Goal: Task Accomplishment & Management: Manage account settings

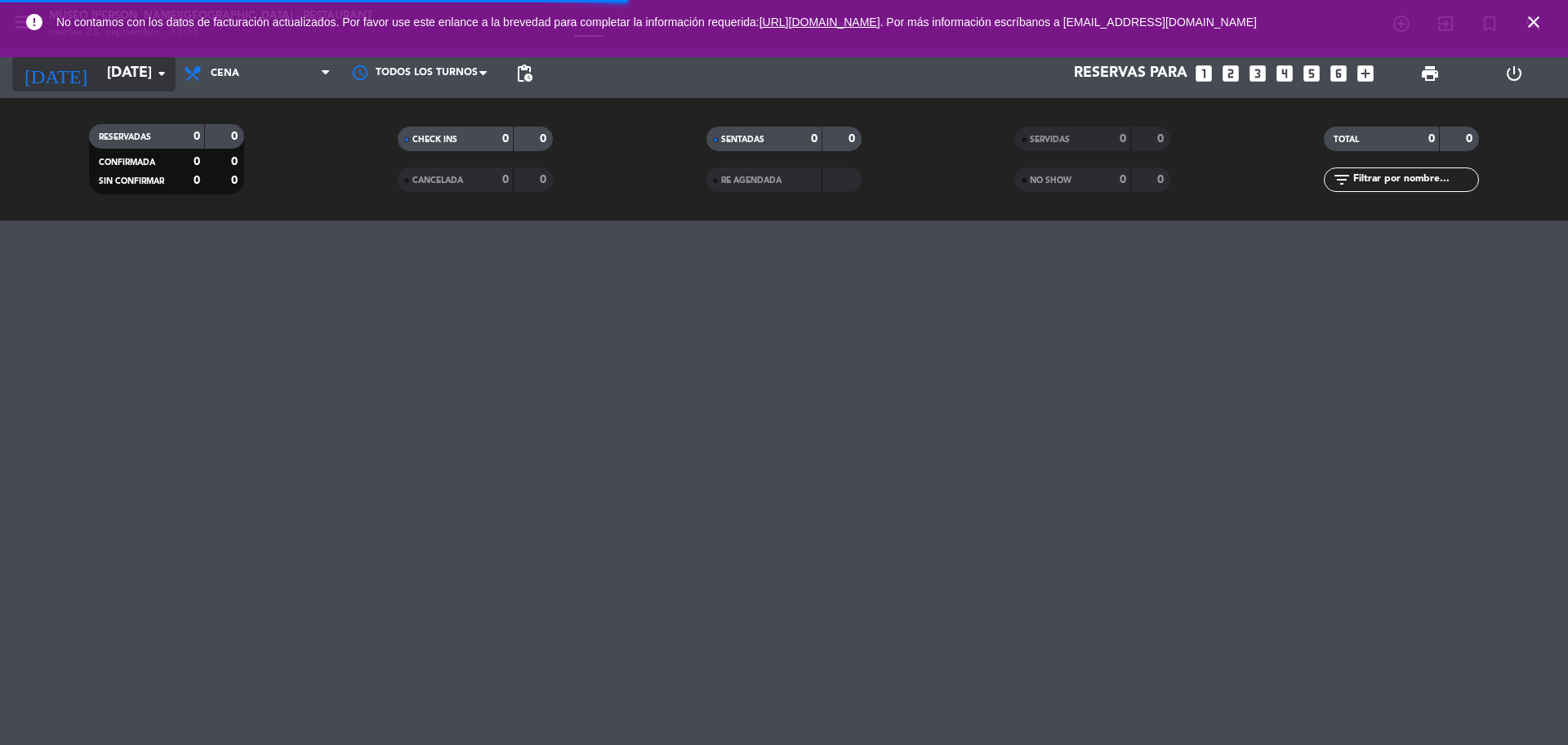
click at [103, 70] on input "[DATE]" at bounding box center [194, 73] width 189 height 32
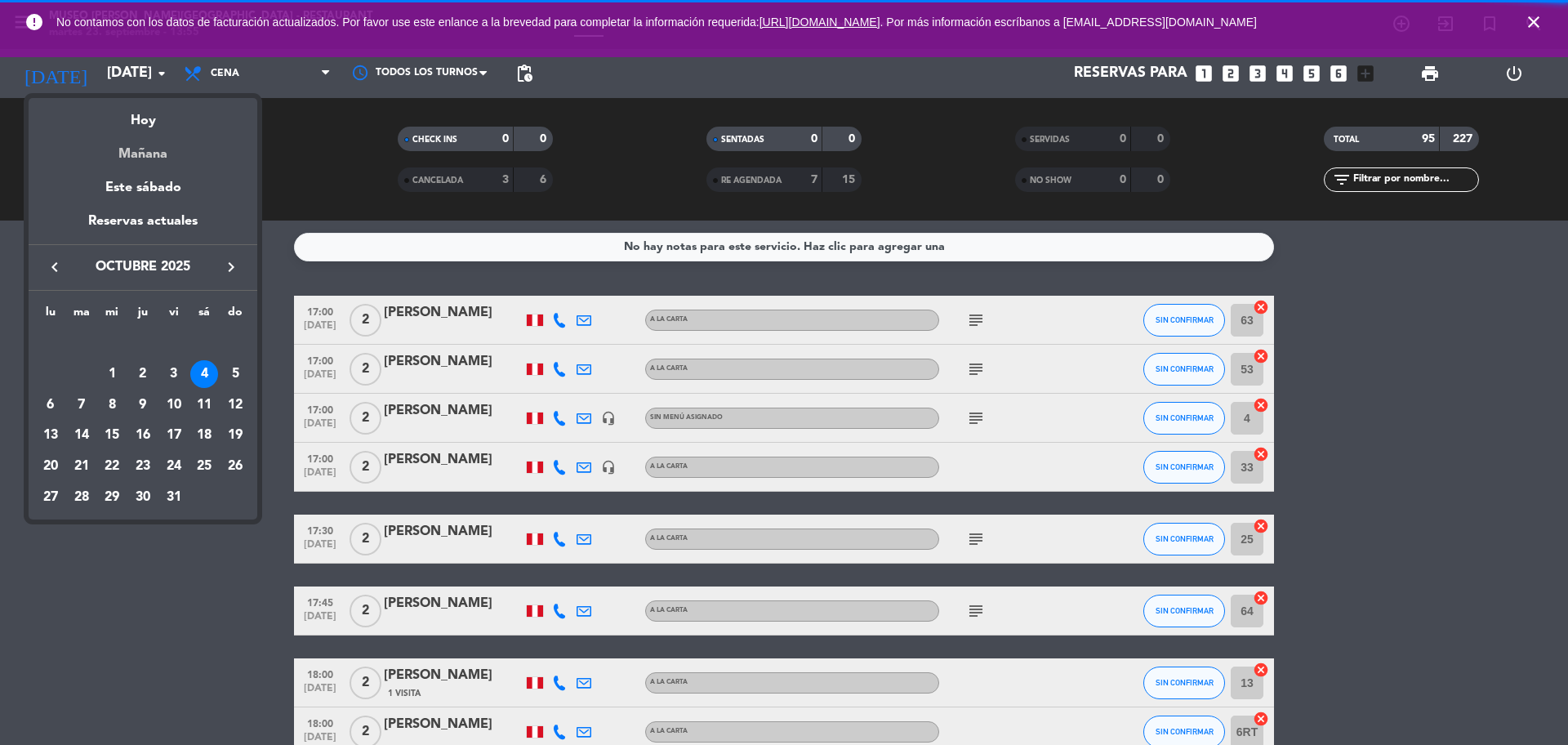
click at [154, 152] on div "Mañana" at bounding box center [142, 148] width 228 height 33
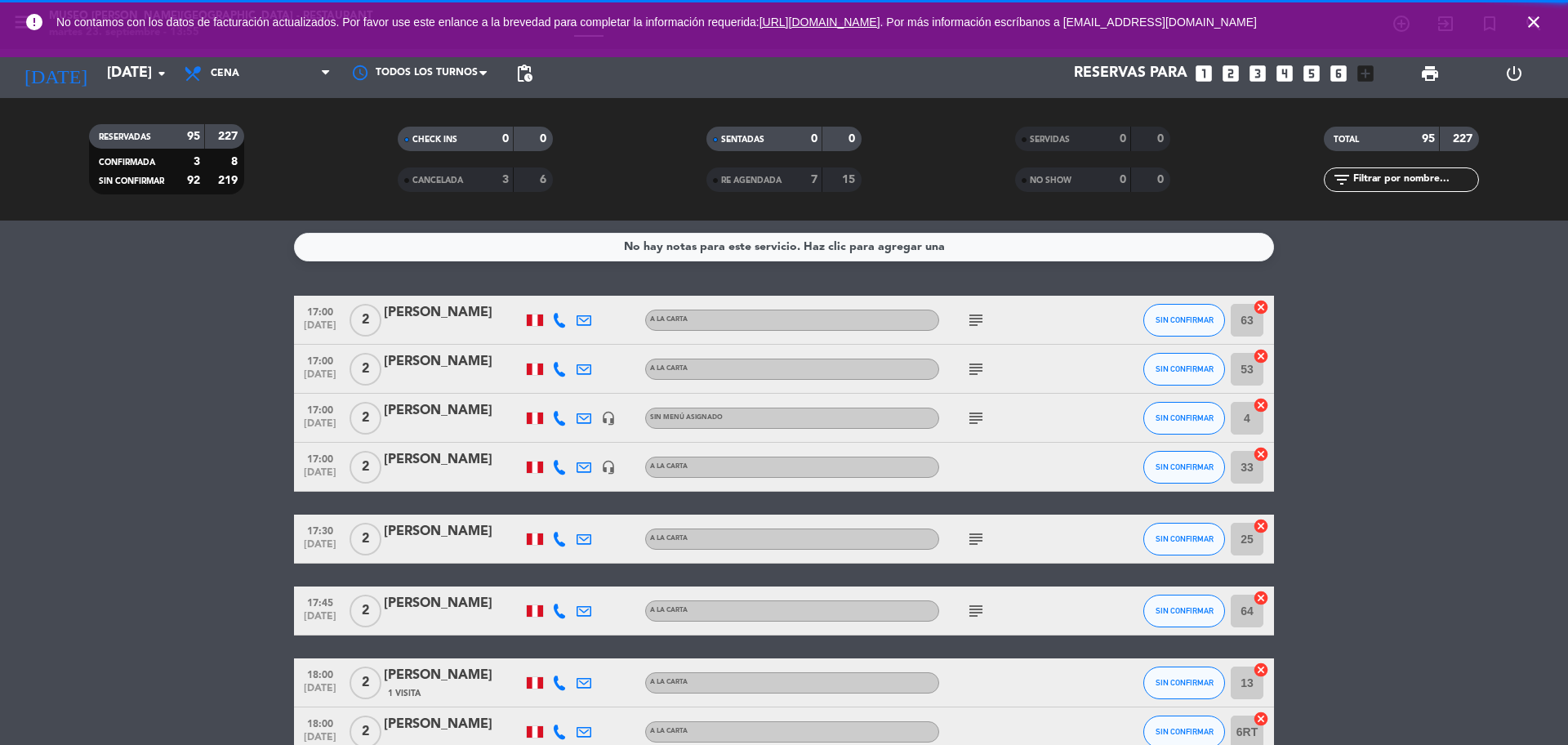
type input "[DATE]"
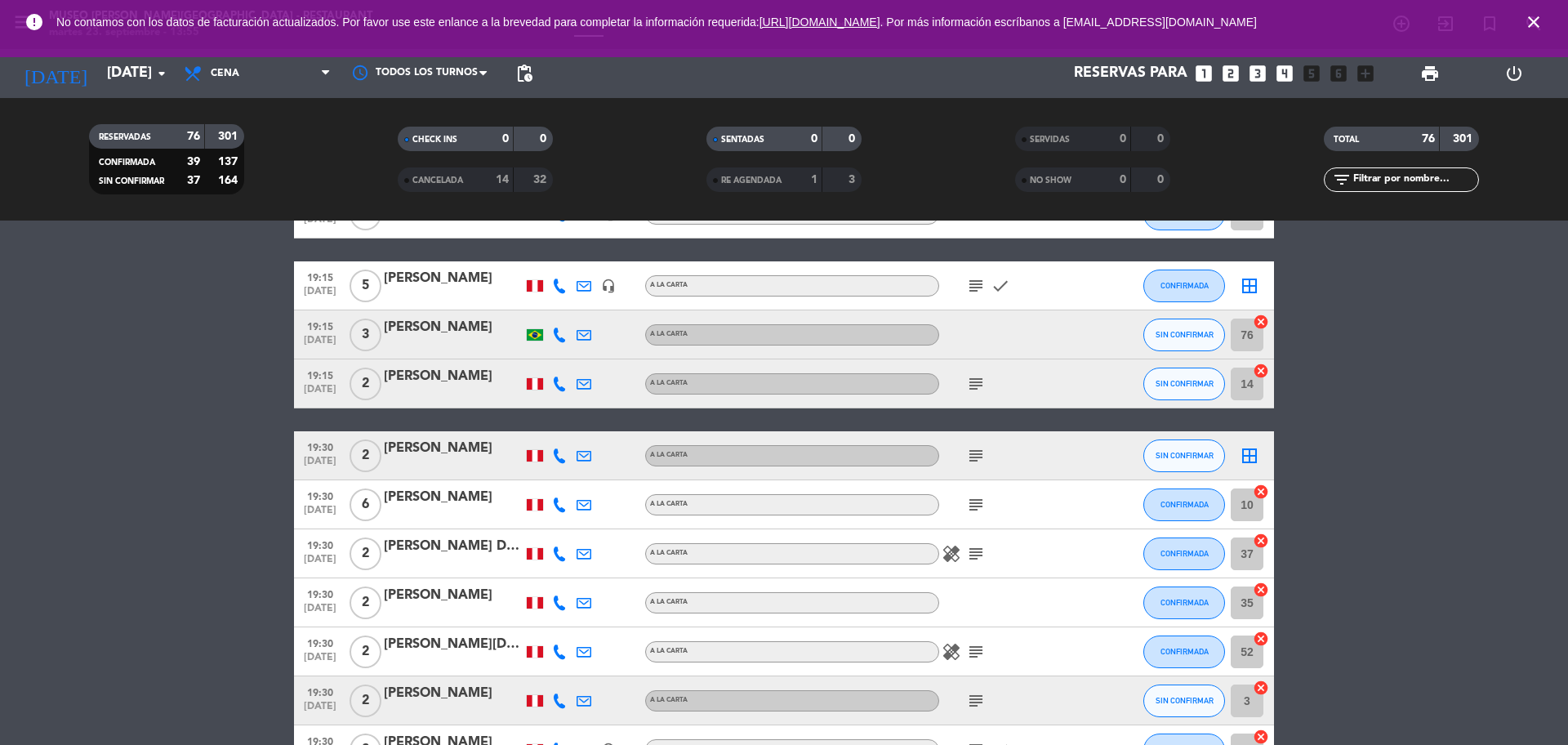
scroll to position [1633, 0]
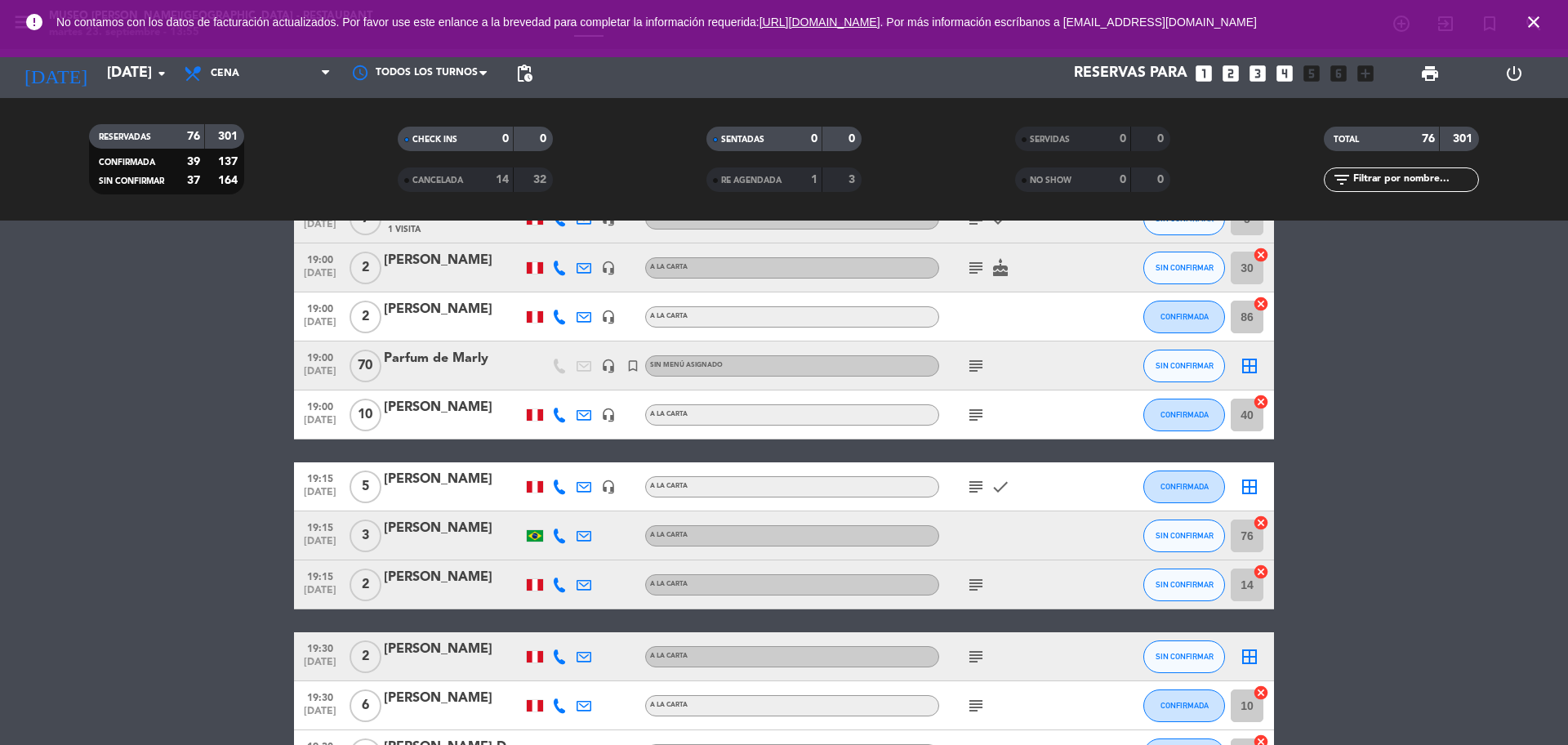
click at [455, 358] on div "Parfum de Marly" at bounding box center [453, 359] width 139 height 22
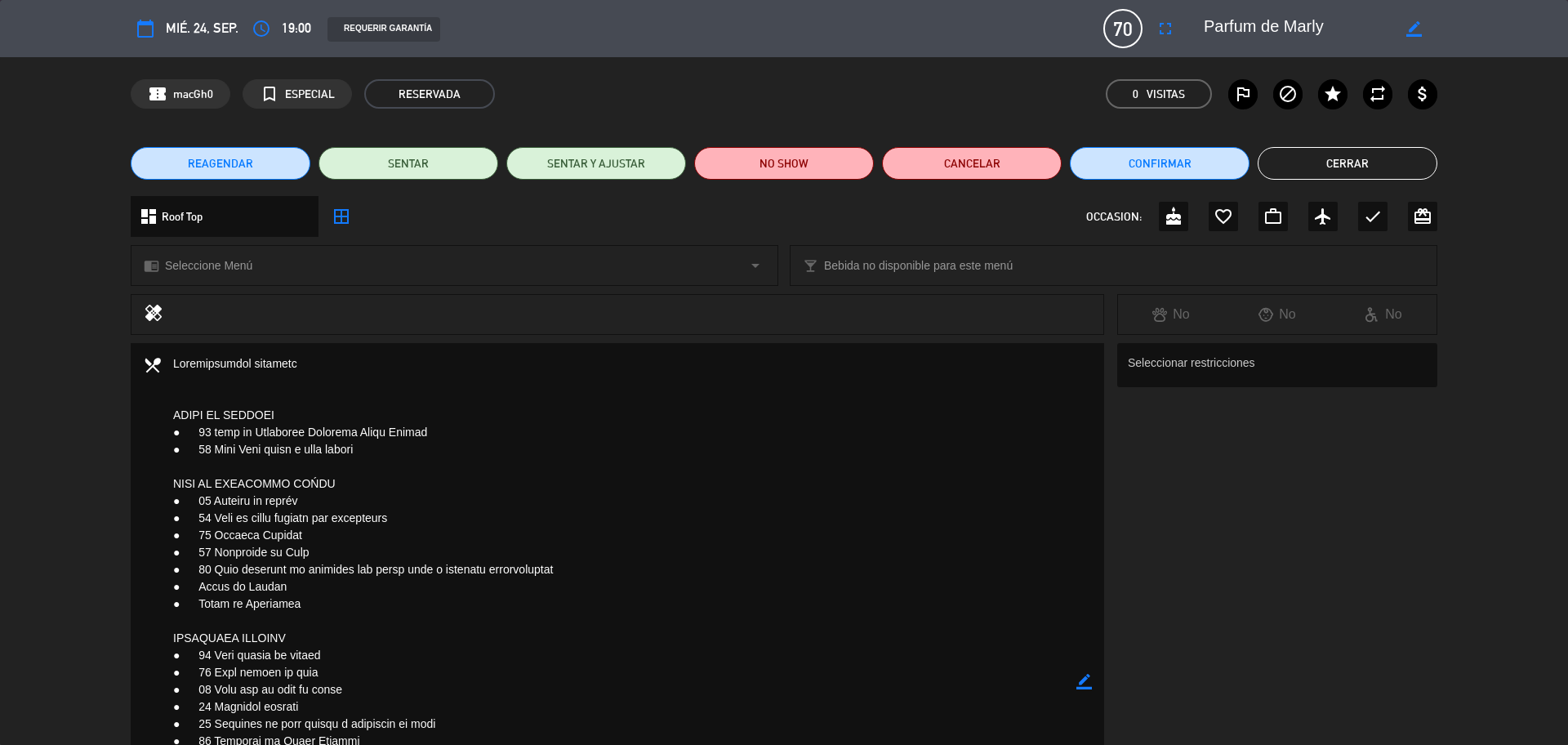
click at [1306, 462] on div "Seleccionar restricciones" at bounding box center [1276, 681] width 320 height 676
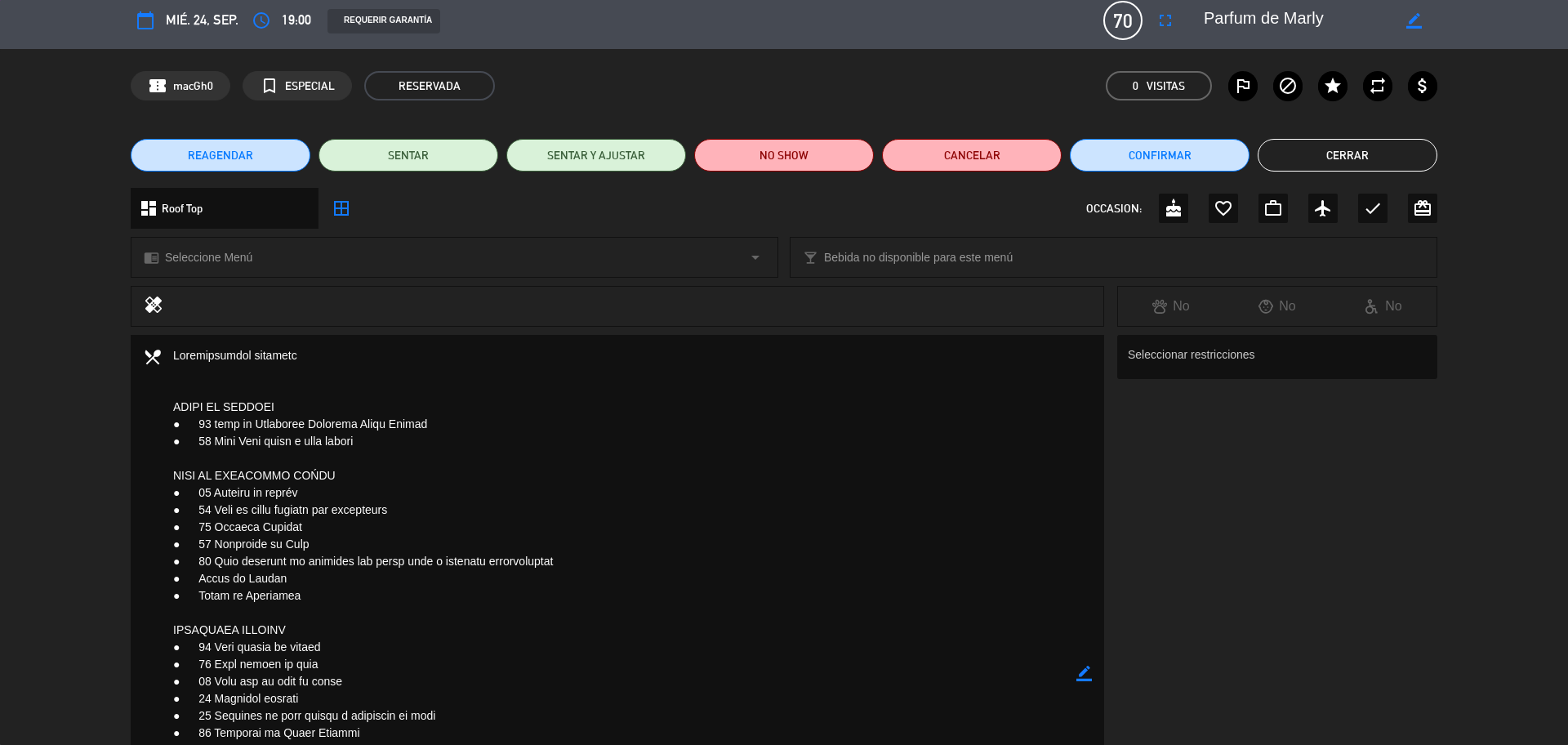
scroll to position [0, 0]
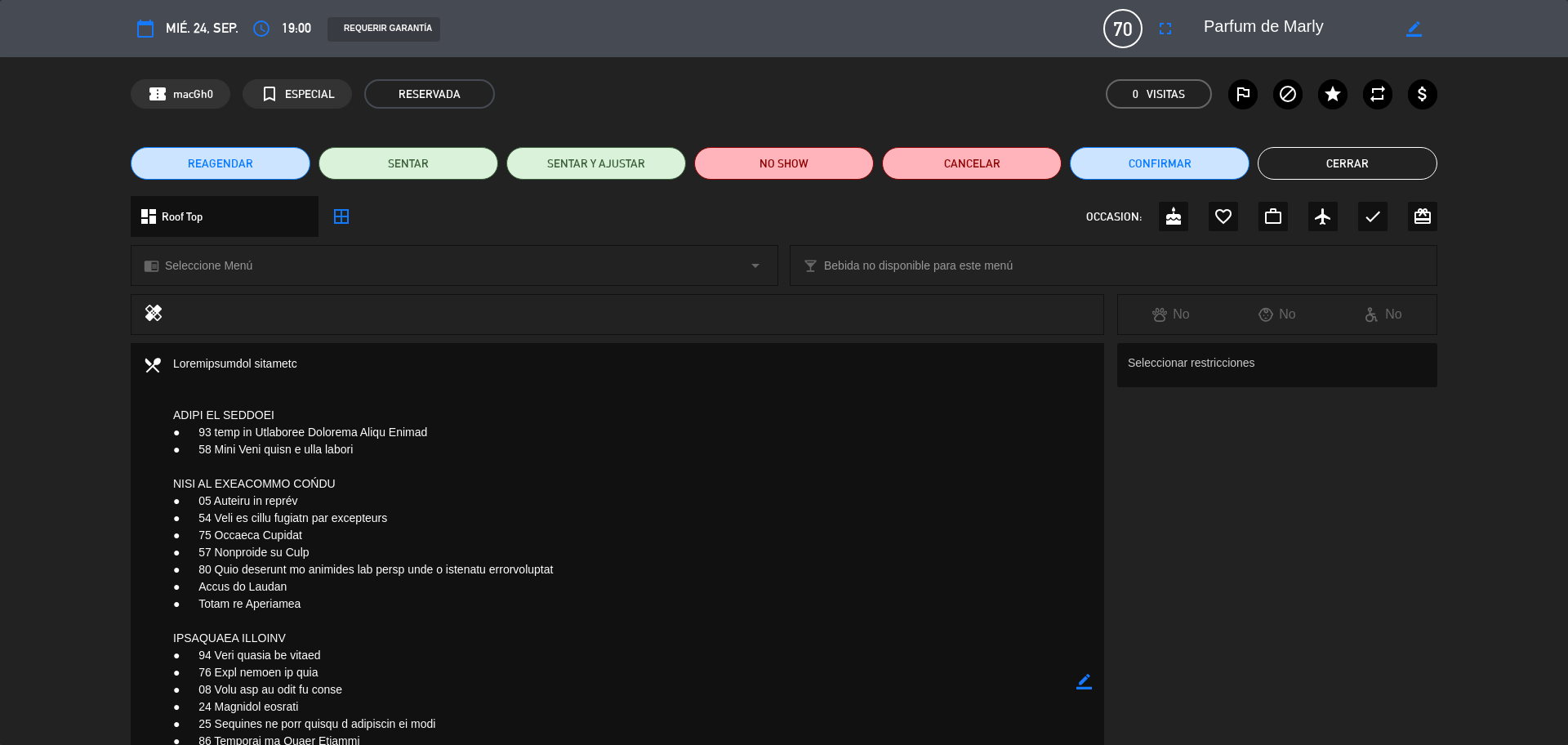
click at [1276, 170] on button "Cerrar" at bounding box center [1347, 163] width 179 height 32
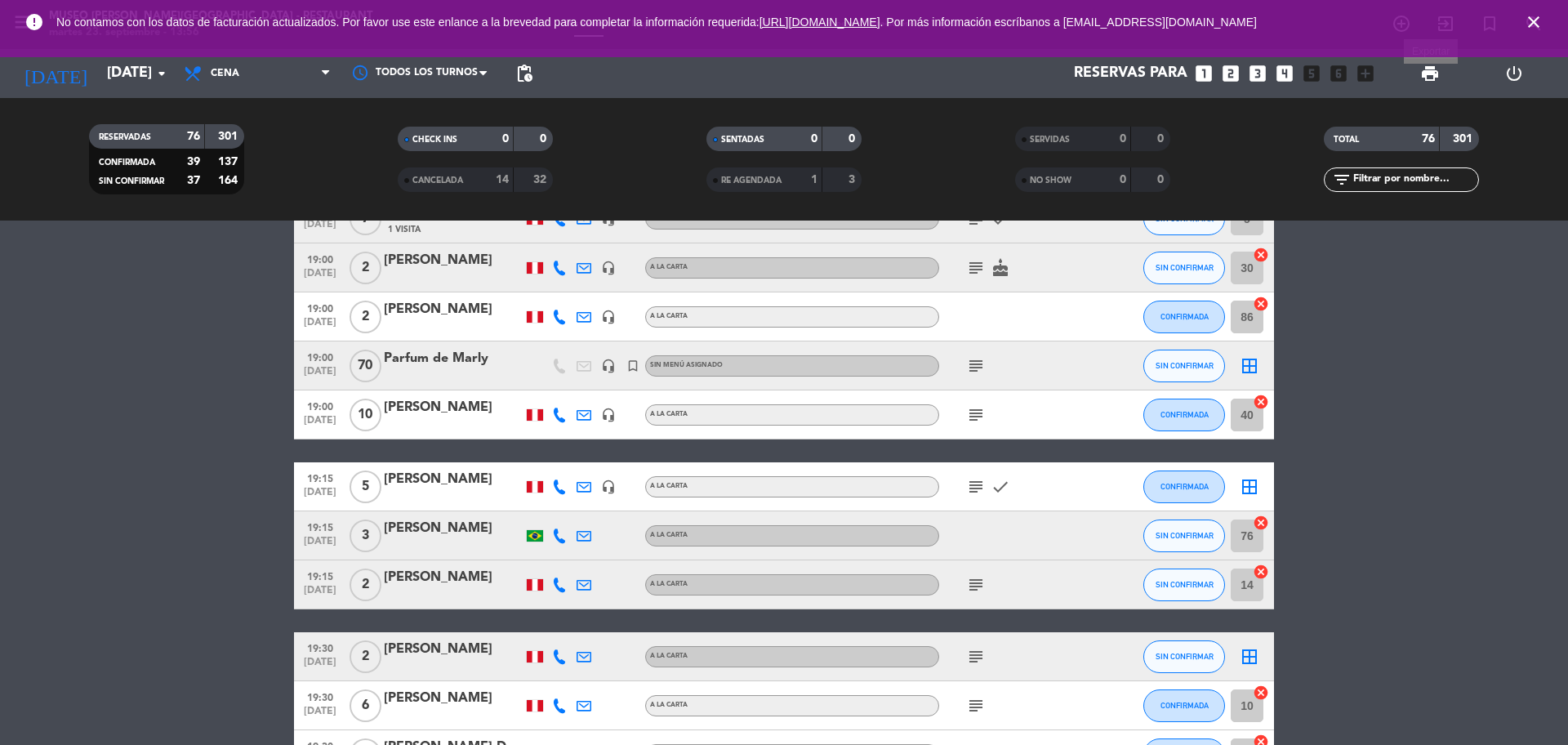
click at [1435, 78] on span "print" at bounding box center [1430, 74] width 20 height 20
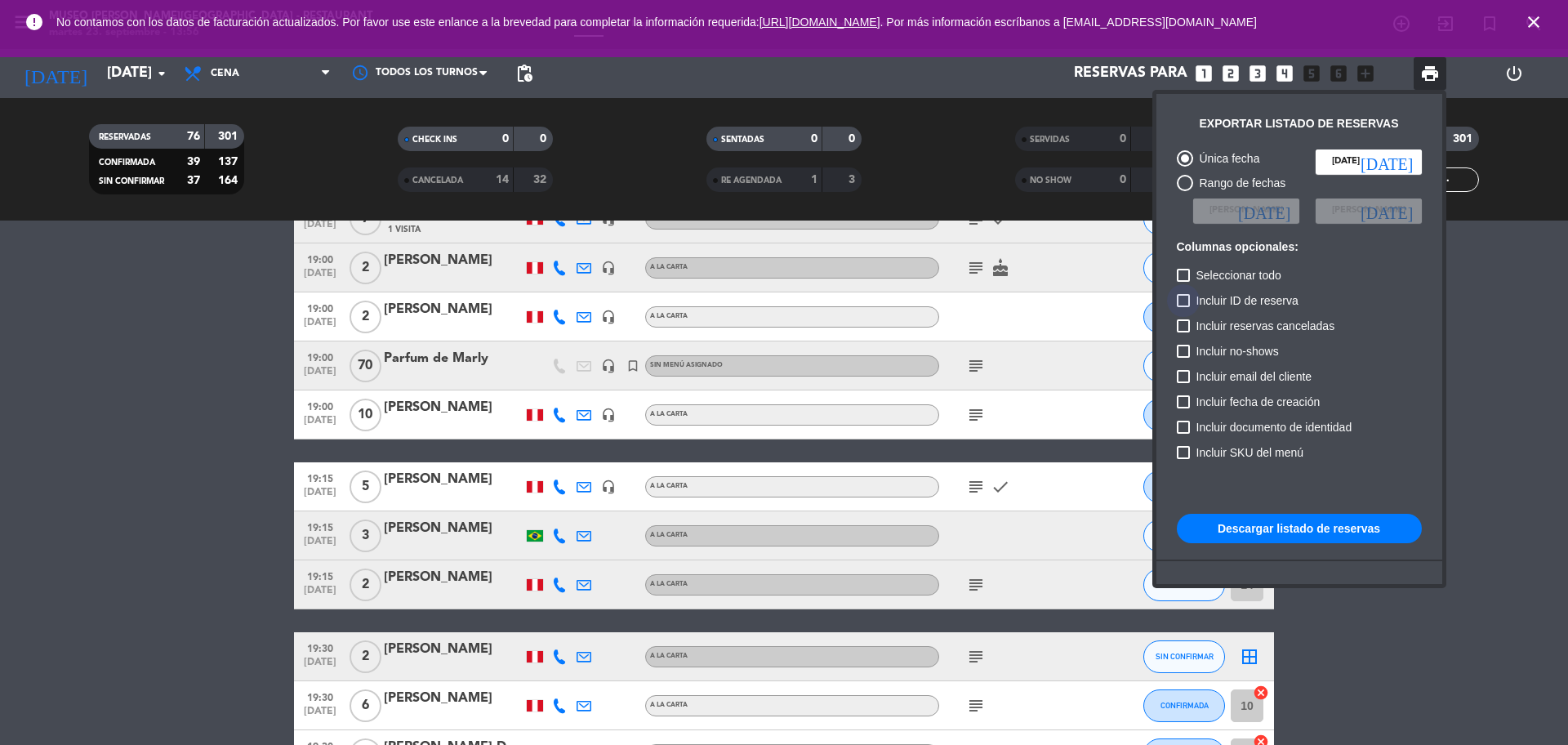
click at [1220, 302] on span "Incluir ID de reserva" at bounding box center [1247, 301] width 102 height 20
click at [1183, 307] on input "Incluir ID de reserva" at bounding box center [1183, 307] width 1 height 1
click at [1220, 302] on span "Incluir ID de reserva" at bounding box center [1247, 301] width 102 height 20
click at [1183, 307] on input "Incluir ID de reserva" at bounding box center [1183, 307] width 1 height 1
checkbox input "false"
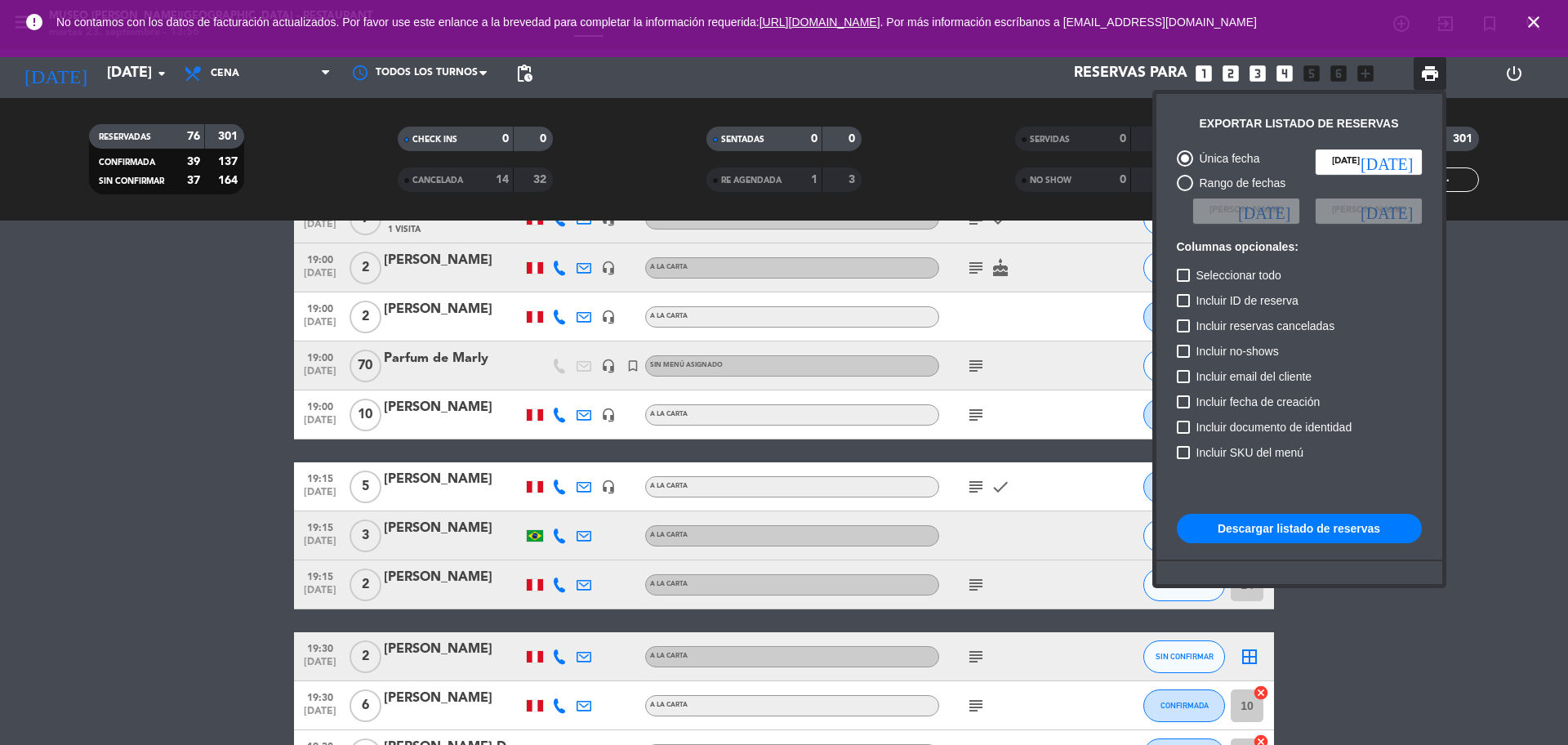
click at [1261, 522] on button "Descargar listado de reservas" at bounding box center [1299, 527] width 245 height 29
click at [441, 393] on div at bounding box center [784, 372] width 1568 height 745
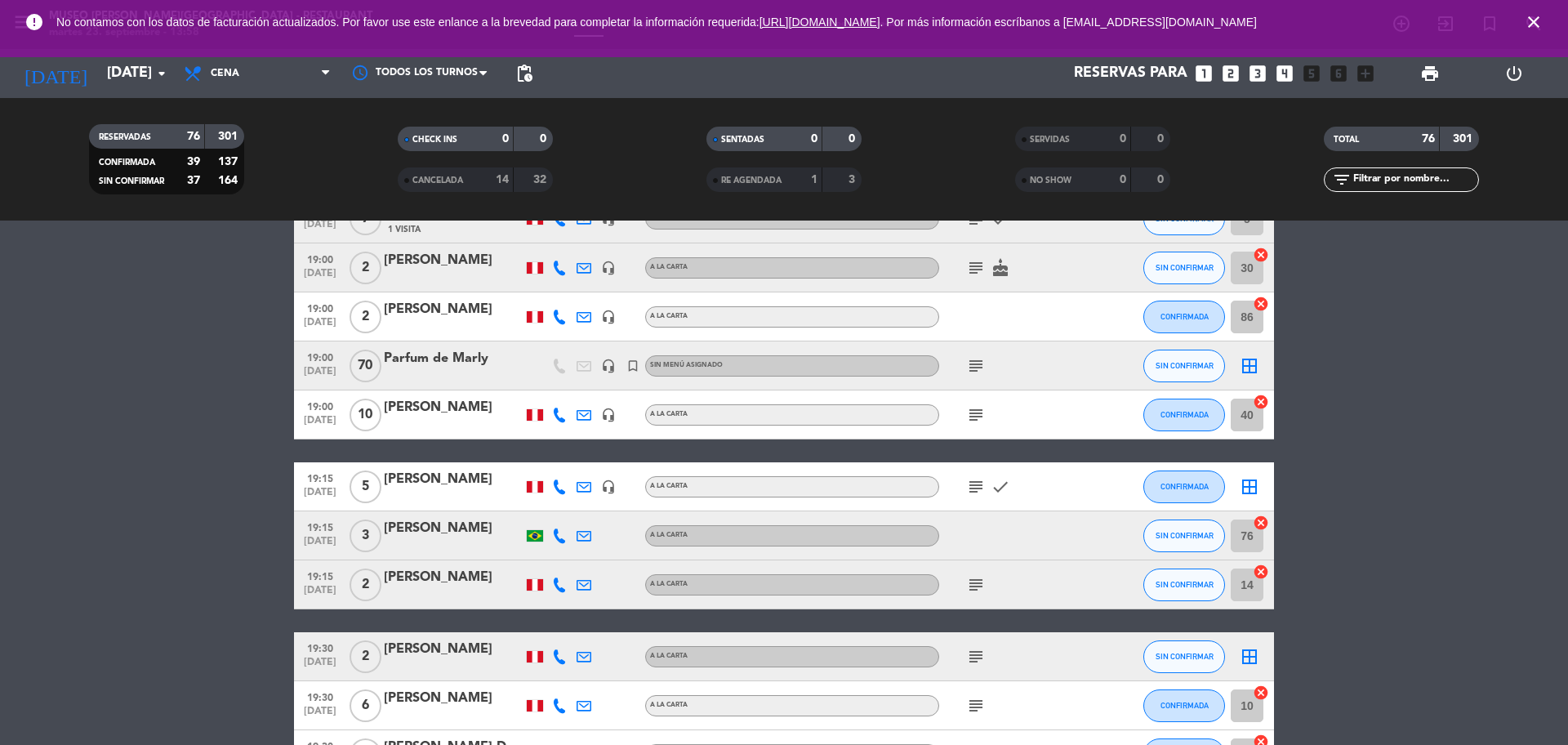
click at [434, 361] on div "Parfum de Marly" at bounding box center [453, 359] width 139 height 22
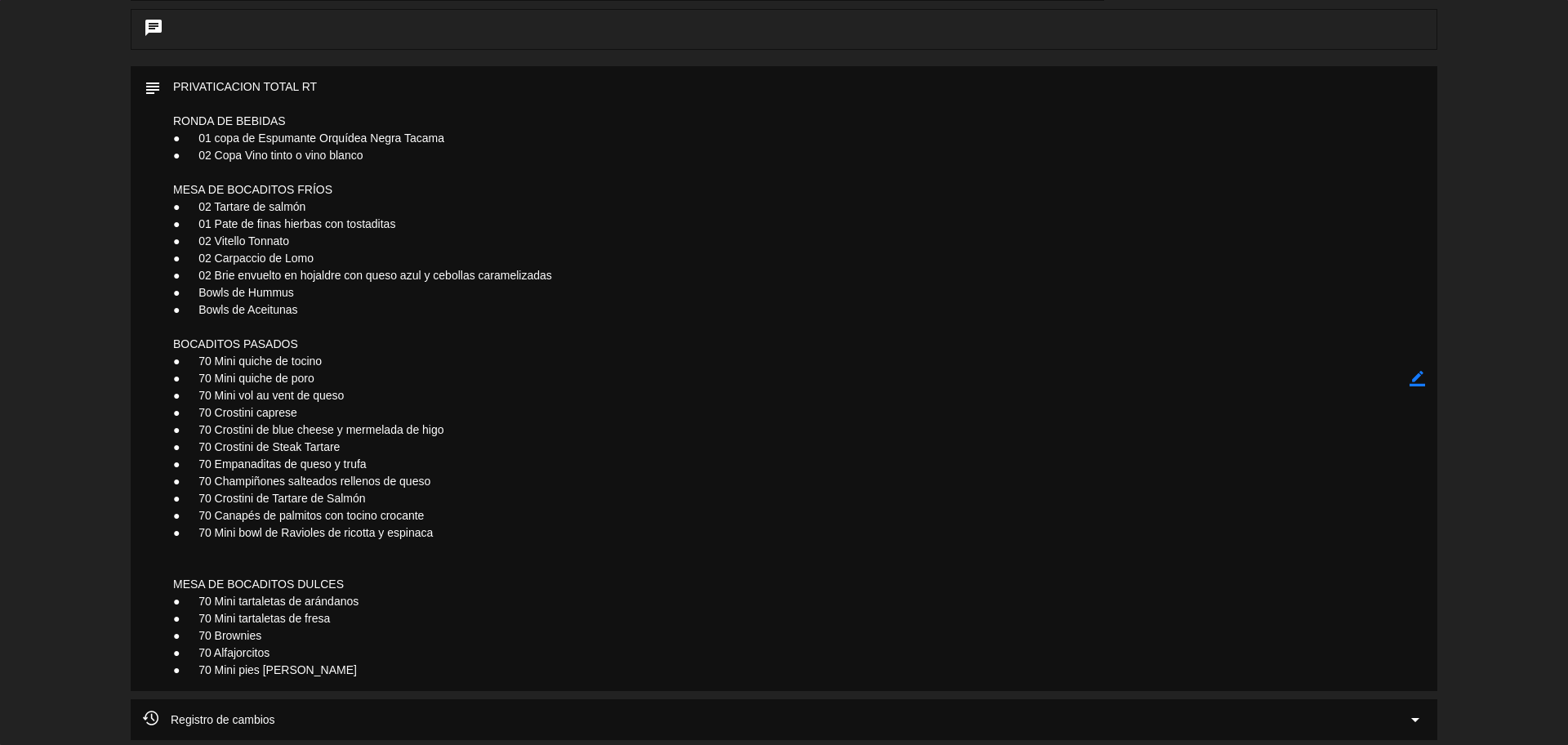
scroll to position [1021, 0]
drag, startPoint x: 176, startPoint y: 78, endPoint x: 392, endPoint y: 649, distance: 610.5
click at [403, 666] on textarea at bounding box center [785, 376] width 1248 height 625
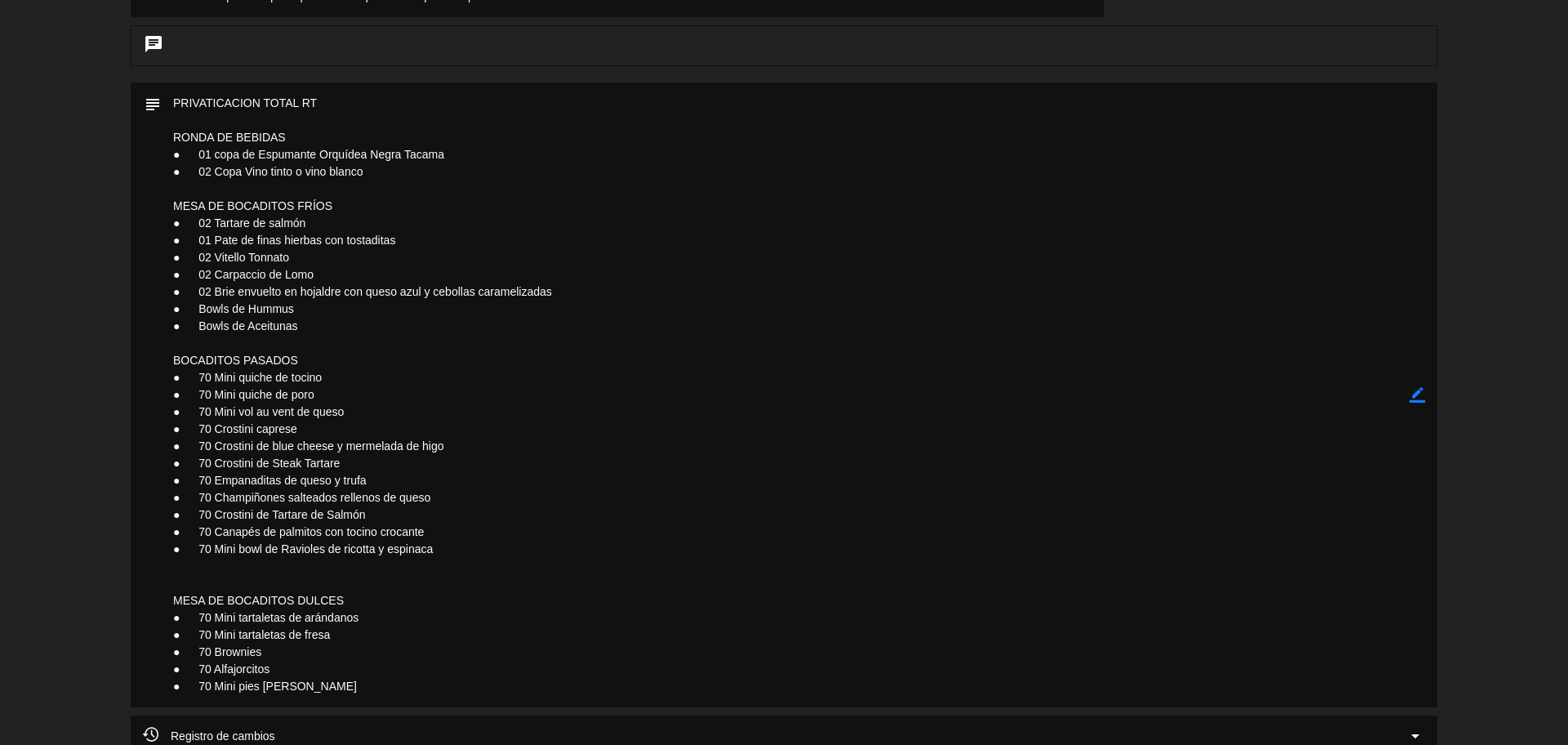
scroll to position [1169, 0]
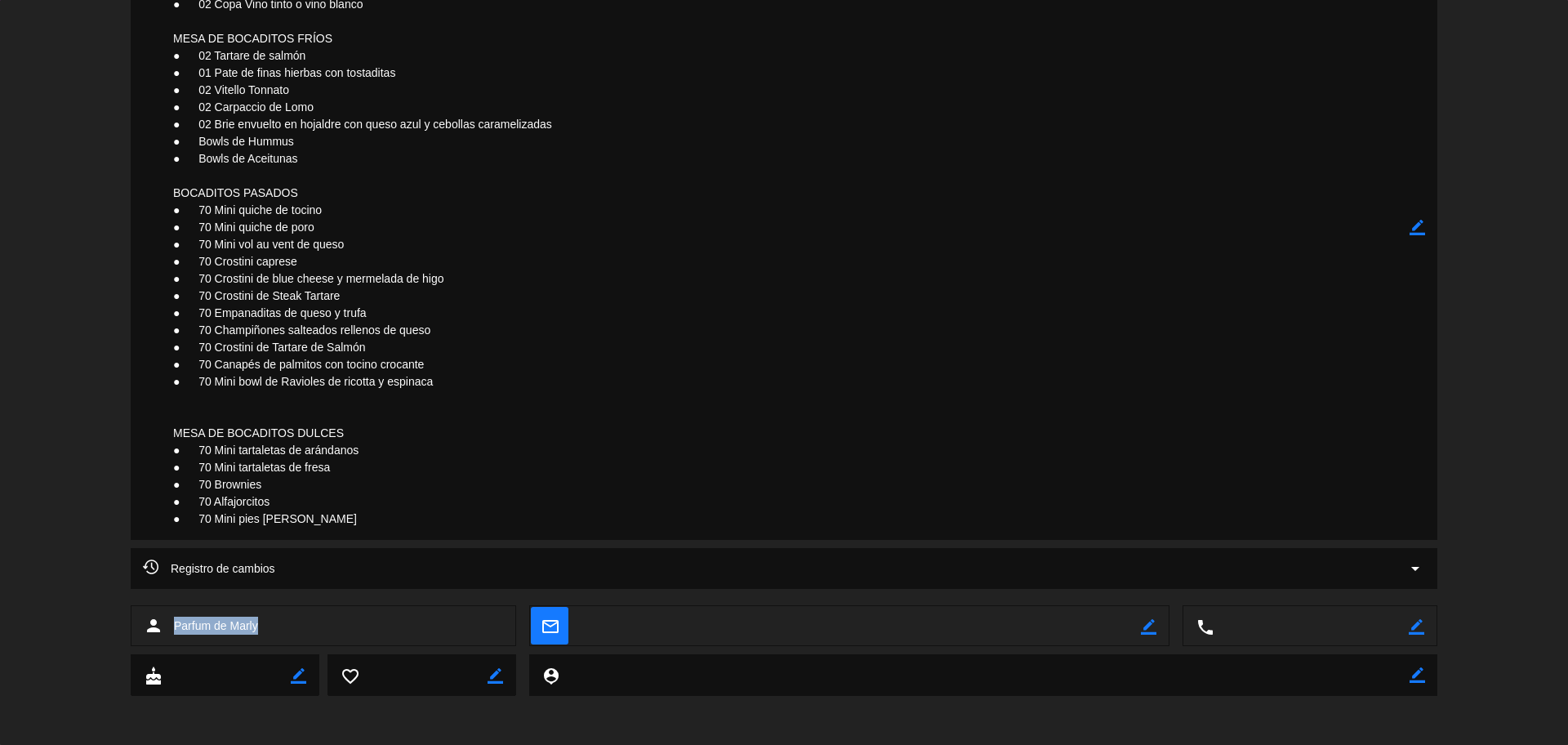
drag, startPoint x: 275, startPoint y: 630, endPoint x: 181, endPoint y: 624, distance: 94.2
click at [171, 624] on div "person Parfum de [PERSON_NAME]" at bounding box center [323, 625] width 385 height 41
copy span "Parfum de Marly"
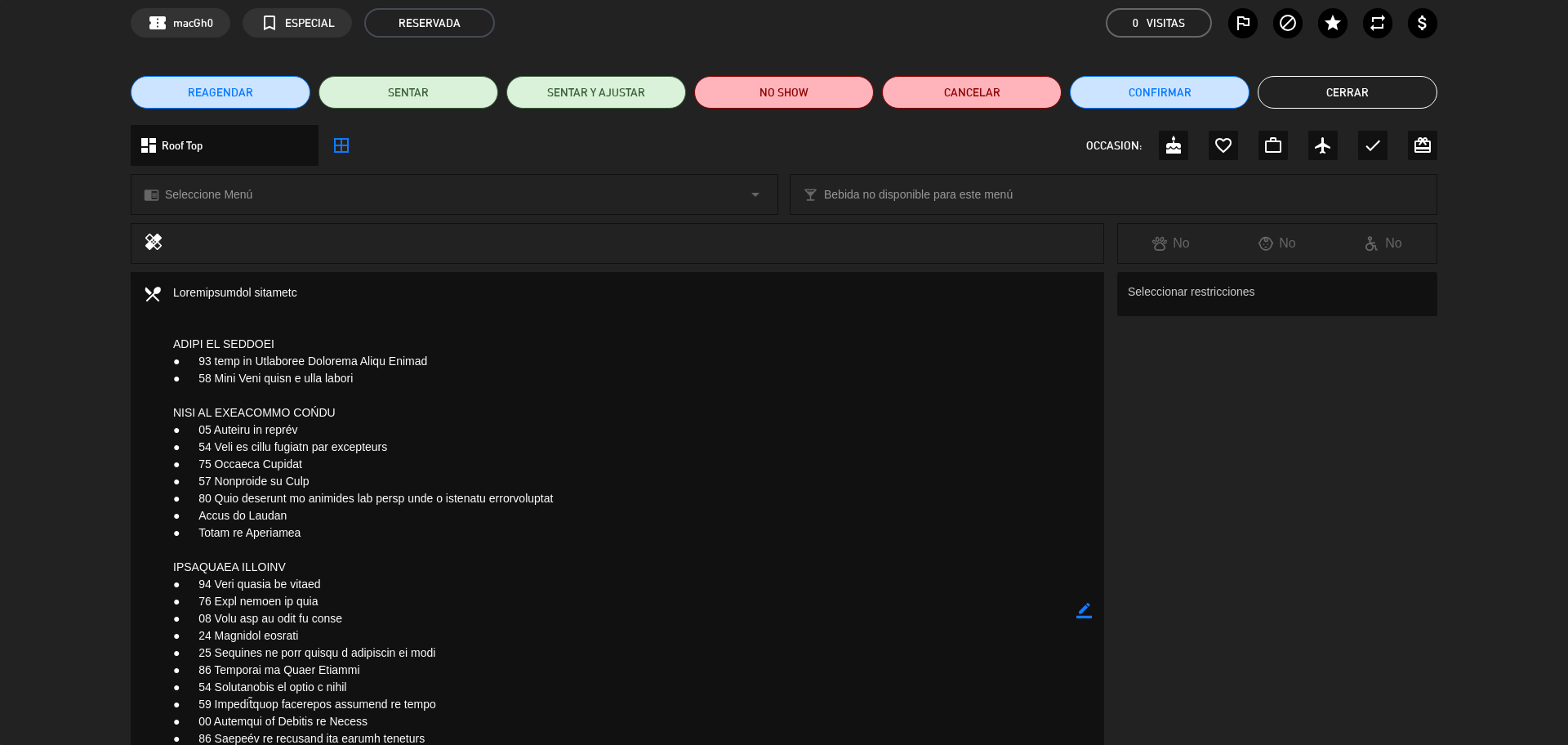
scroll to position [0, 0]
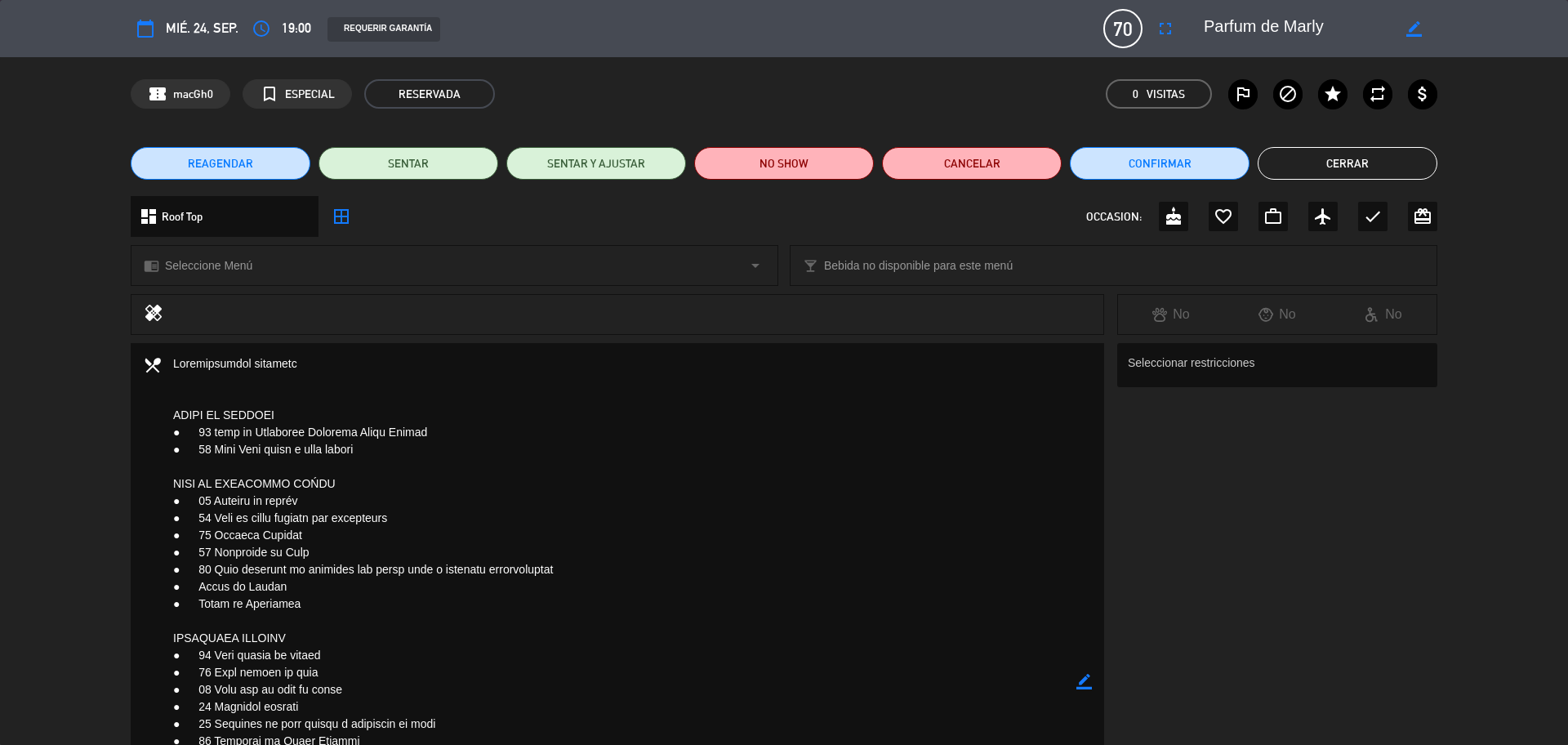
drag, startPoint x: 1324, startPoint y: 165, endPoint x: 1243, endPoint y: 167, distance: 81.0
click at [1323, 164] on button "Cerrar" at bounding box center [1347, 163] width 179 height 32
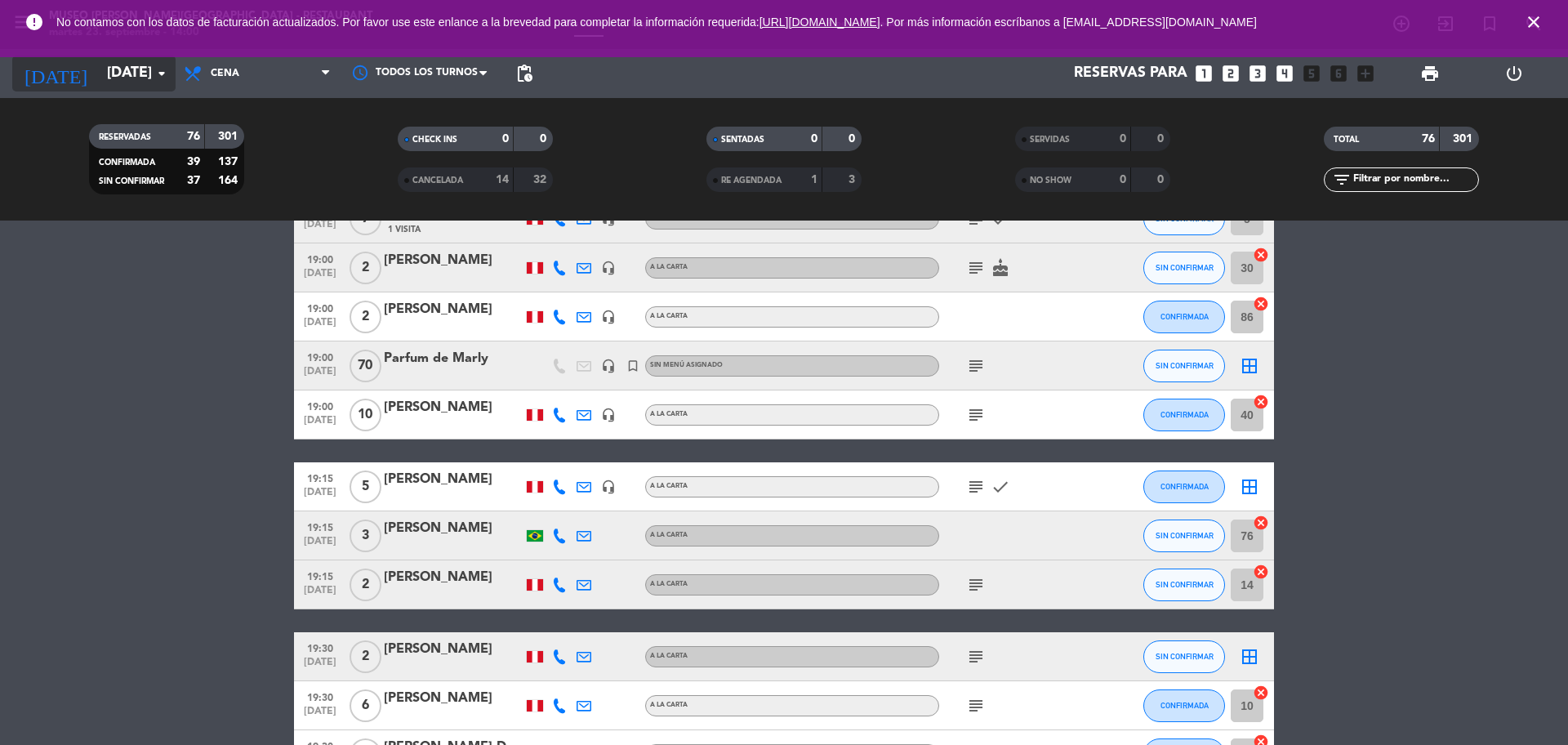
click at [121, 80] on input "[DATE]" at bounding box center [194, 73] width 189 height 32
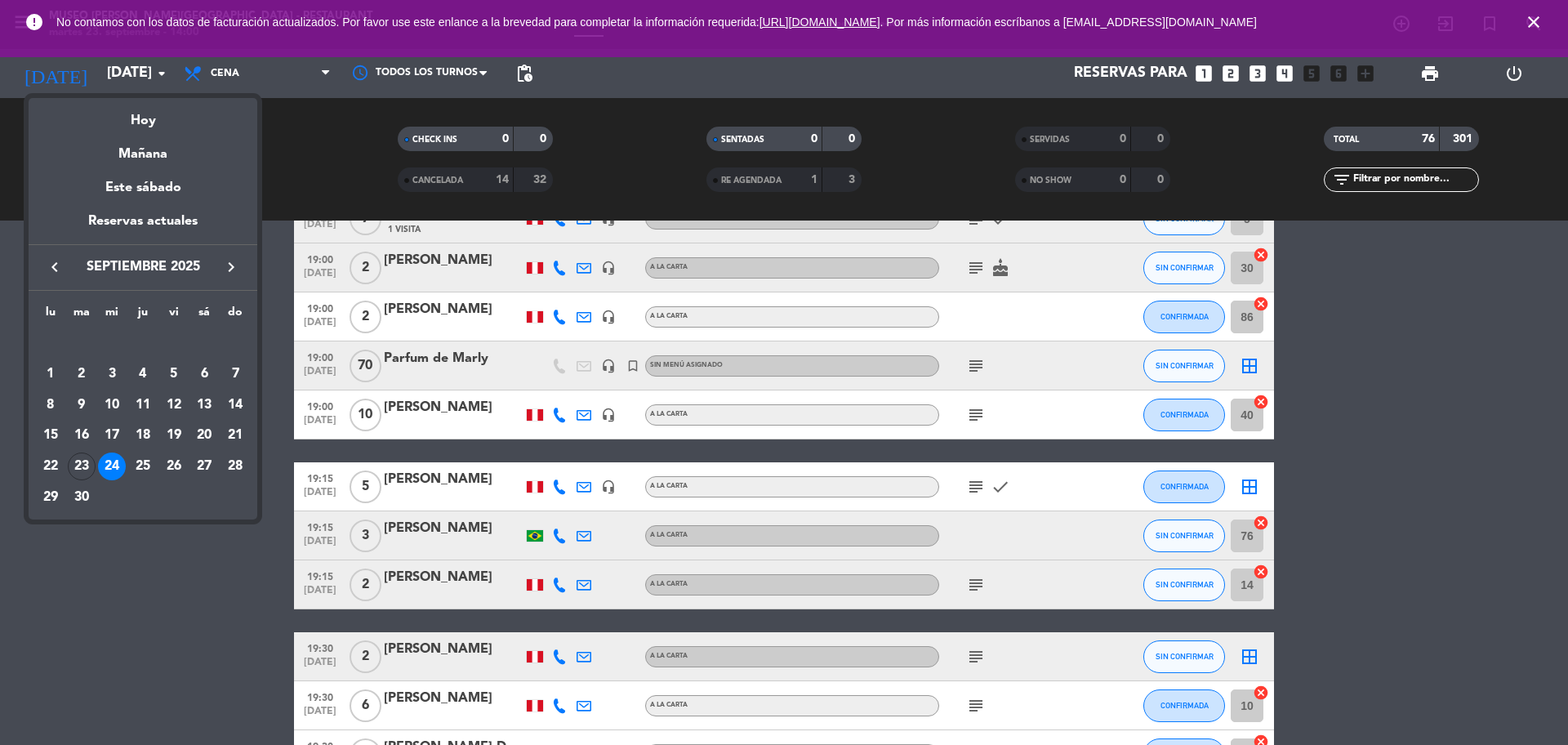
click at [170, 463] on div "26" at bounding box center [174, 466] width 27 height 27
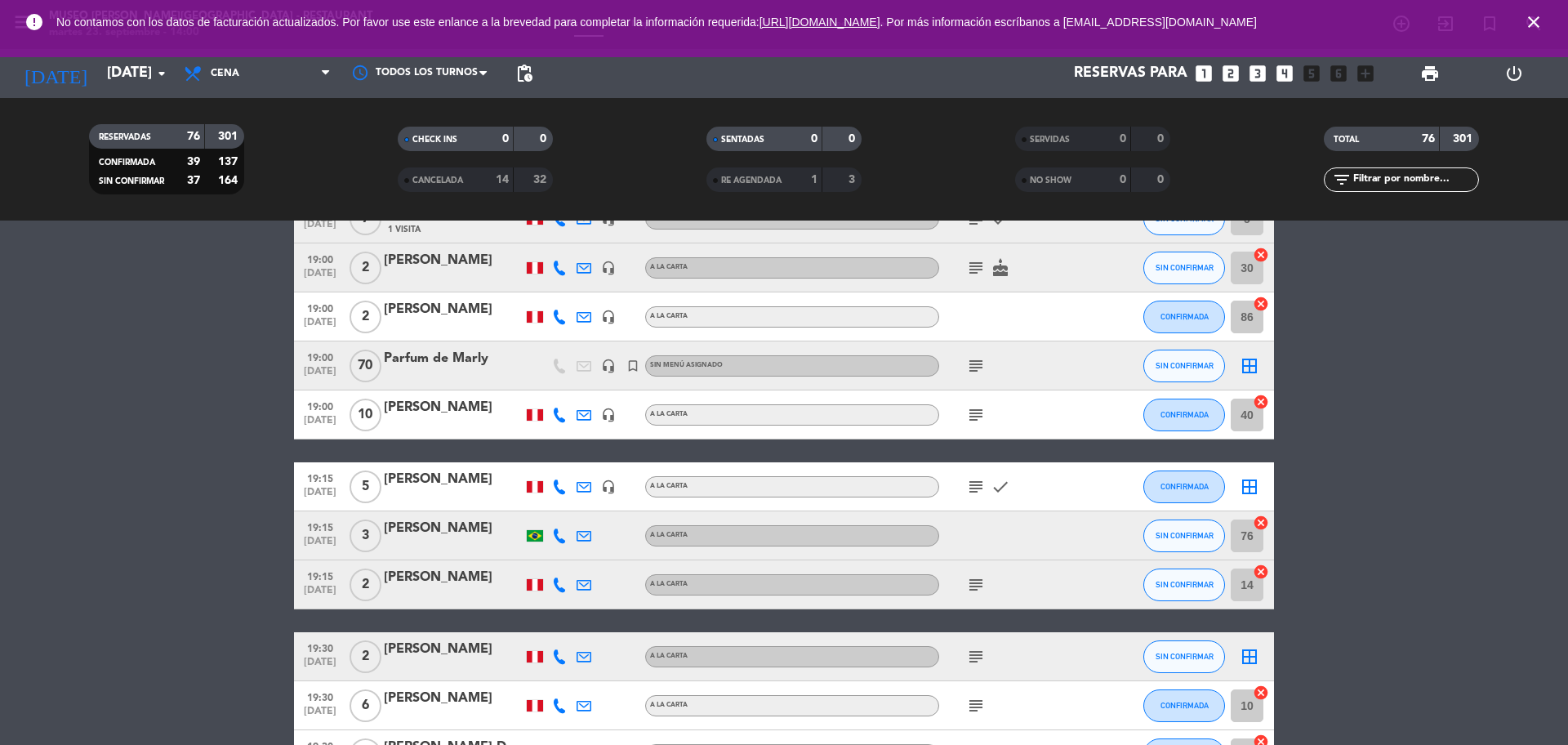
type input "[DATE]"
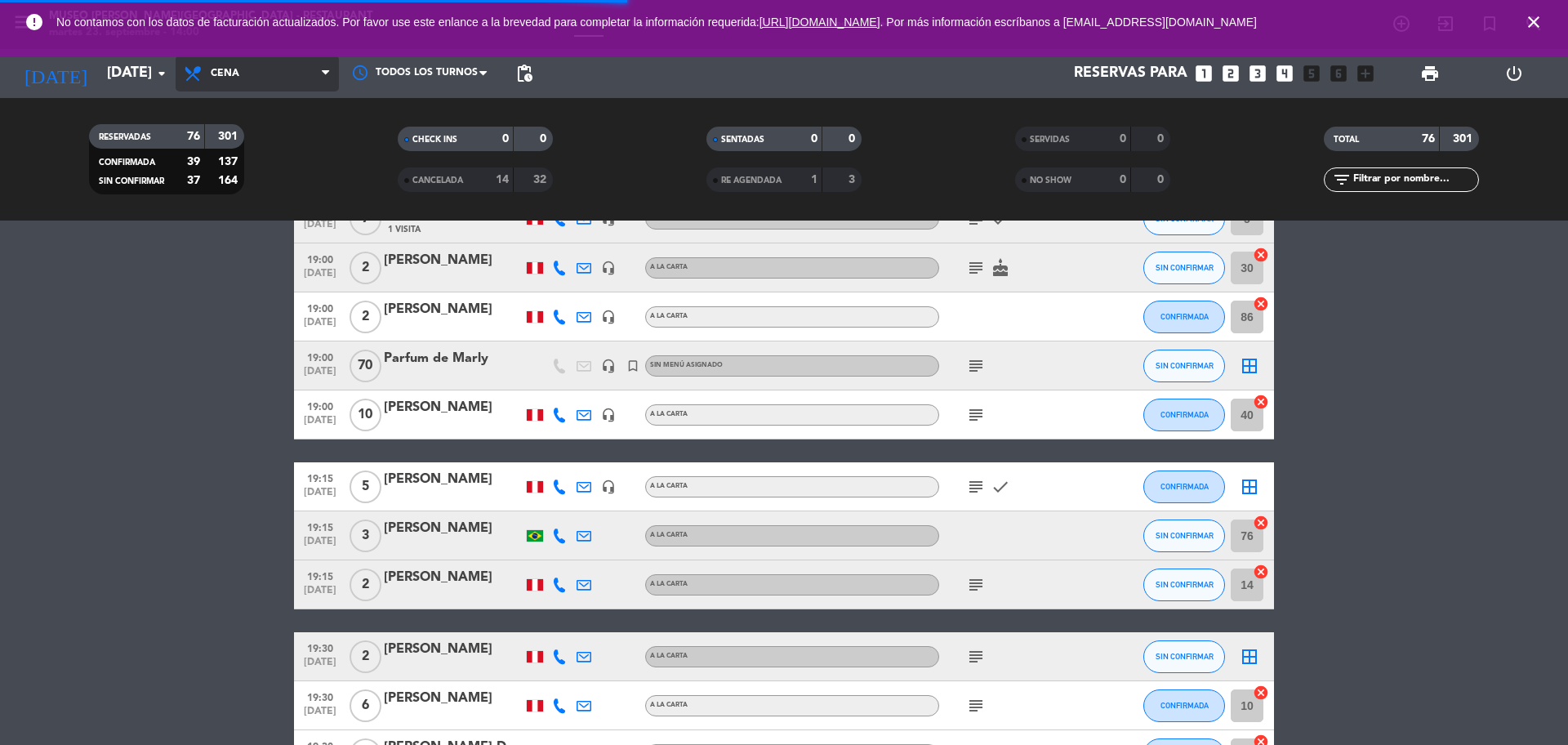
drag, startPoint x: 222, startPoint y: 71, endPoint x: 240, endPoint y: 78, distance: 19.3
click at [222, 71] on span "Cena" at bounding box center [225, 74] width 28 height 12
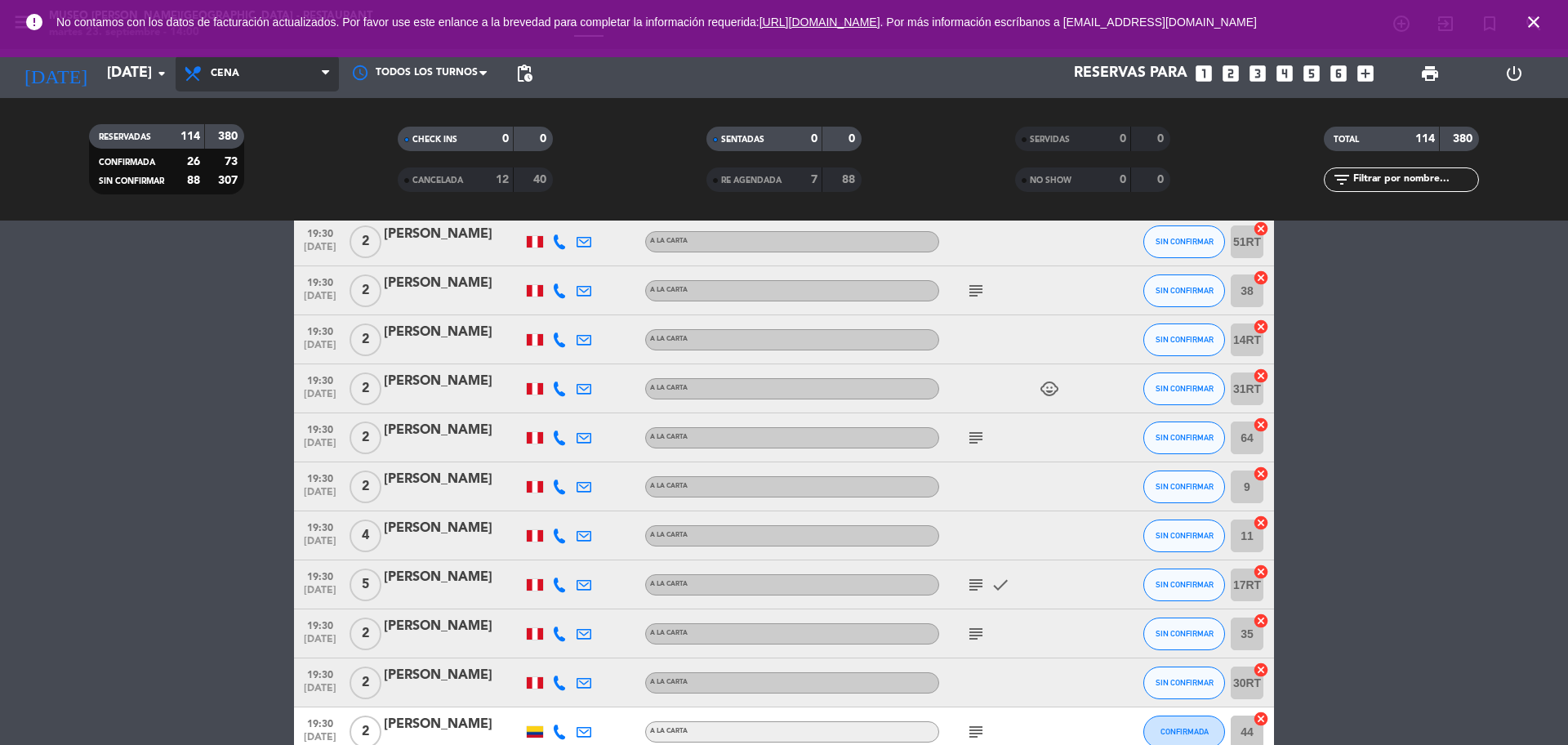
click at [245, 72] on span "Cena" at bounding box center [257, 73] width 164 height 36
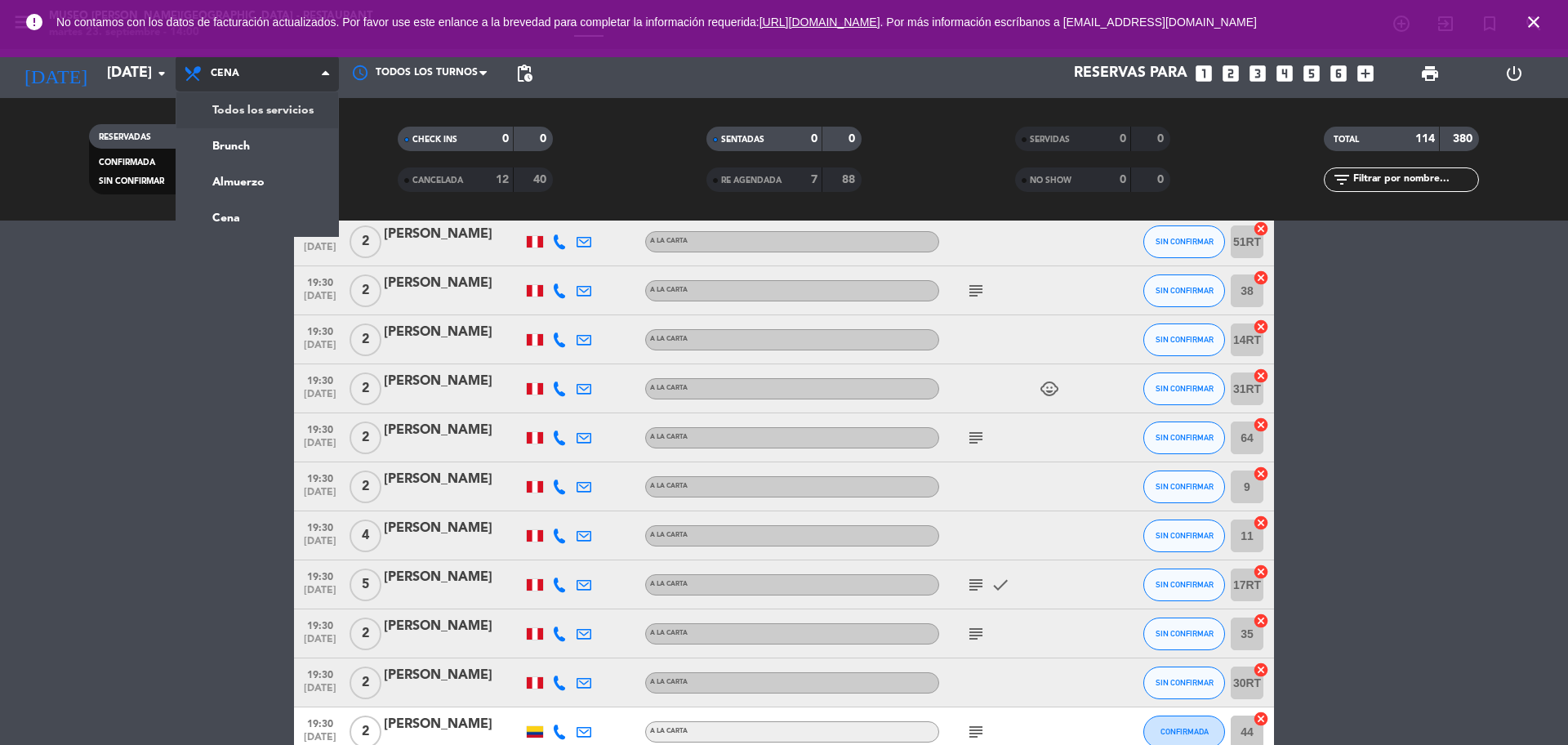
click at [249, 117] on div "menu [GEOGRAPHIC_DATA][PERSON_NAME] - Restaurant [DATE] 23. septiembre - 14:00 …" at bounding box center [784, 110] width 1568 height 220
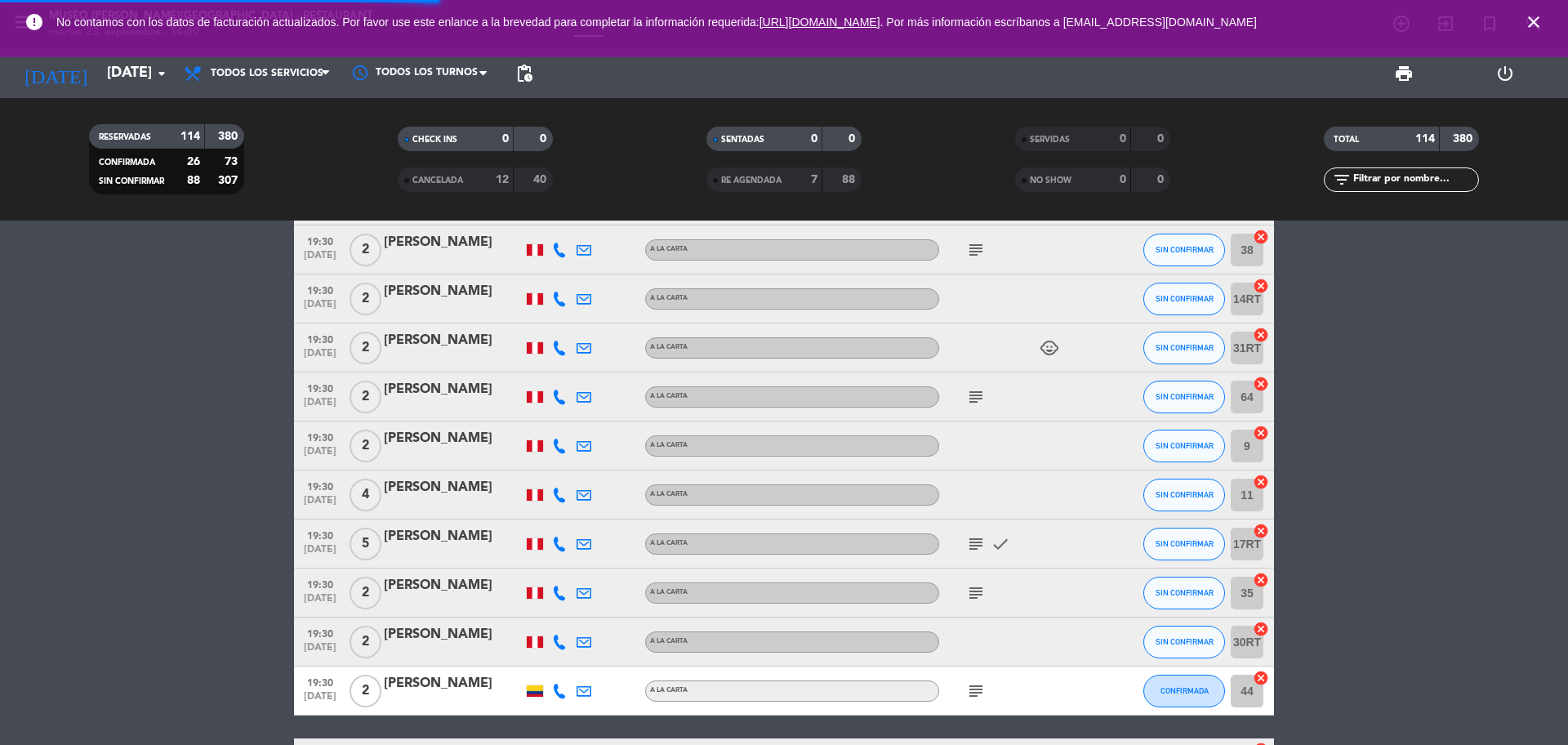
scroll to position [1592, 0]
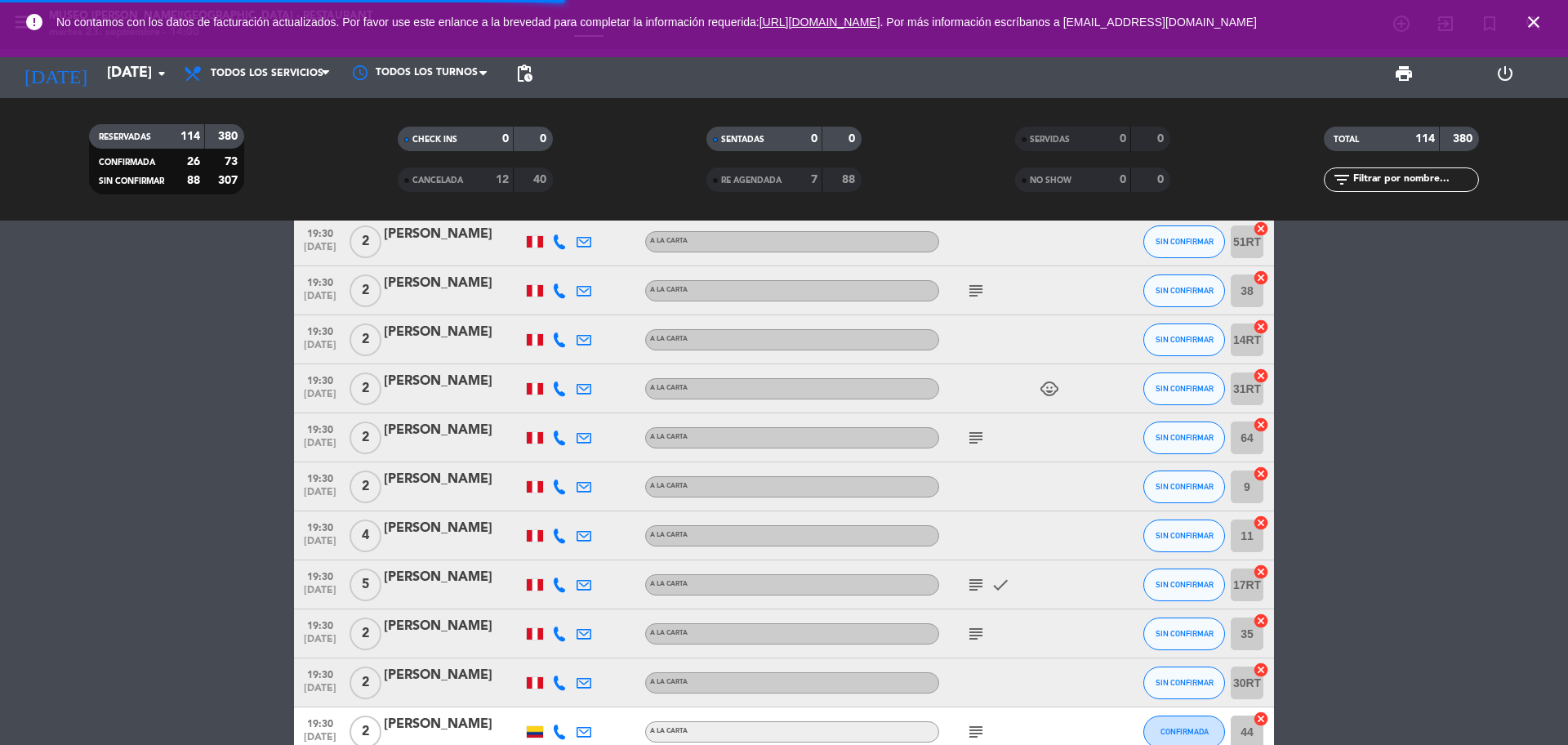
click at [1407, 179] on input "text" at bounding box center [1414, 179] width 126 height 18
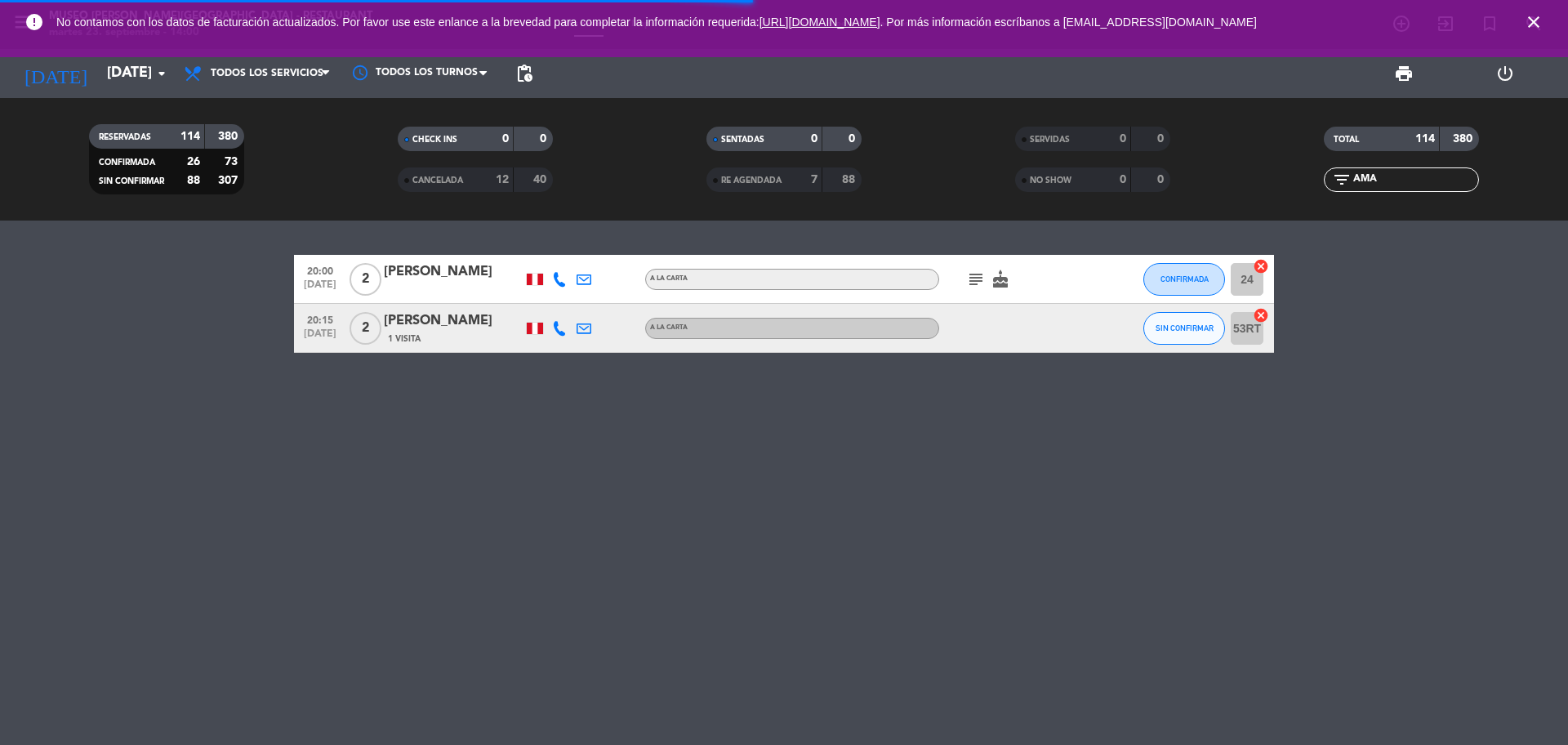
scroll to position [0, 0]
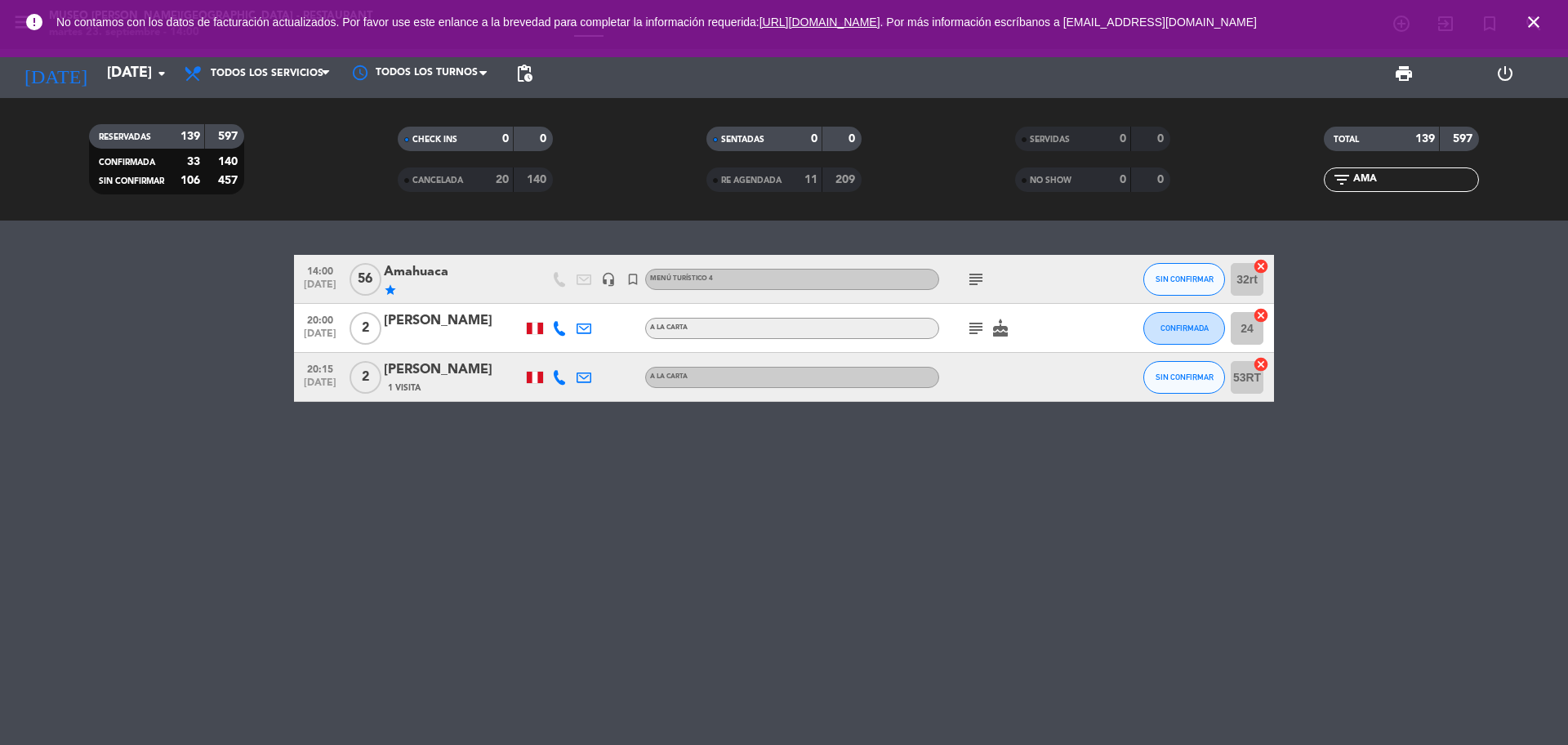
type input "AMA"
click at [427, 278] on div "Amahuaca" at bounding box center [453, 272] width 139 height 22
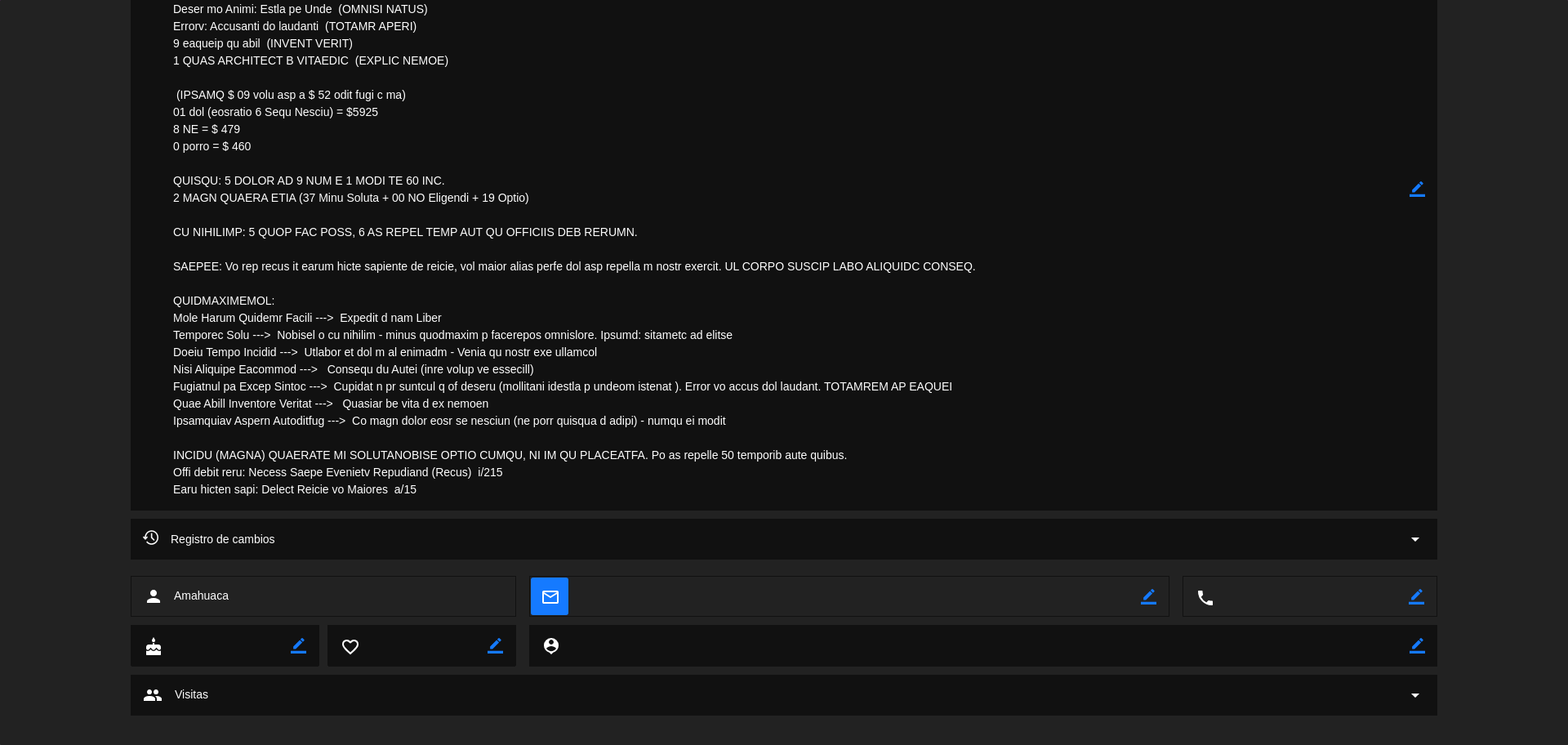
scroll to position [588, 0]
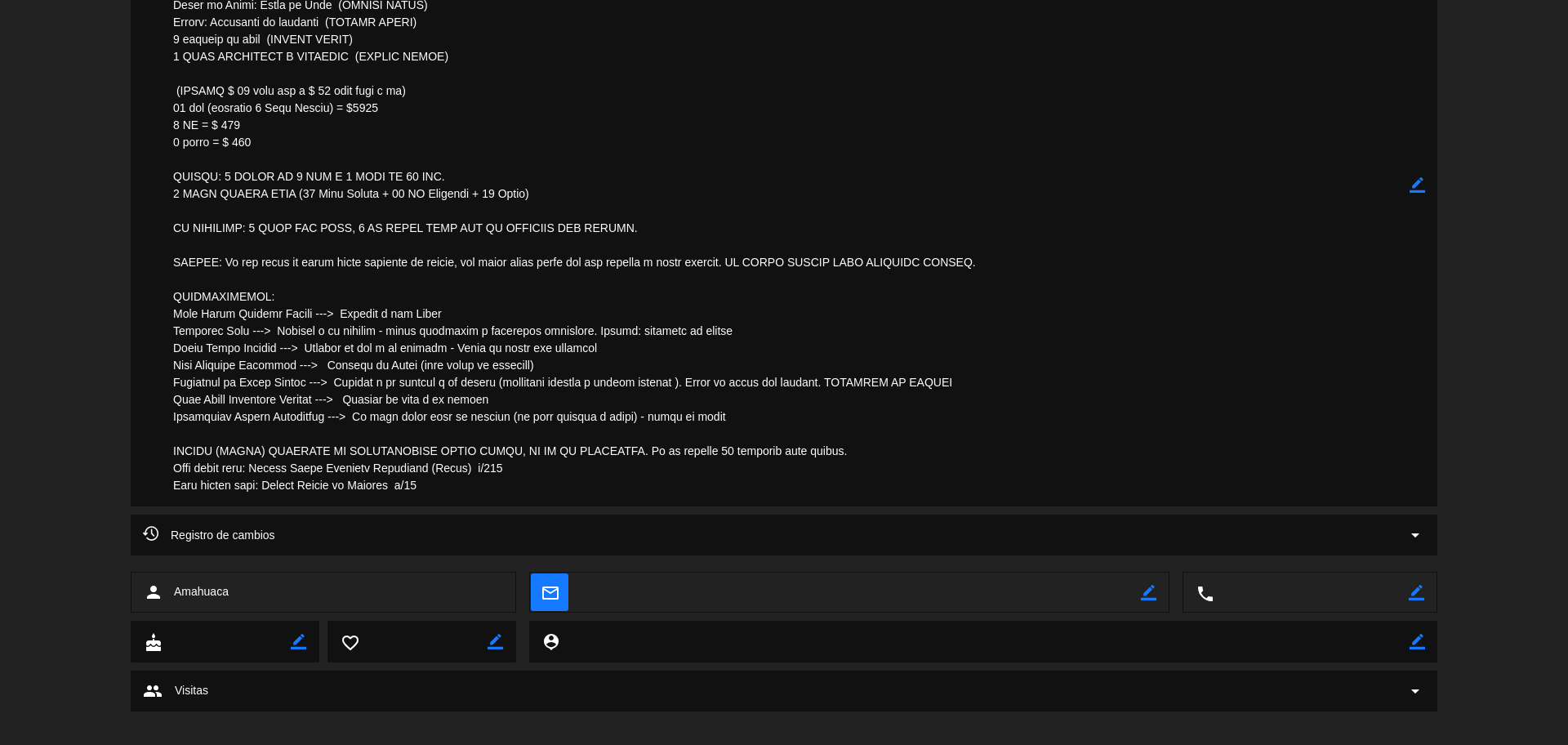
drag, startPoint x: 174, startPoint y: 264, endPoint x: 453, endPoint y: 436, distance: 327.8
click at [650, 485] on textarea at bounding box center [785, 185] width 1248 height 642
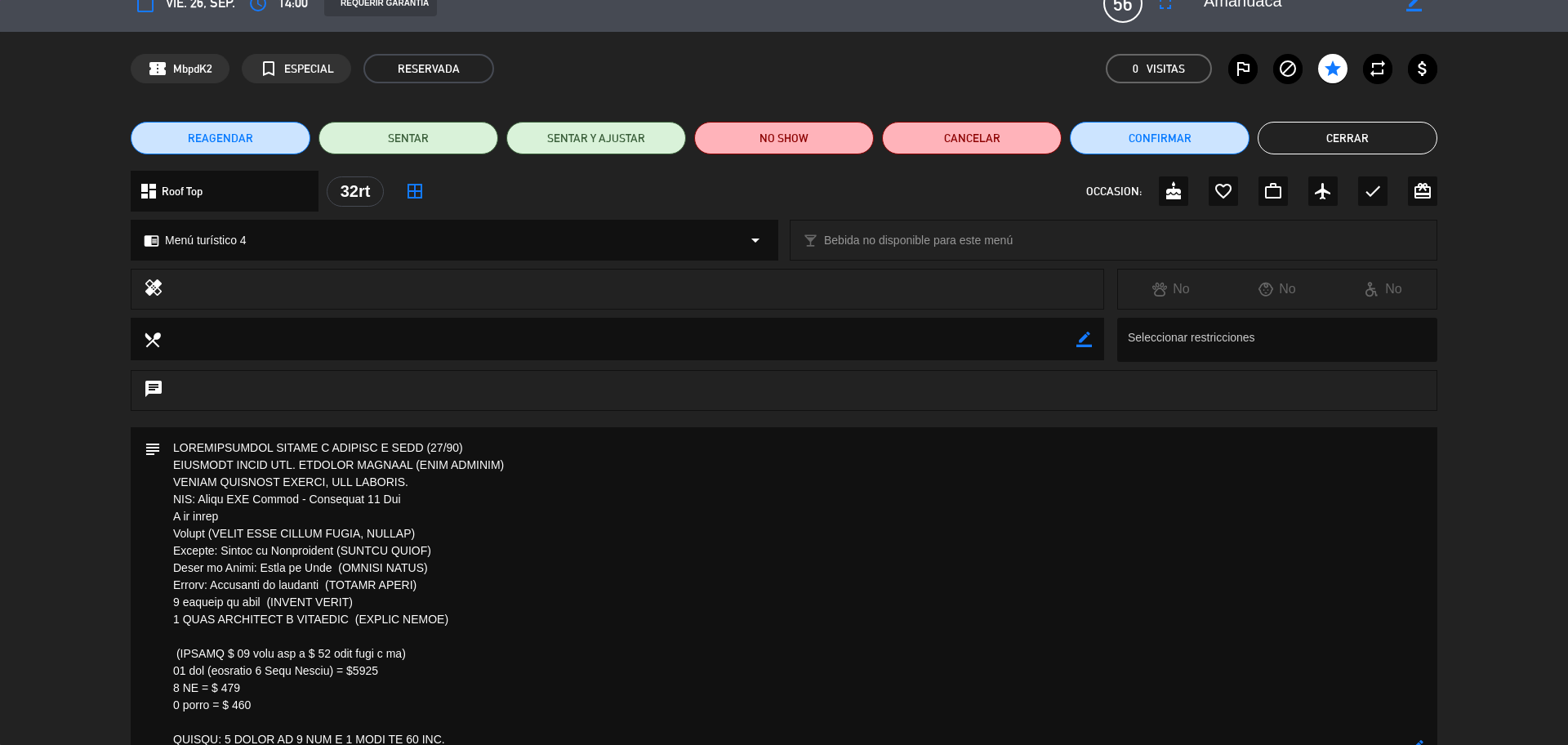
scroll to position [0, 0]
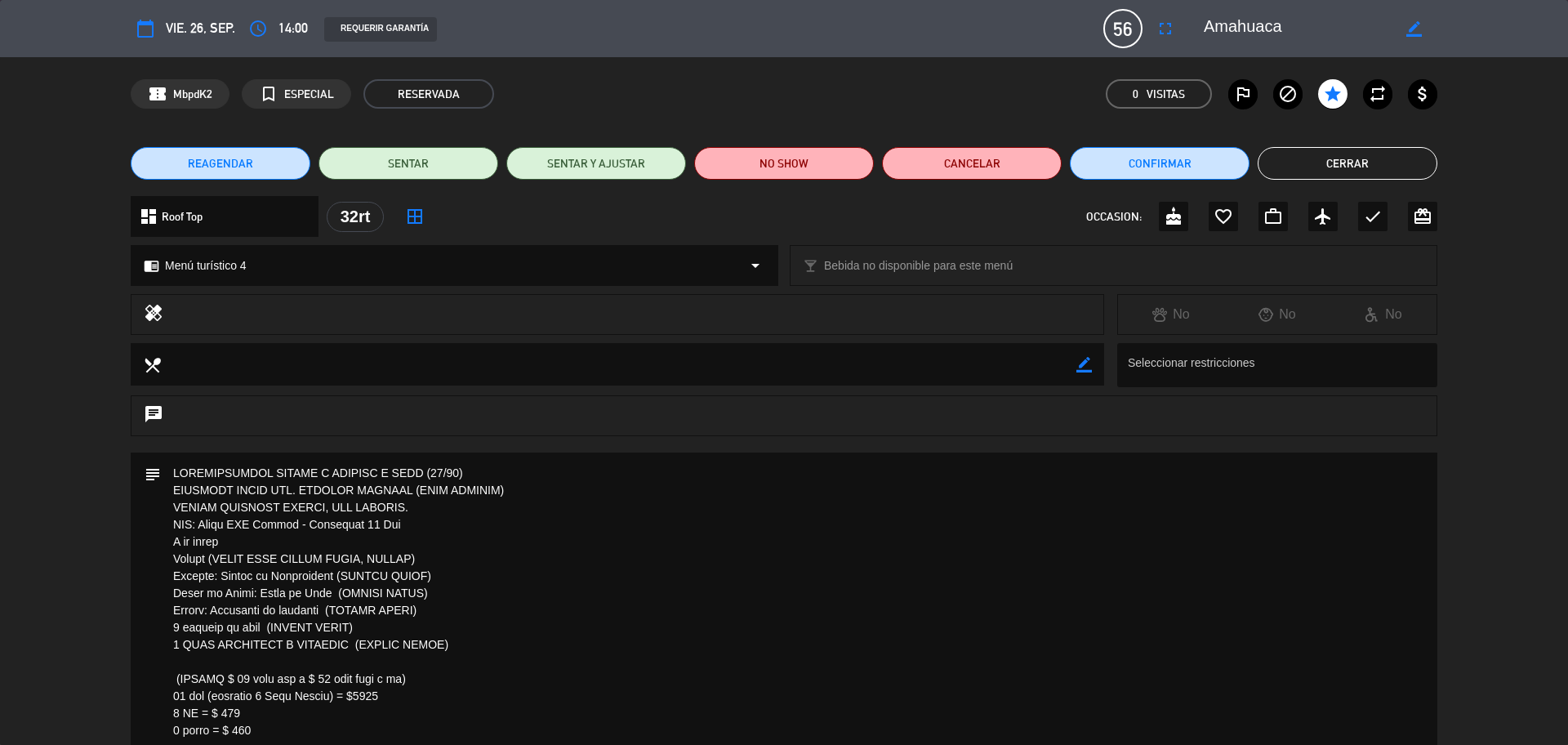
click at [1267, 170] on button "Cerrar" at bounding box center [1347, 163] width 179 height 32
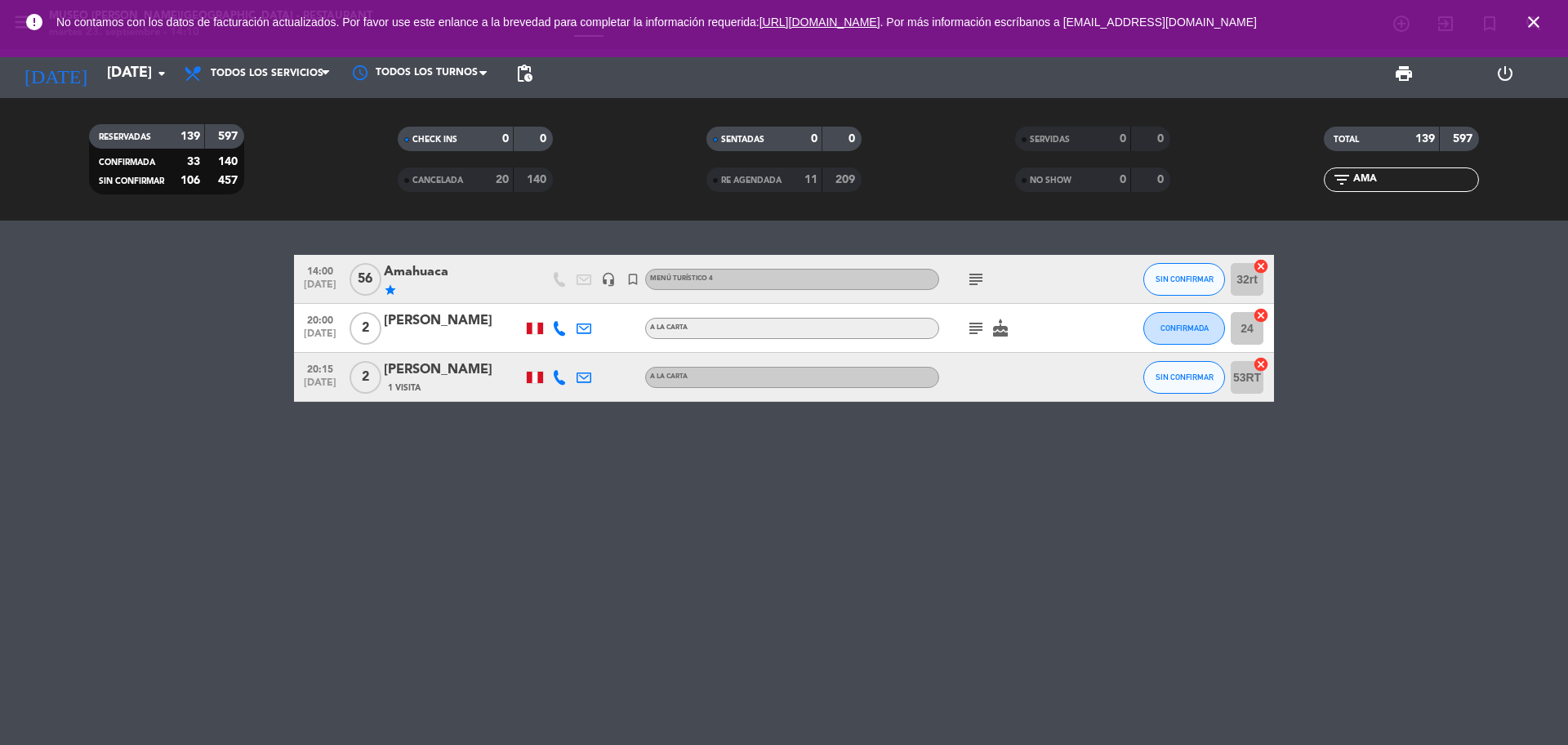
click at [1538, 28] on icon "close" at bounding box center [1534, 22] width 20 height 20
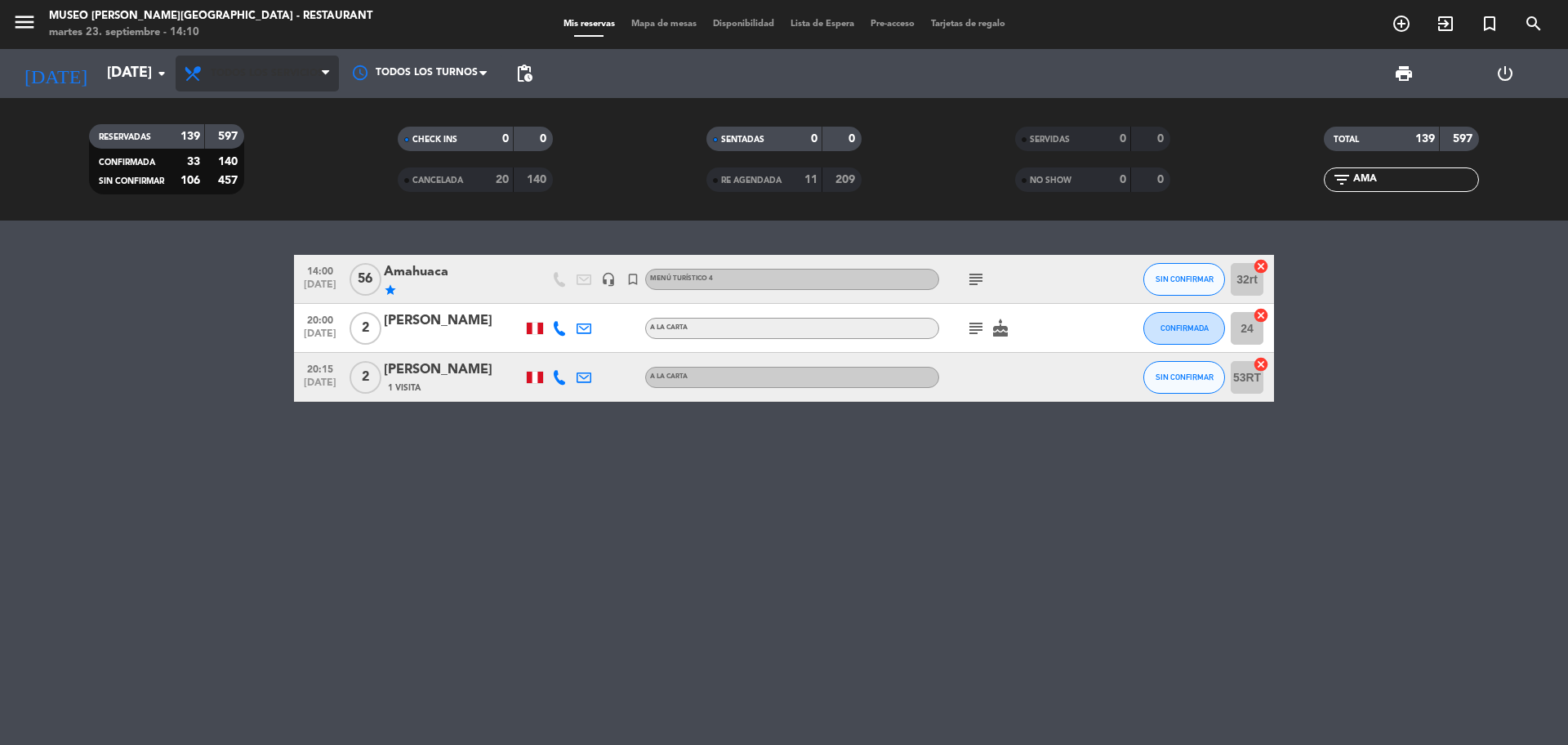
click at [290, 73] on span "Todos los servicios" at bounding box center [267, 74] width 113 height 12
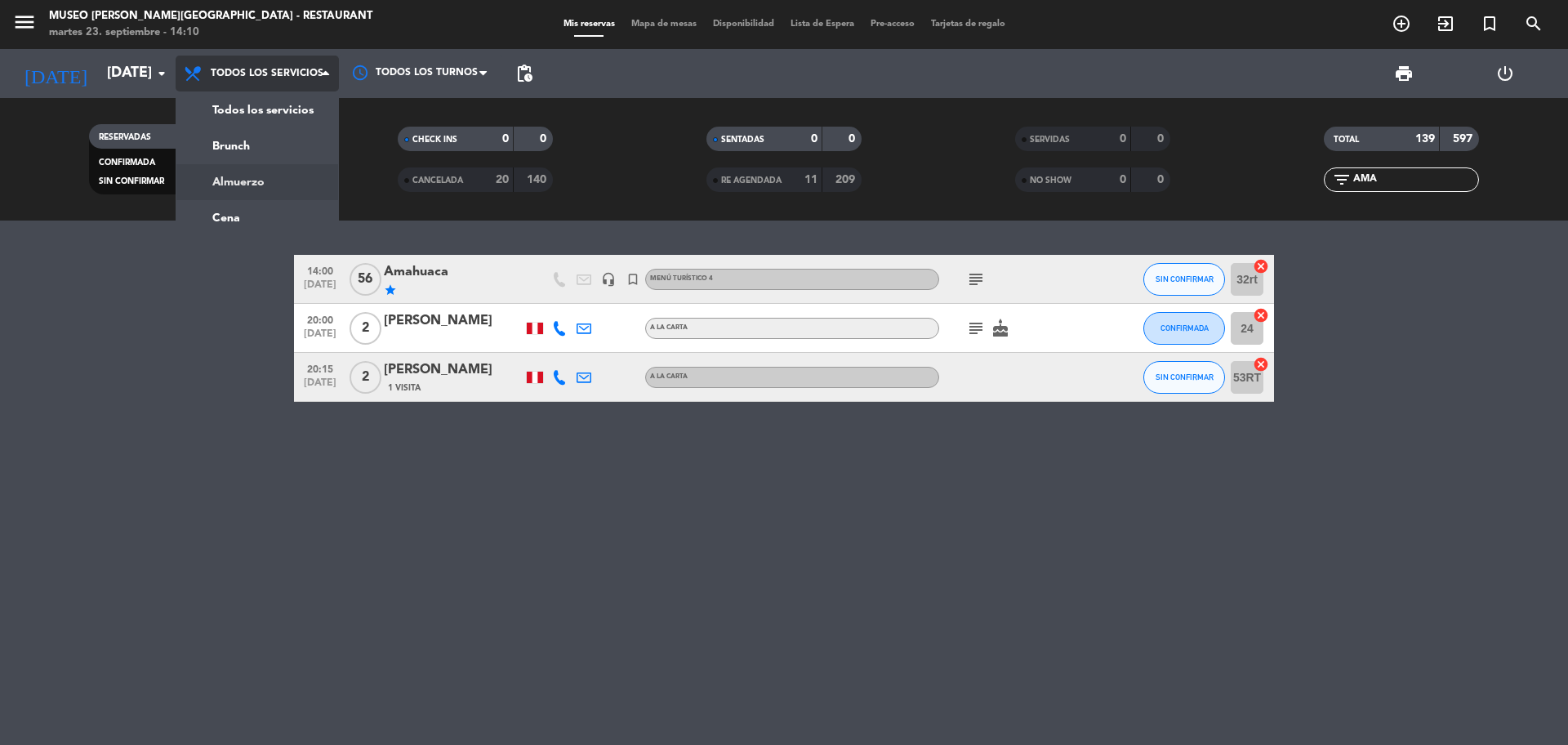
click at [287, 186] on div "menu [GEOGRAPHIC_DATA][PERSON_NAME] - Restaurant [DATE] 23. septiembre - 14:10 …" at bounding box center [784, 110] width 1568 height 220
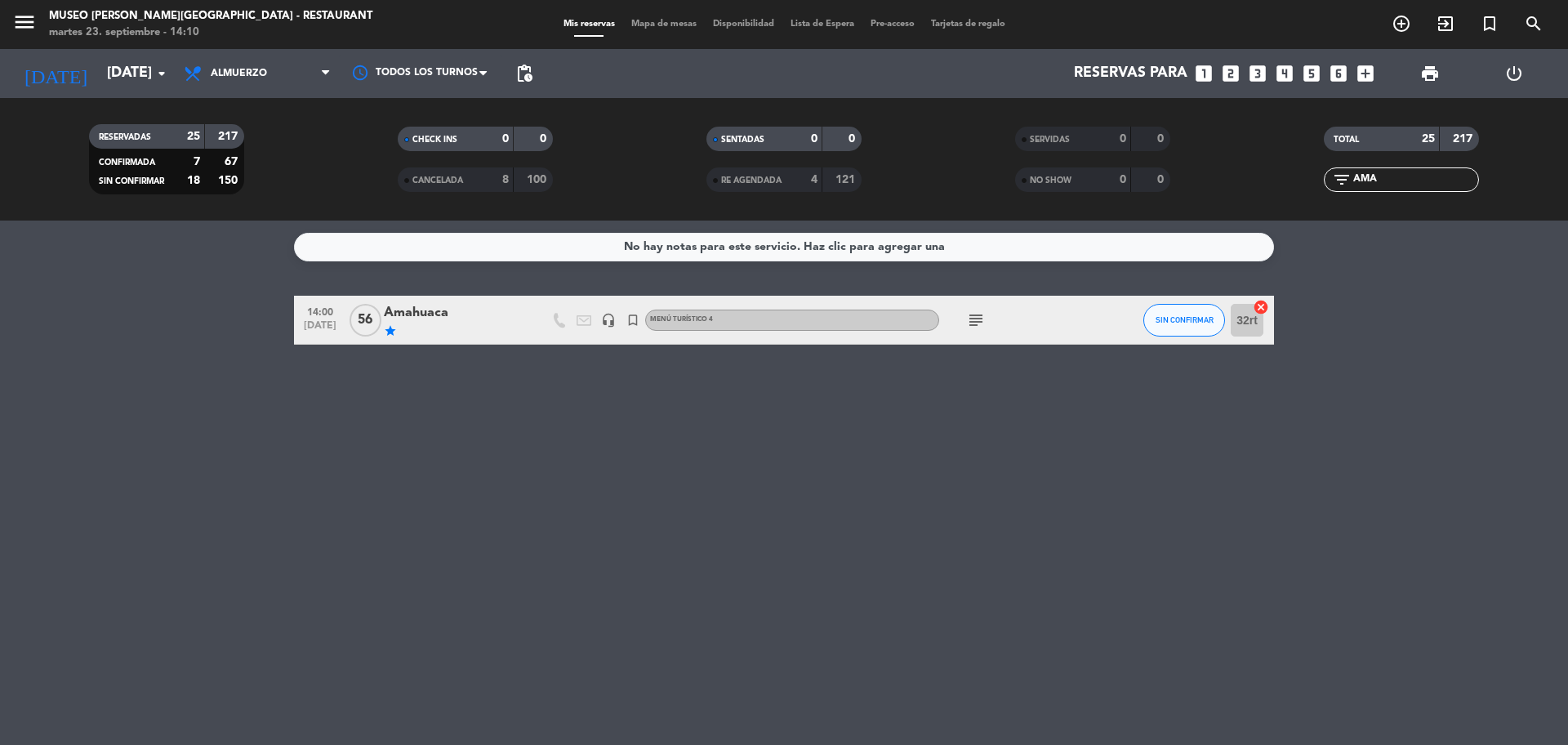
click at [1227, 75] on icon "looks_two" at bounding box center [1231, 74] width 22 height 22
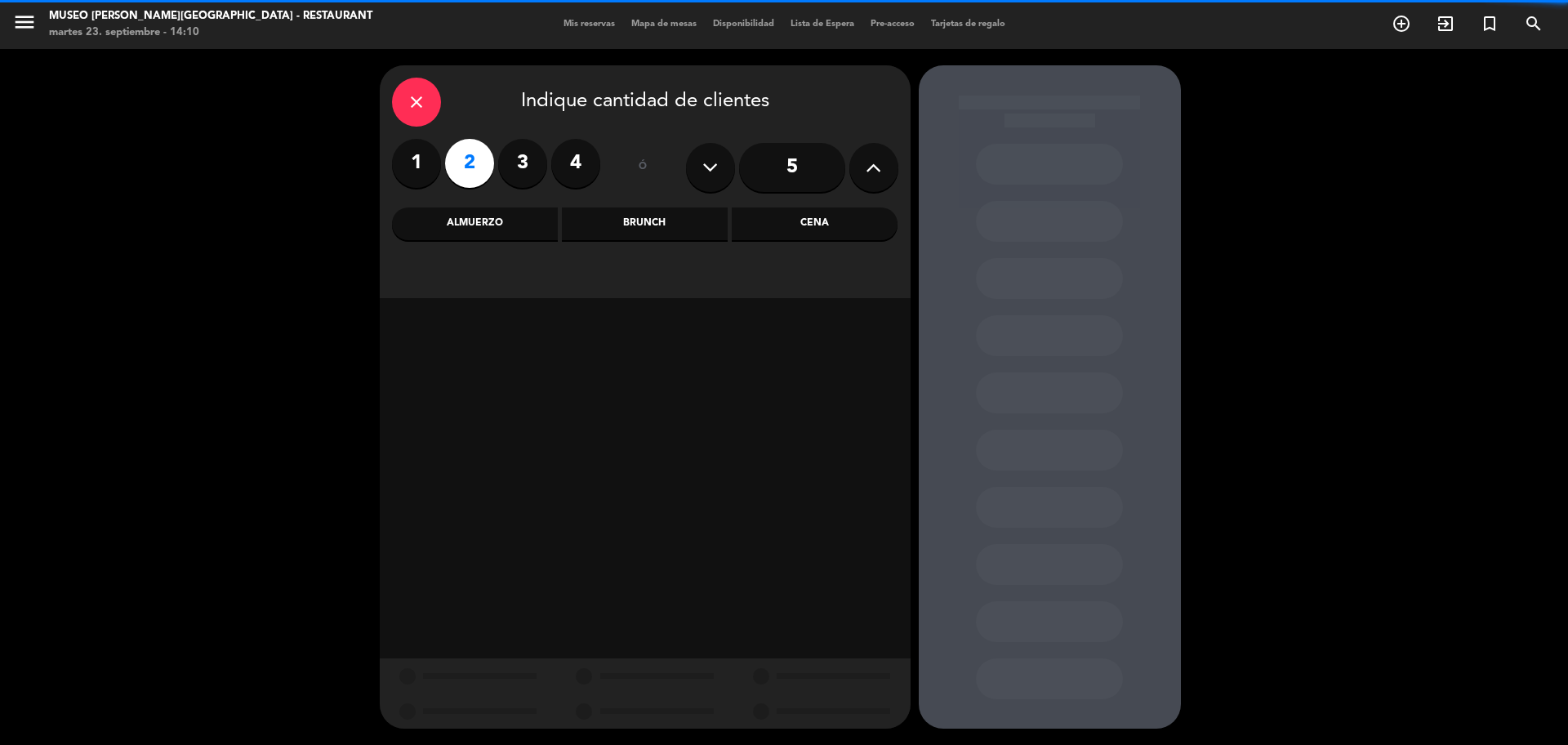
click at [847, 228] on div "Cena" at bounding box center [815, 223] width 166 height 32
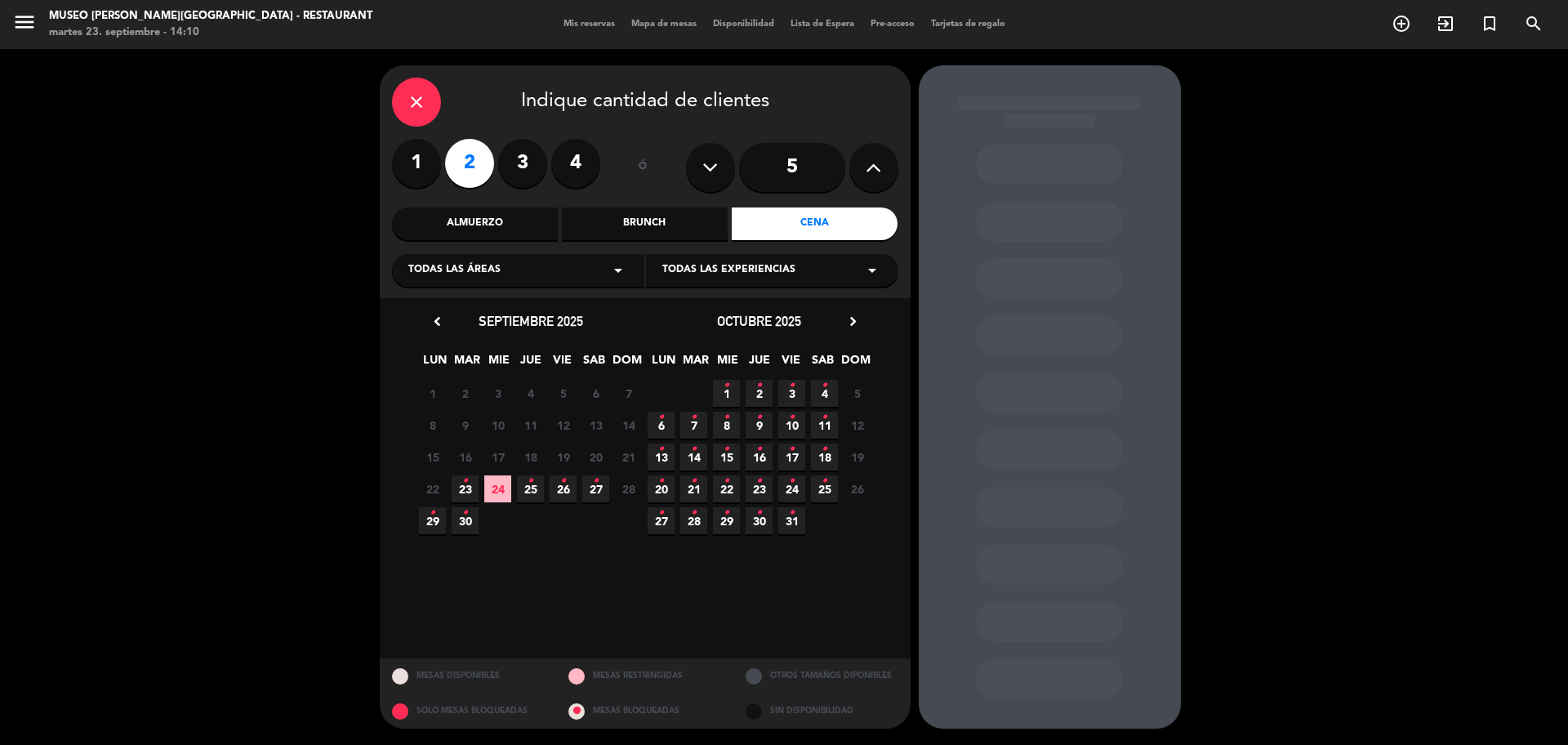
click at [465, 487] on icon "•" at bounding box center [465, 480] width 6 height 26
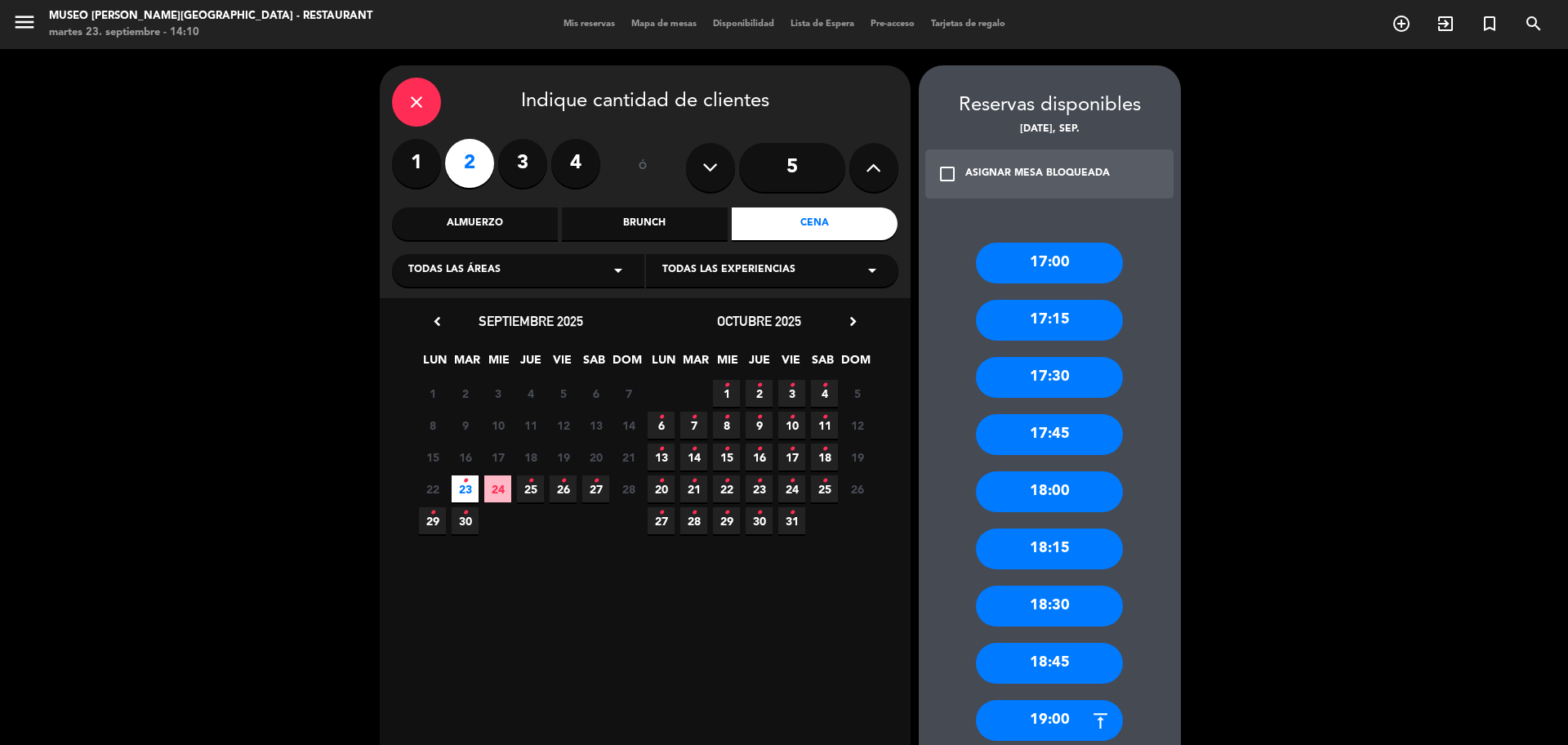
scroll to position [556, 0]
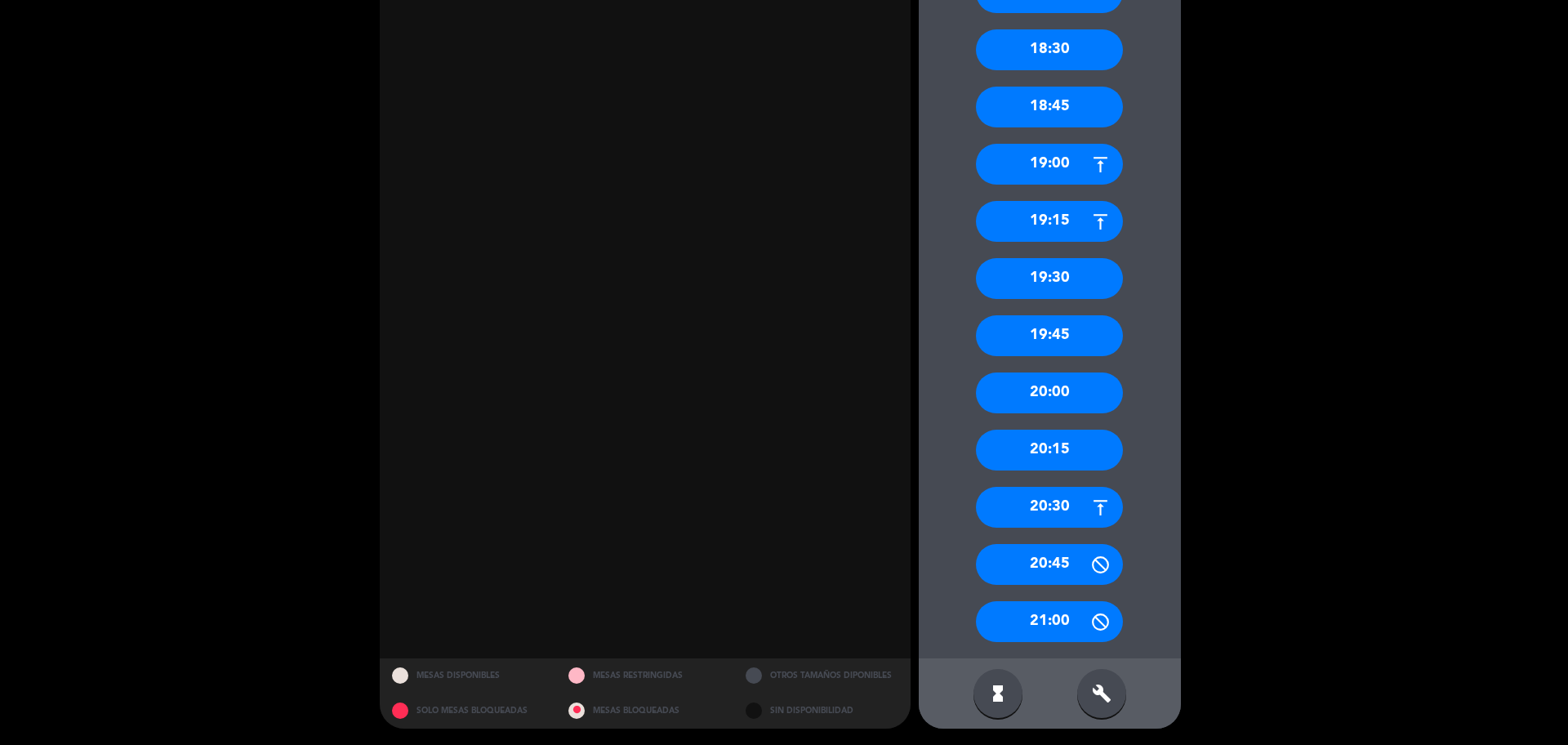
click at [1053, 101] on div "18:45" at bounding box center [1049, 106] width 147 height 41
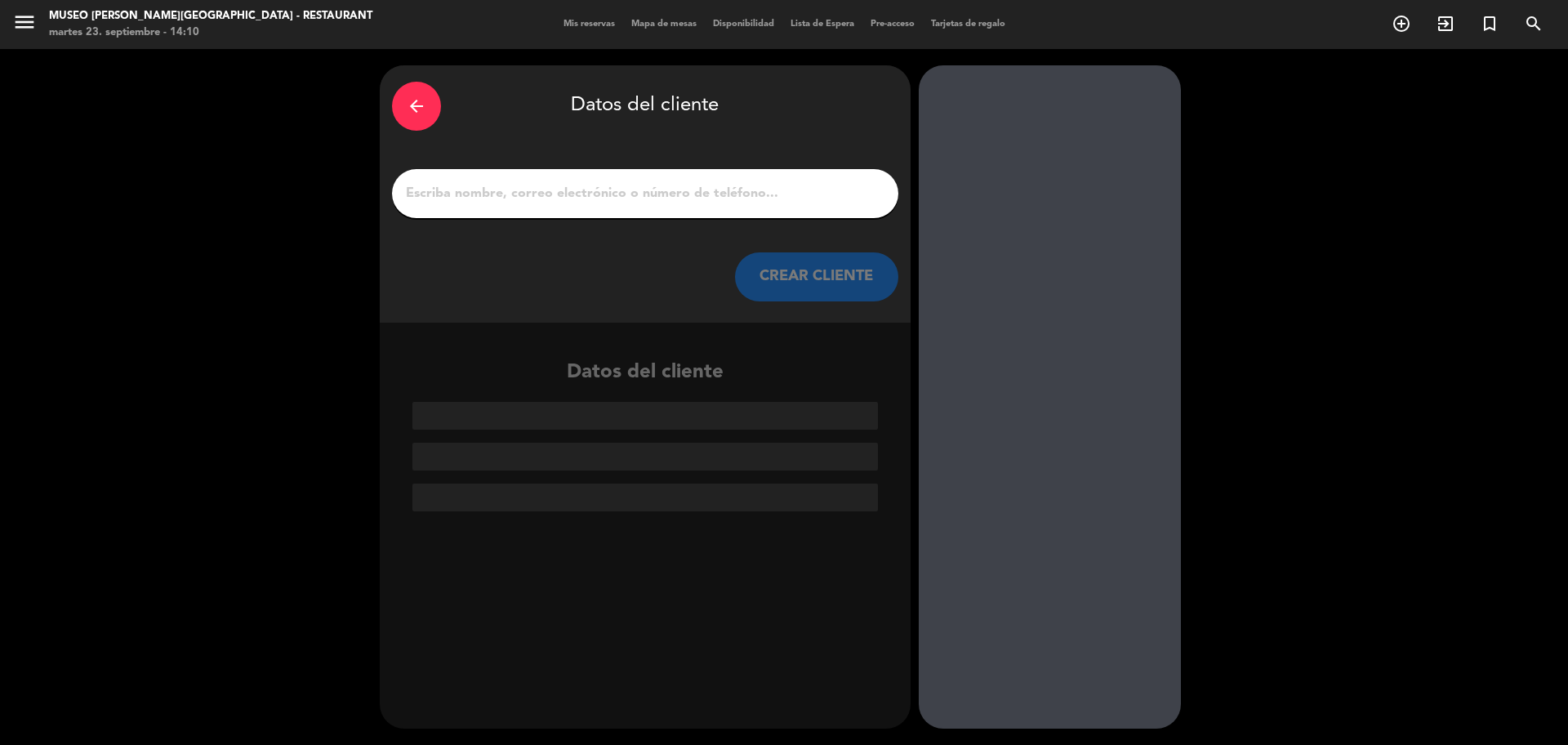
click at [562, 198] on input "1" at bounding box center [645, 194] width 482 height 23
click at [468, 193] on input "1" at bounding box center [645, 194] width 482 height 23
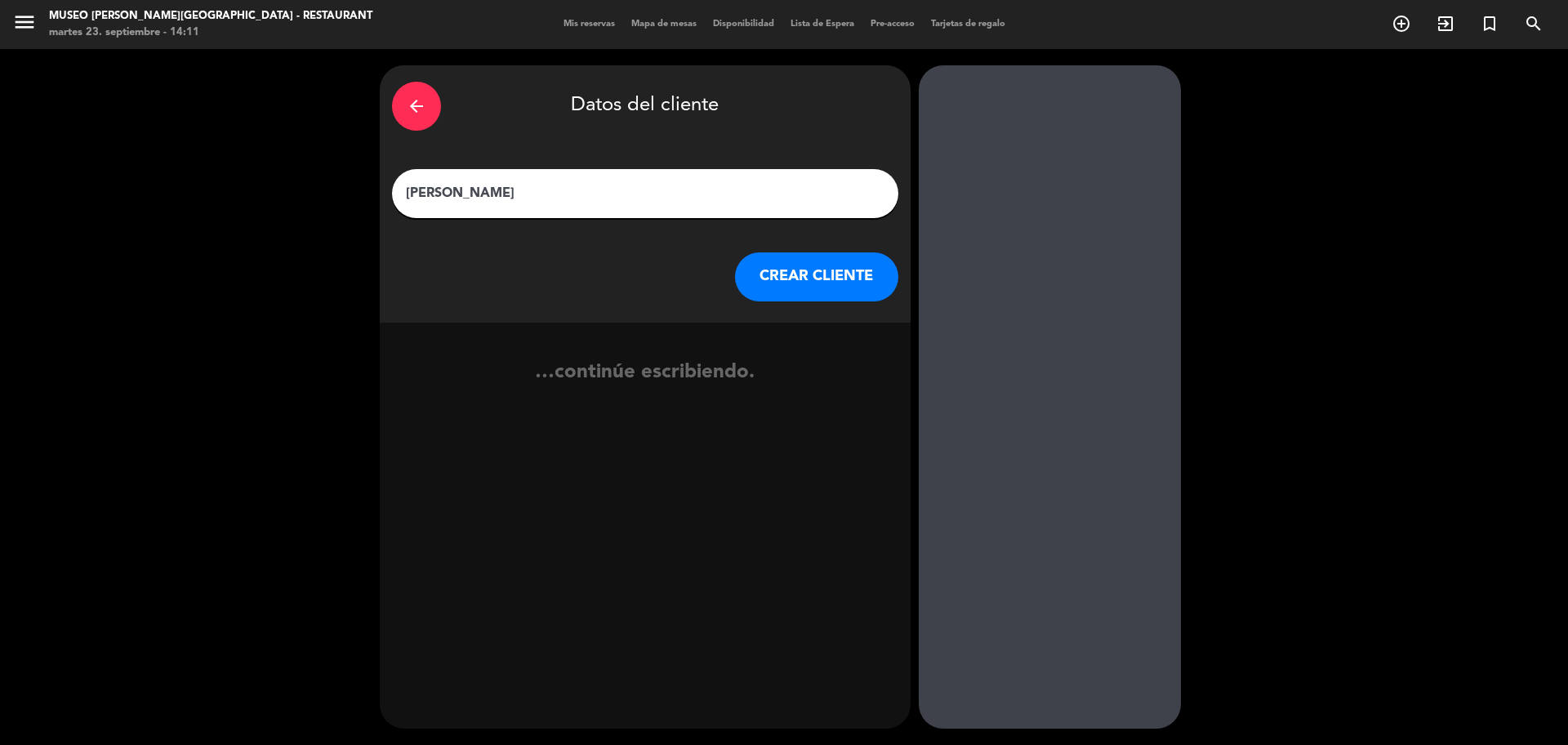
type input "[PERSON_NAME]"
click at [843, 272] on button "CREAR CLIENTE" at bounding box center [816, 277] width 164 height 49
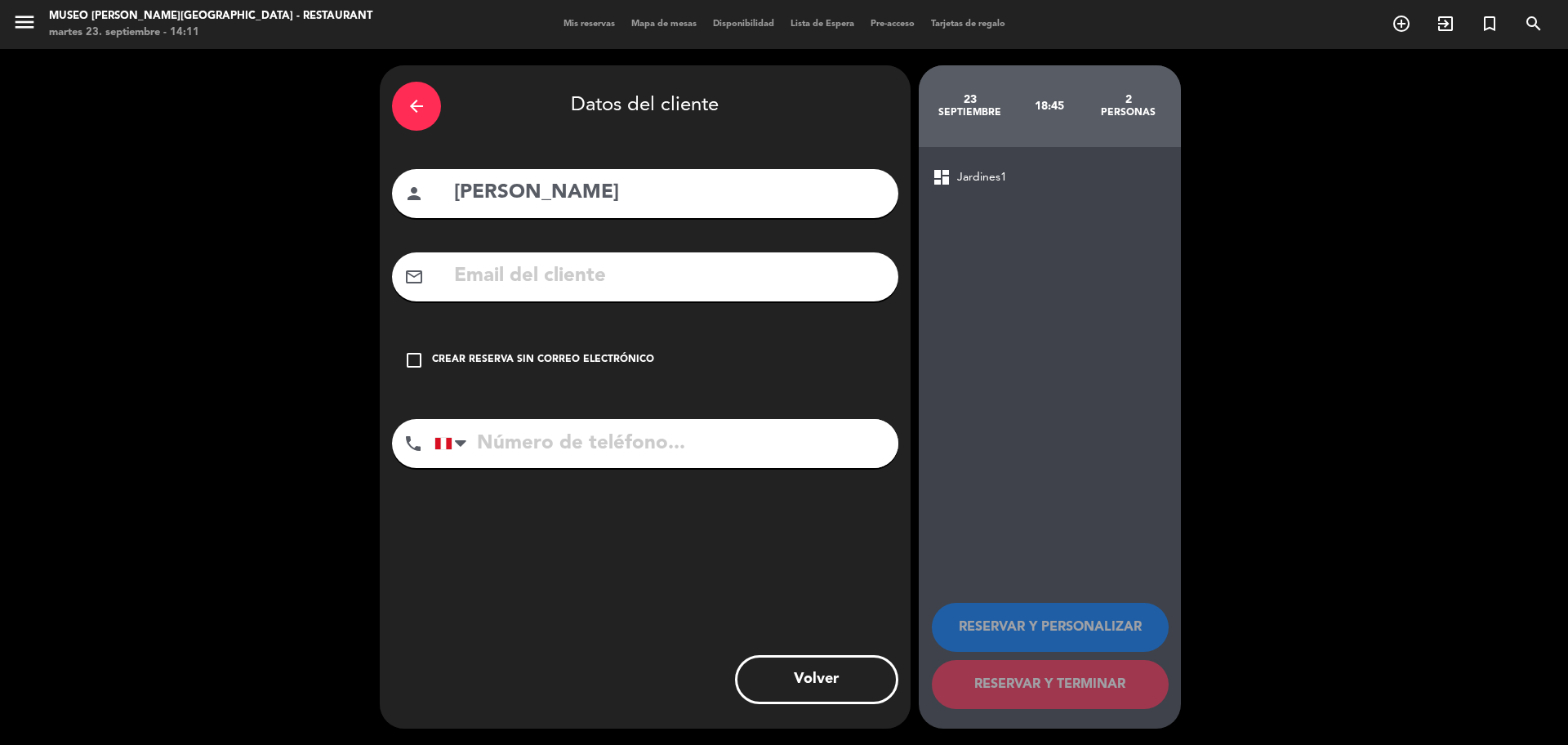
click at [816, 285] on input "text" at bounding box center [669, 277] width 434 height 33
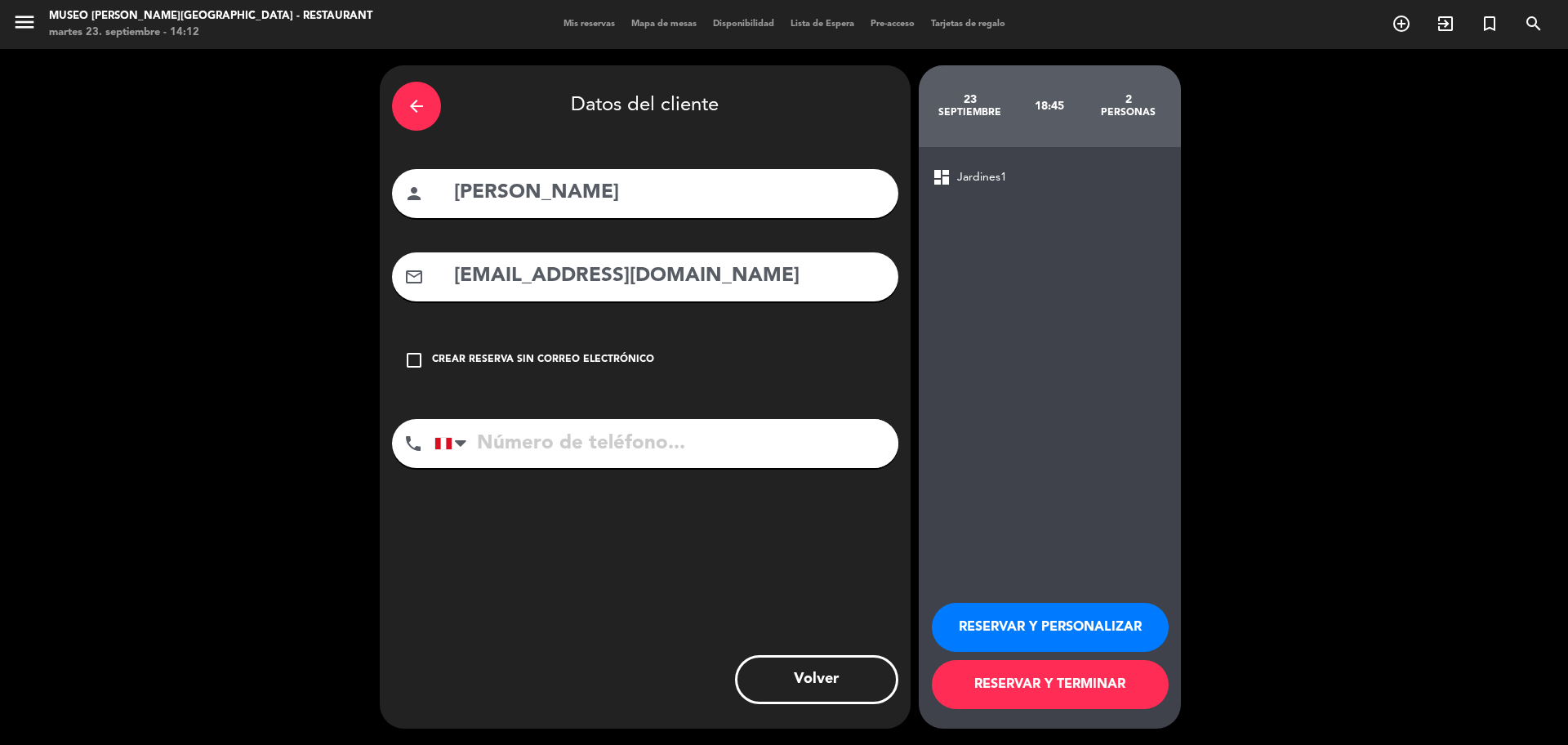
type input "[EMAIL_ADDRESS][DOMAIN_NAME]"
click at [752, 444] on input "tel" at bounding box center [666, 443] width 463 height 49
type input "967760727"
click at [1110, 620] on button "RESERVAR Y PERSONALIZAR" at bounding box center [1050, 627] width 237 height 49
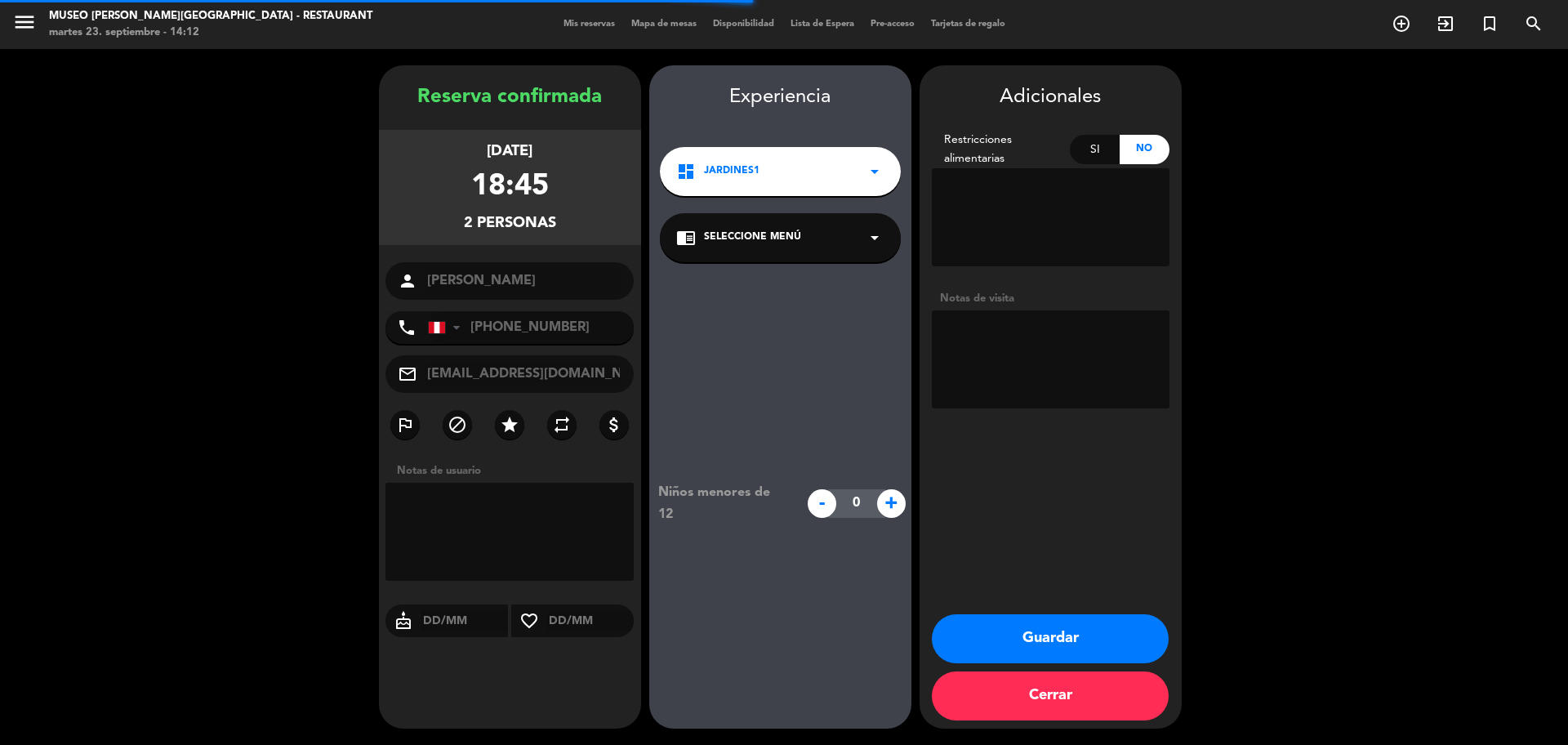
click at [754, 248] on div "chrome_reader_mode Seleccione Menú arrow_drop_down" at bounding box center [780, 238] width 241 height 49
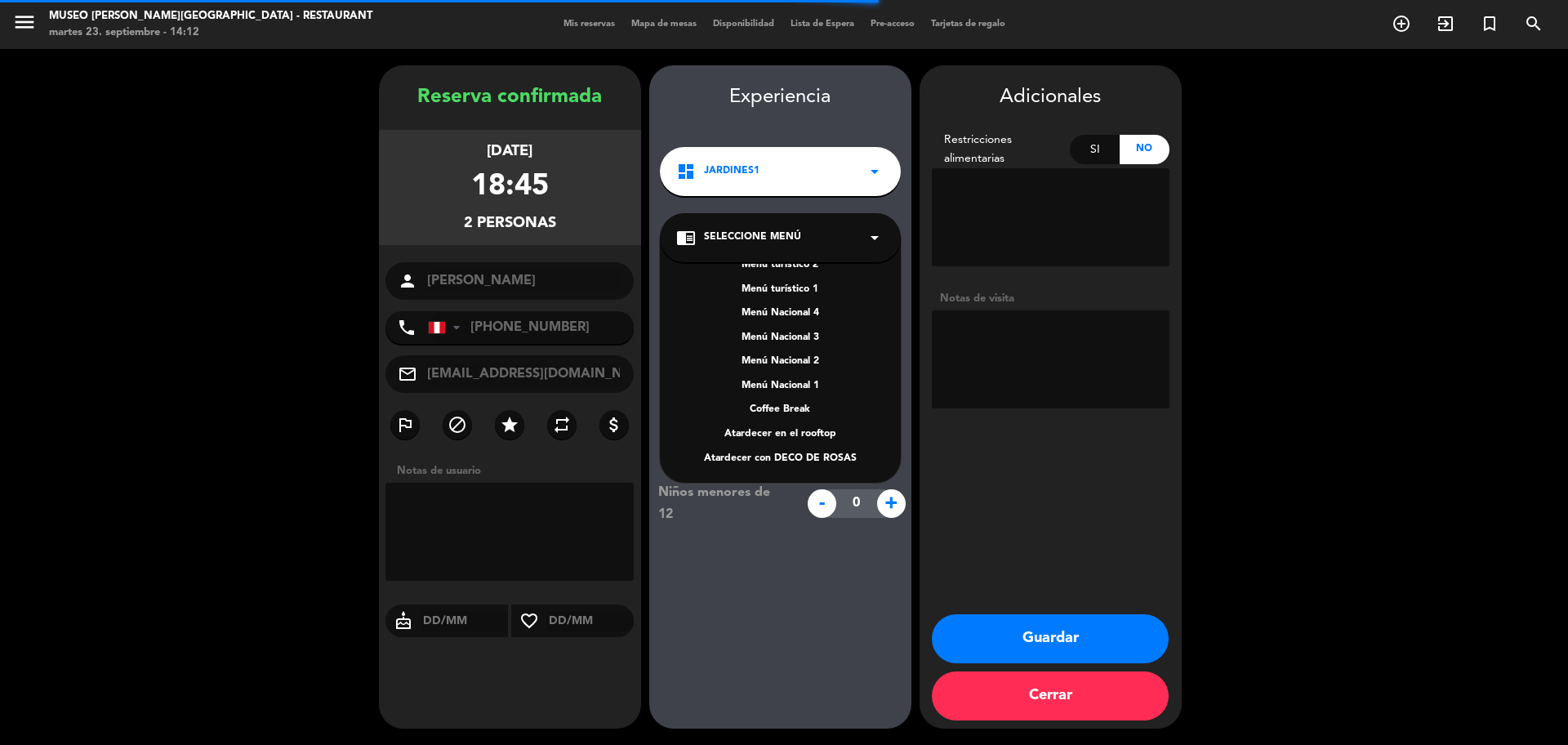
scroll to position [234, 0]
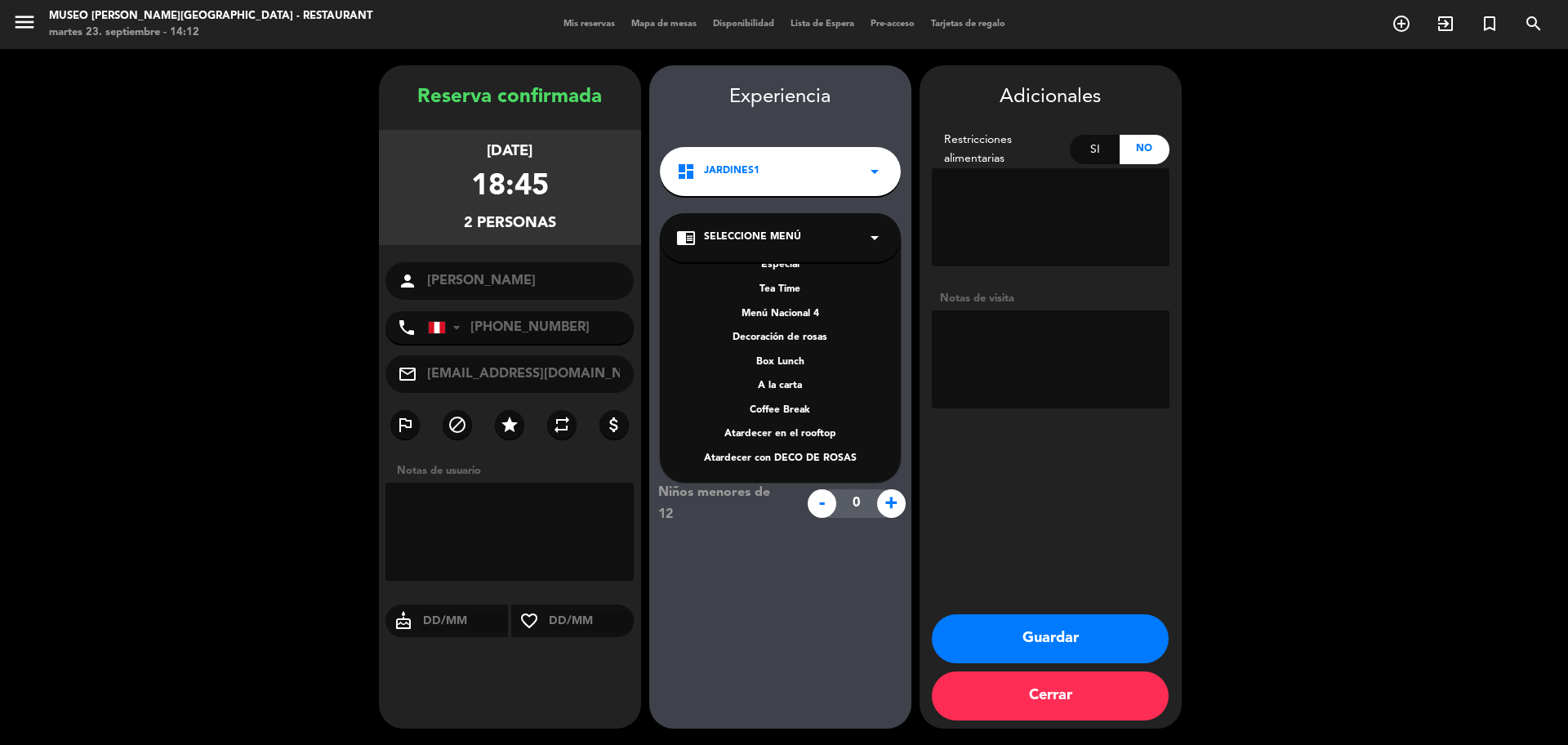
click at [804, 380] on div "A la carta" at bounding box center [780, 386] width 208 height 17
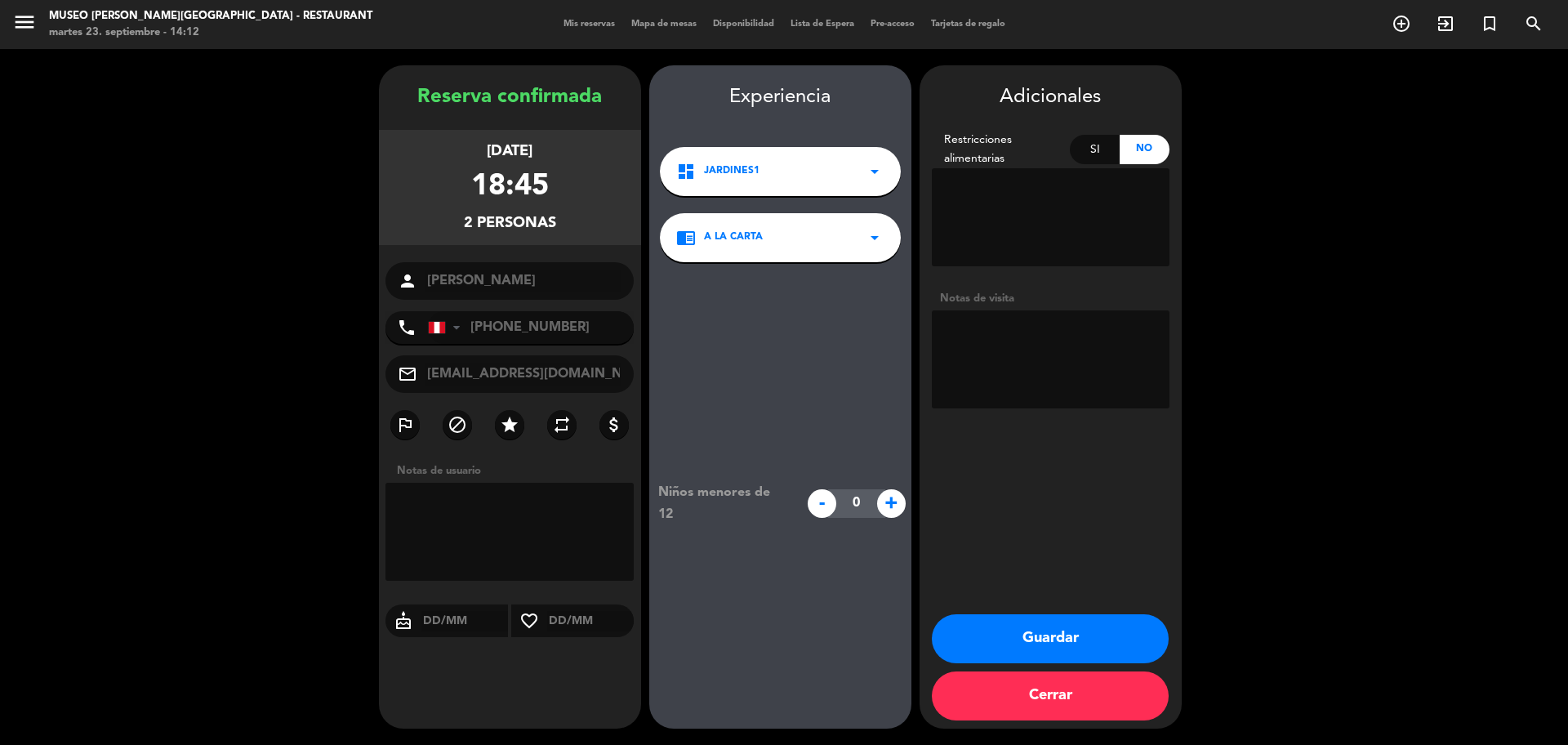
click at [1002, 360] on textarea at bounding box center [1051, 360] width 238 height 98
click at [995, 365] on textarea at bounding box center [1051, 360] width 238 height 98
click at [1131, 351] on textarea at bounding box center [1051, 360] width 238 height 98
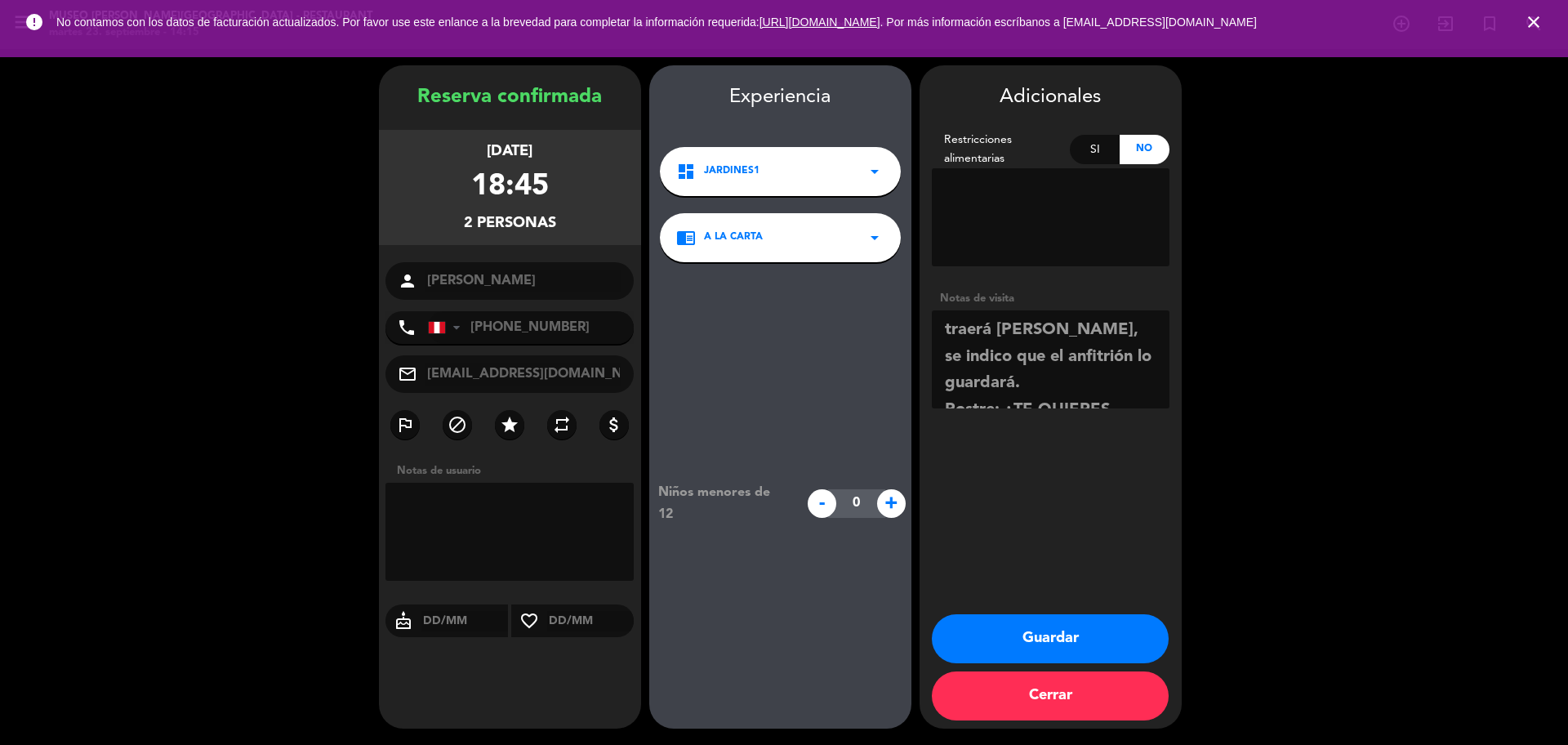
scroll to position [75, 0]
type textarea "traerá [PERSON_NAME], se indico que el anfitrión lo guardará. Postre: ¿TE QUIER…"
click at [1039, 644] on button "Guardar" at bounding box center [1050, 638] width 237 height 49
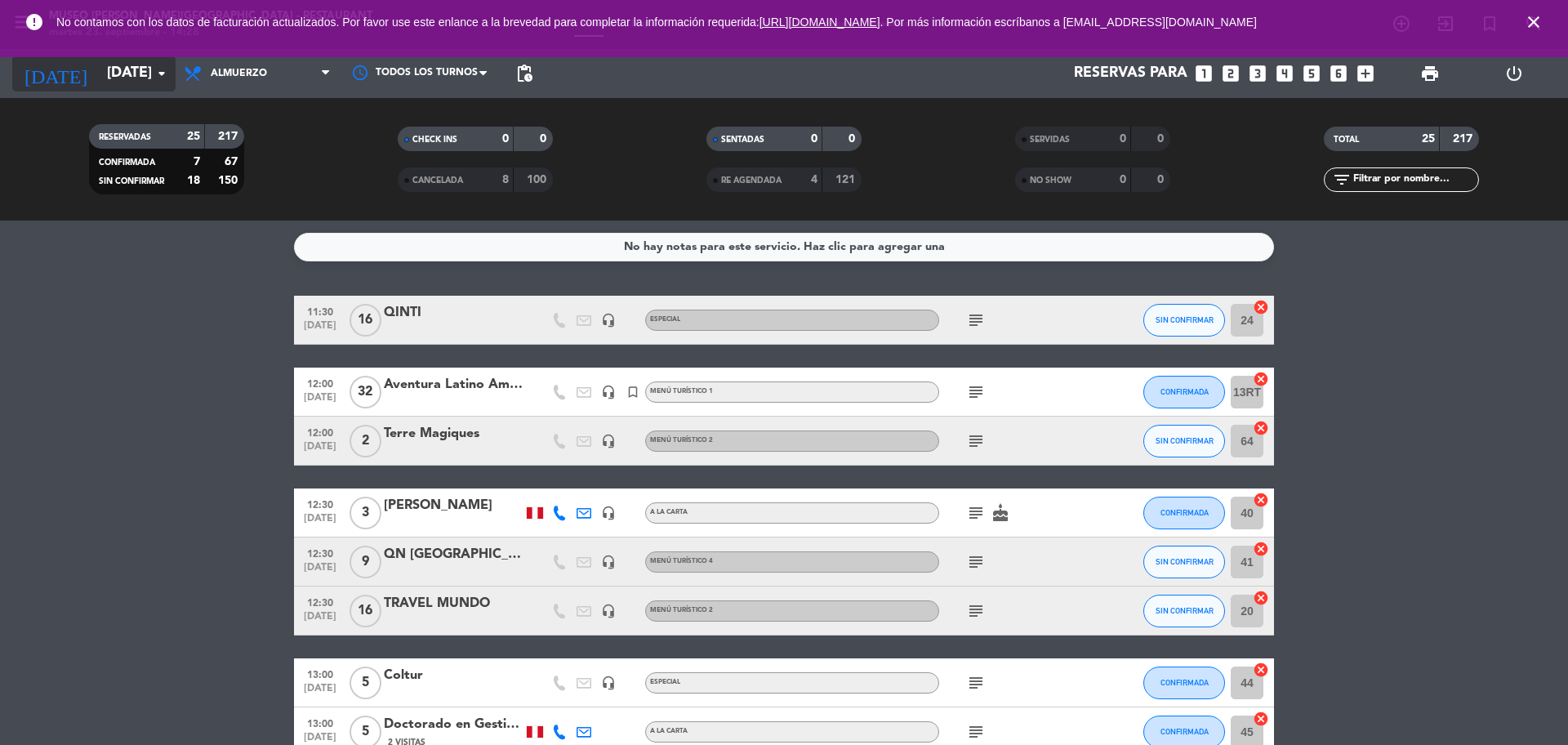
click at [99, 78] on input "[DATE]" at bounding box center [194, 73] width 189 height 32
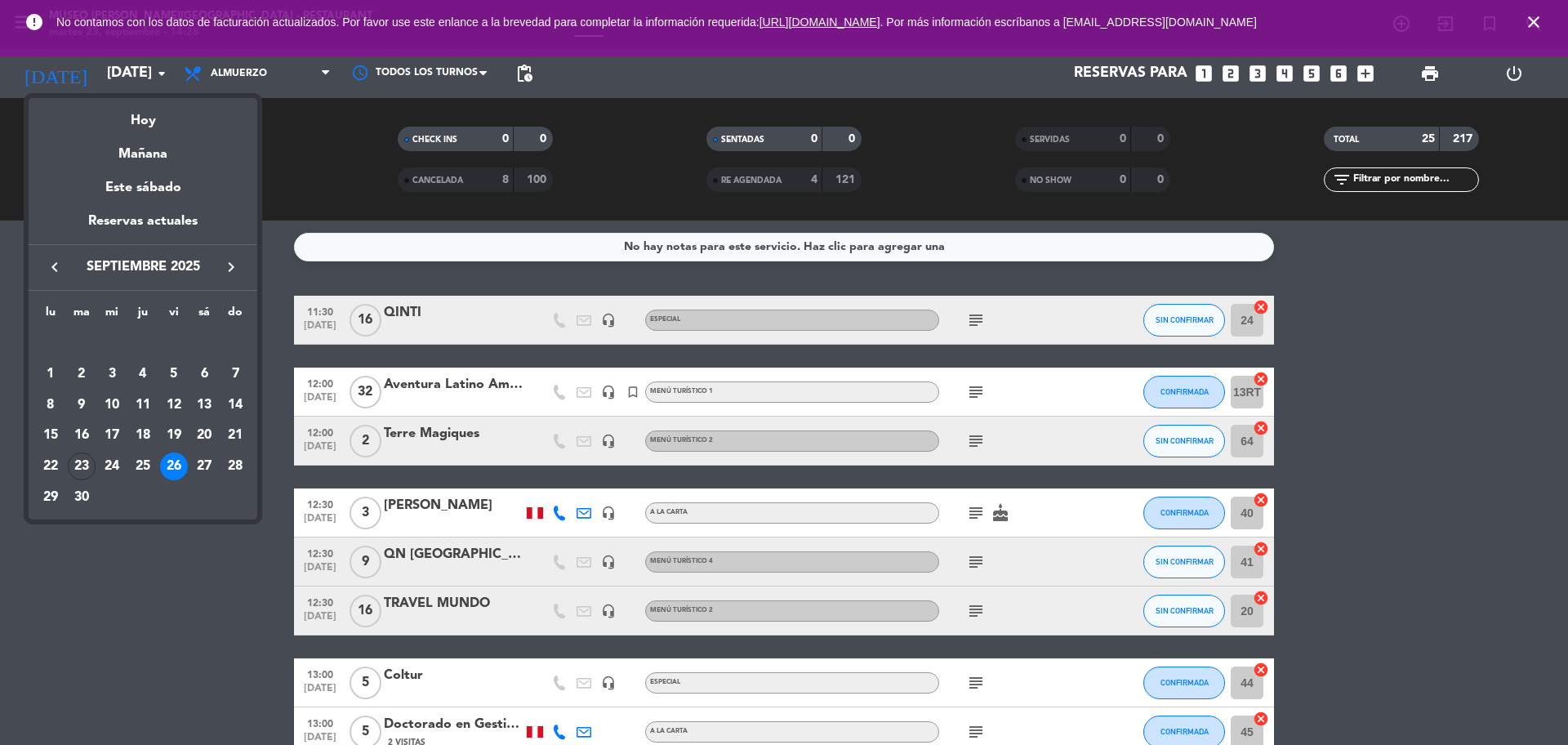
click at [154, 174] on div "Este sábado" at bounding box center [142, 188] width 228 height 46
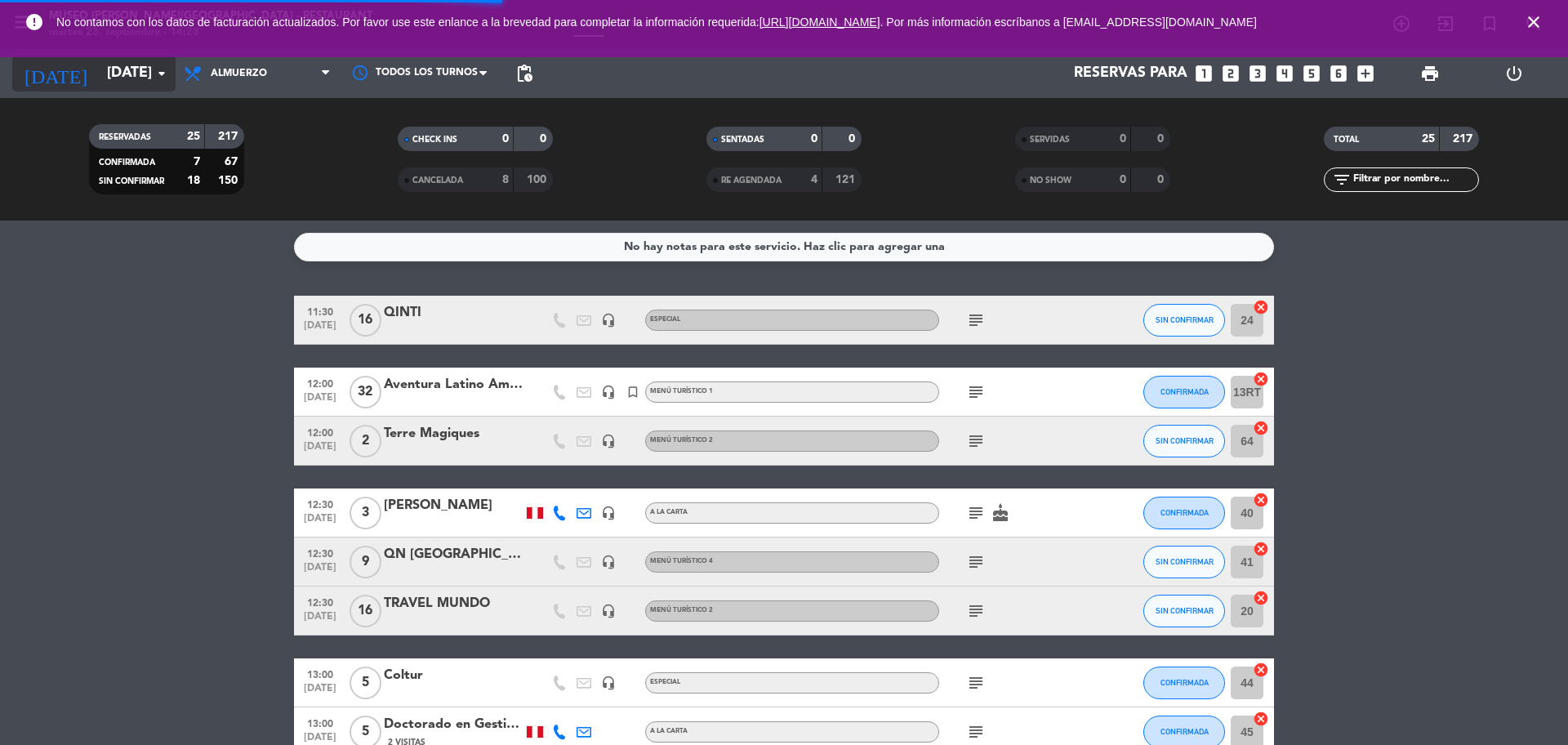
click at [107, 61] on input "[DATE]" at bounding box center [194, 73] width 189 height 32
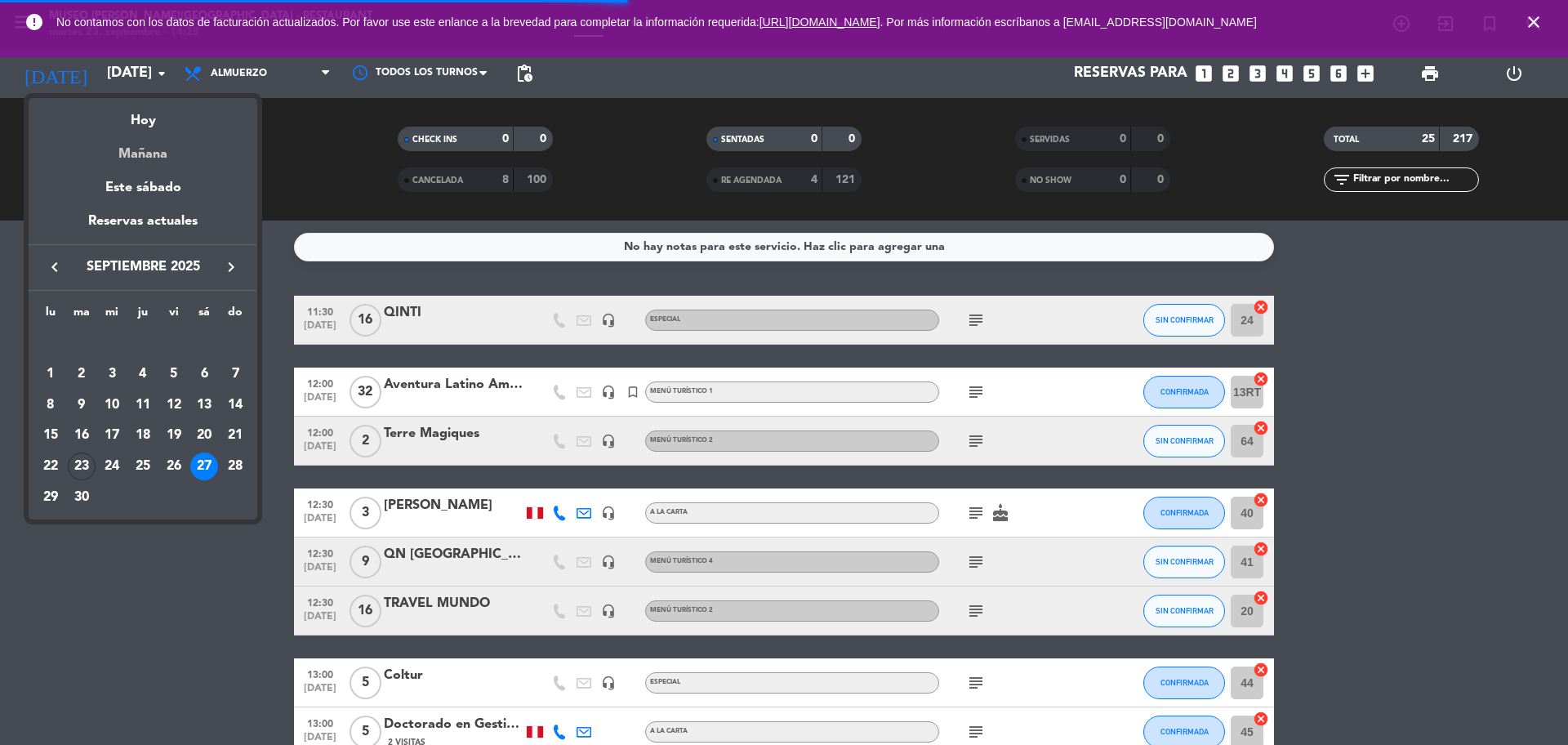
click at [148, 145] on div "Mañana" at bounding box center [142, 148] width 228 height 33
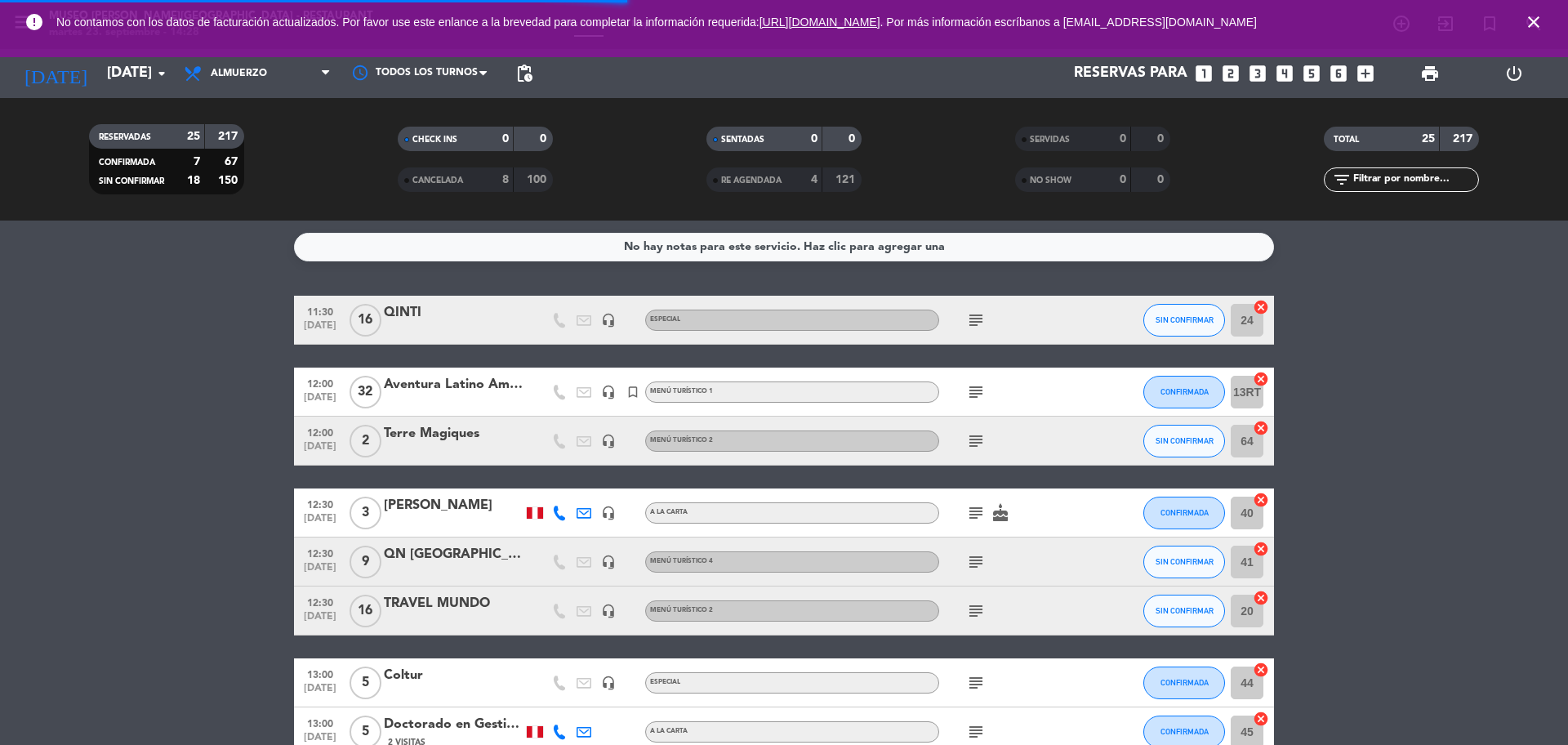
type input "[DATE]"
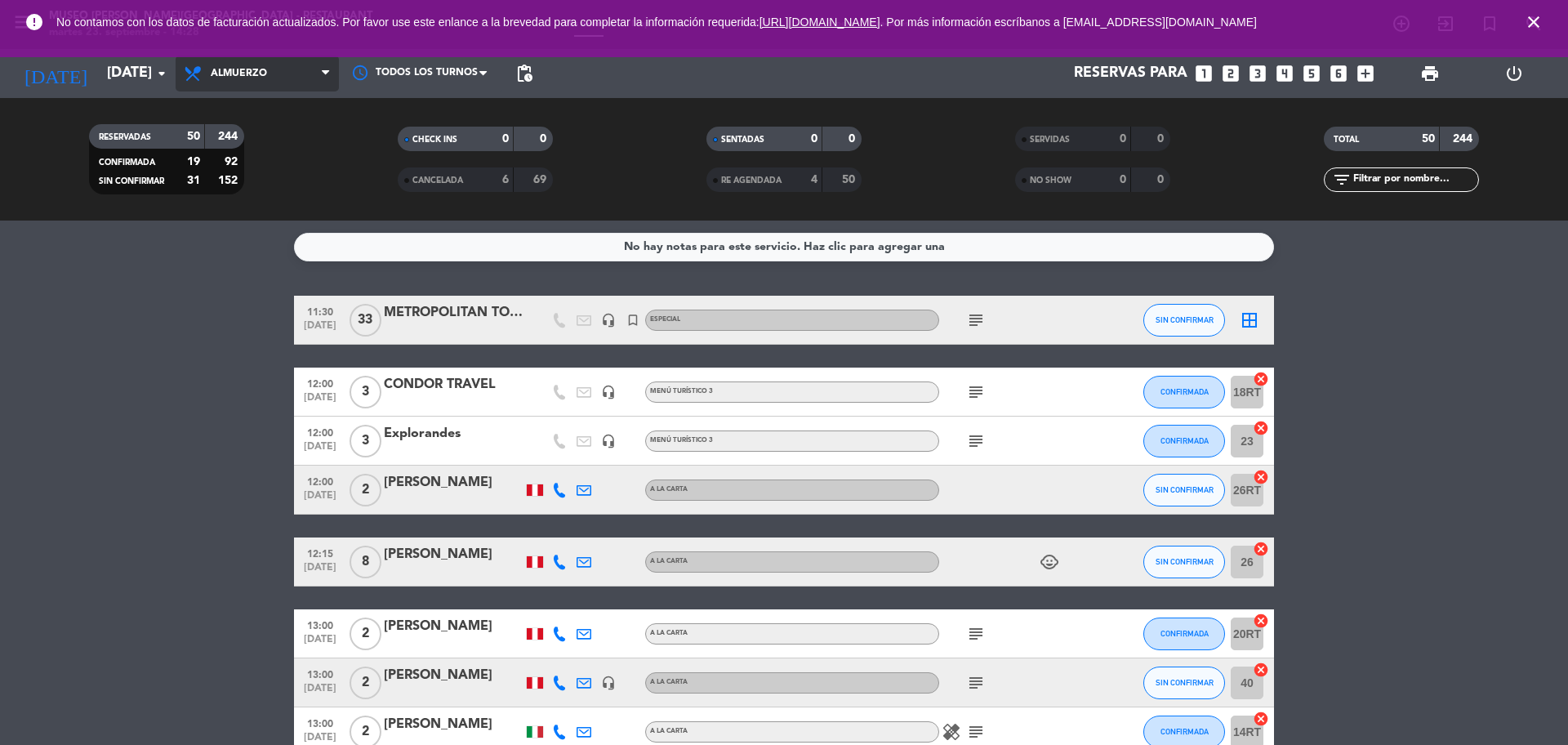
click at [254, 72] on span "Almuerzo" at bounding box center [239, 74] width 56 height 12
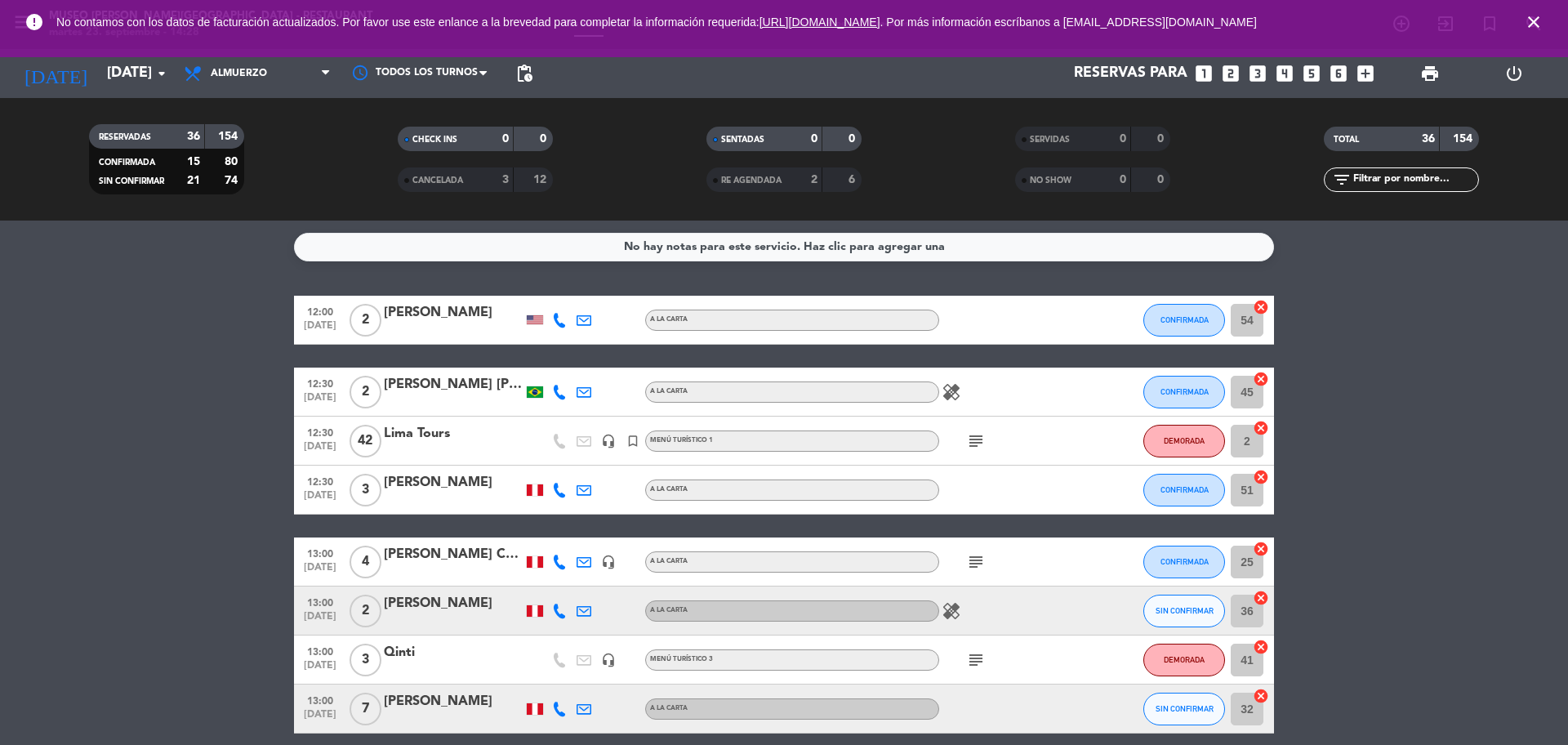
click at [264, 94] on div "Todos los servicios Brunch Almuerzo Cena Almuerzo Todos los servicios Brunch Al…" at bounding box center [257, 73] width 164 height 49
click at [265, 73] on span "Almuerzo" at bounding box center [239, 74] width 56 height 12
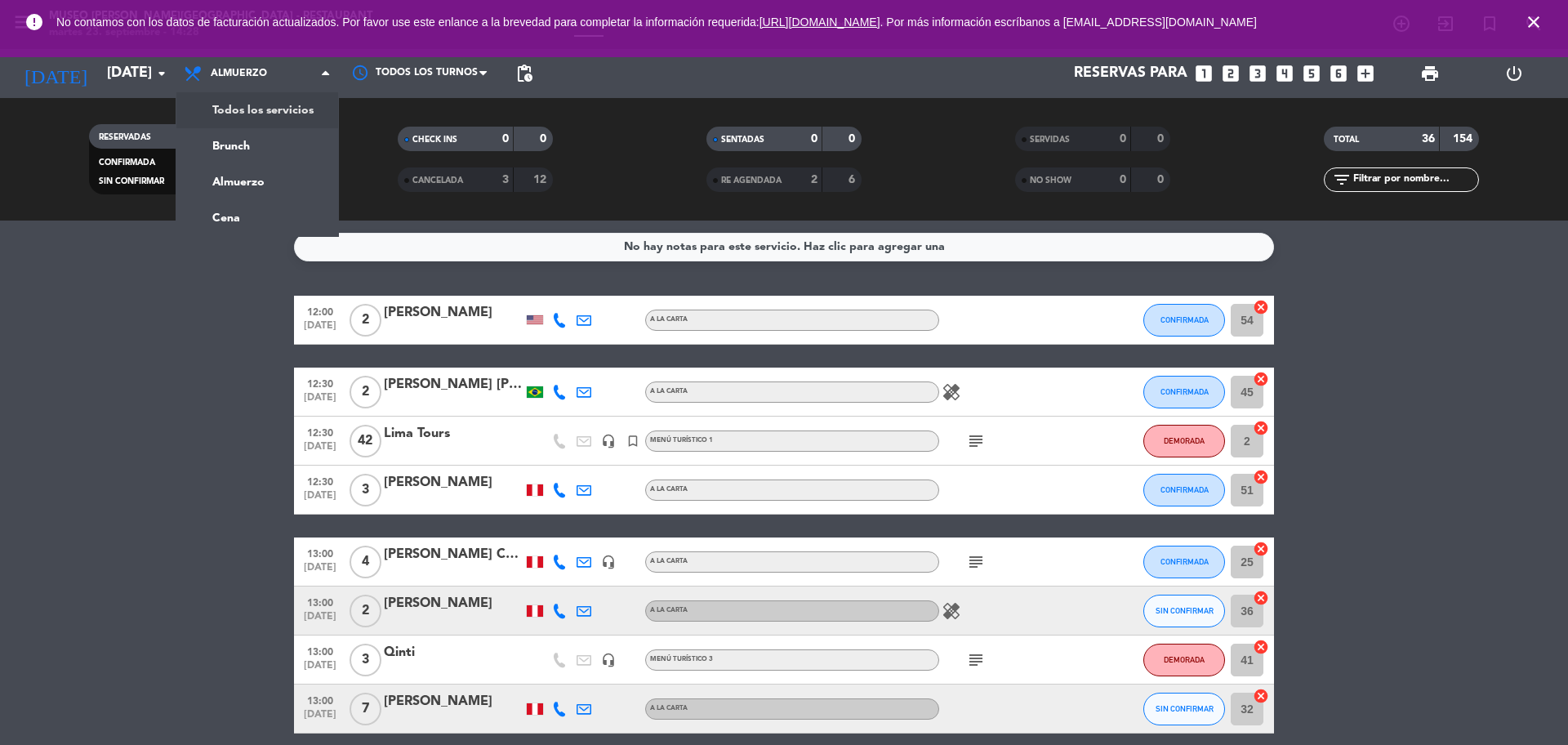
click at [269, 111] on div "menu [GEOGRAPHIC_DATA][PERSON_NAME] - Restaurant [DATE] 23. septiembre - 14:28 …" at bounding box center [784, 110] width 1568 height 220
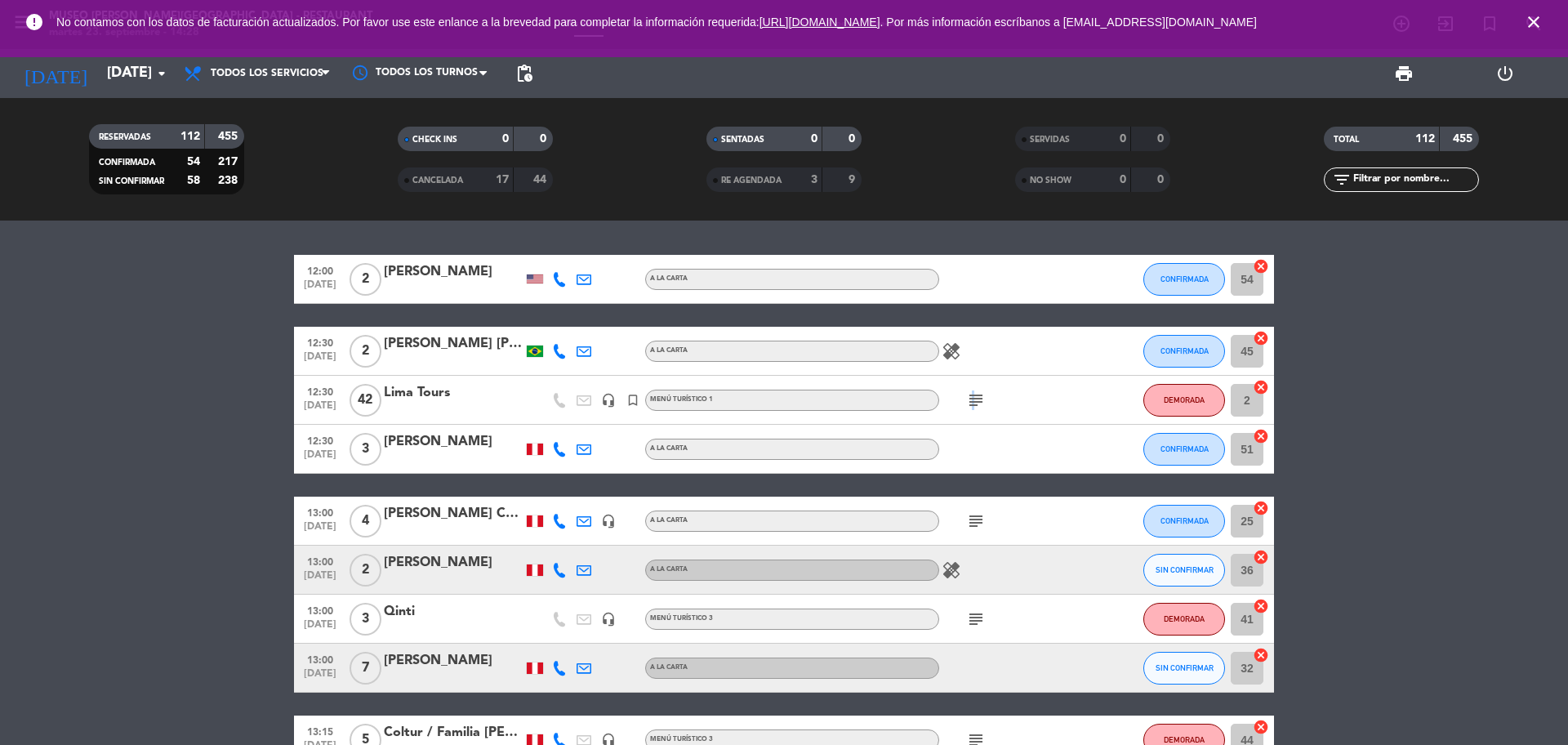
click at [971, 395] on icon "subject" at bounding box center [976, 400] width 20 height 20
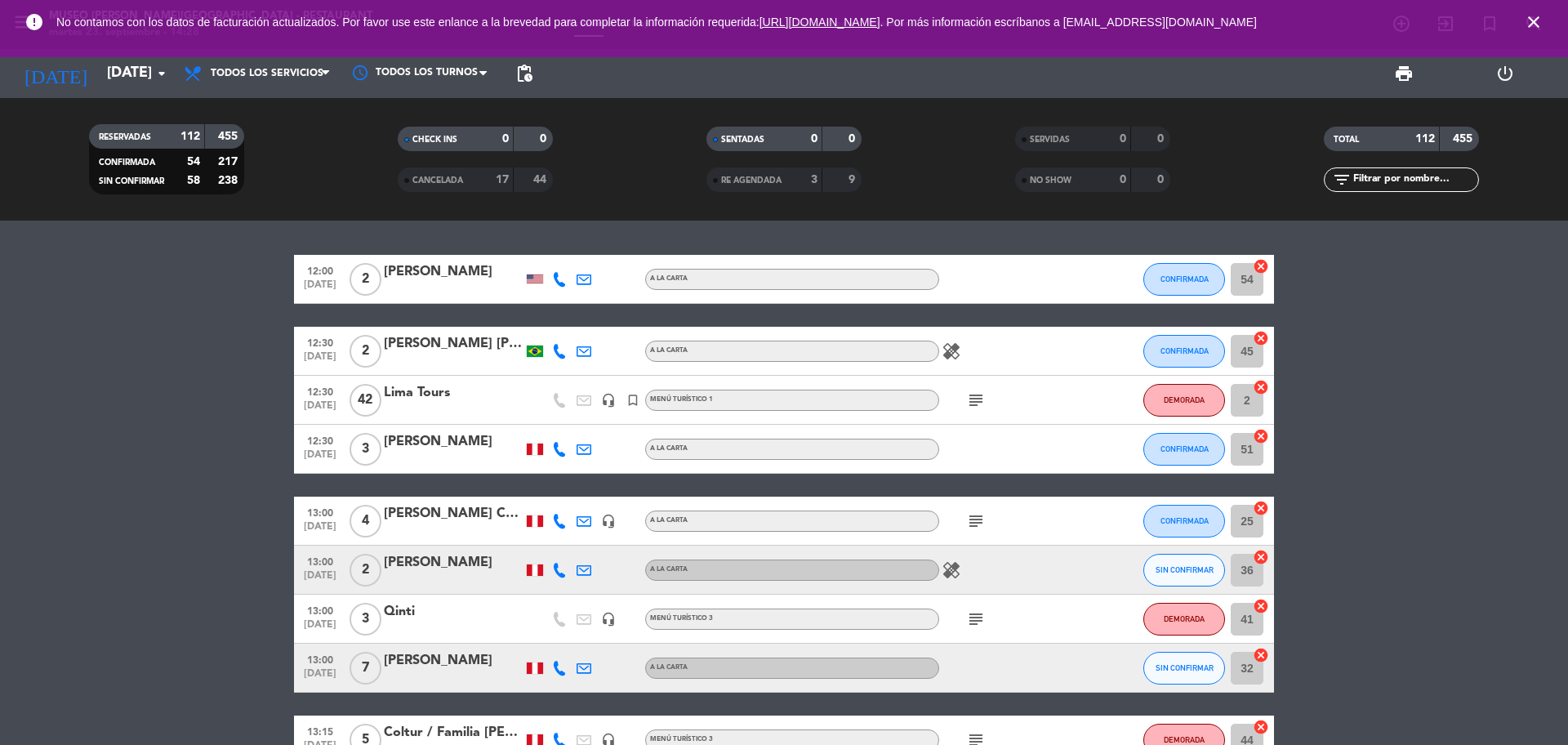
scroll to position [102, 0]
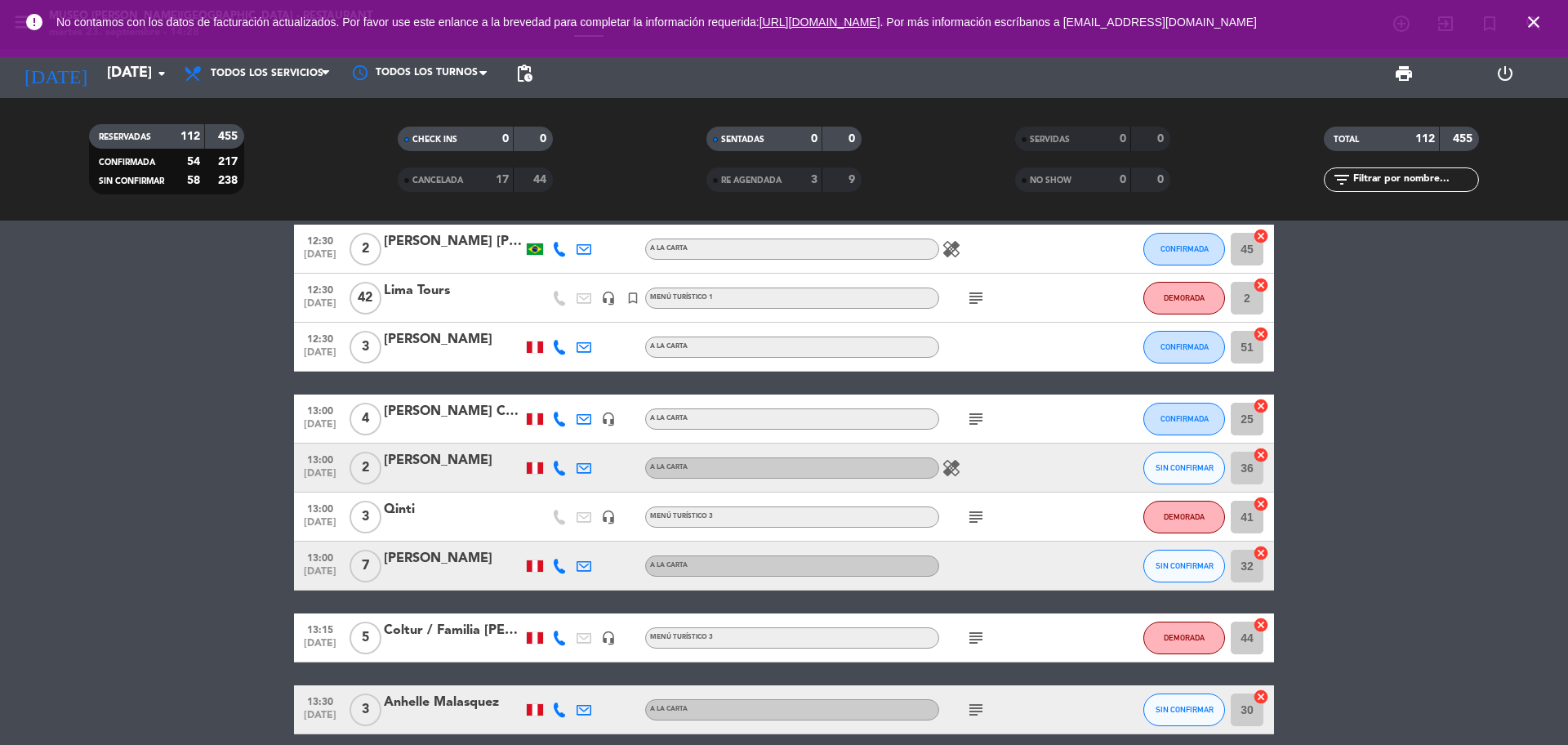
click at [973, 518] on icon "subject" at bounding box center [976, 517] width 20 height 20
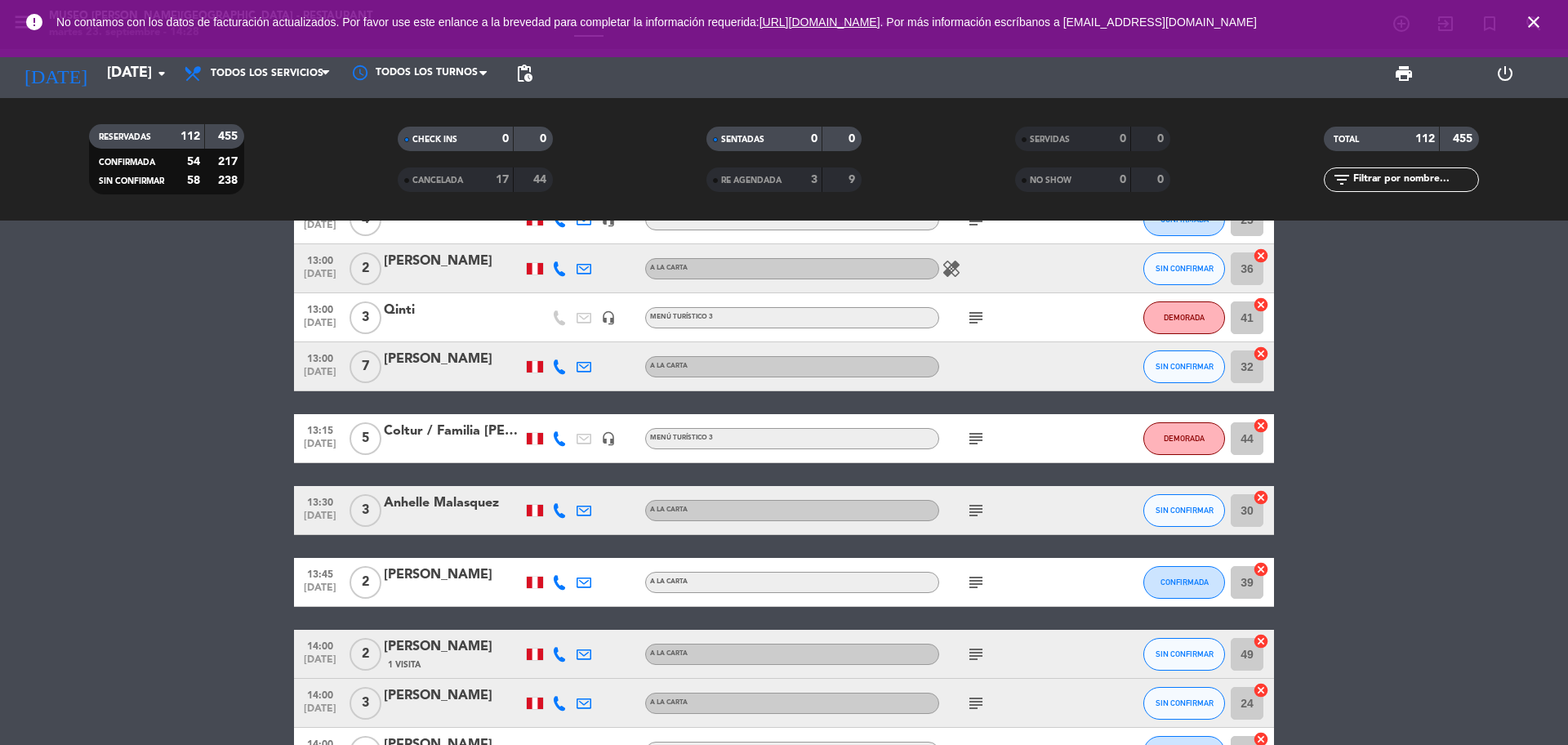
scroll to position [306, 0]
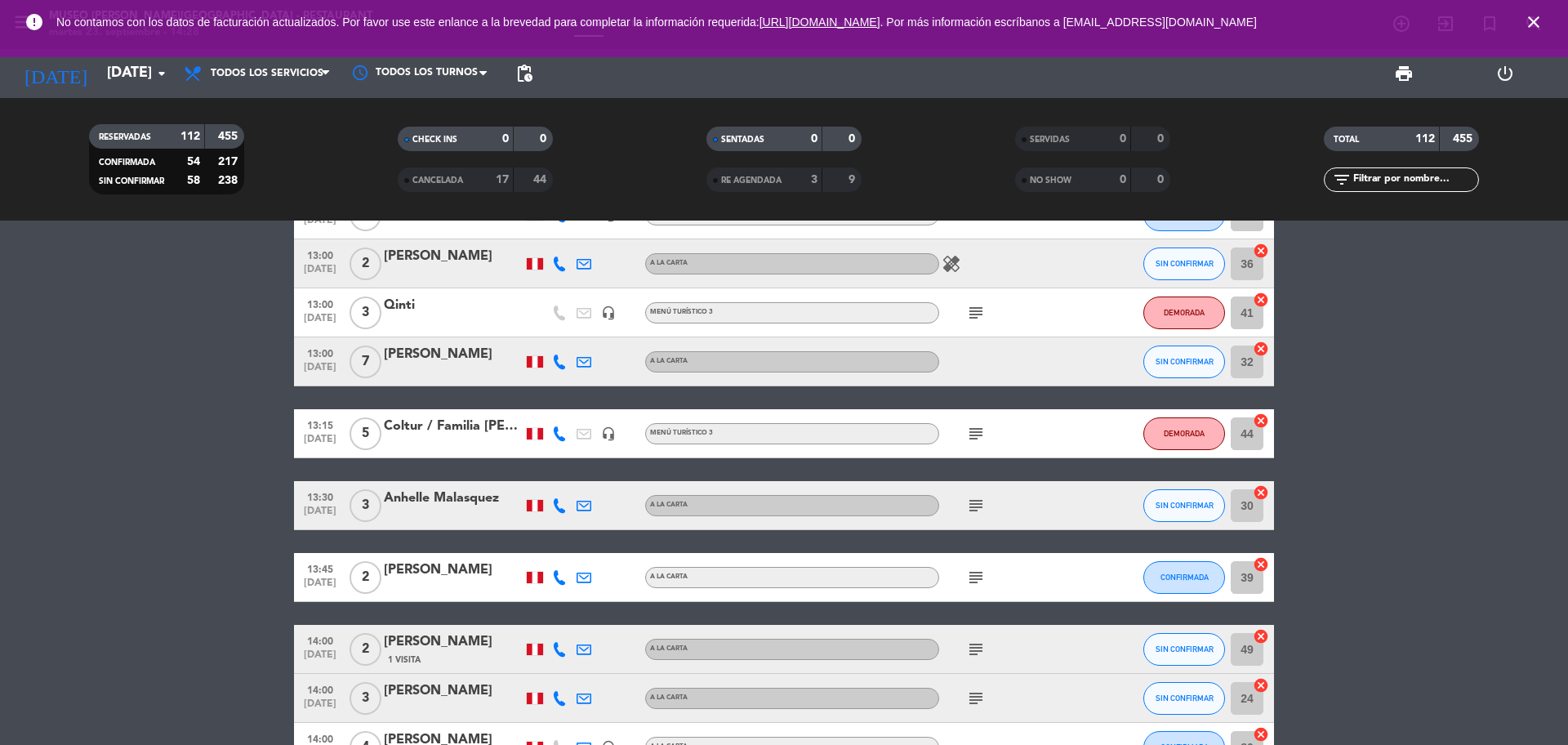
click at [980, 433] on icon "subject" at bounding box center [976, 434] width 20 height 20
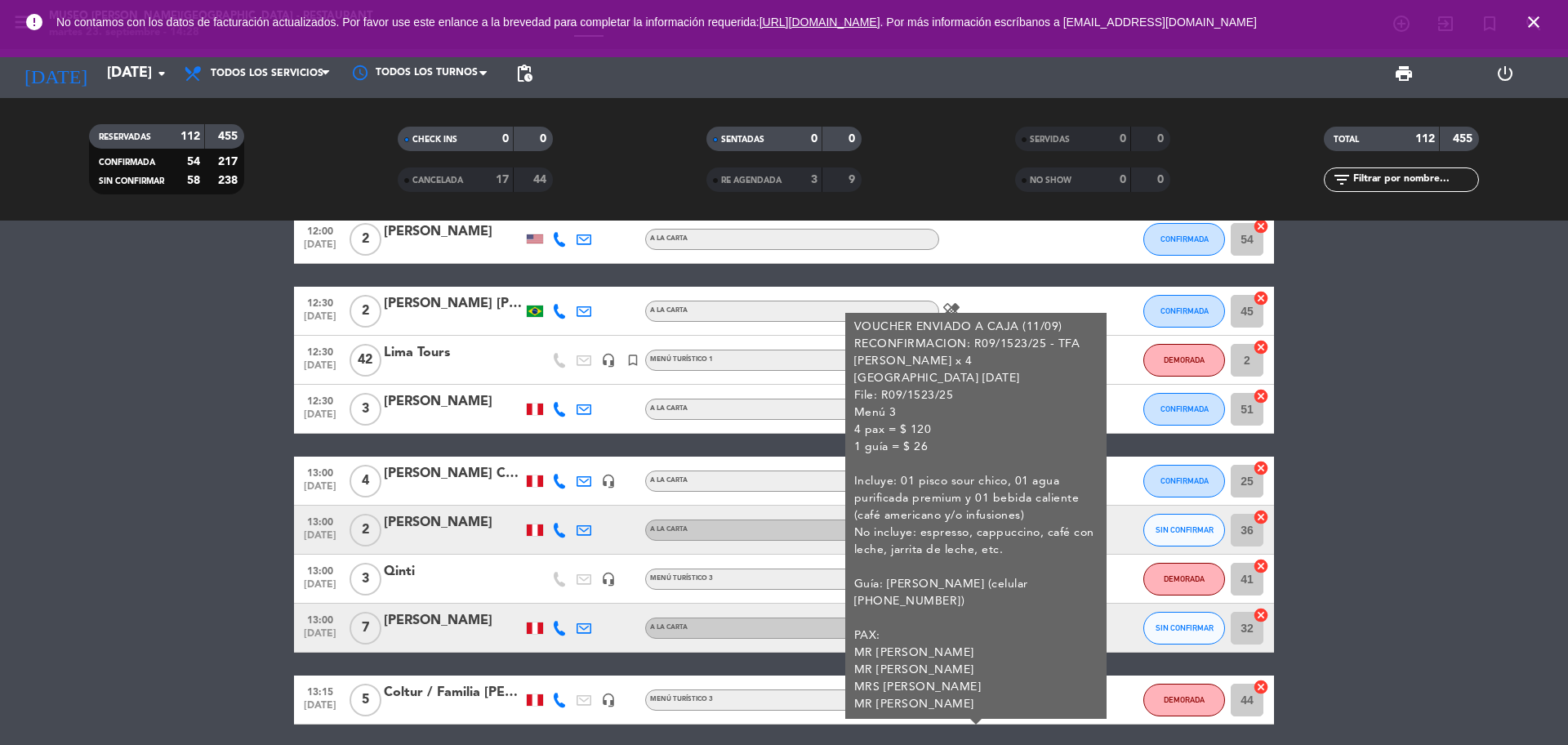
scroll to position [0, 0]
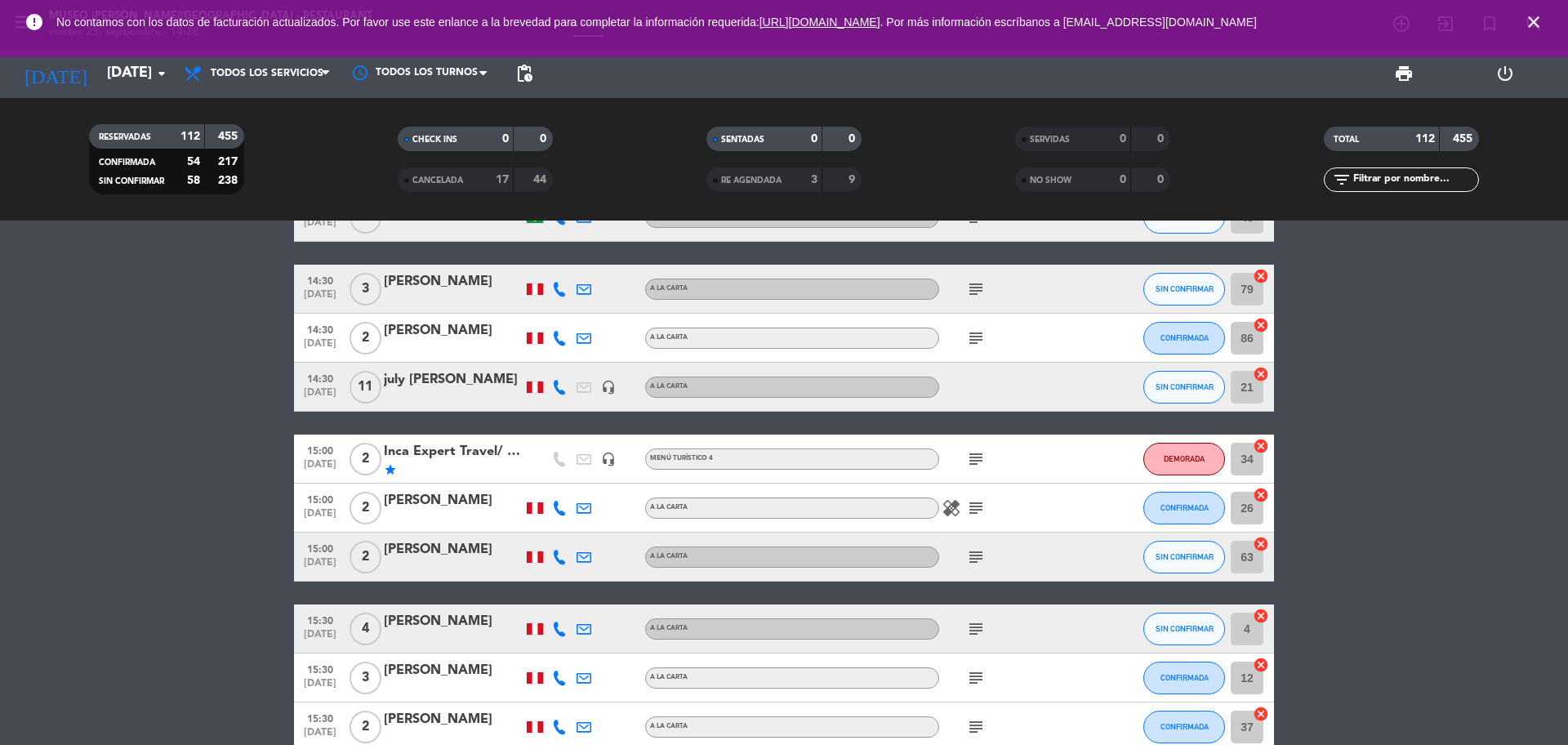
scroll to position [919, 0]
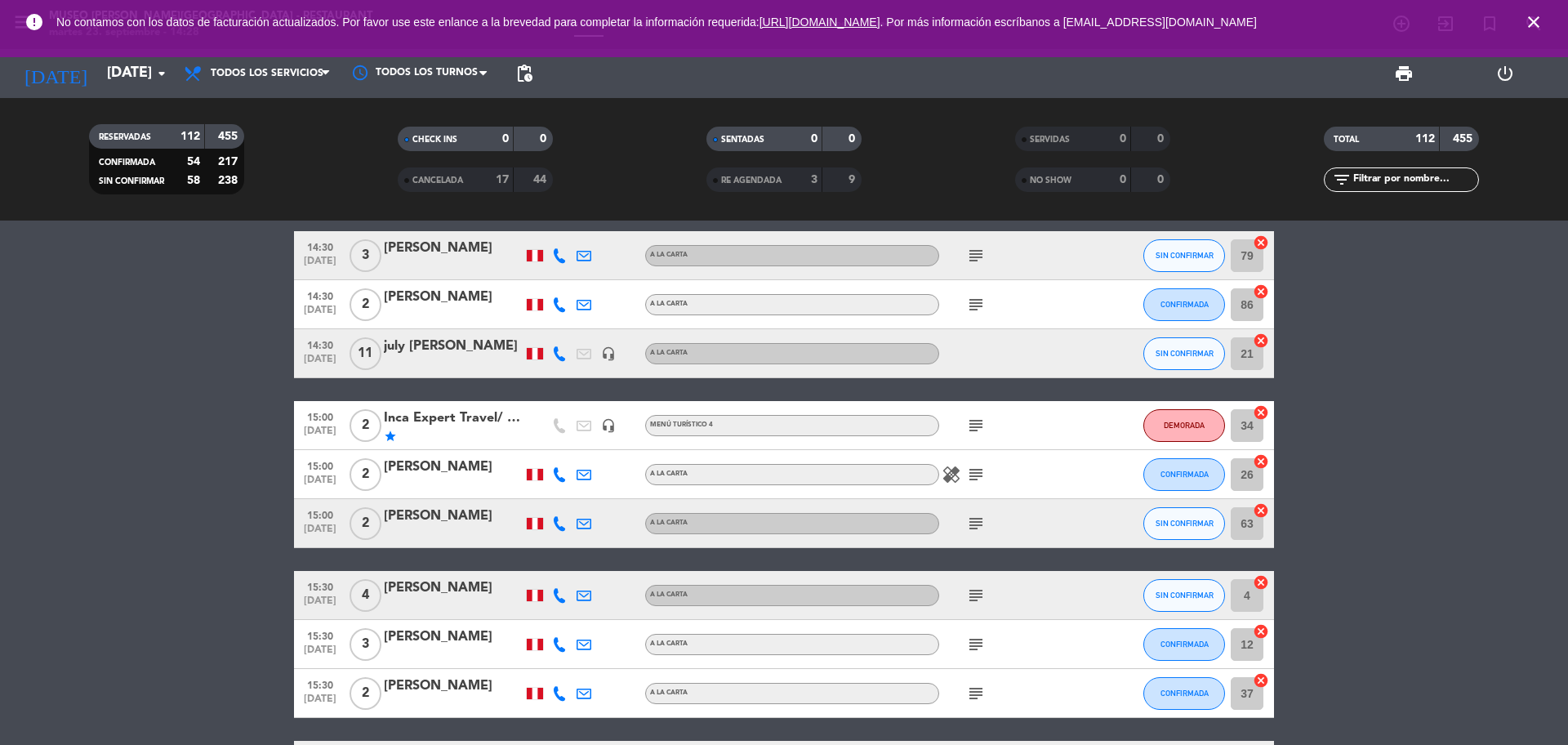
click at [972, 429] on icon "subject" at bounding box center [976, 425] width 20 height 20
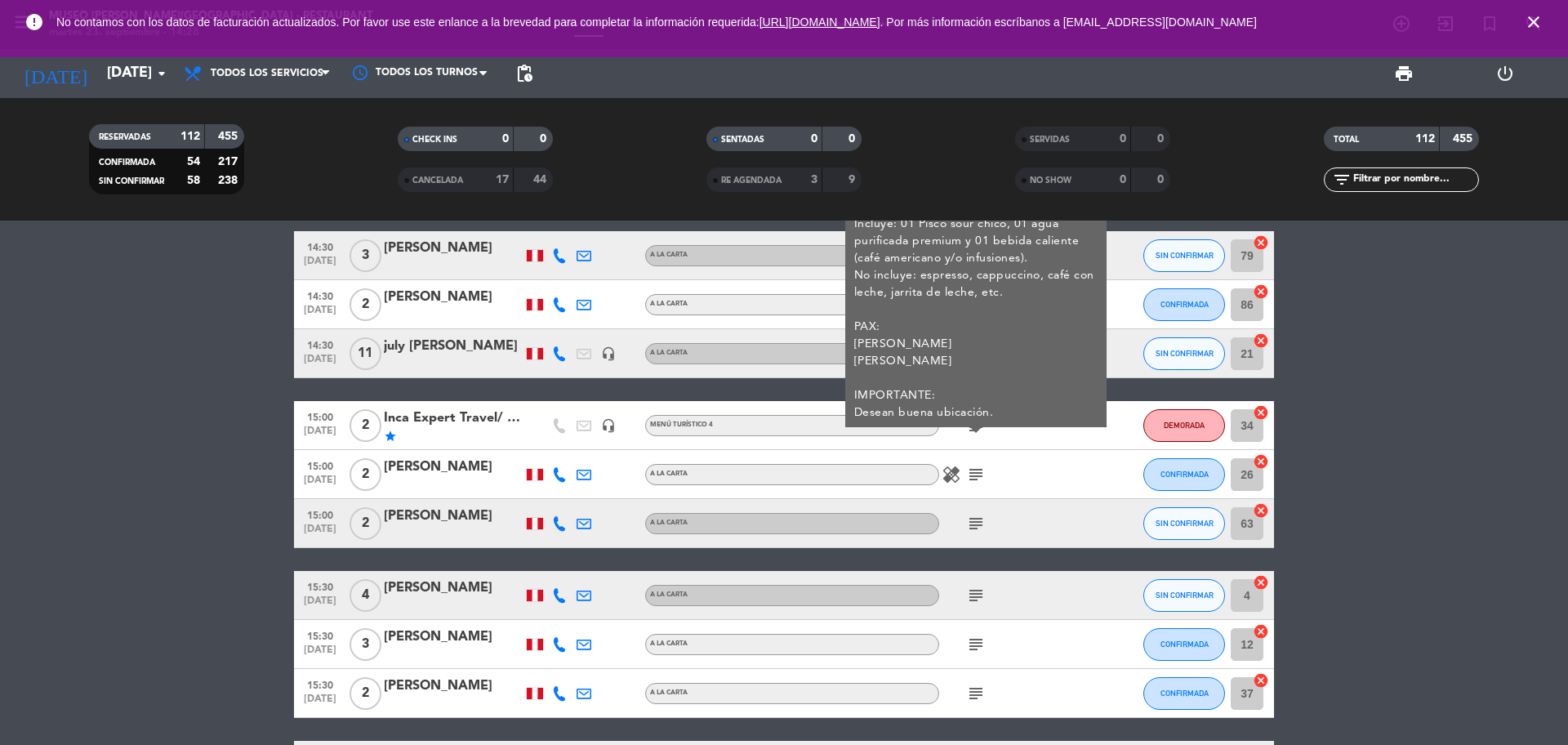
scroll to position [714, 0]
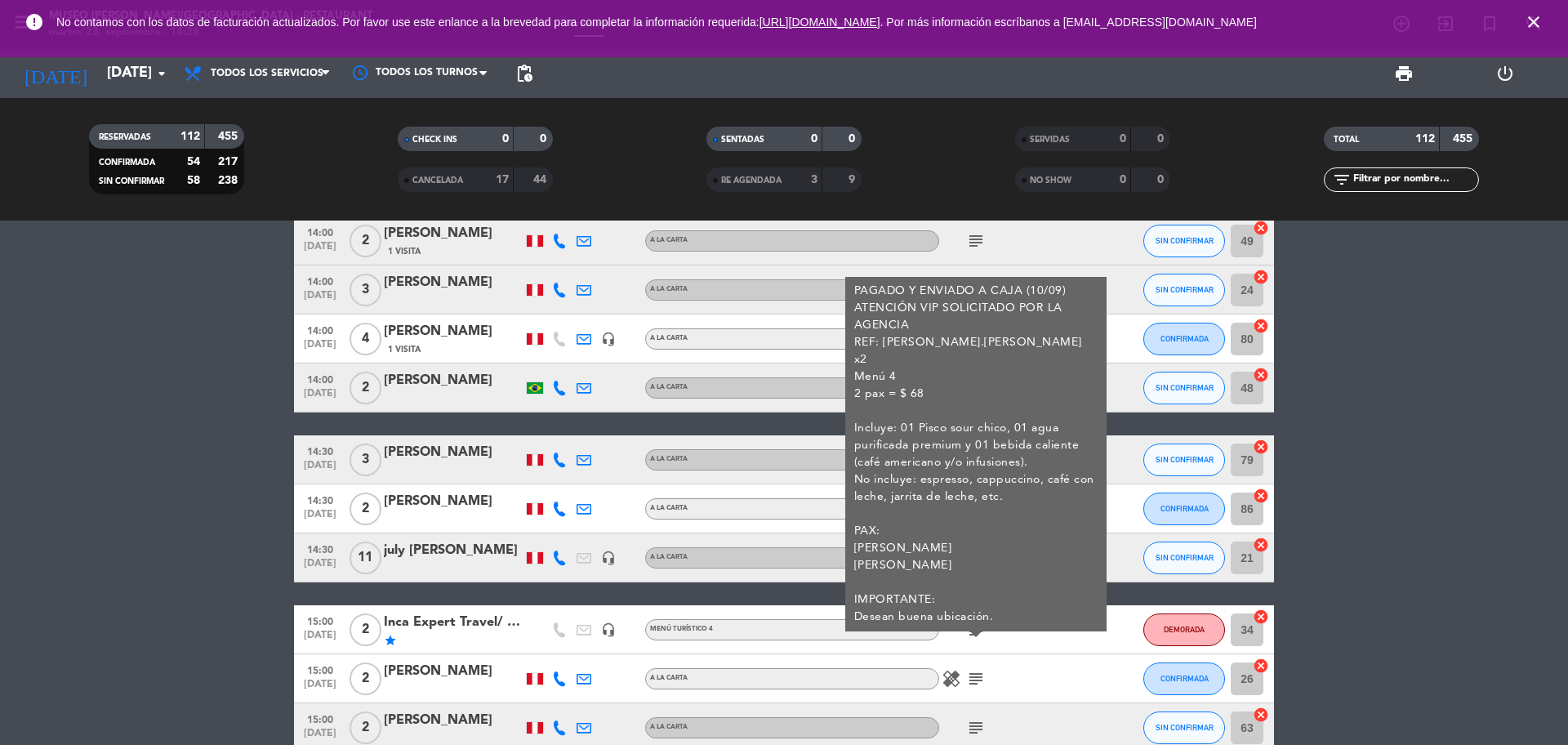
drag, startPoint x: 1447, startPoint y: 470, endPoint x: 1413, endPoint y: 468, distance: 34.1
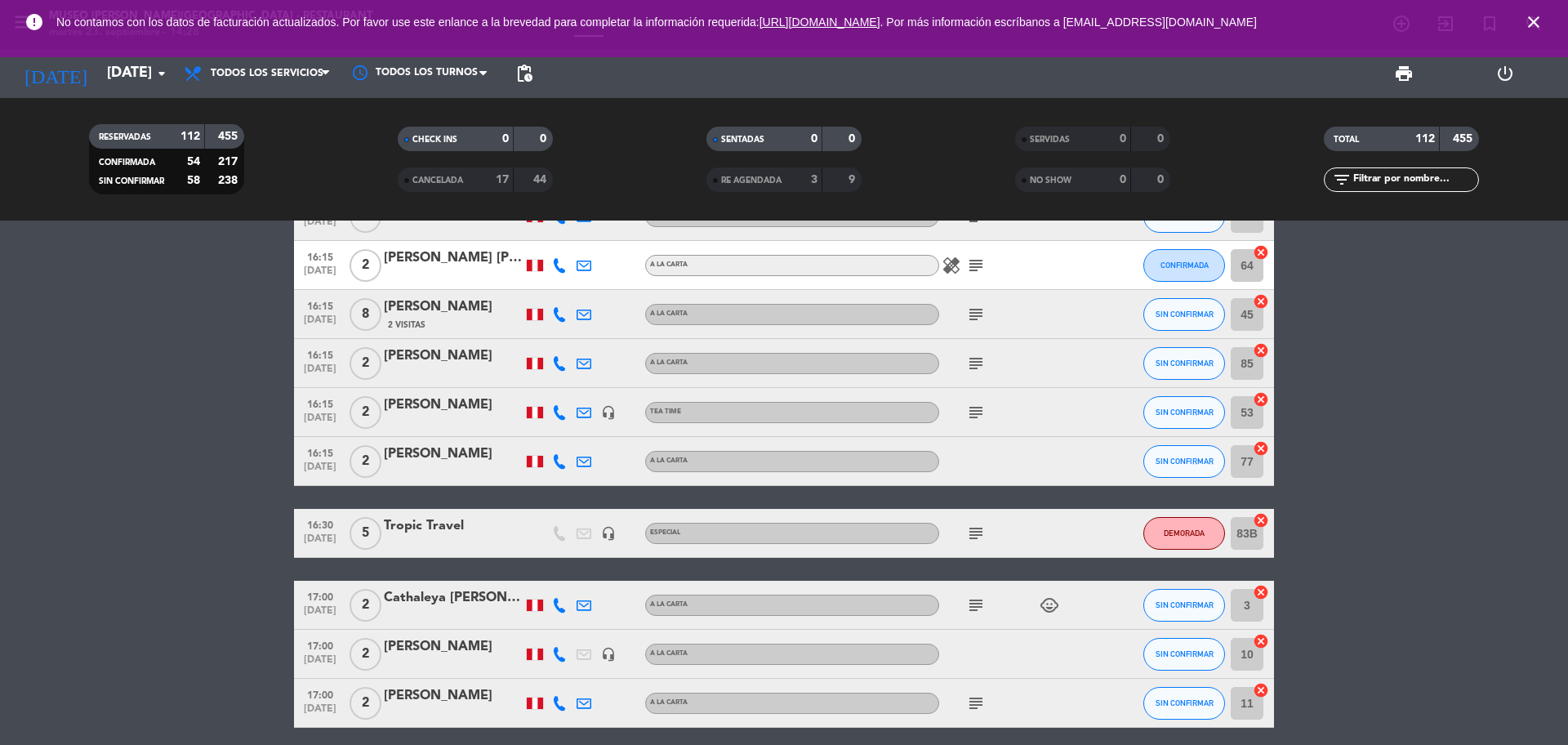
scroll to position [1837, 0]
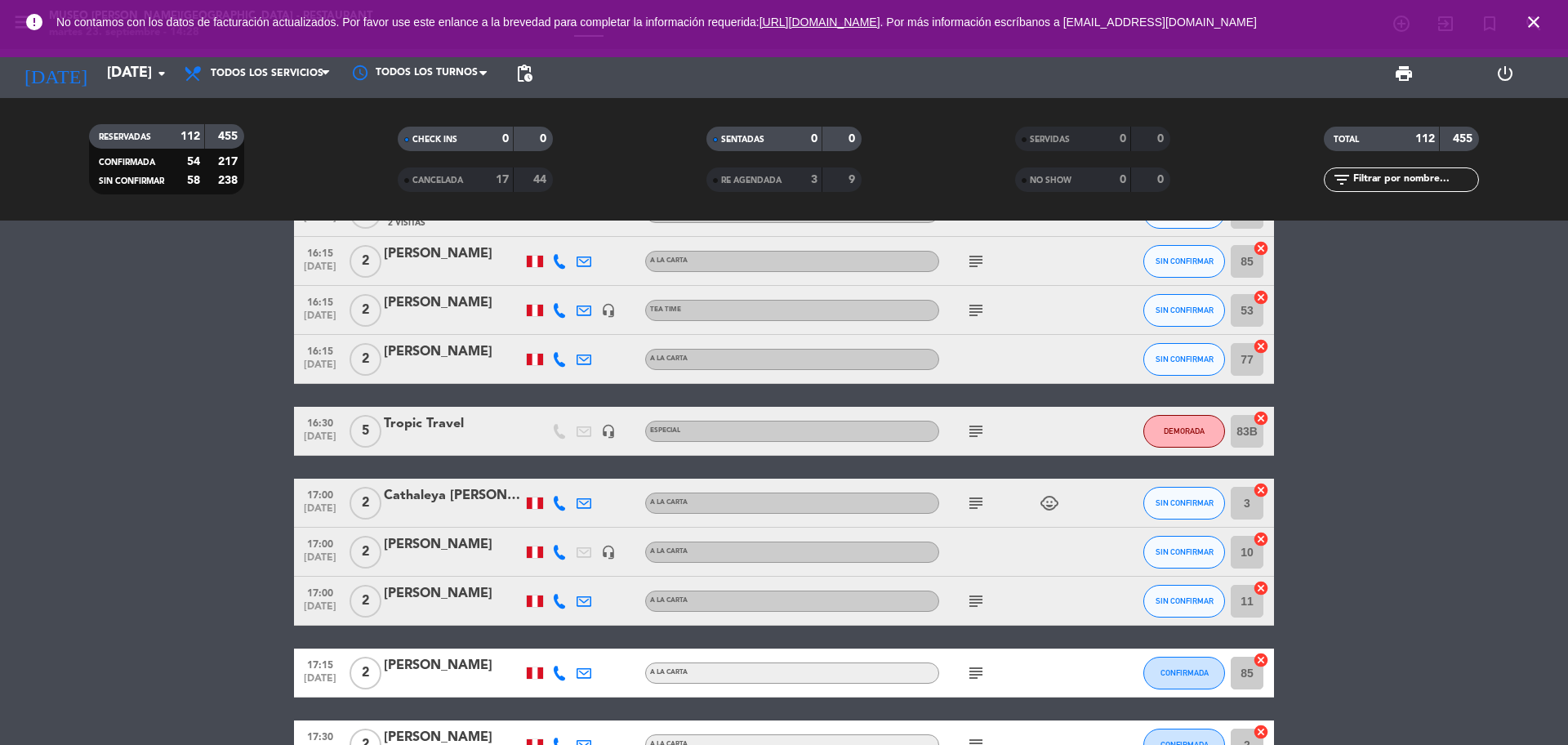
click at [978, 434] on icon "subject" at bounding box center [976, 431] width 20 height 20
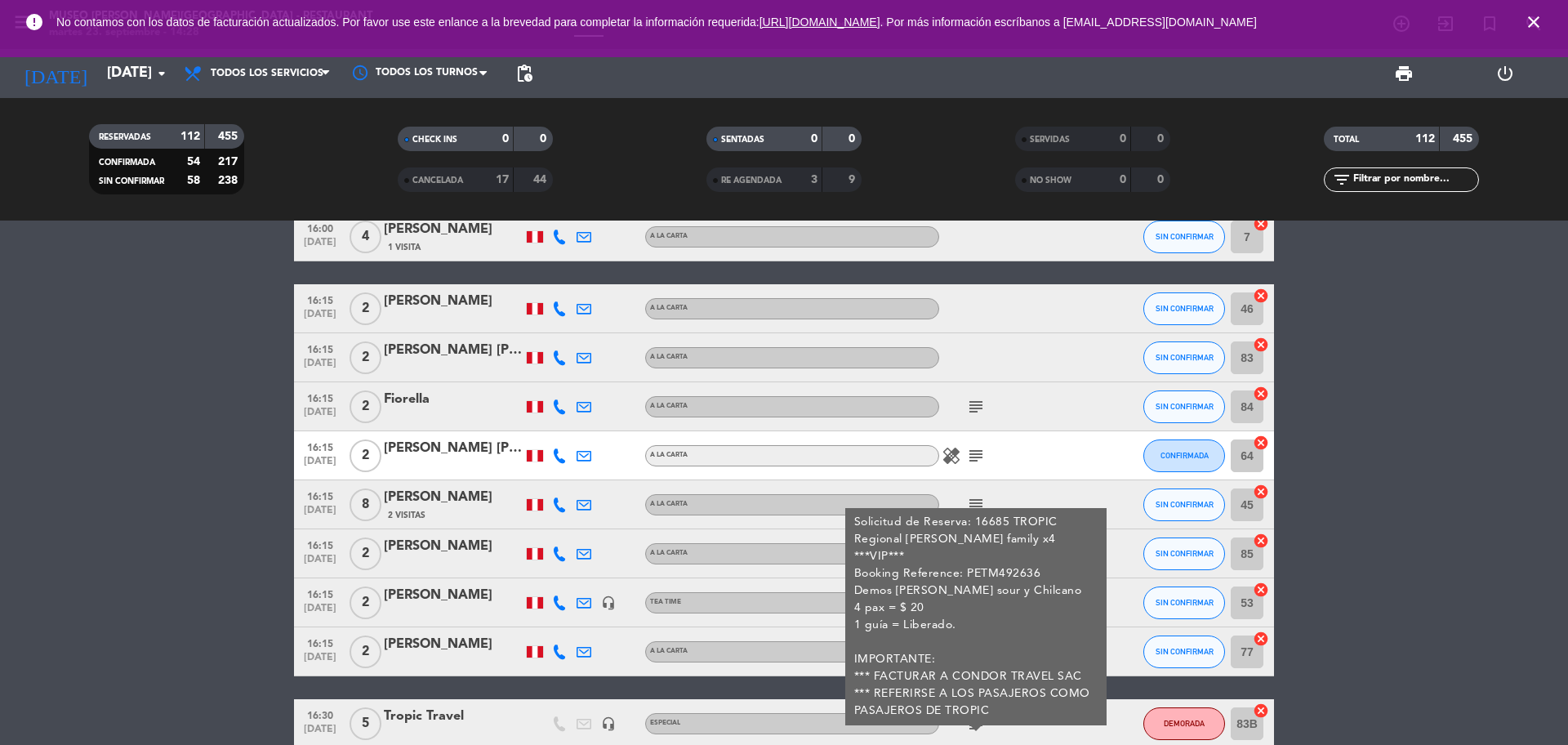
scroll to position [1532, 0]
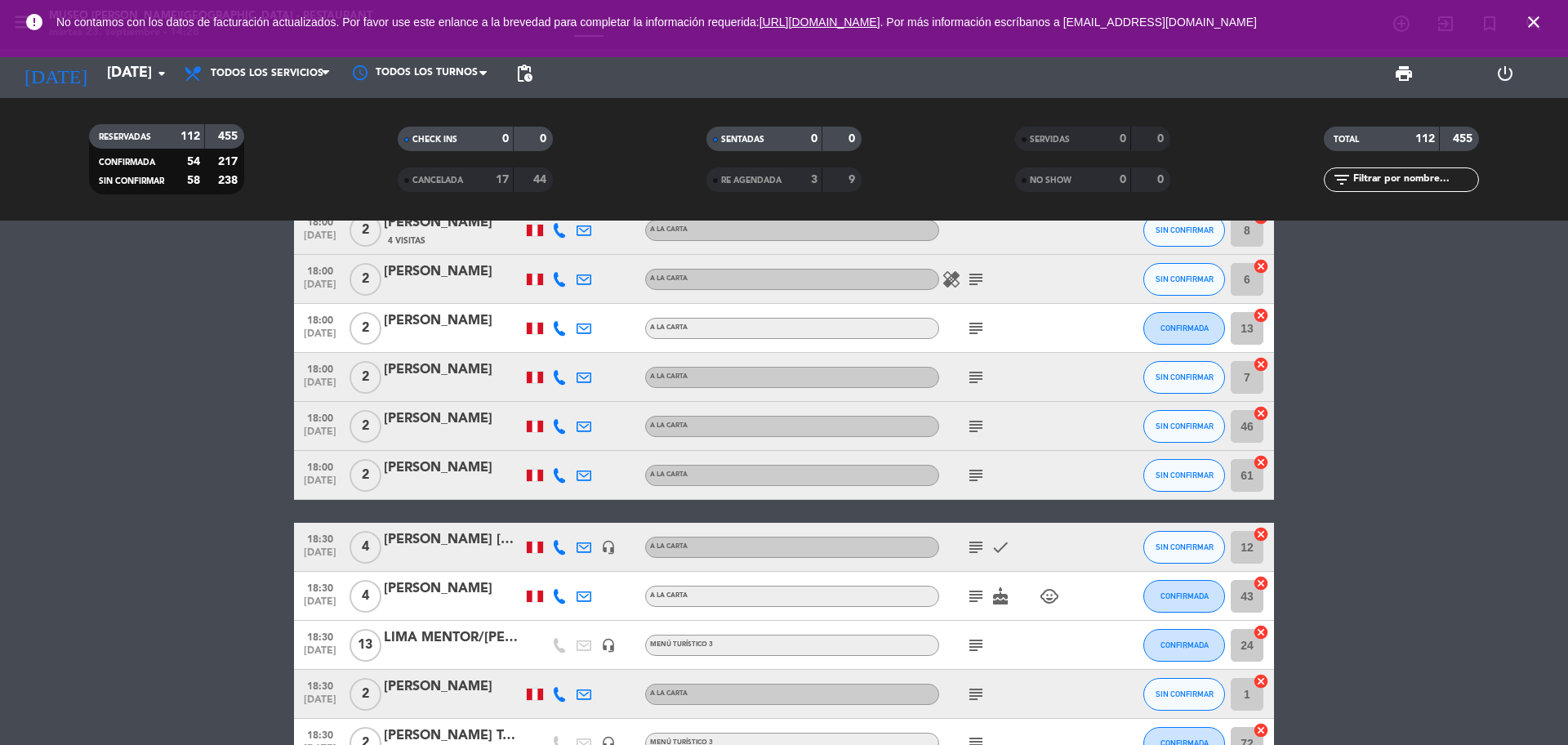
scroll to position [2960, 0]
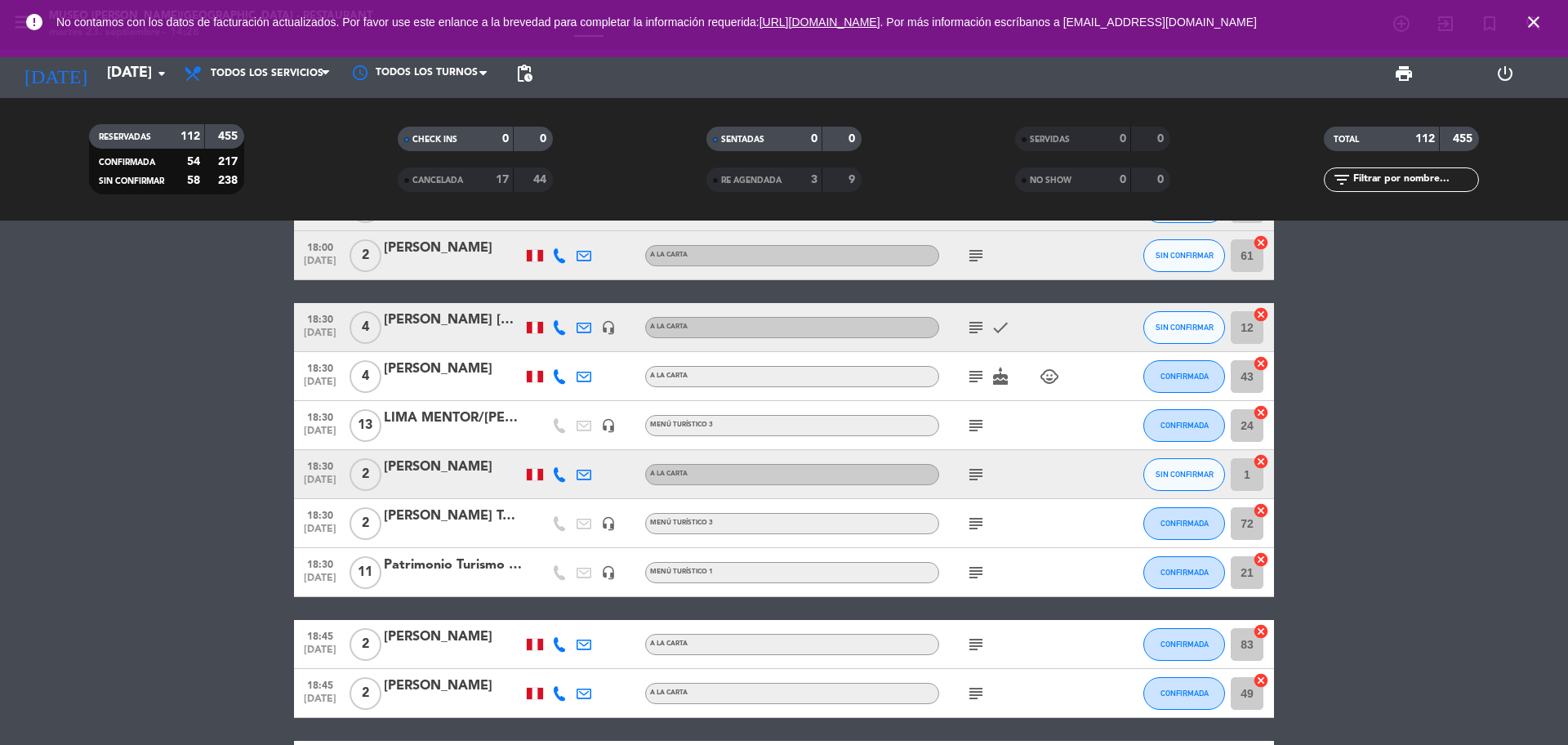
click at [976, 422] on icon "subject" at bounding box center [976, 425] width 20 height 20
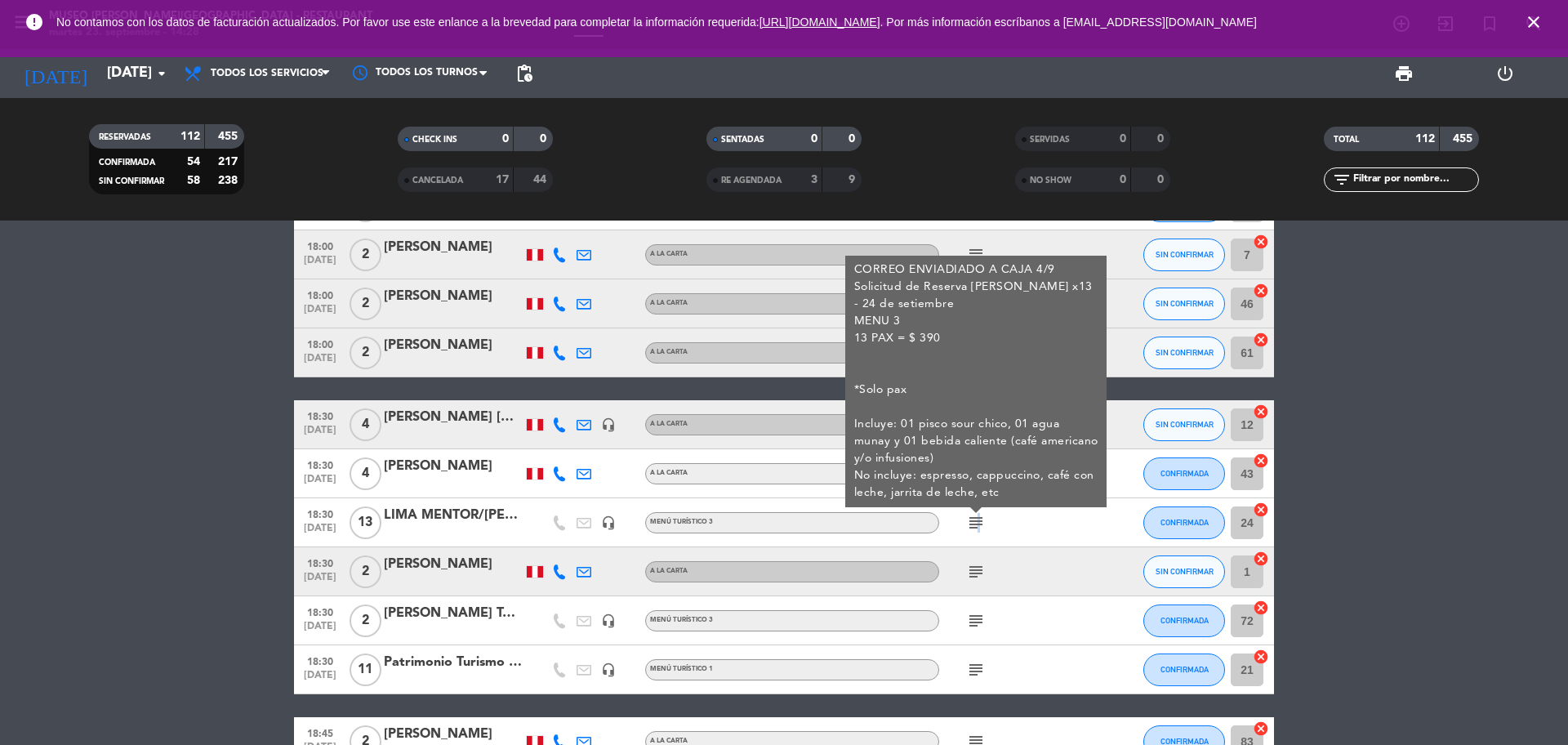
scroll to position [2654, 0]
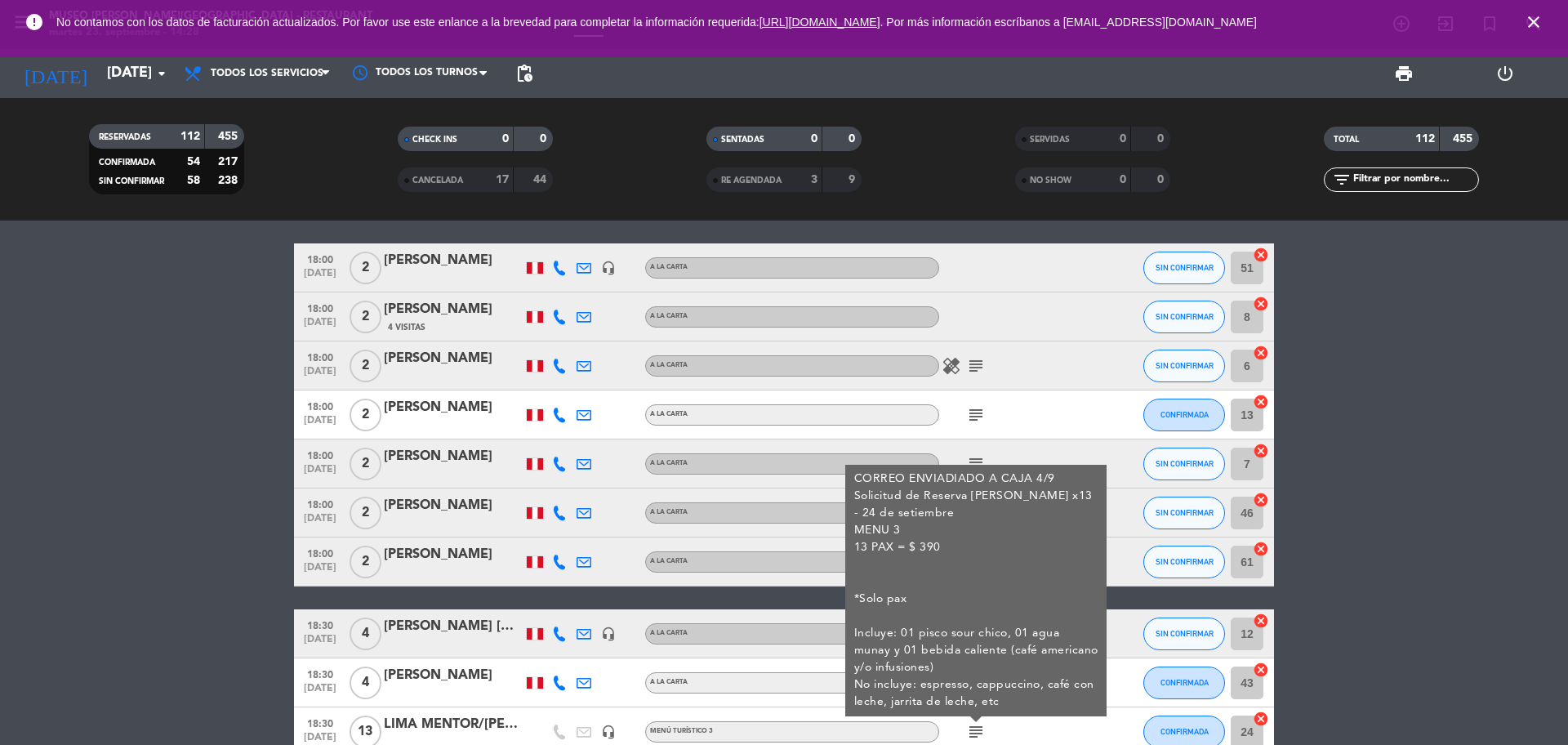
click at [1408, 428] on bookings-row "12:00 [DATE] 2 [PERSON_NAME] A la Carta CONFIRMADA 54 cancel 12:30 [DATE] 2 [PE…" at bounding box center [784, 630] width 1568 height 6060
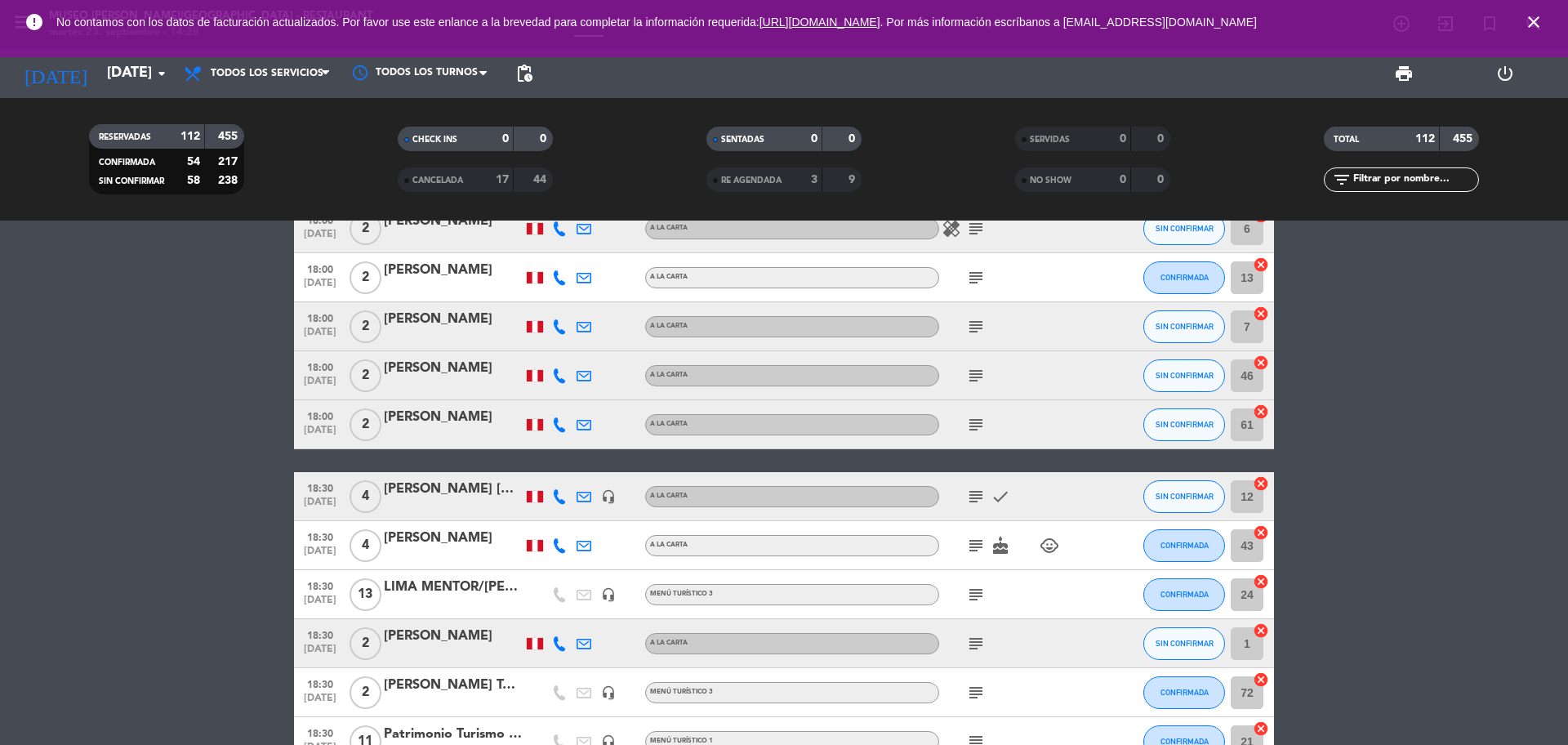
scroll to position [2960, 0]
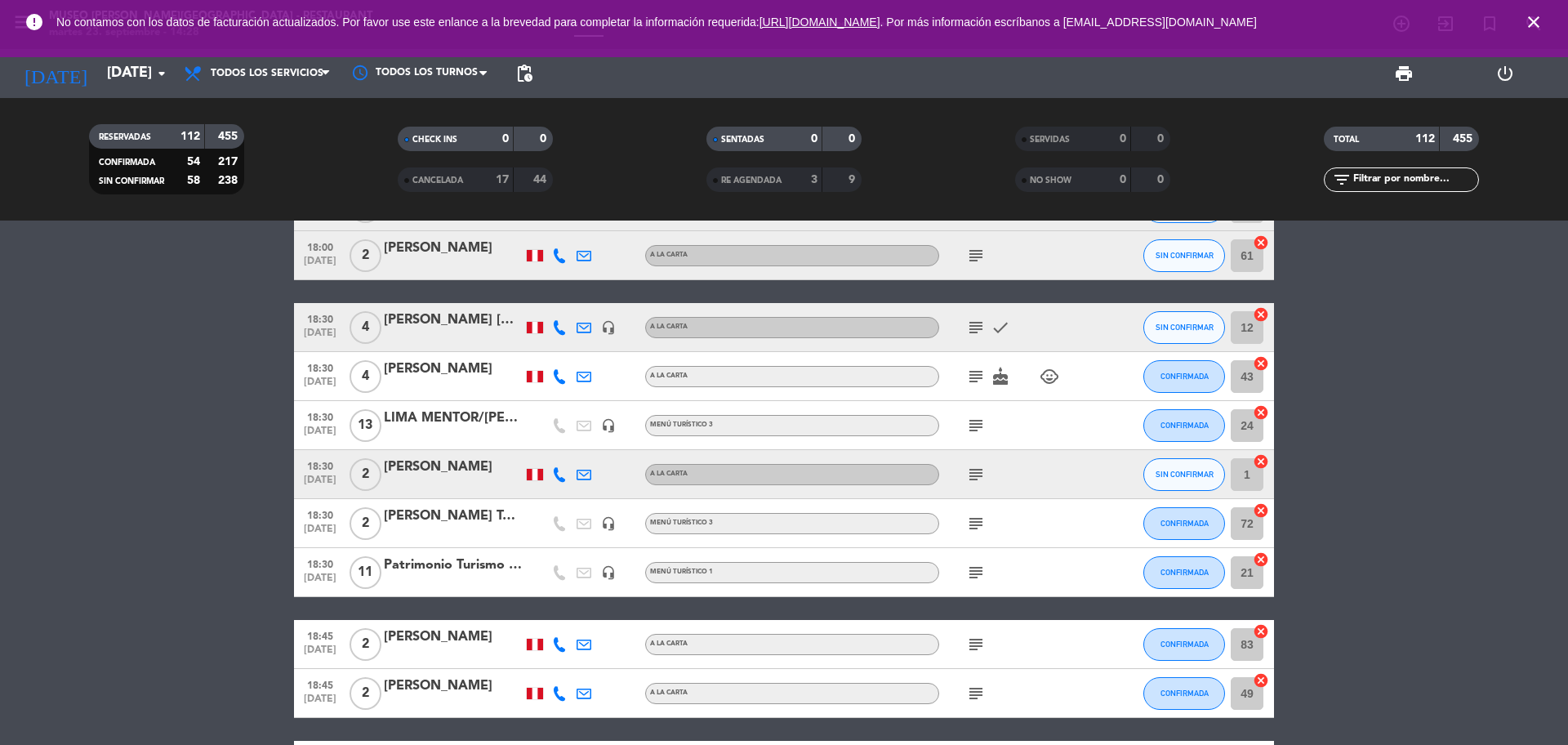
click at [978, 515] on icon "subject" at bounding box center [976, 523] width 20 height 20
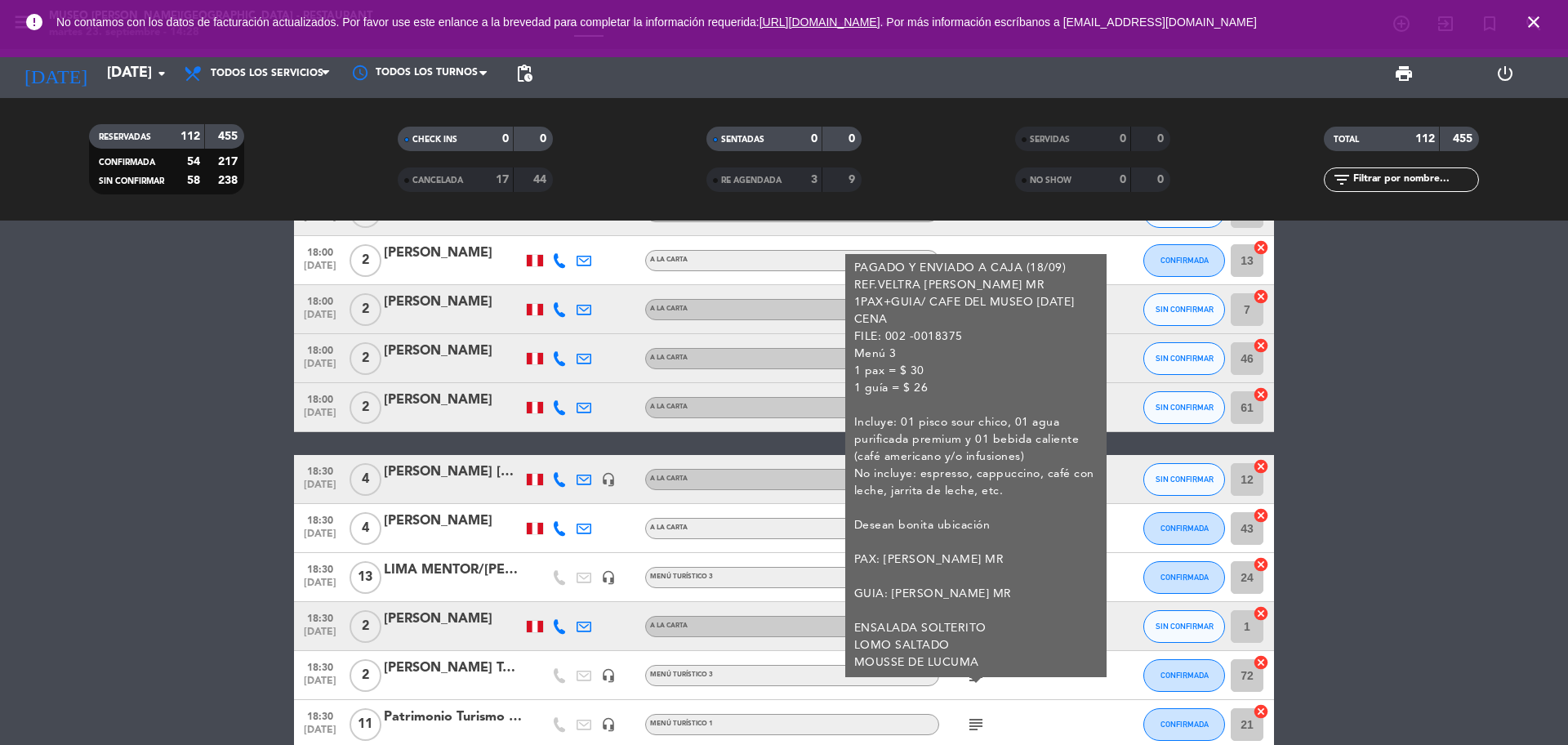
scroll to position [2654, 0]
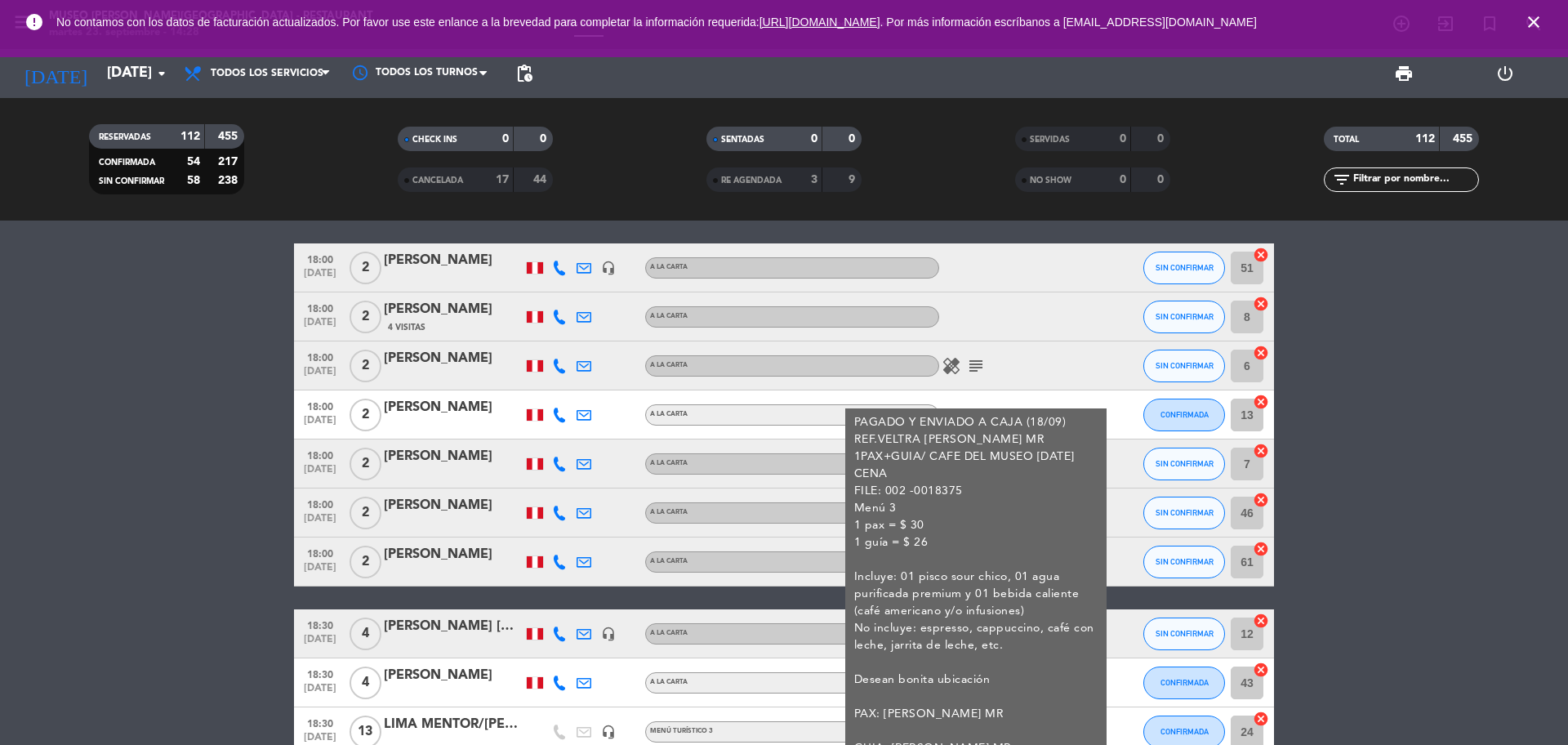
click at [1463, 493] on bookings-row "12:00 [DATE] 2 [PERSON_NAME] A la Carta CONFIRMADA 54 cancel 12:30 [DATE] 2 [PE…" at bounding box center [784, 630] width 1568 height 6060
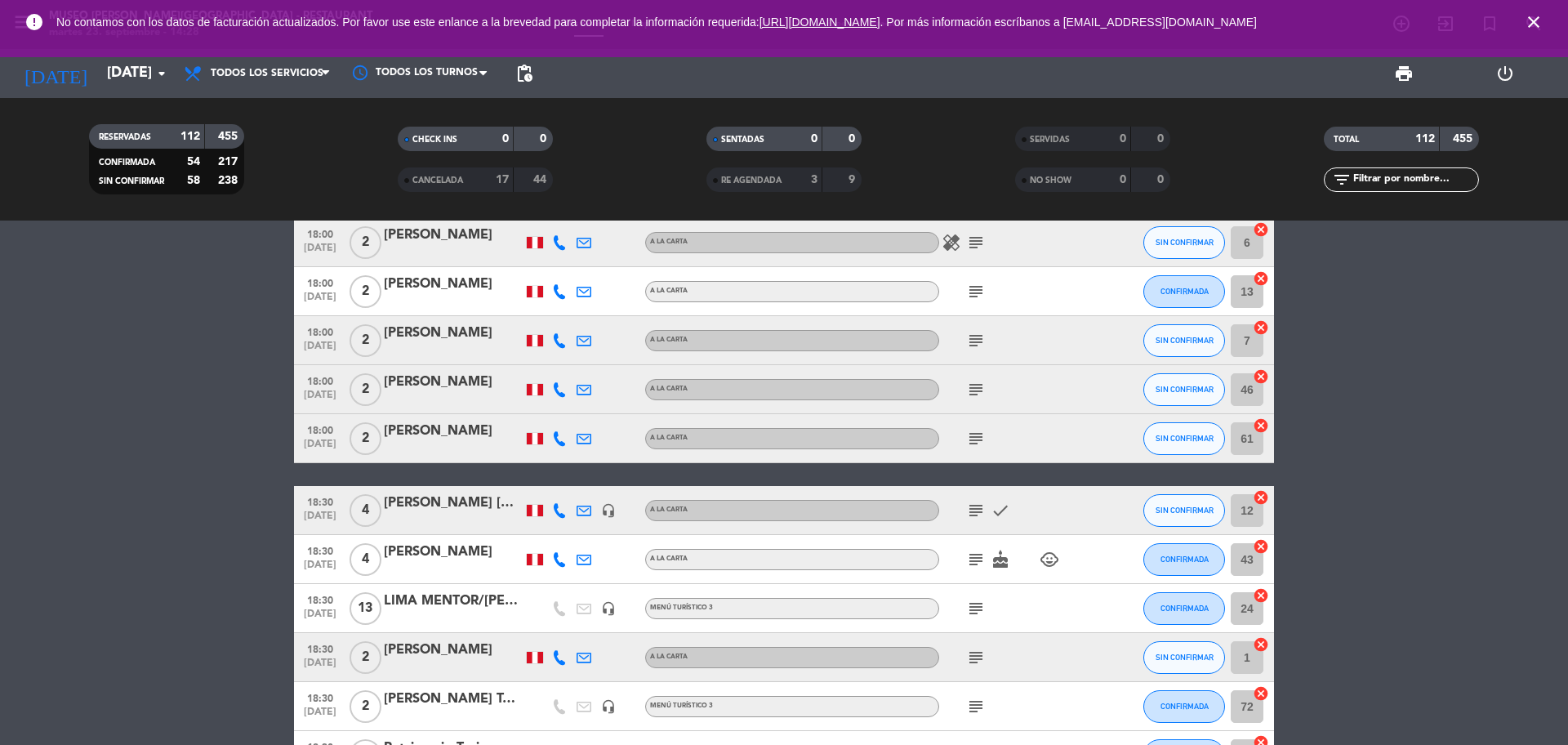
scroll to position [2960, 0]
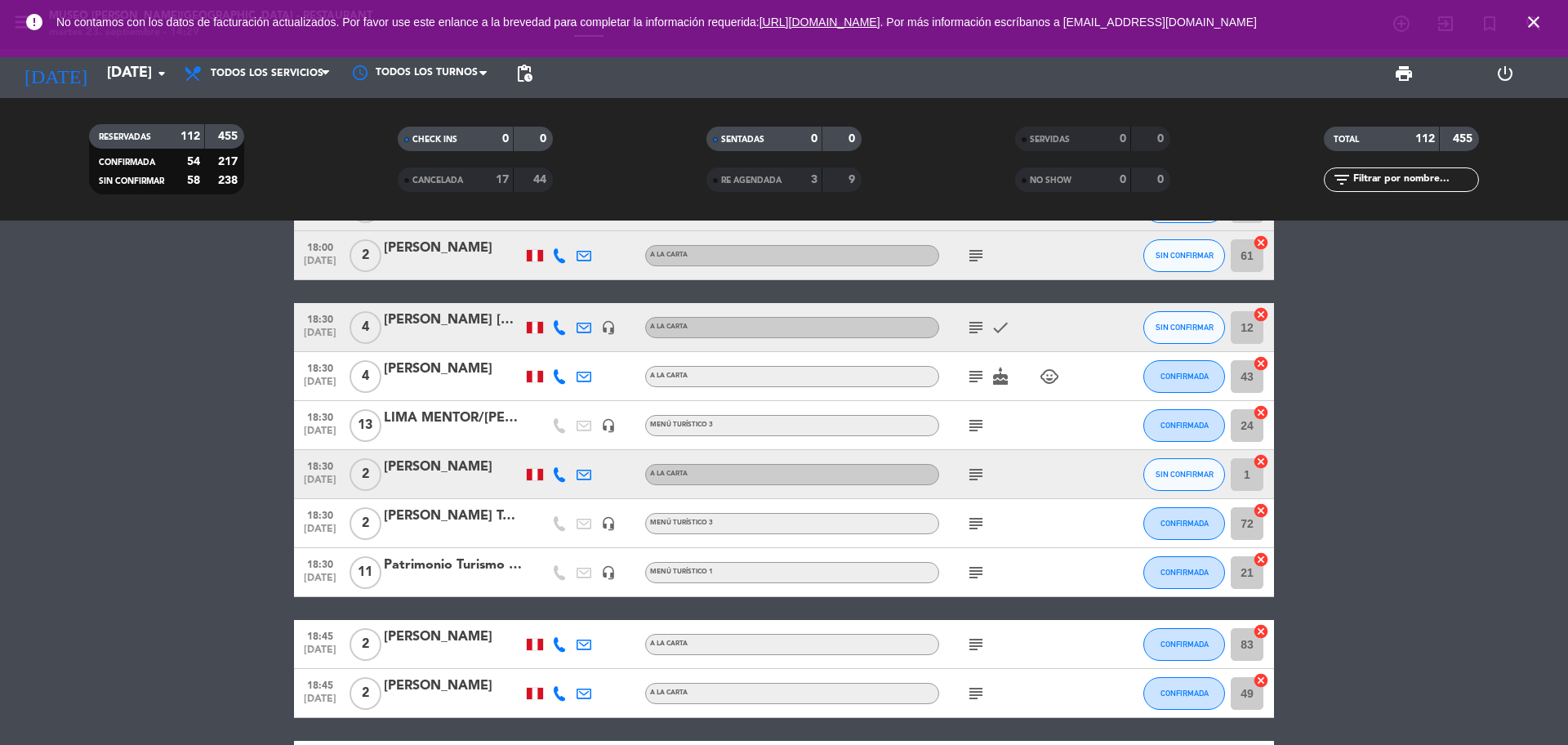
click at [974, 568] on icon "subject" at bounding box center [976, 572] width 20 height 20
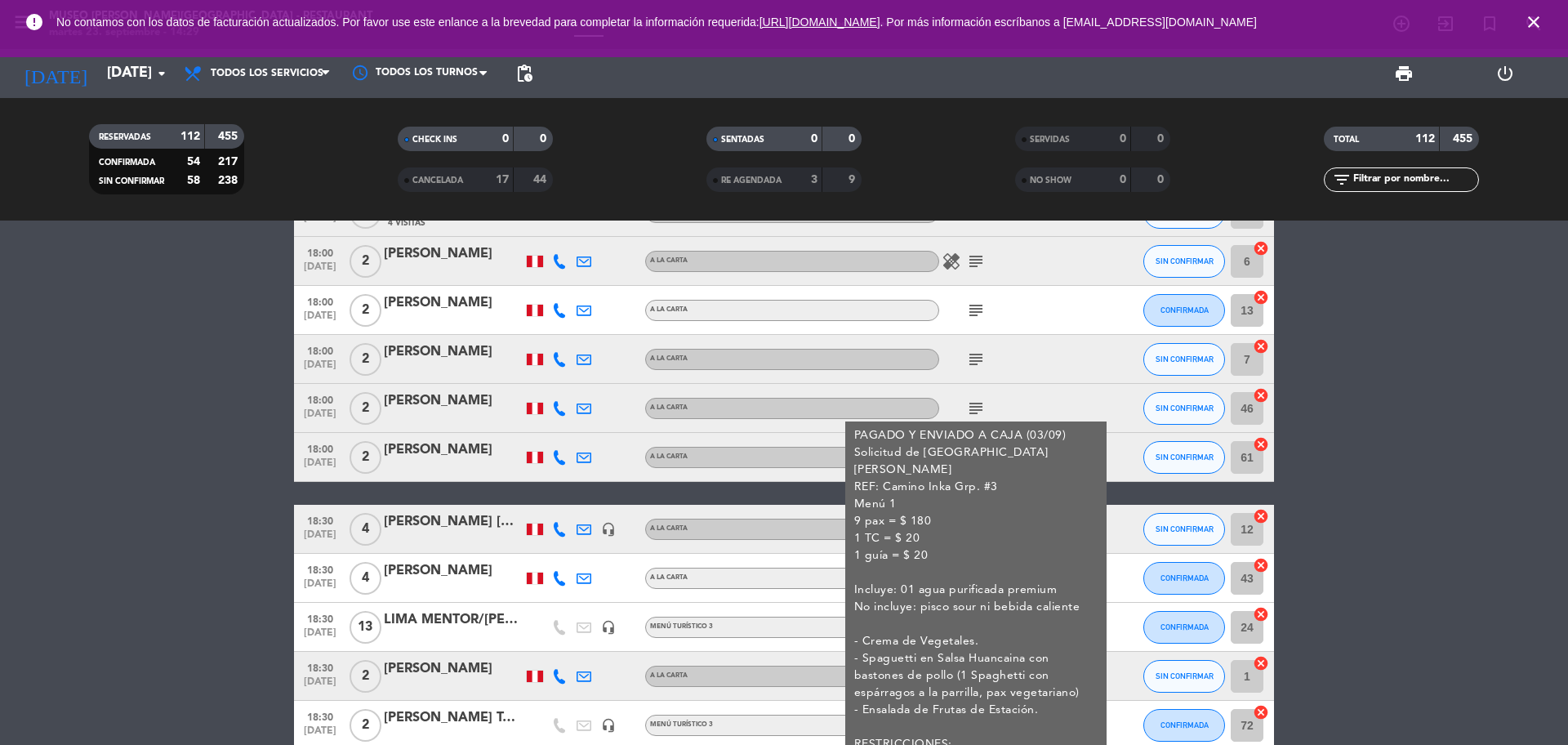
scroll to position [2756, 0]
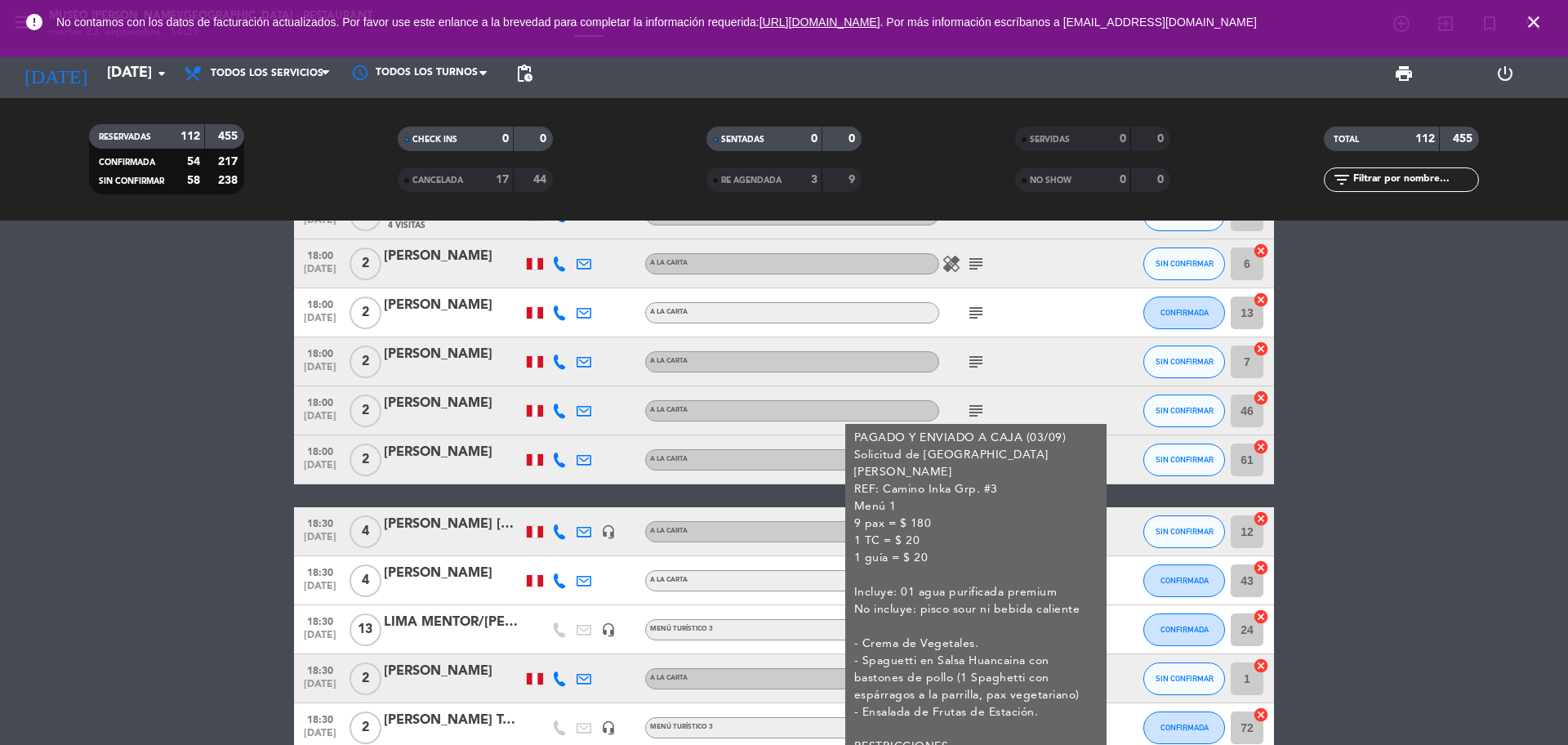
click at [1449, 488] on bookings-row "12:00 [DATE] 2 [PERSON_NAME] A la Carta CONFIRMADA 54 cancel 12:30 [DATE] 2 [PE…" at bounding box center [784, 528] width 1568 height 6060
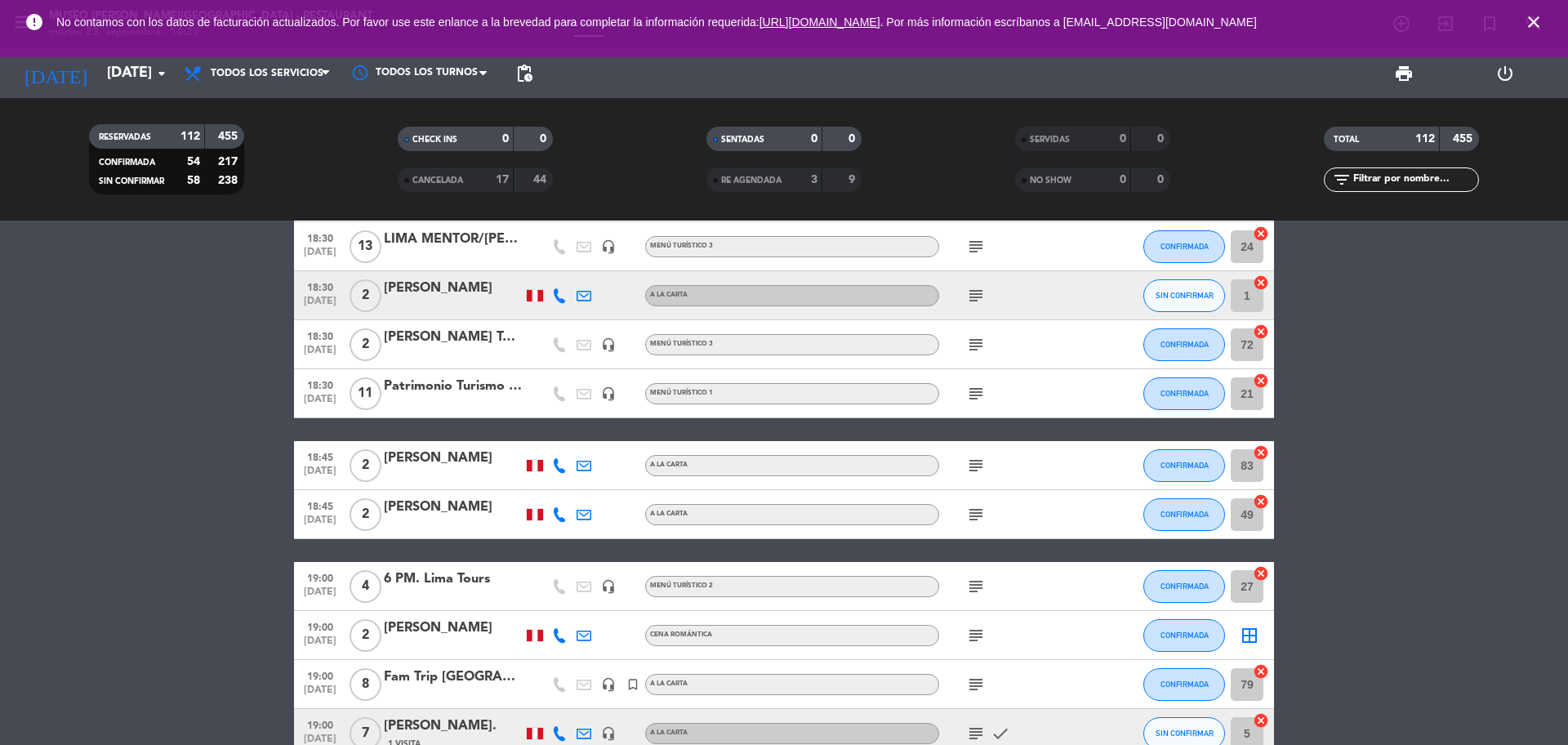
scroll to position [3267, 0]
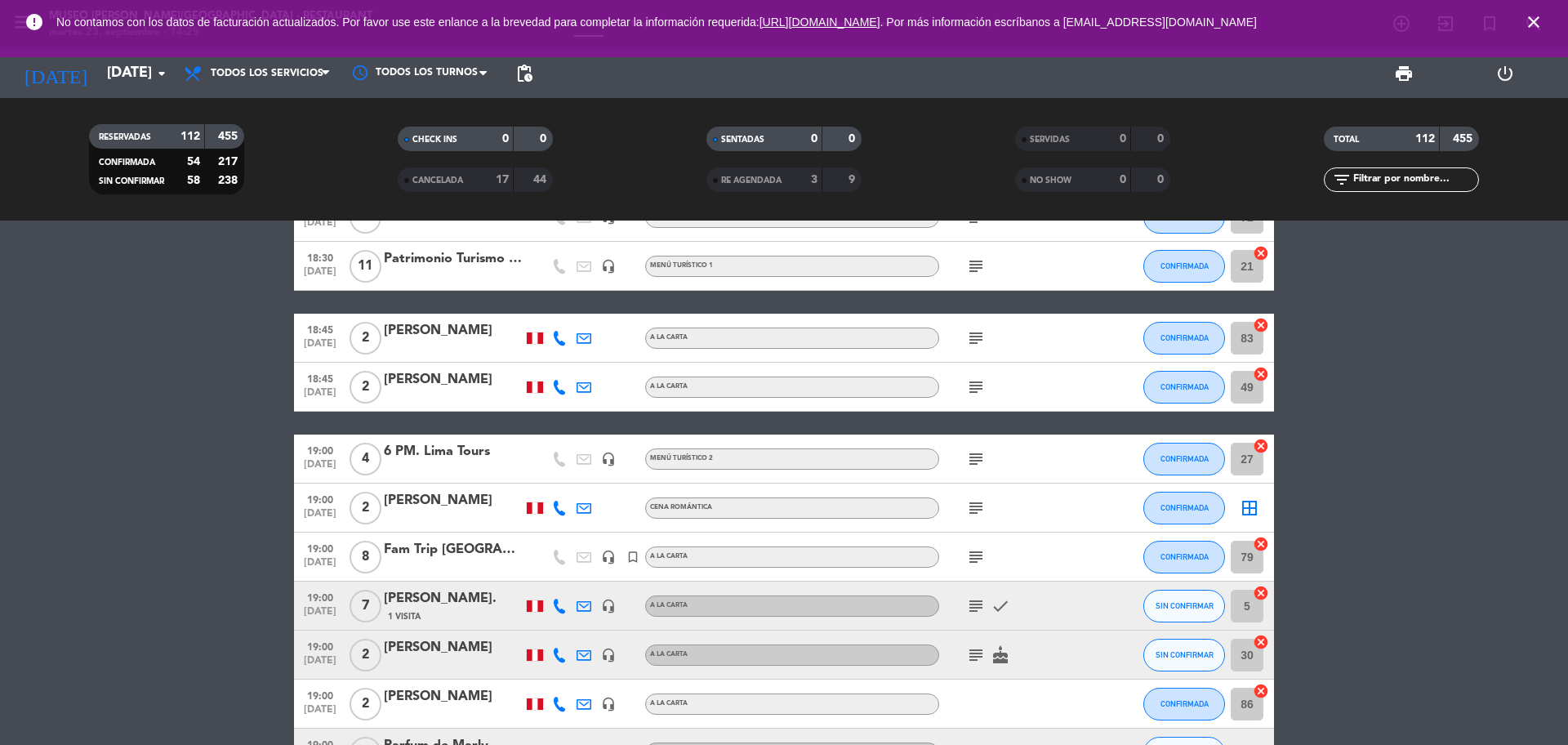
click at [977, 460] on icon "subject" at bounding box center [976, 459] width 20 height 20
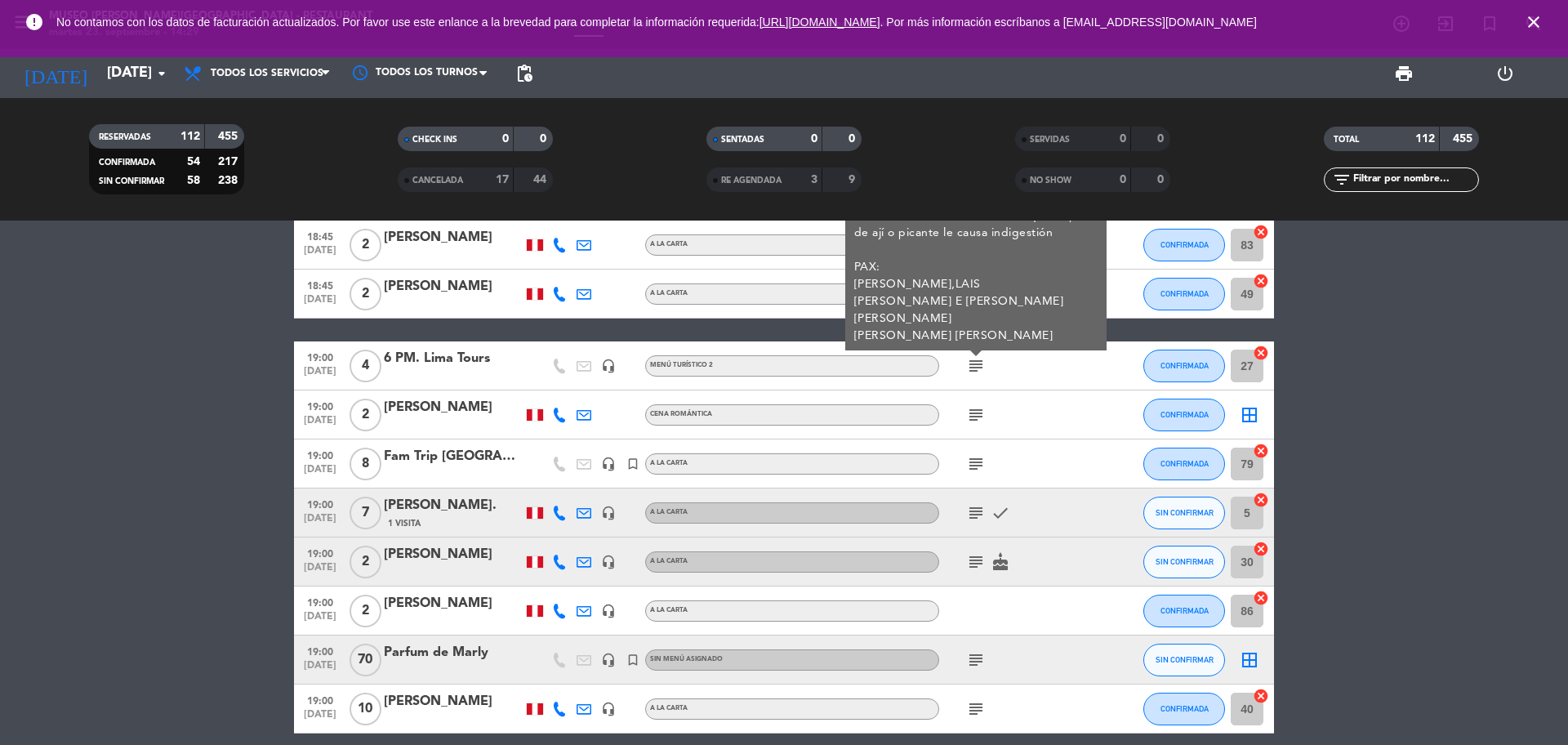
scroll to position [3369, 0]
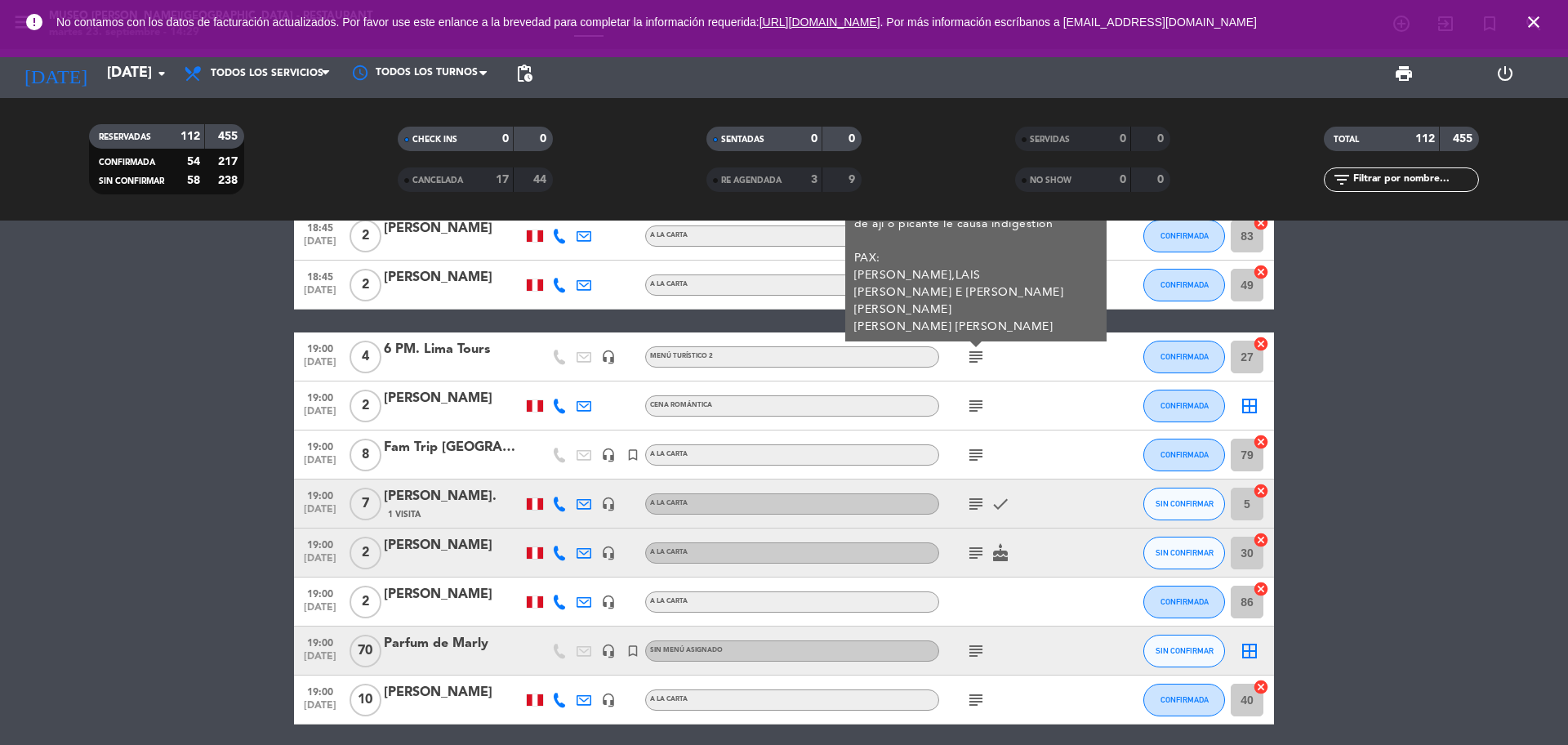
click at [975, 455] on icon "subject" at bounding box center [976, 455] width 20 height 20
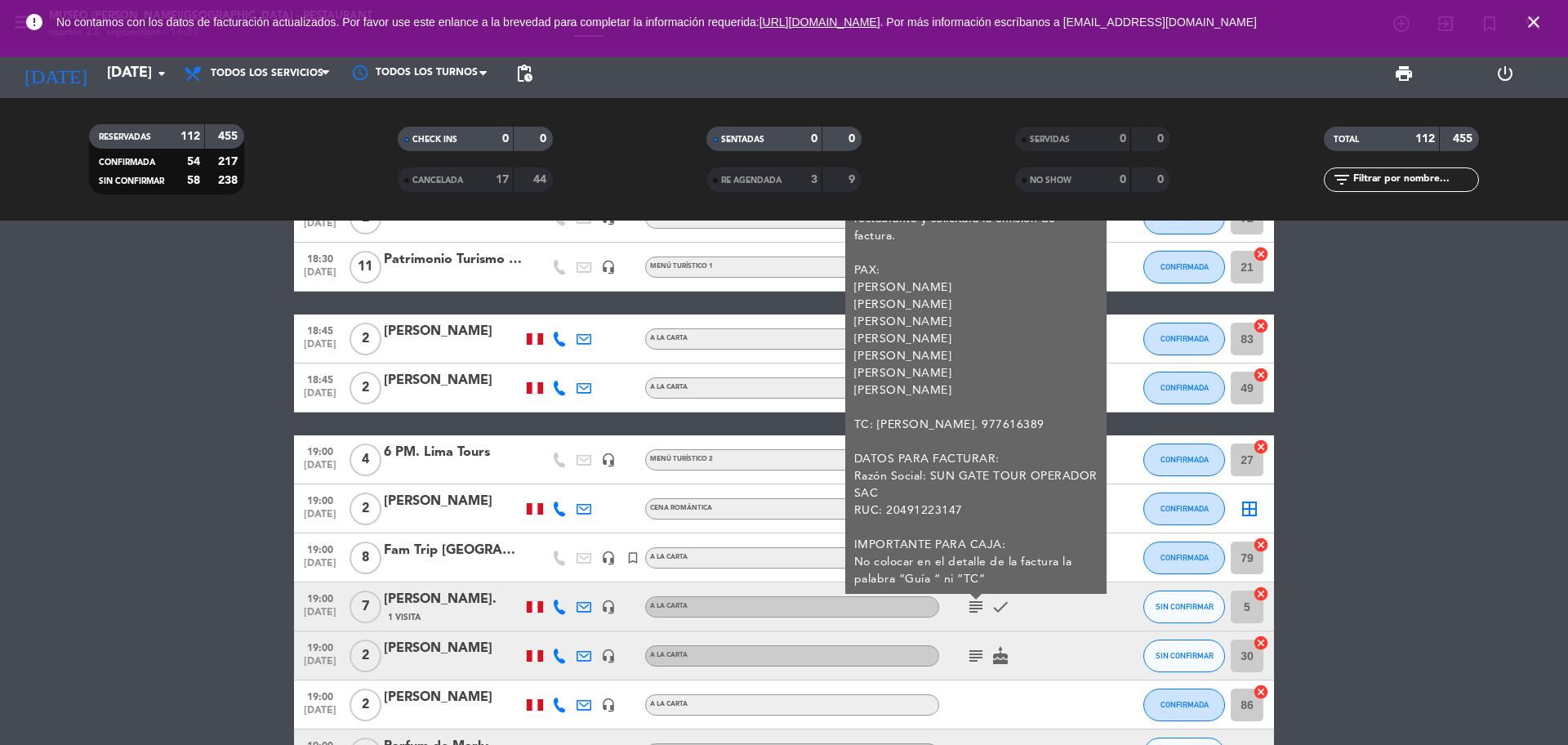
scroll to position [3267, 0]
click at [1391, 489] on bookings-row "12:00 [DATE] 2 [PERSON_NAME] A la Carta CONFIRMADA 54 cancel 12:30 [DATE] 2 [PE…" at bounding box center [784, 18] width 1568 height 6060
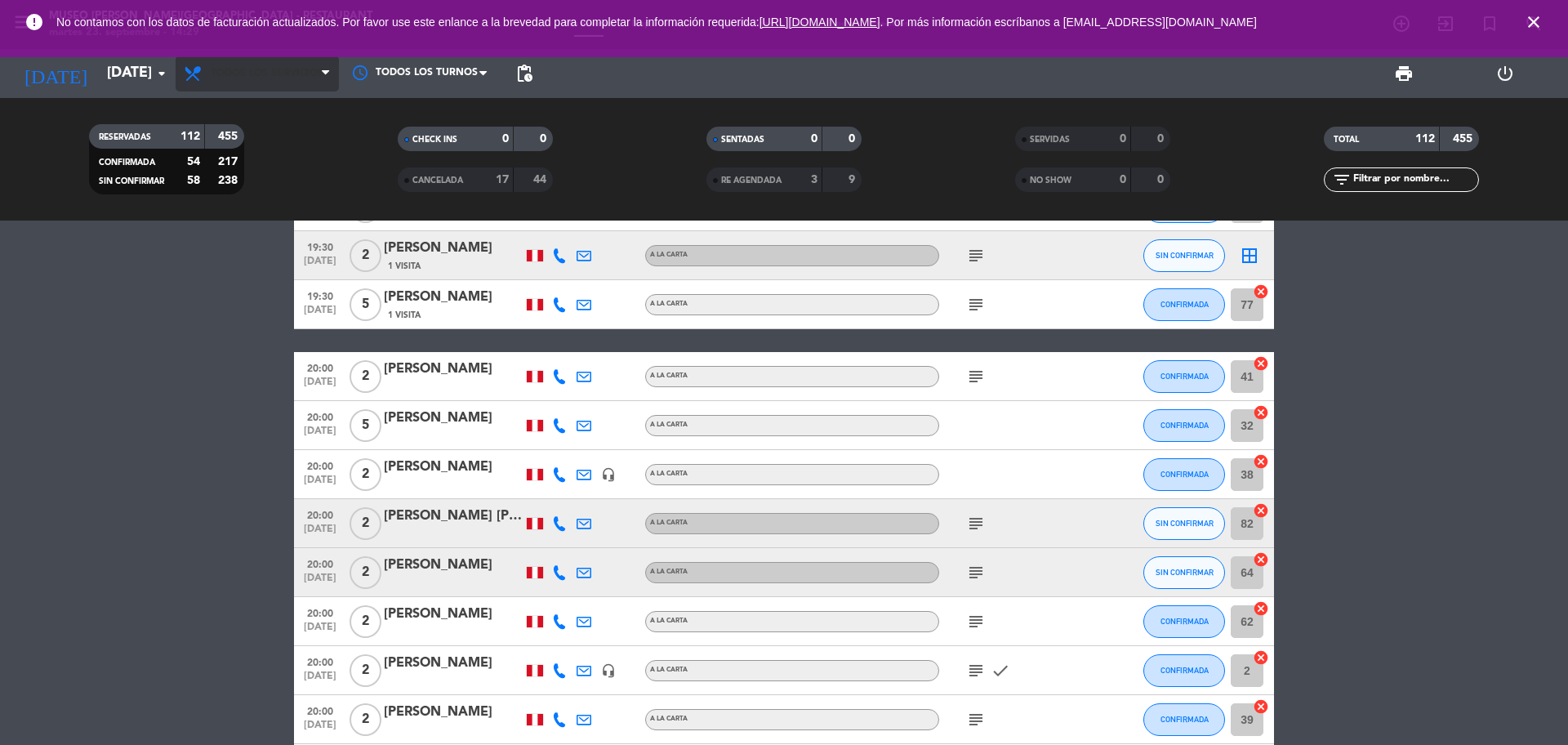
scroll to position [4528, 0]
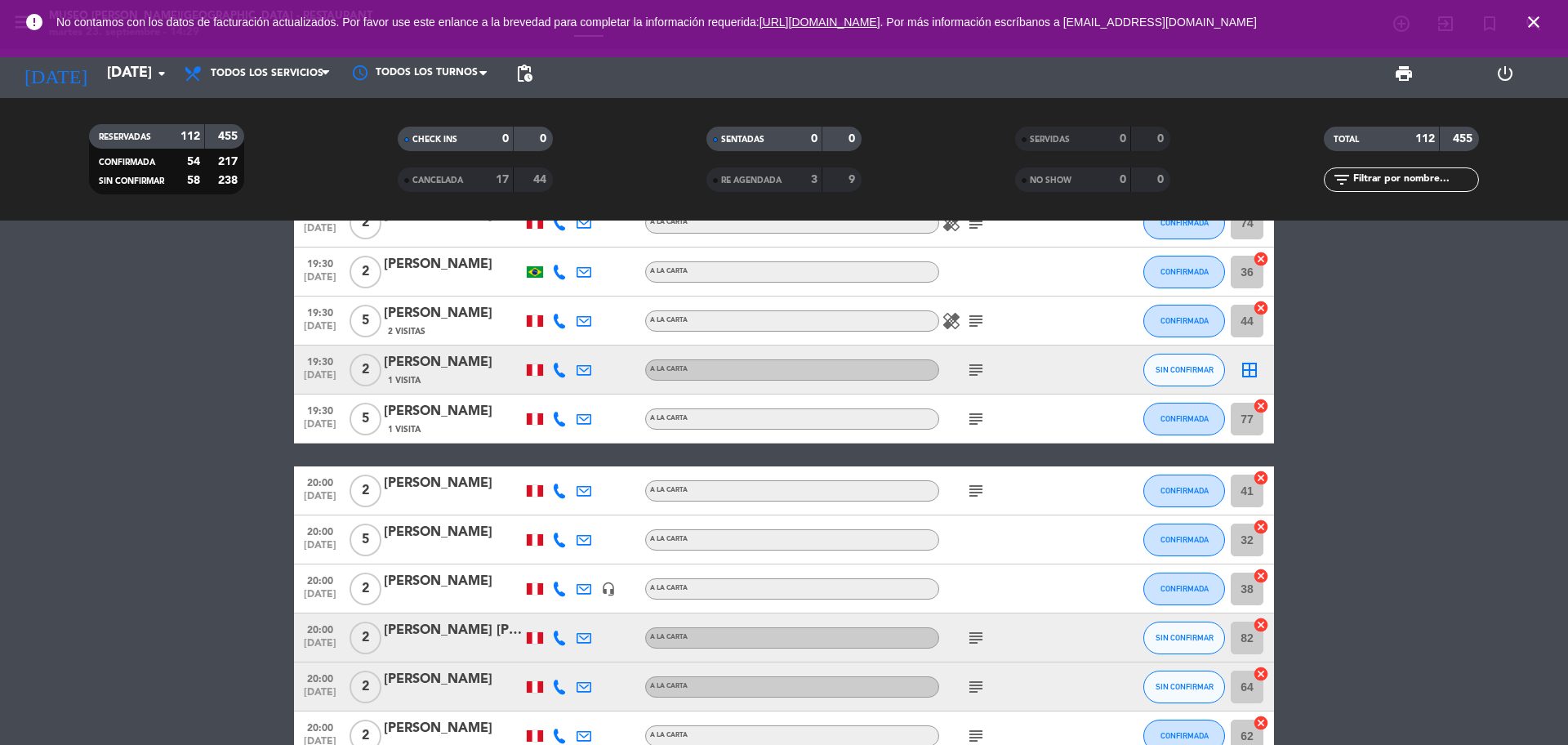
click at [1531, 24] on icon "close" at bounding box center [1534, 22] width 20 height 20
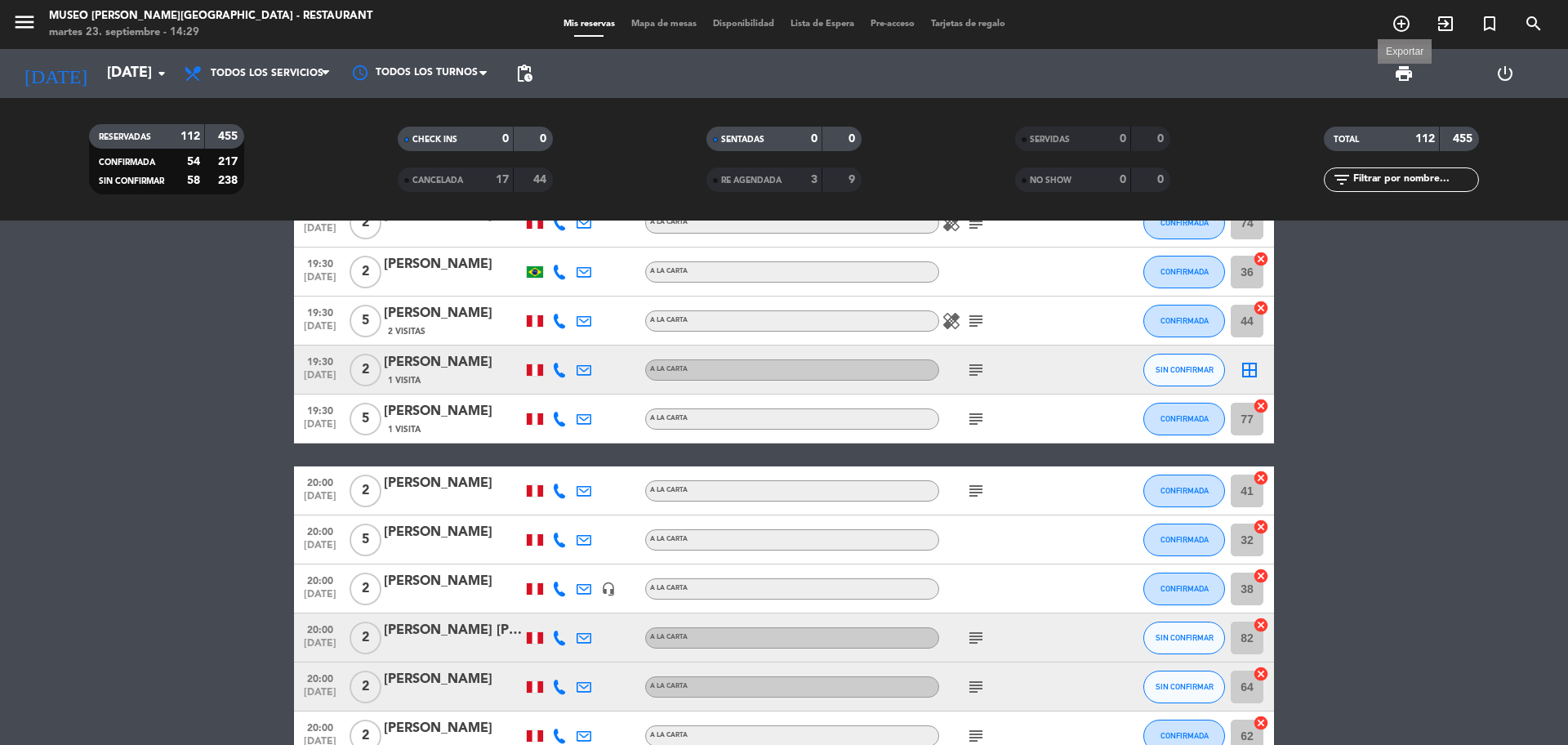
click at [1410, 70] on span "print" at bounding box center [1404, 74] width 20 height 20
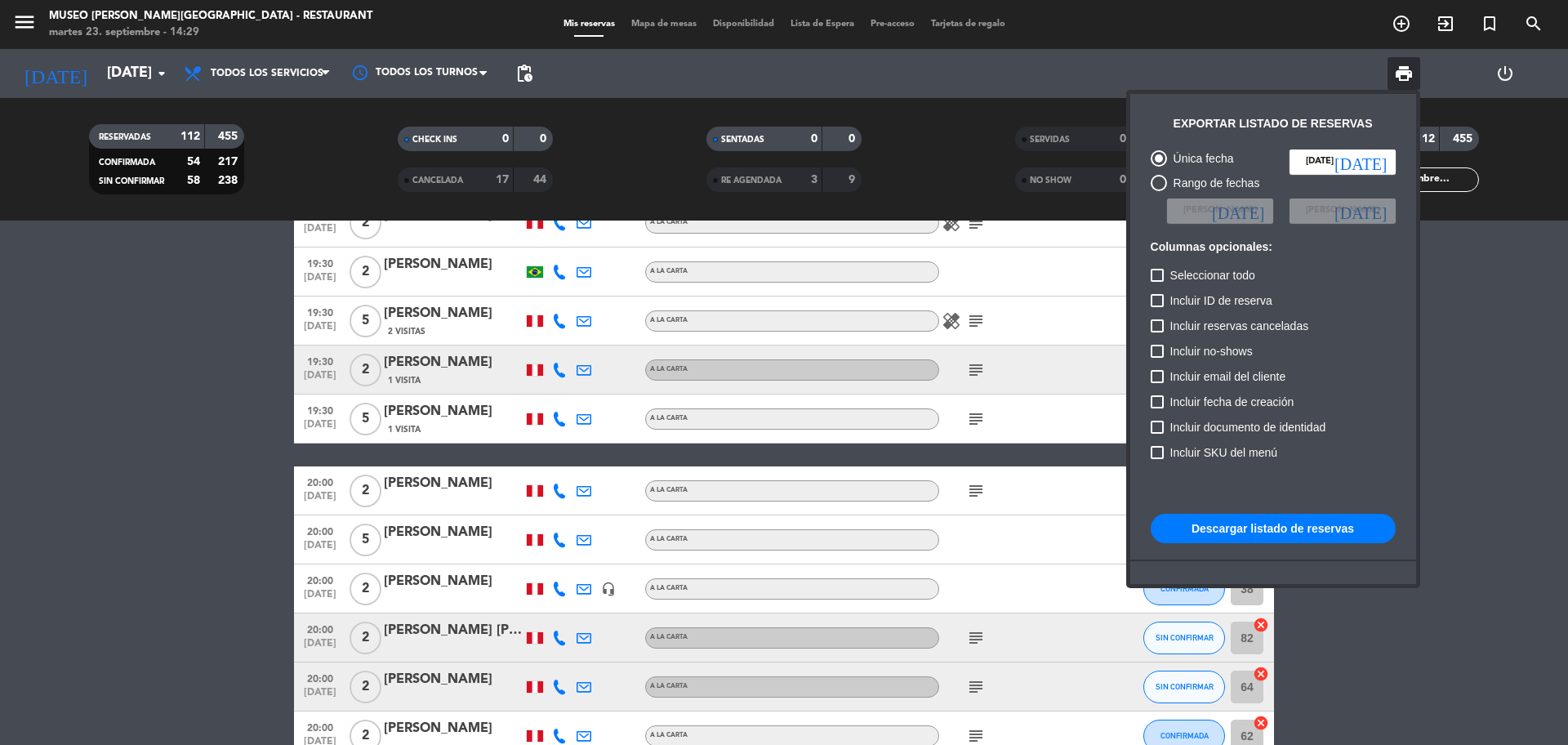
click at [1237, 528] on button "Descargar listado de reservas" at bounding box center [1272, 527] width 245 height 29
click at [1567, 558] on div at bounding box center [784, 372] width 1568 height 745
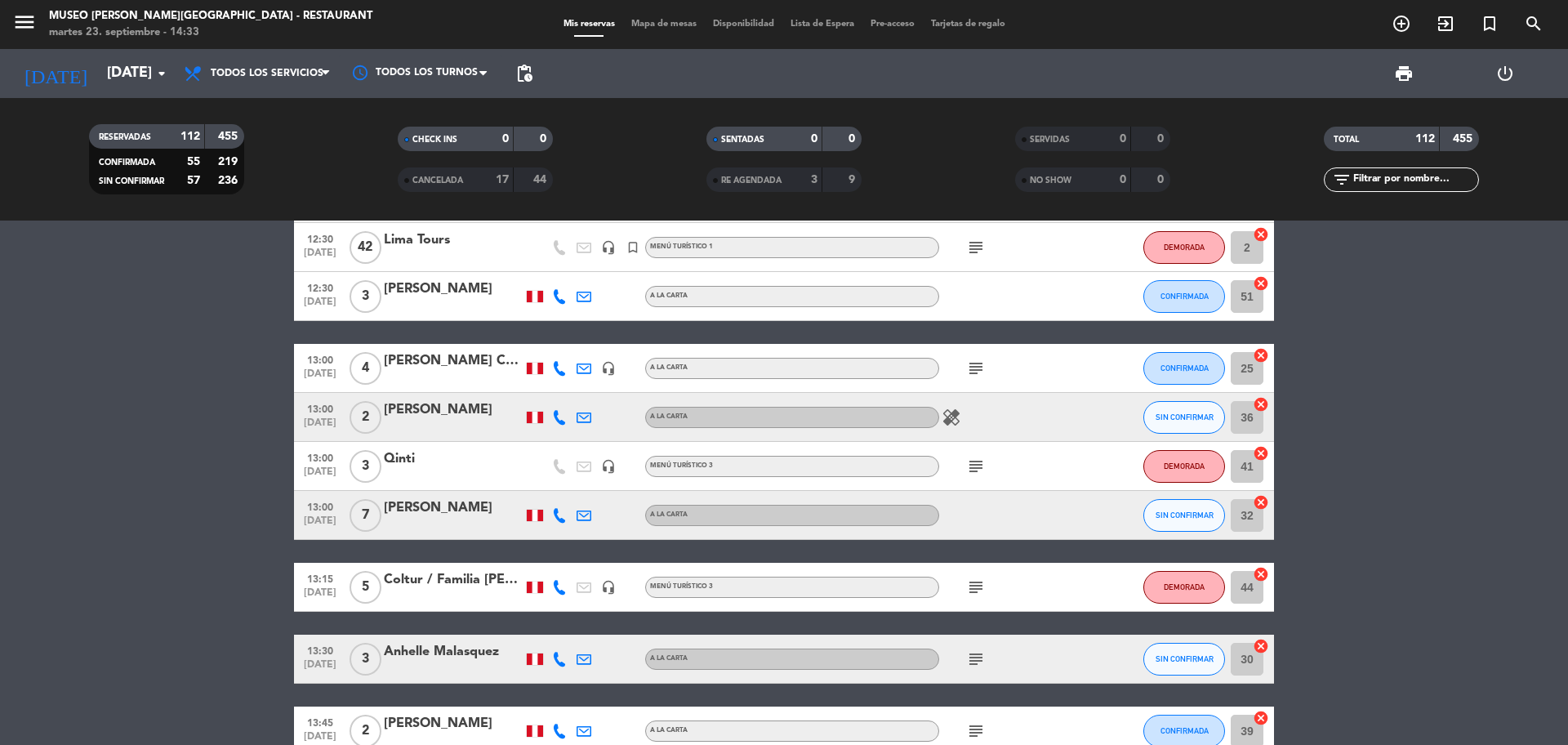
scroll to position [0, 0]
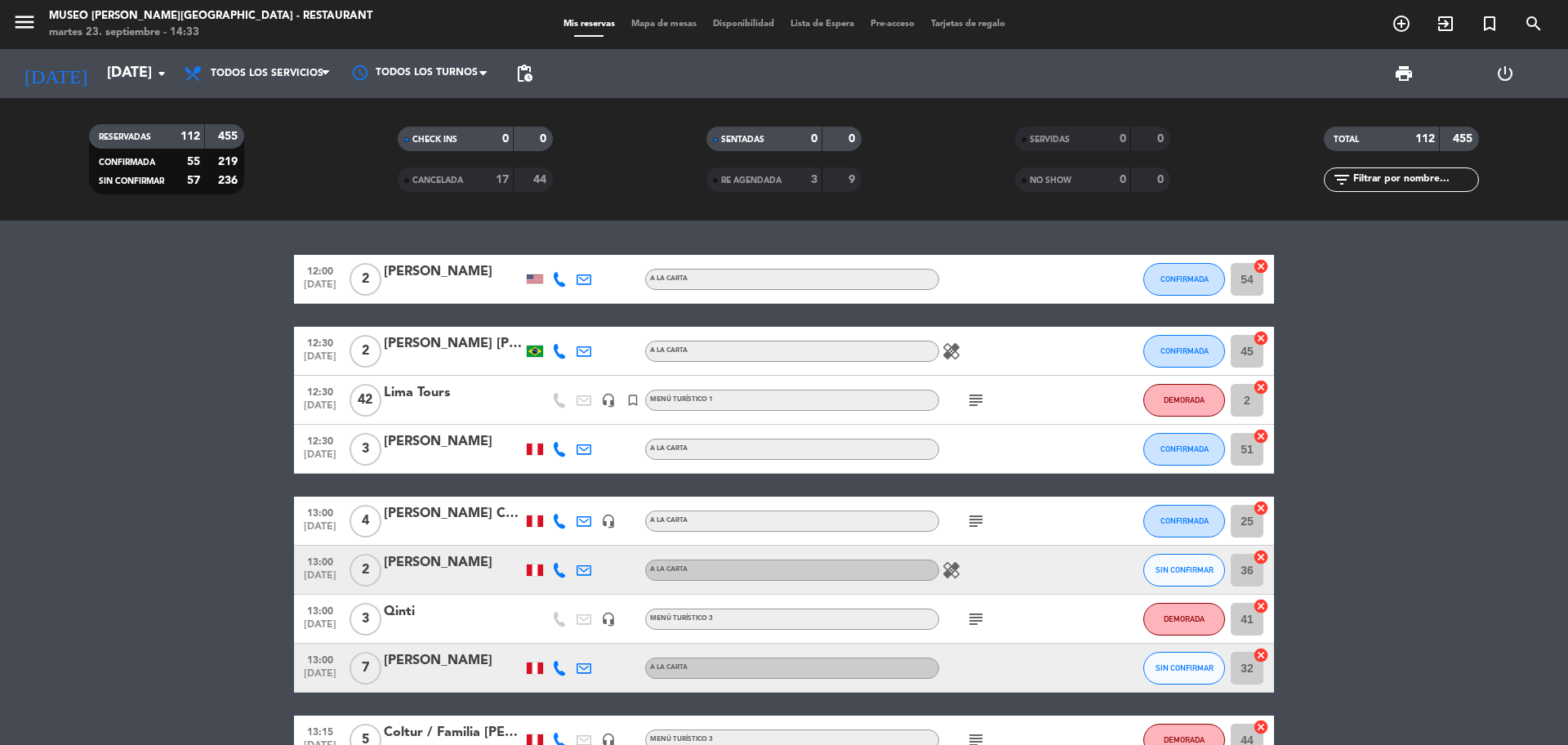
click at [505, 623] on div at bounding box center [453, 630] width 139 height 13
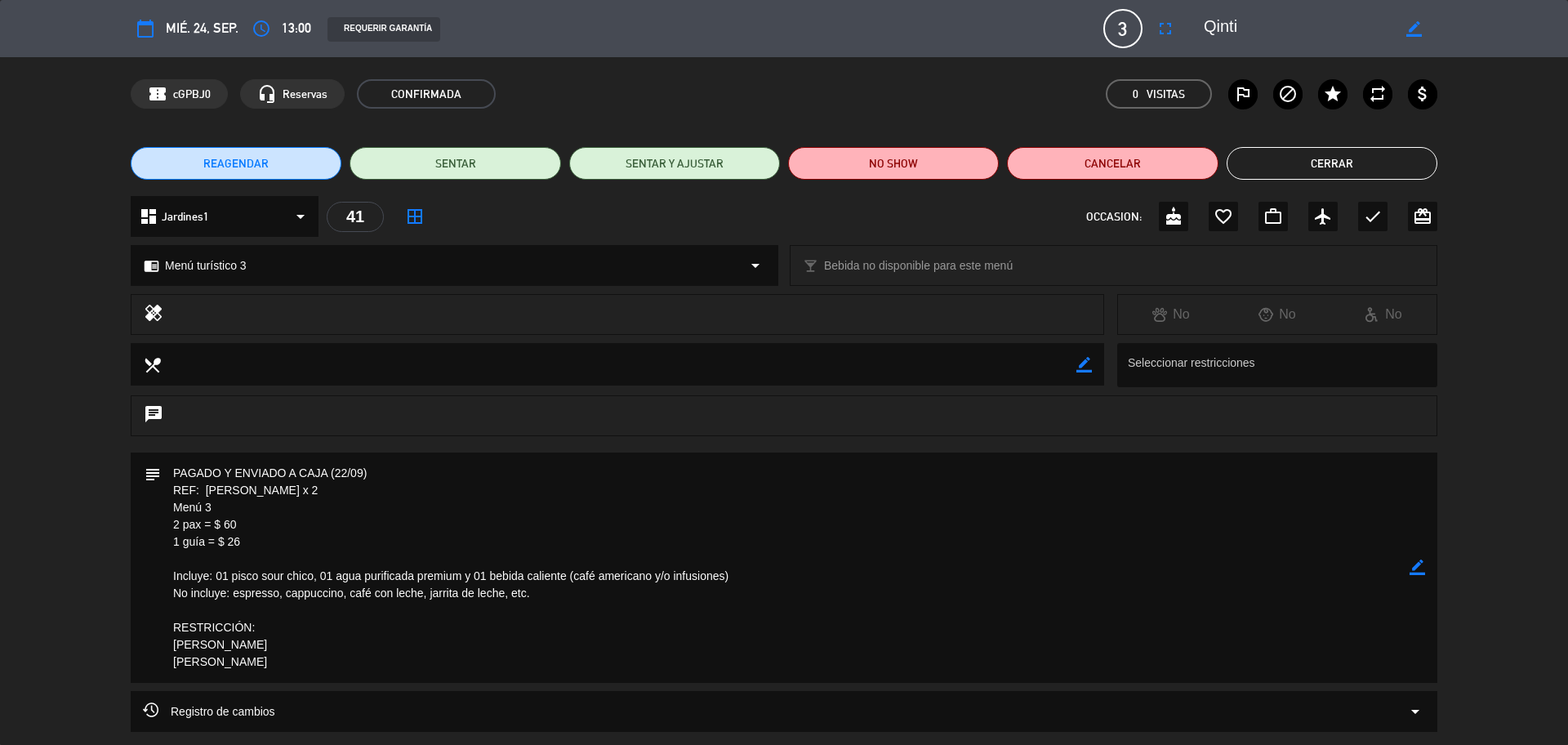
drag, startPoint x: 293, startPoint y: 488, endPoint x: 208, endPoint y: 488, distance: 85.0
click at [208, 488] on textarea at bounding box center [785, 567] width 1248 height 230
click at [1305, 168] on button "Cerrar" at bounding box center [1332, 163] width 211 height 32
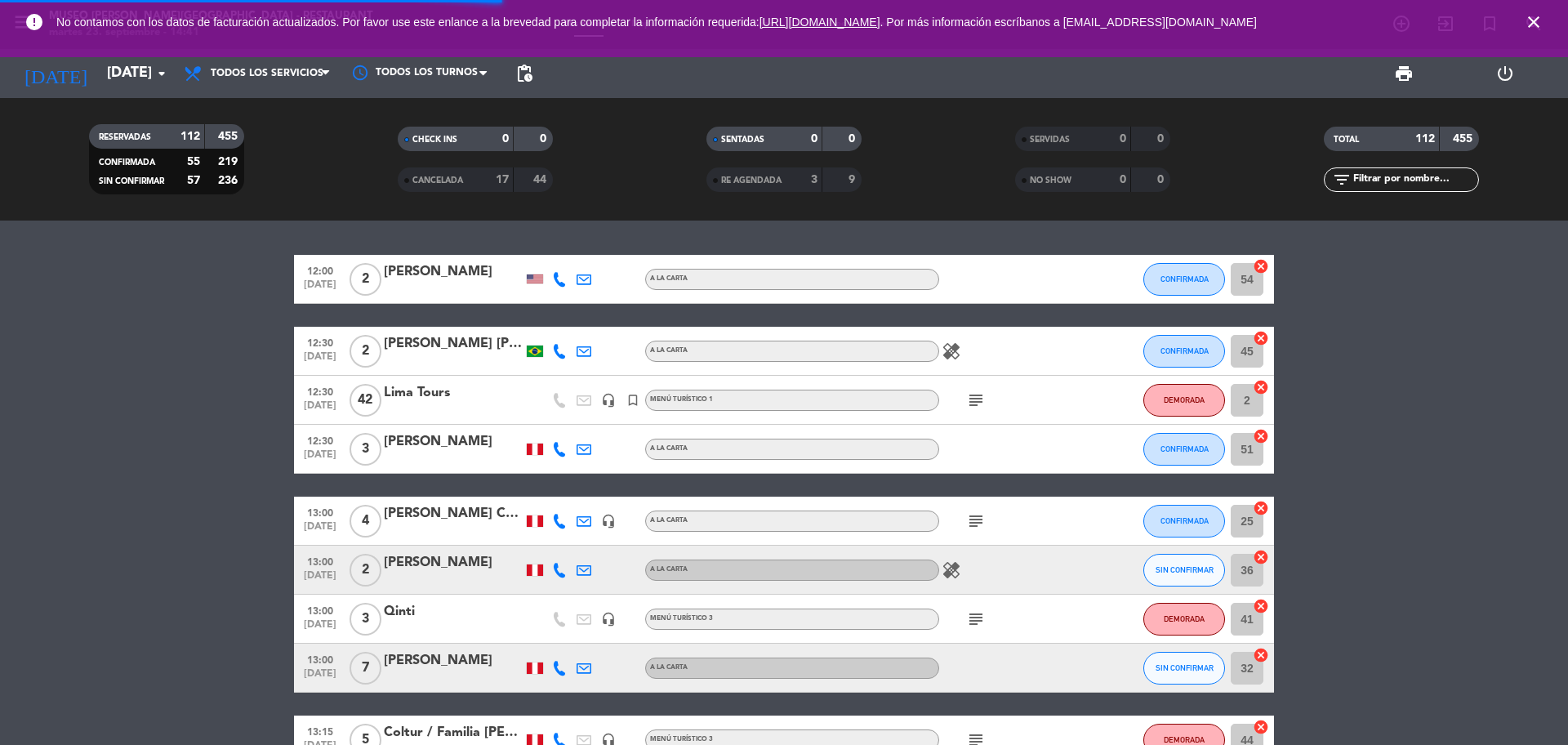
click at [1539, 23] on icon "close" at bounding box center [1534, 22] width 20 height 20
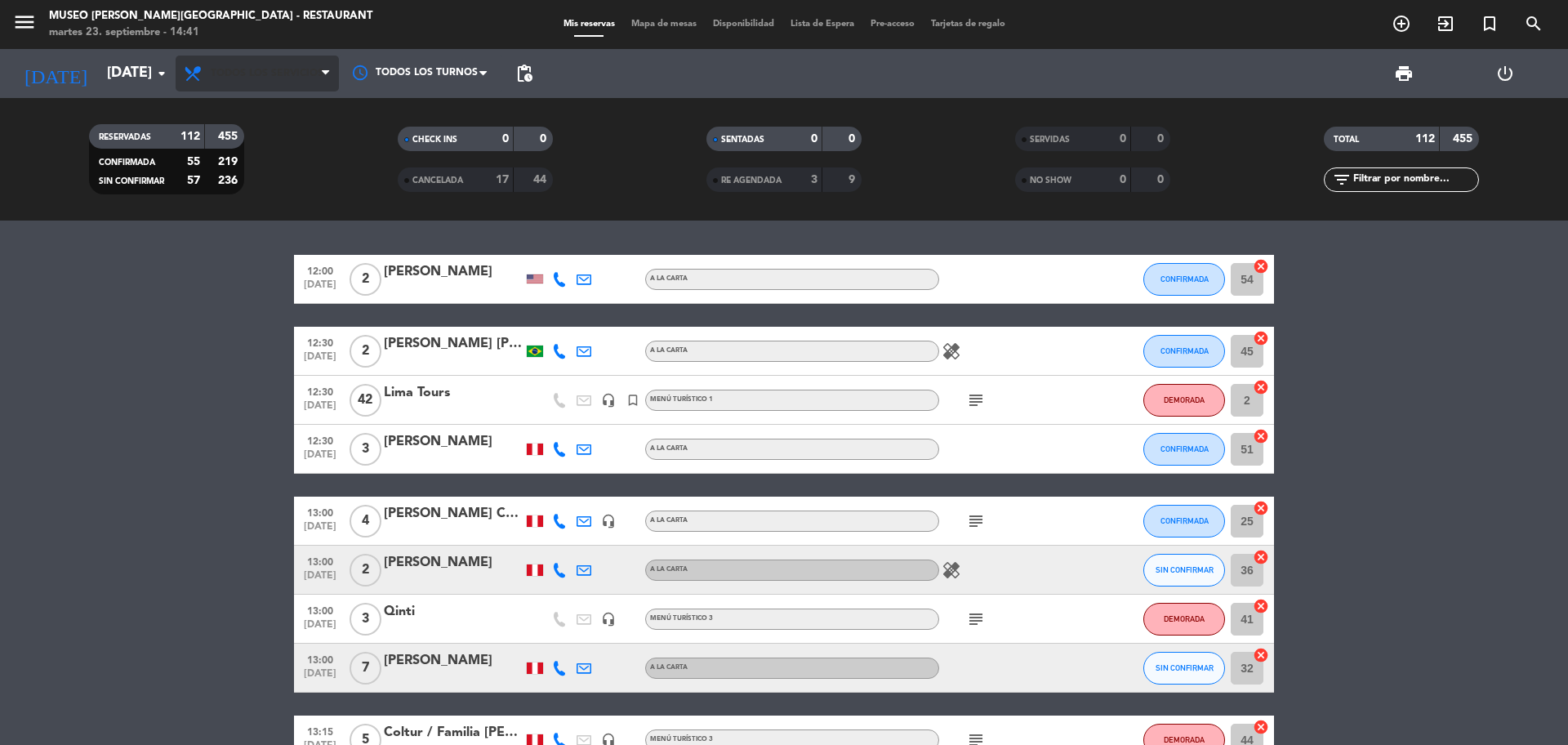
click at [277, 85] on span "Todos los servicios" at bounding box center [257, 73] width 164 height 36
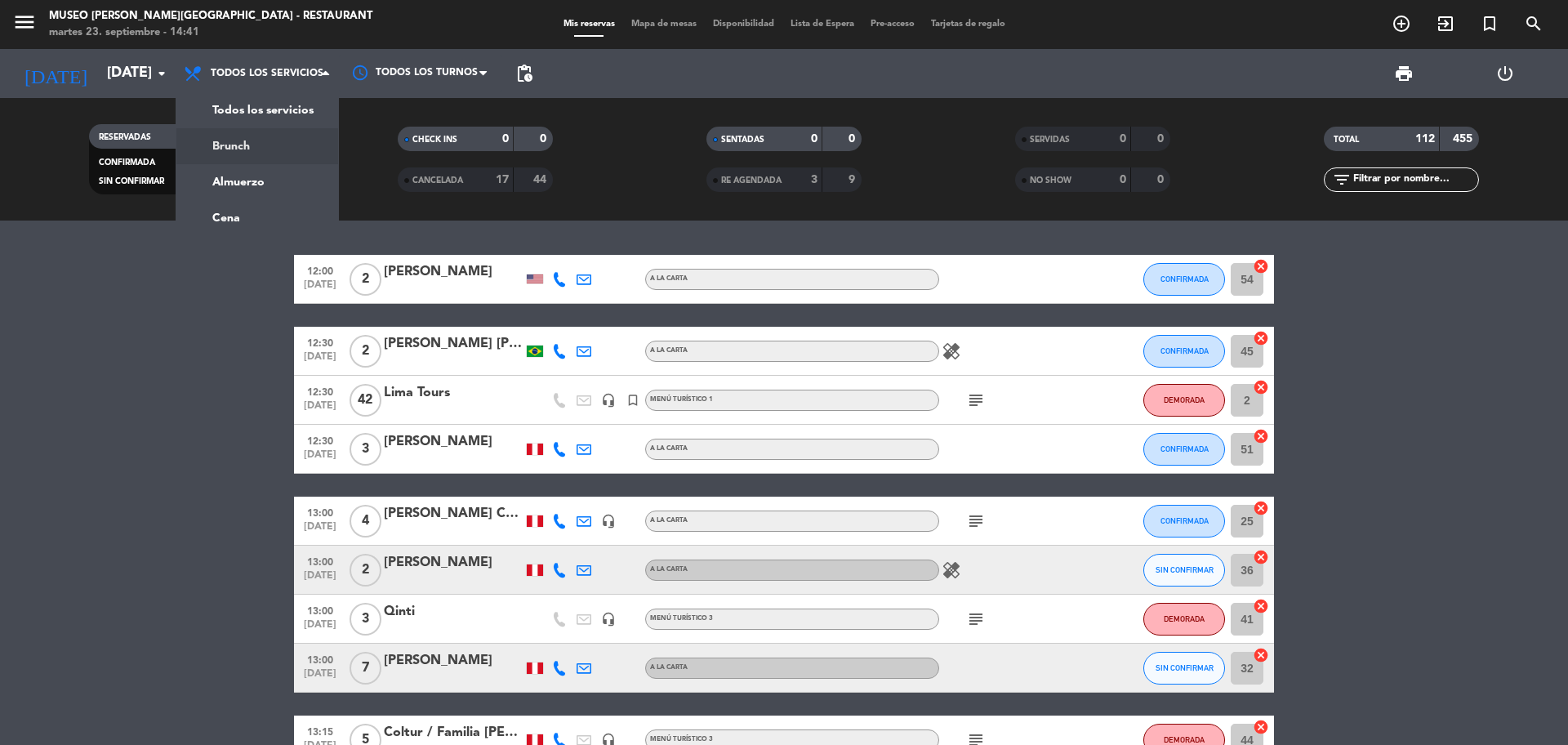
click at [281, 164] on div "menu [GEOGRAPHIC_DATA][PERSON_NAME] - Restaurant [DATE] 23. septiembre - 14:41 …" at bounding box center [784, 110] width 1568 height 220
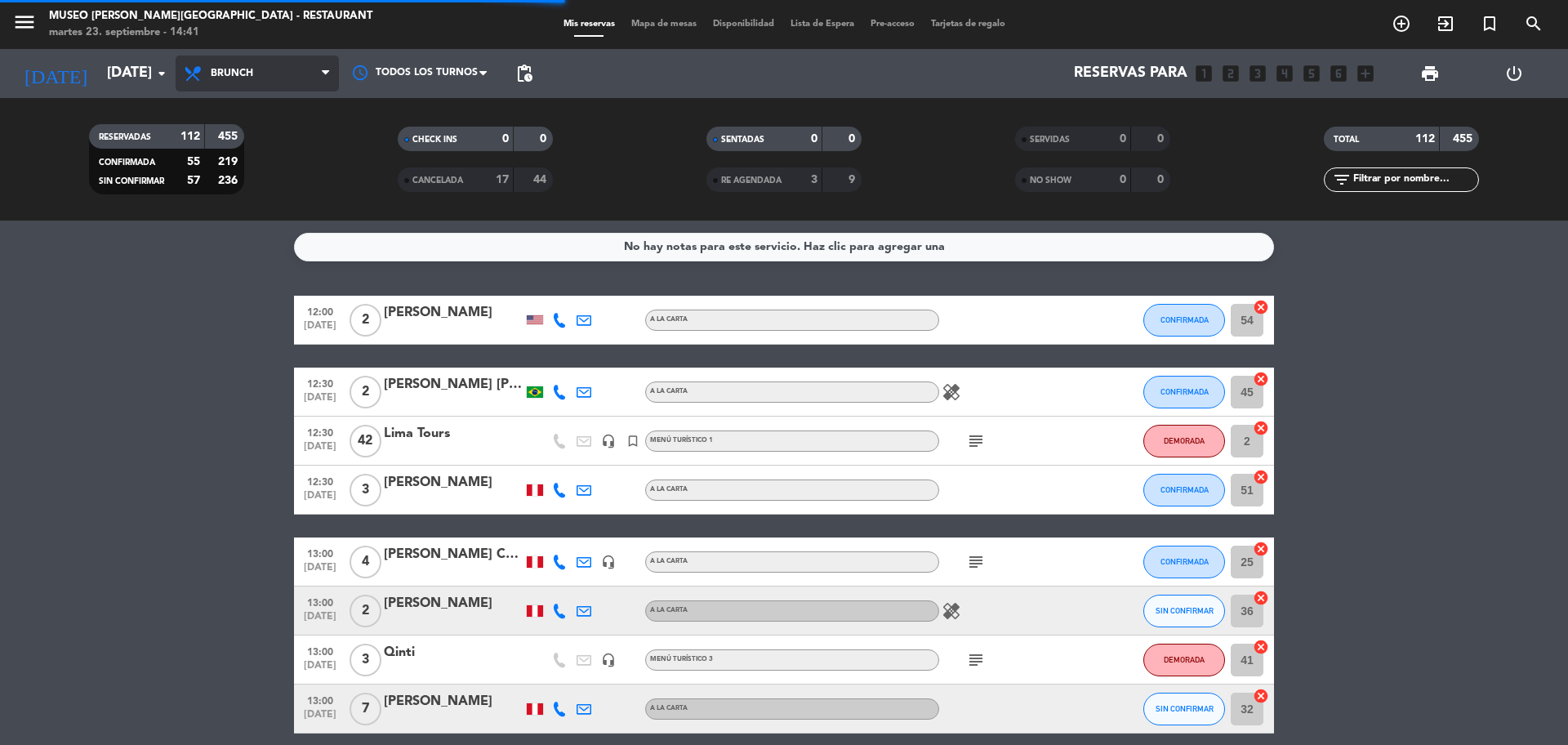
click at [281, 71] on span "Brunch" at bounding box center [257, 73] width 164 height 36
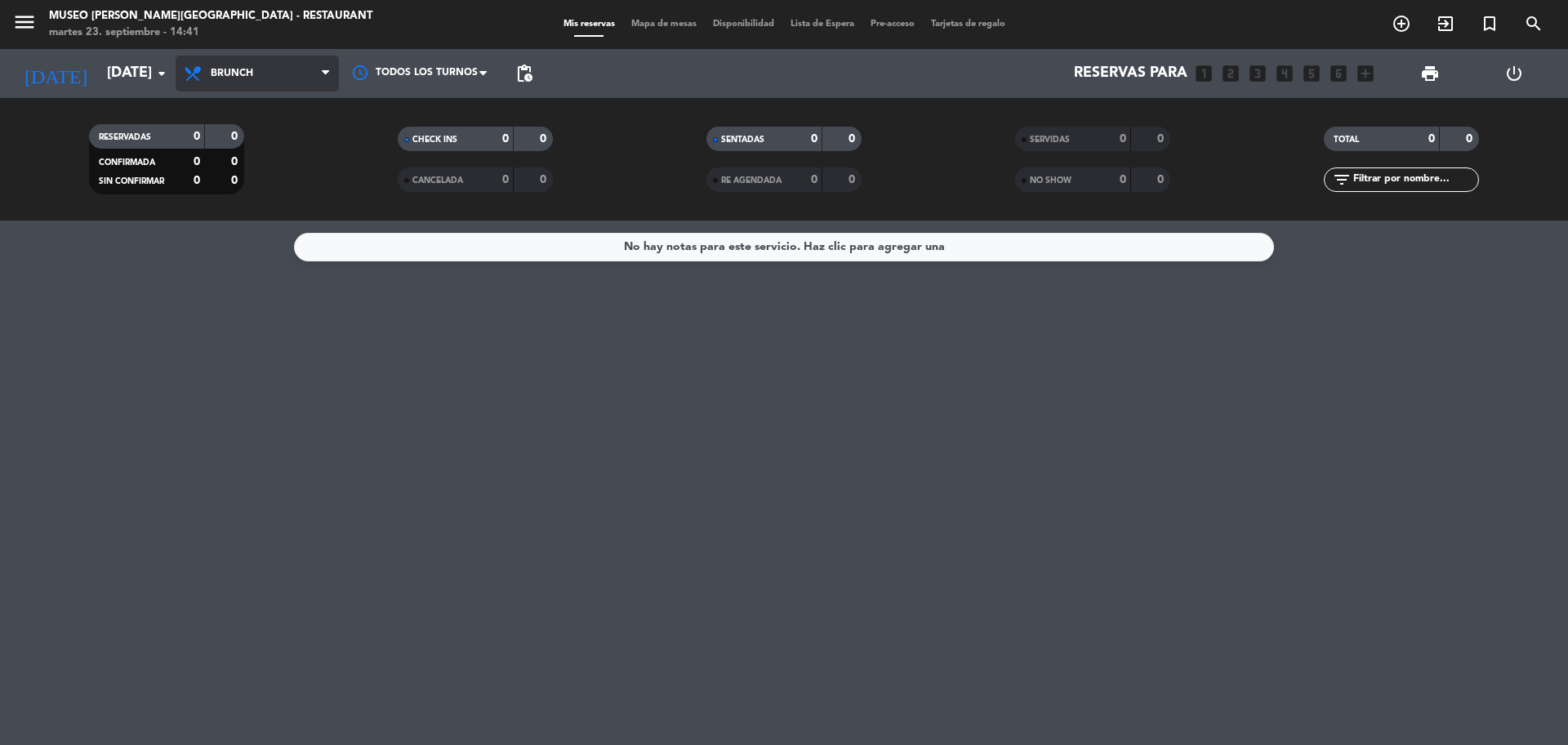
click at [263, 78] on span "Brunch" at bounding box center [257, 73] width 164 height 36
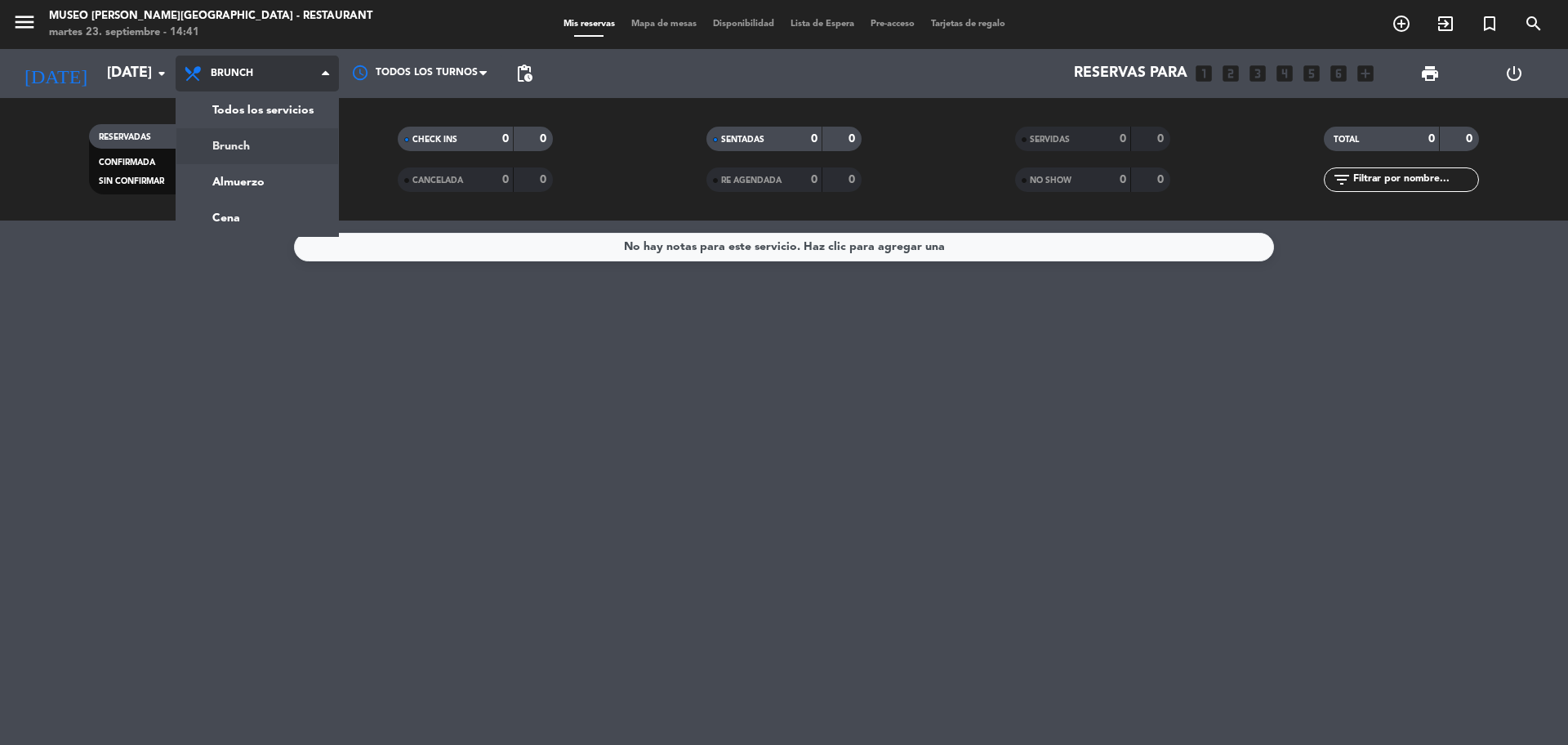
click at [266, 178] on div "menu [GEOGRAPHIC_DATA][PERSON_NAME] - Restaurant [DATE] 23. septiembre - 14:41 …" at bounding box center [784, 110] width 1568 height 220
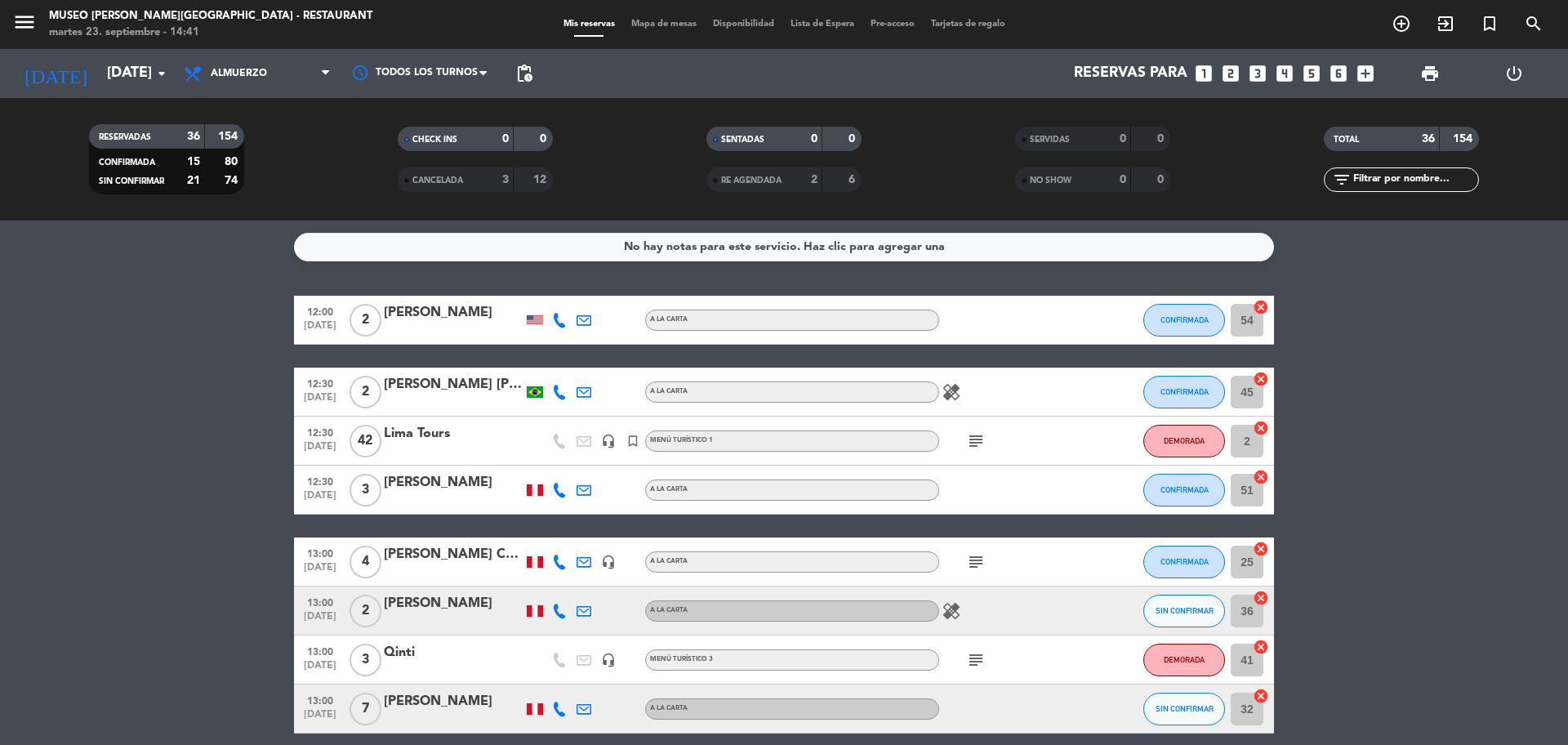
click at [1233, 76] on icon "looks_two" at bounding box center [1231, 74] width 22 height 22
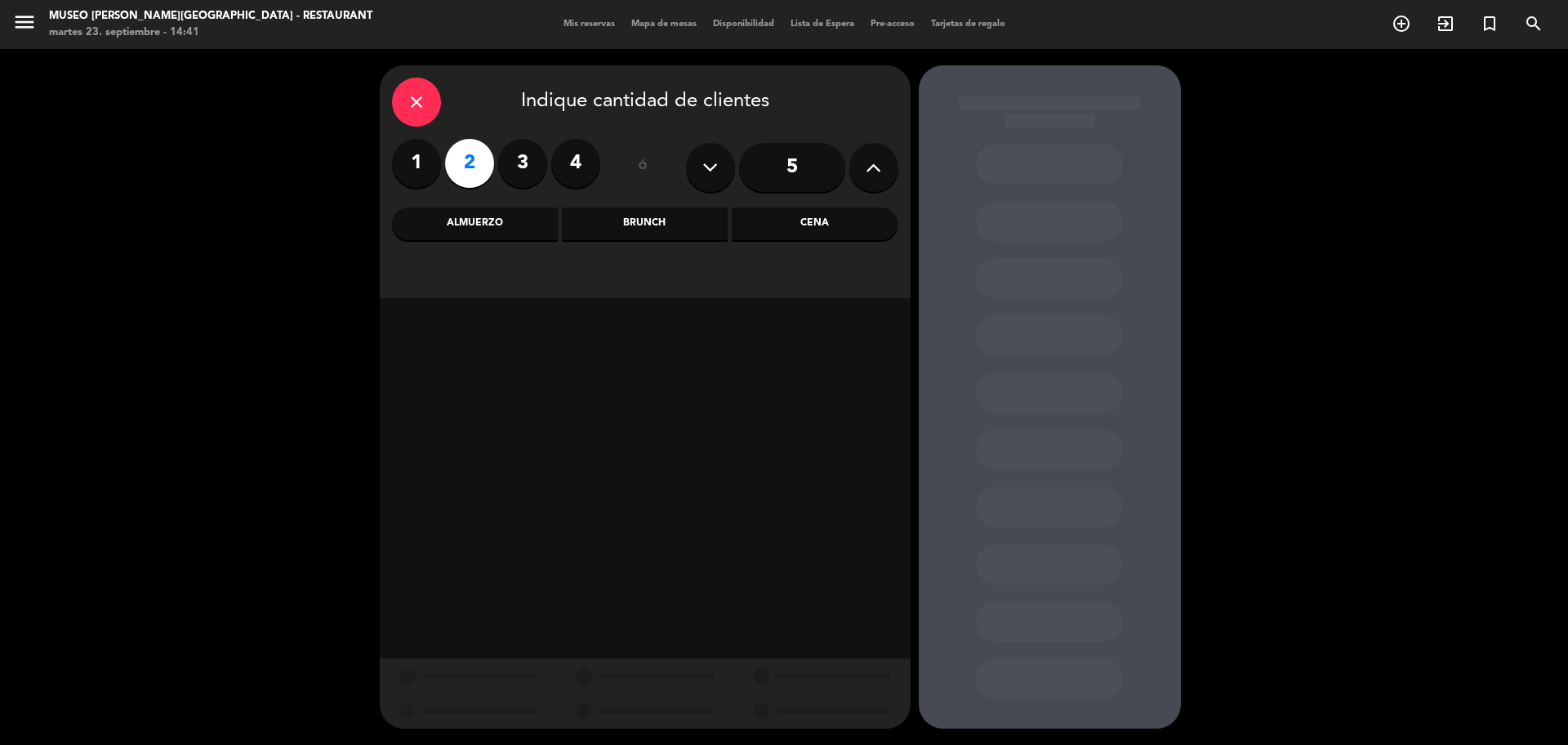
click at [472, 231] on div "Almuerzo" at bounding box center [475, 223] width 166 height 32
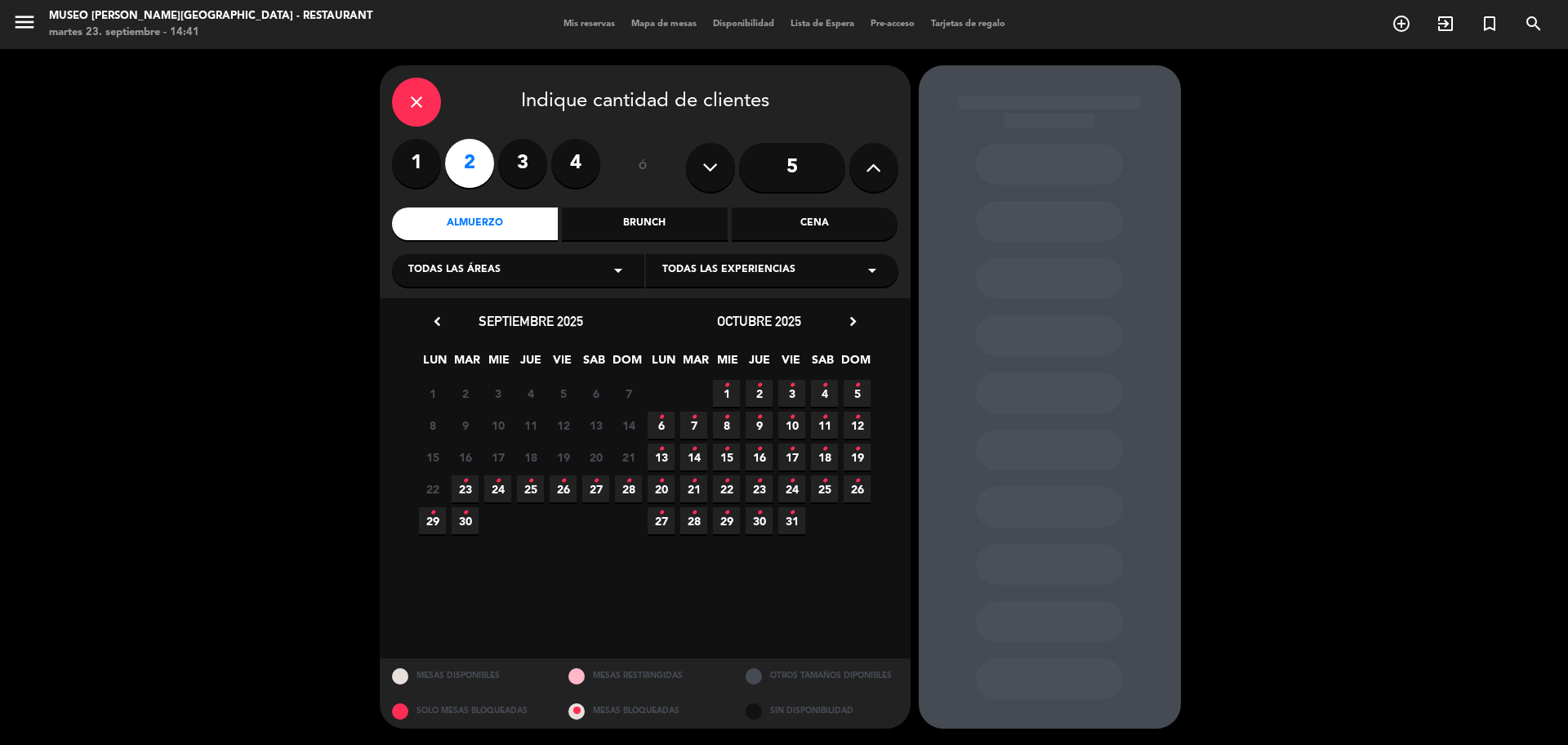
click at [498, 488] on icon "•" at bounding box center [497, 480] width 6 height 26
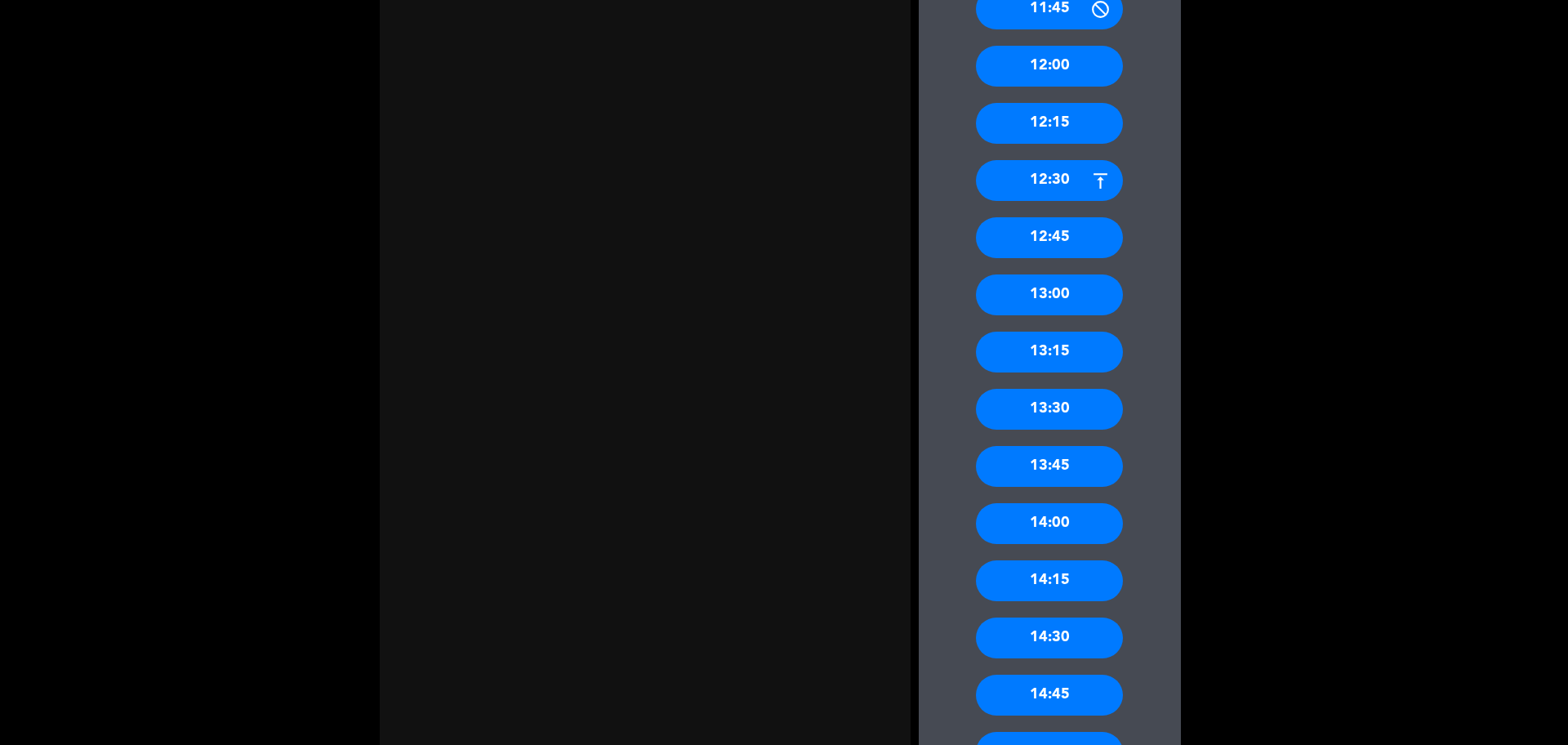
scroll to position [919, 0]
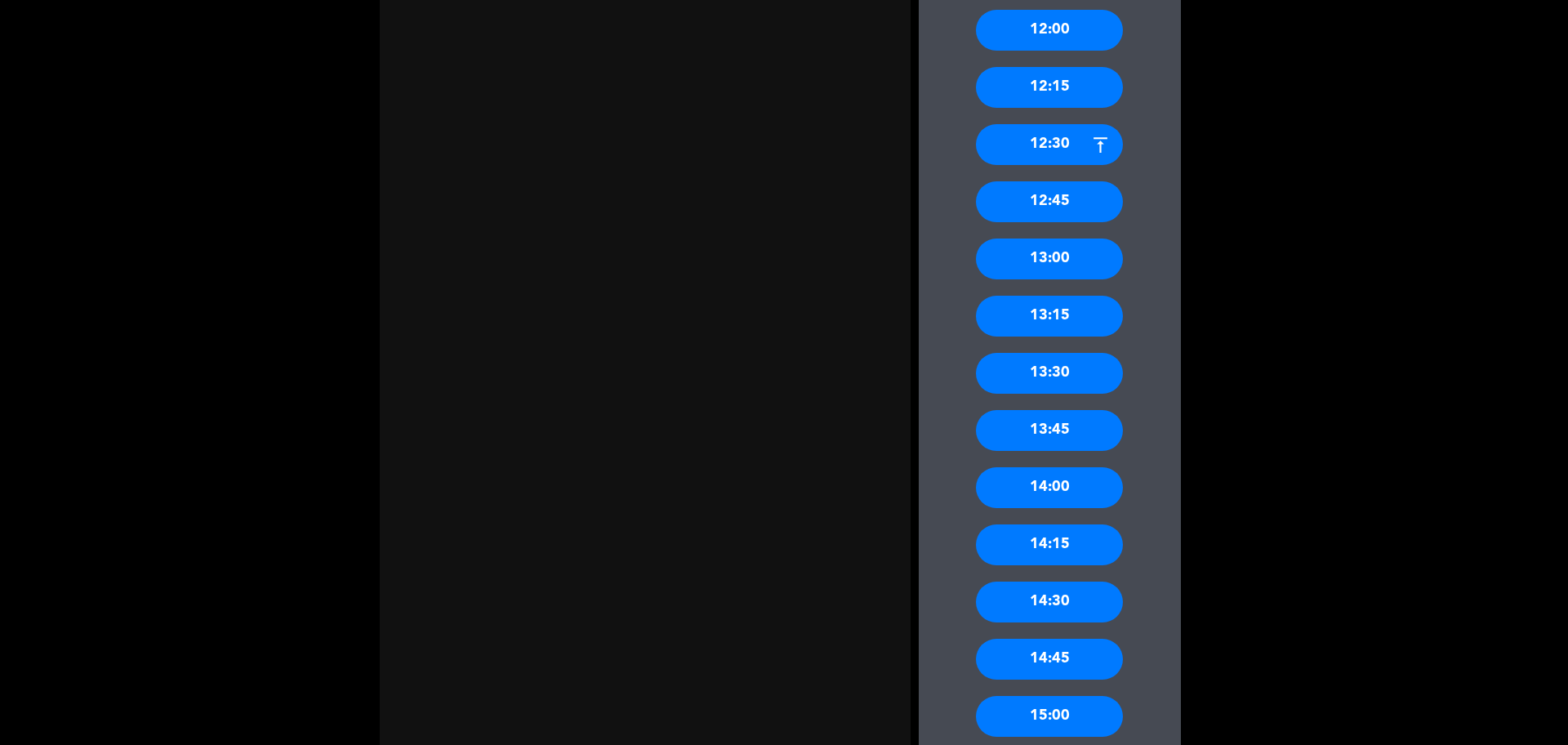
click at [1030, 386] on div "13:30" at bounding box center [1049, 373] width 147 height 41
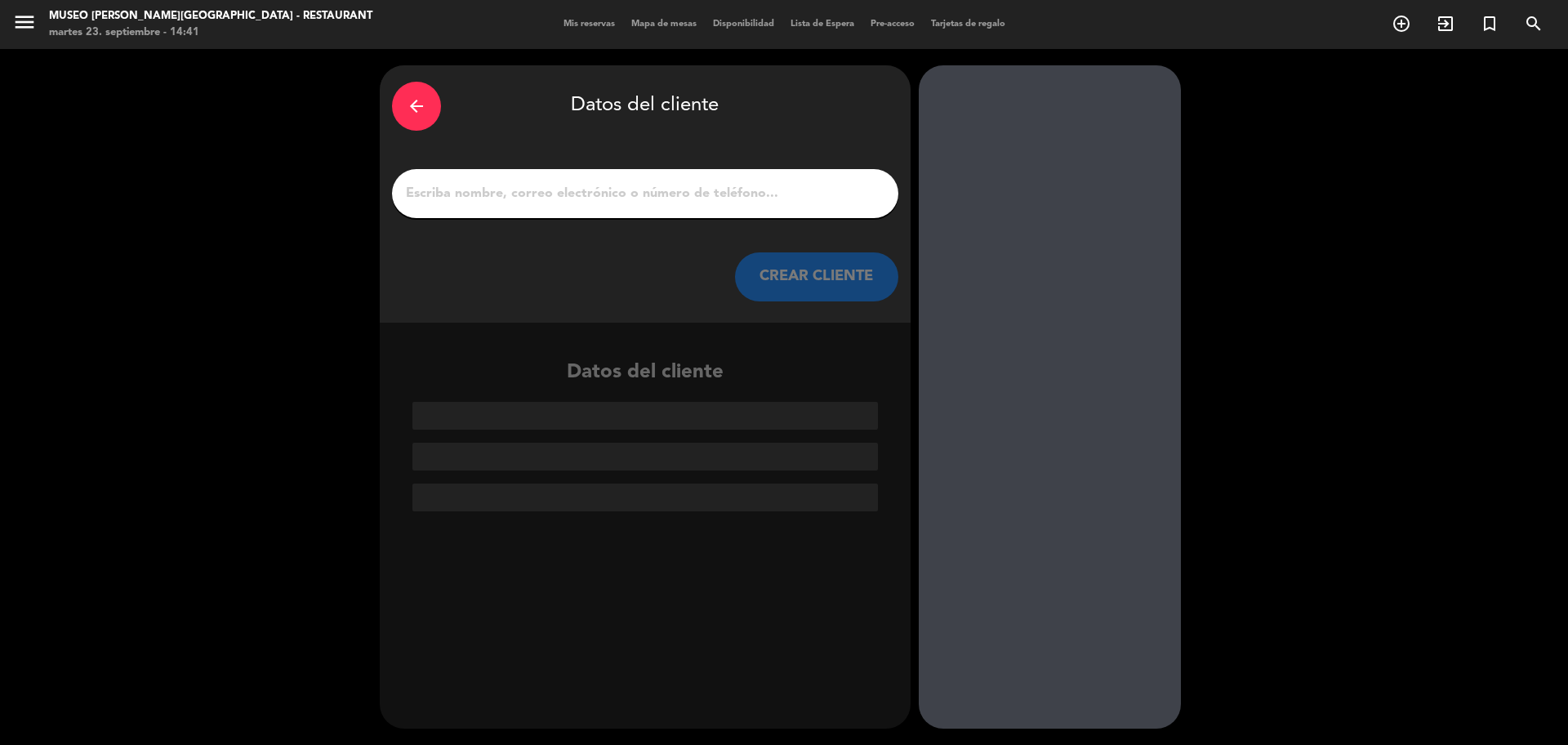
scroll to position [0, 0]
click at [711, 200] on input "1" at bounding box center [645, 194] width 482 height 23
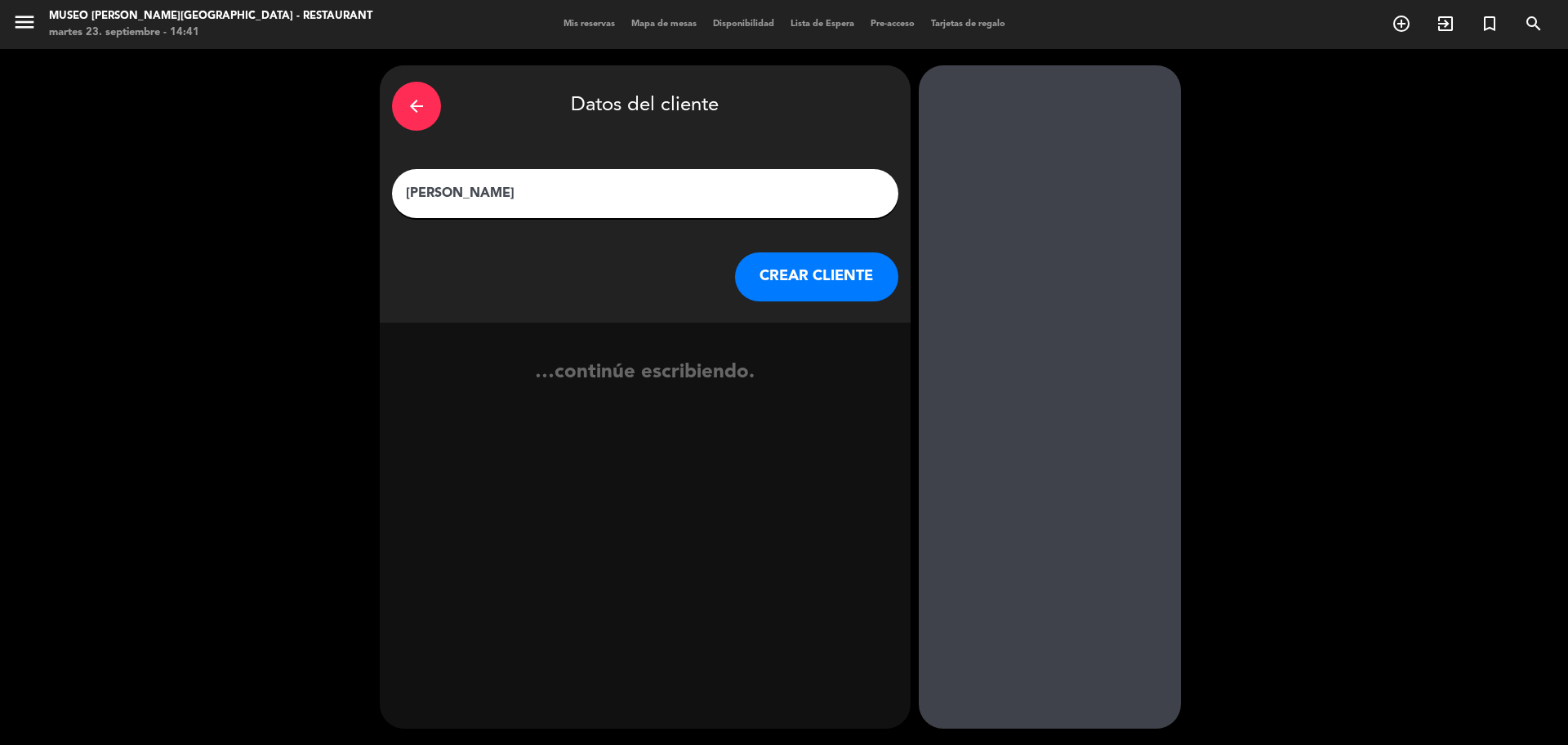
type input "[PERSON_NAME]"
click at [778, 279] on button "CREAR CLIENTE" at bounding box center [816, 277] width 164 height 49
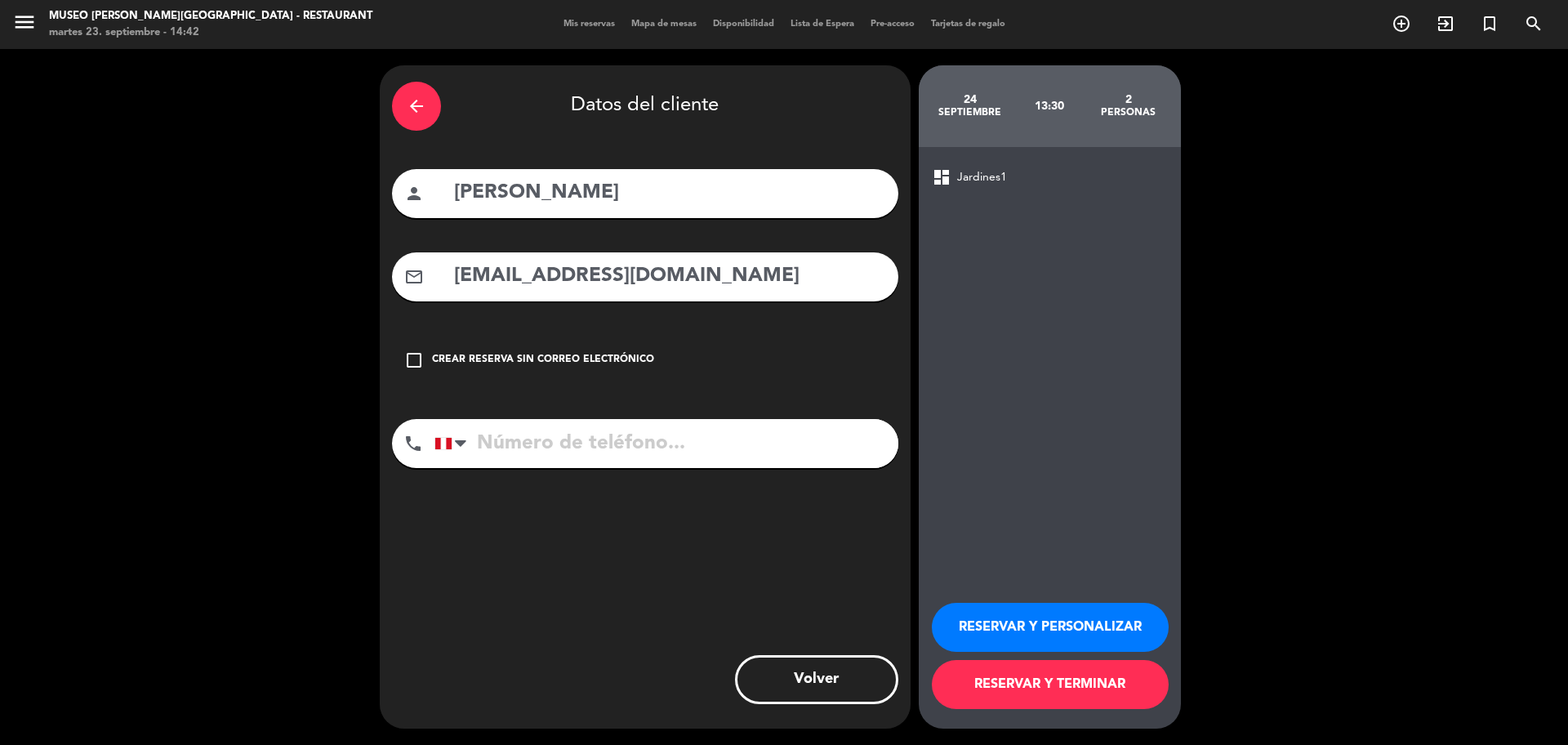
type input "[EMAIL_ADDRESS][DOMAIN_NAME]"
click at [697, 449] on input "tel" at bounding box center [666, 443] width 463 height 49
type input "997911372"
click at [993, 626] on button "RESERVAR Y PERSONALIZAR" at bounding box center [1050, 627] width 237 height 49
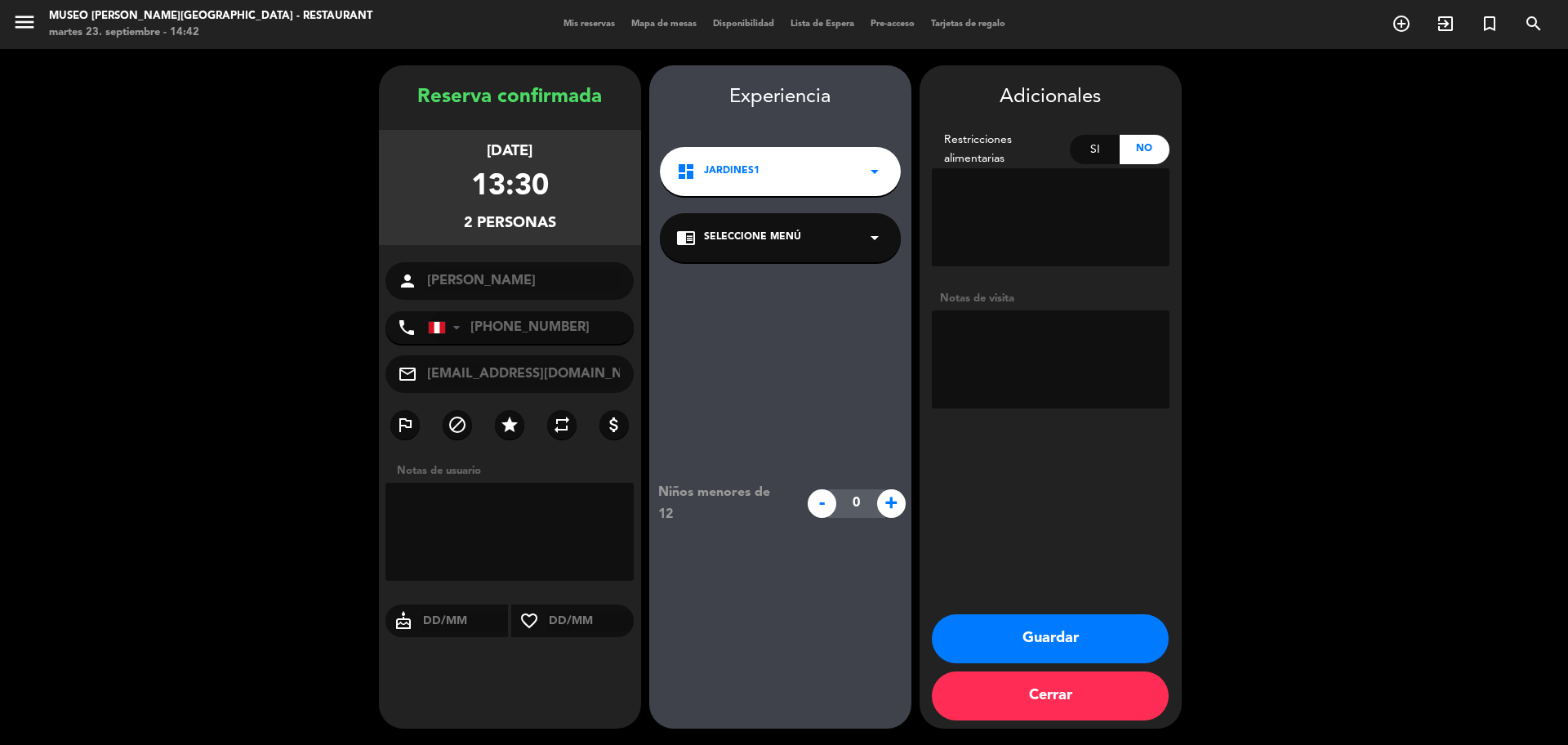
click at [717, 230] on span "Seleccione Menú" at bounding box center [752, 238] width 97 height 17
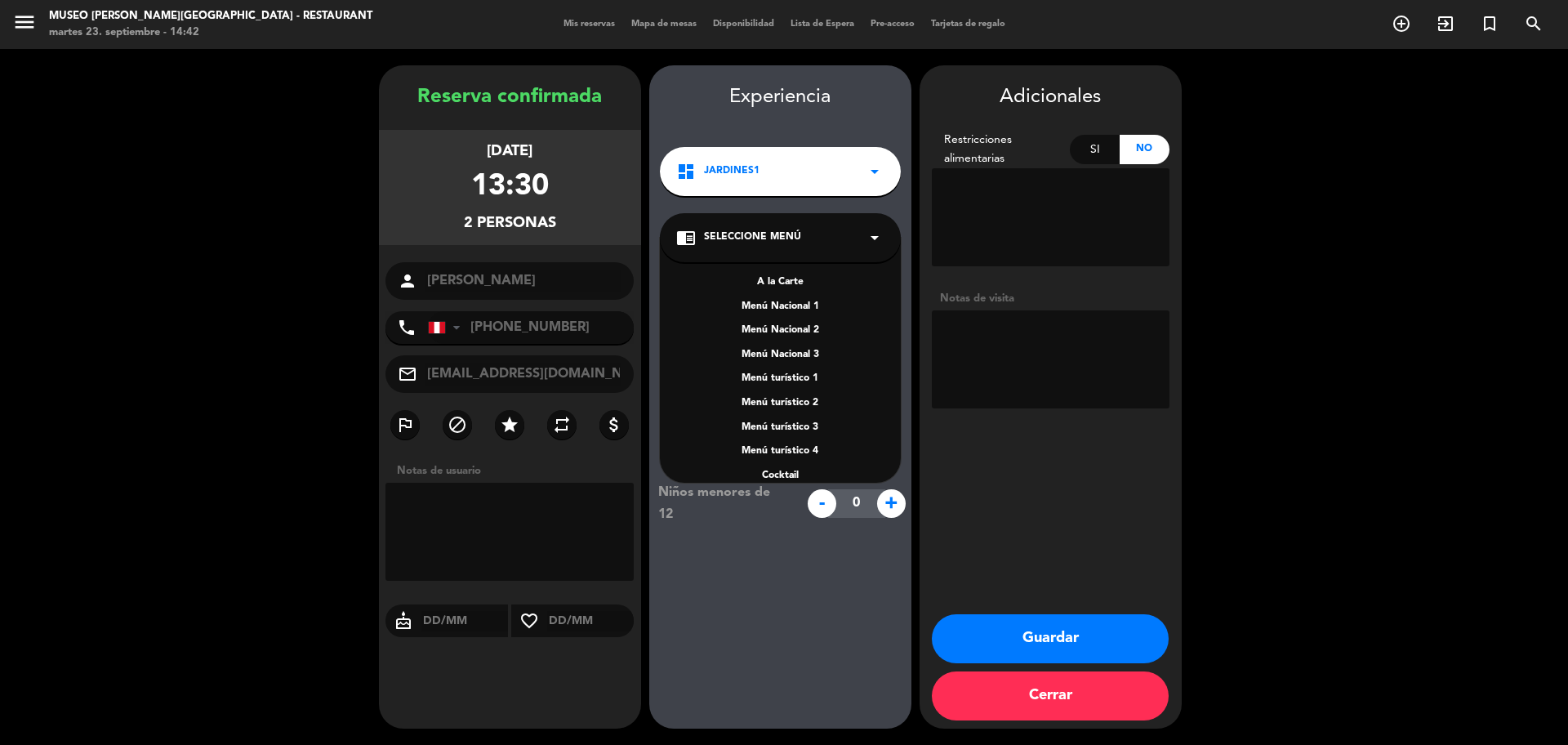
click at [777, 282] on div "A la Carte" at bounding box center [780, 282] width 208 height 17
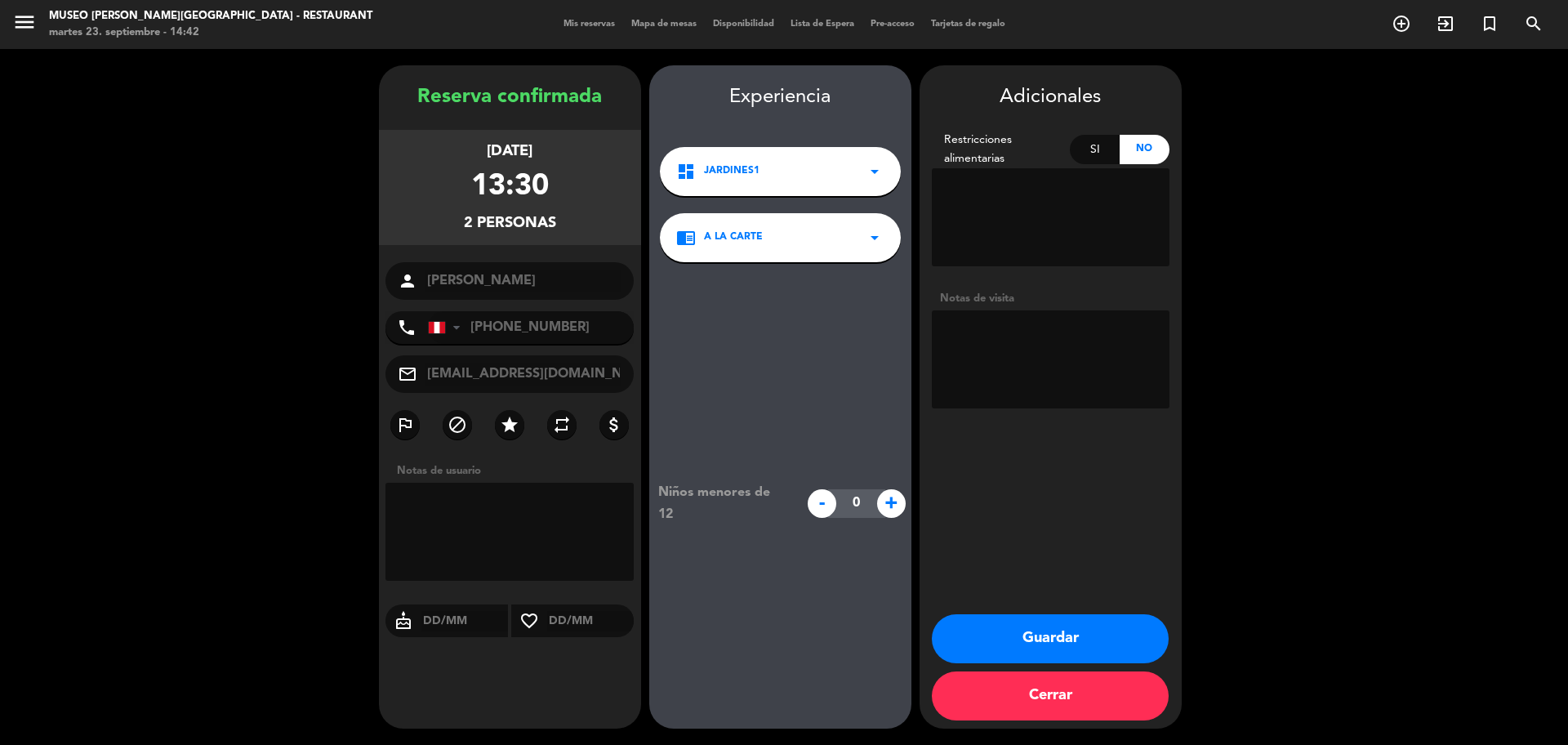
click at [1002, 365] on textarea at bounding box center [1051, 360] width 238 height 98
click at [998, 338] on textarea at bounding box center [1051, 360] width 238 height 98
click at [1033, 619] on button "Guardar" at bounding box center [1050, 638] width 237 height 49
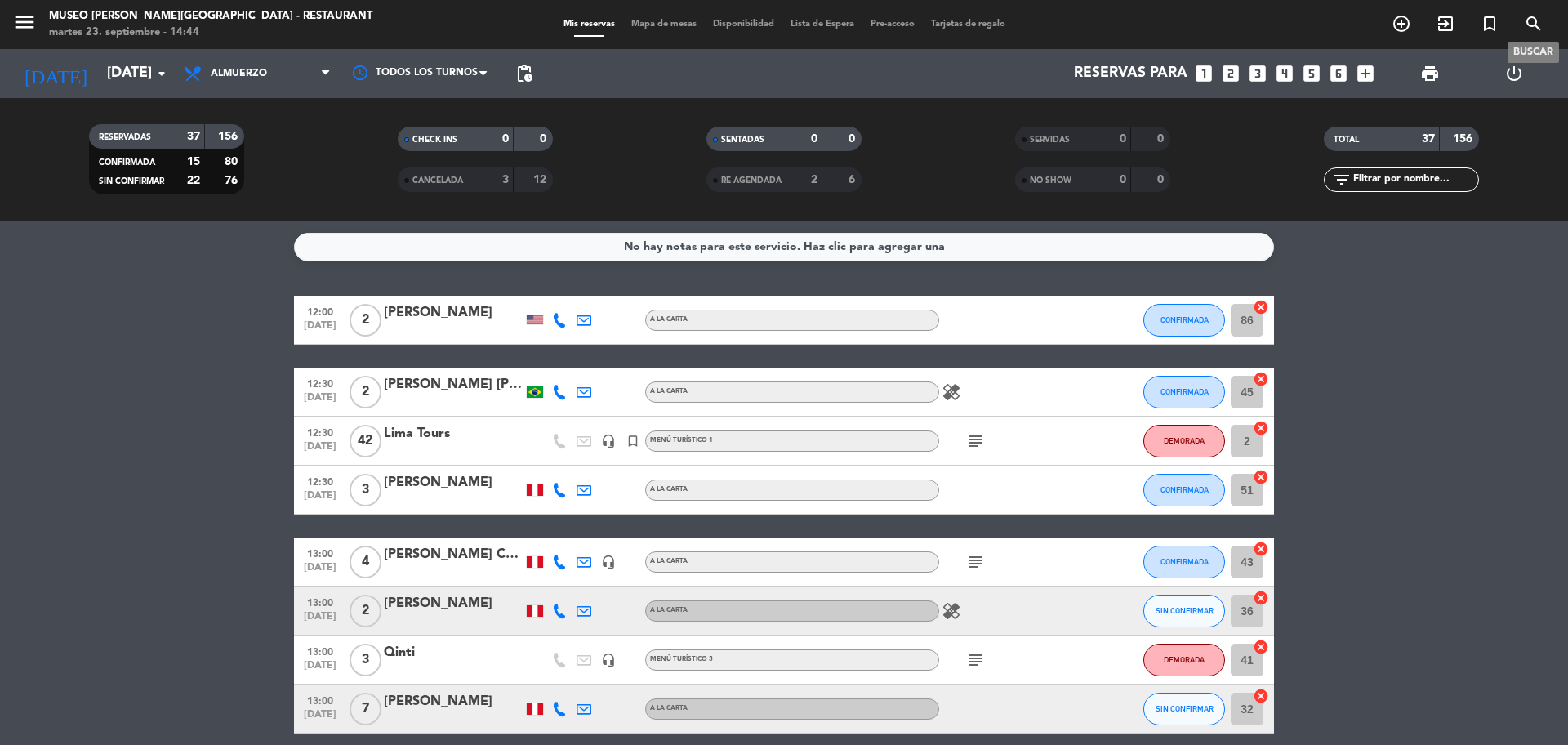
click at [1531, 22] on icon "search" at bounding box center [1534, 24] width 20 height 20
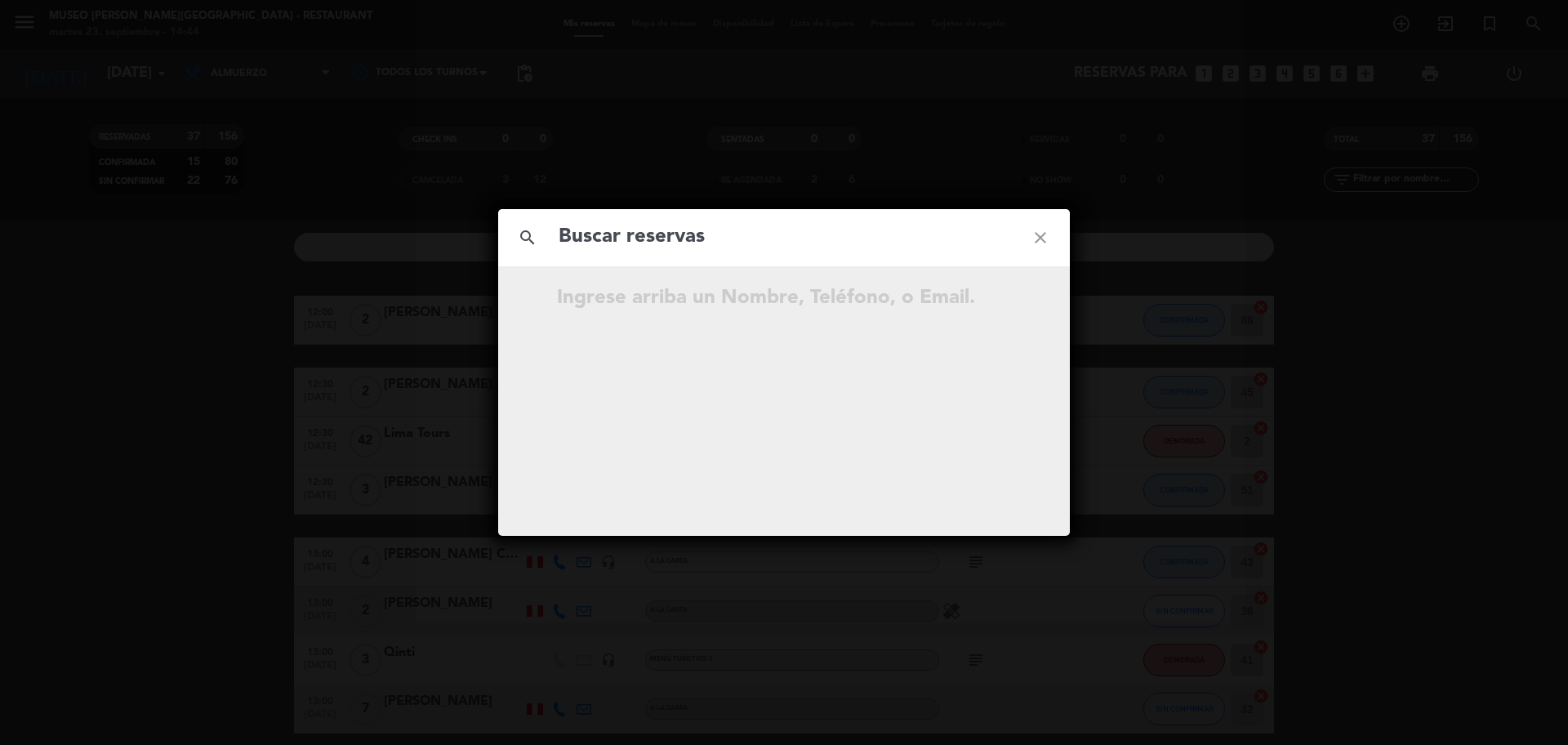
click at [694, 249] on input "text" at bounding box center [784, 237] width 454 height 33
click at [639, 225] on input "956 532 638" at bounding box center [784, 237] width 454 height 33
type input "956532638"
click at [664, 241] on input "956532638" at bounding box center [784, 237] width 454 height 33
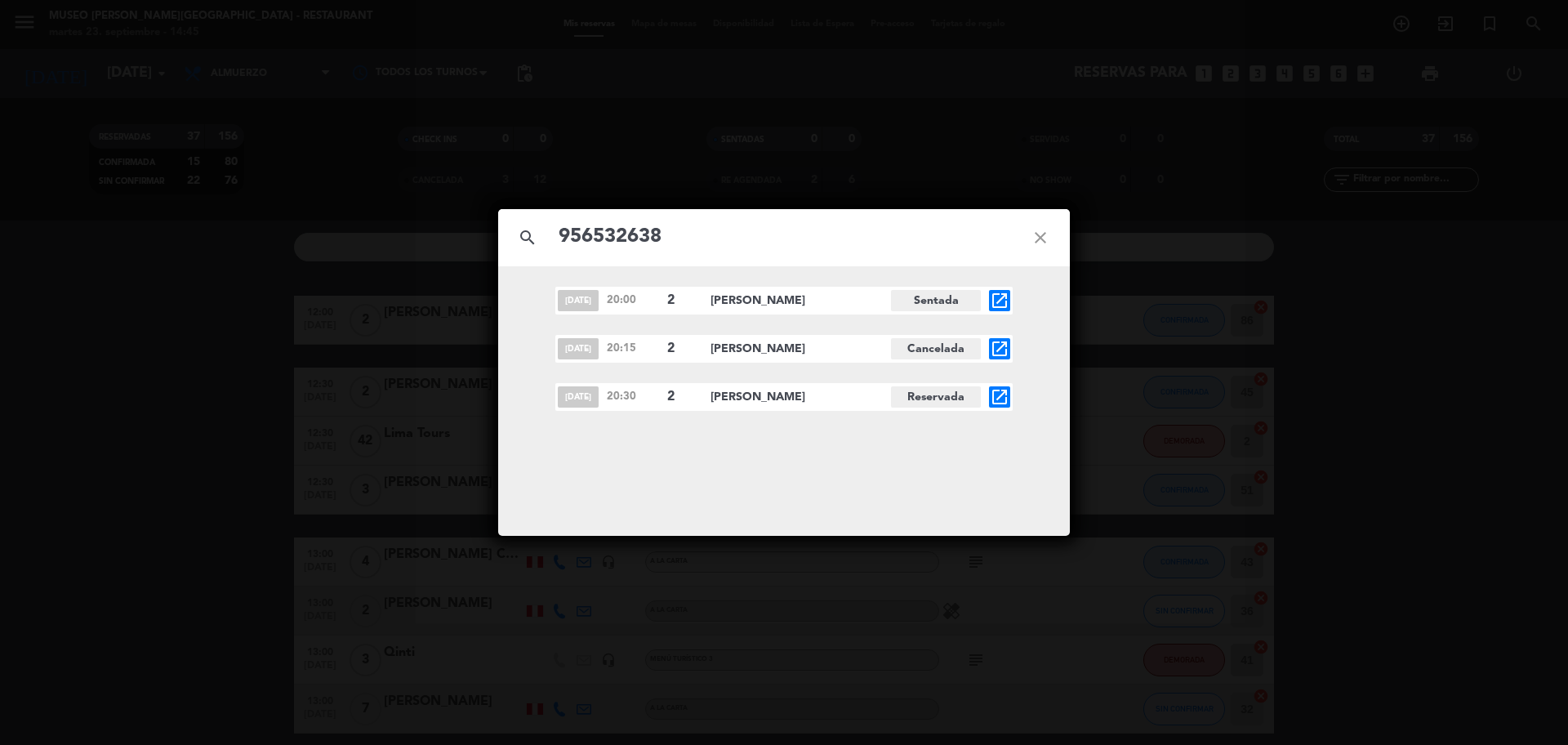
click at [992, 401] on icon "open_in_new" at bounding box center [1000, 397] width 20 height 20
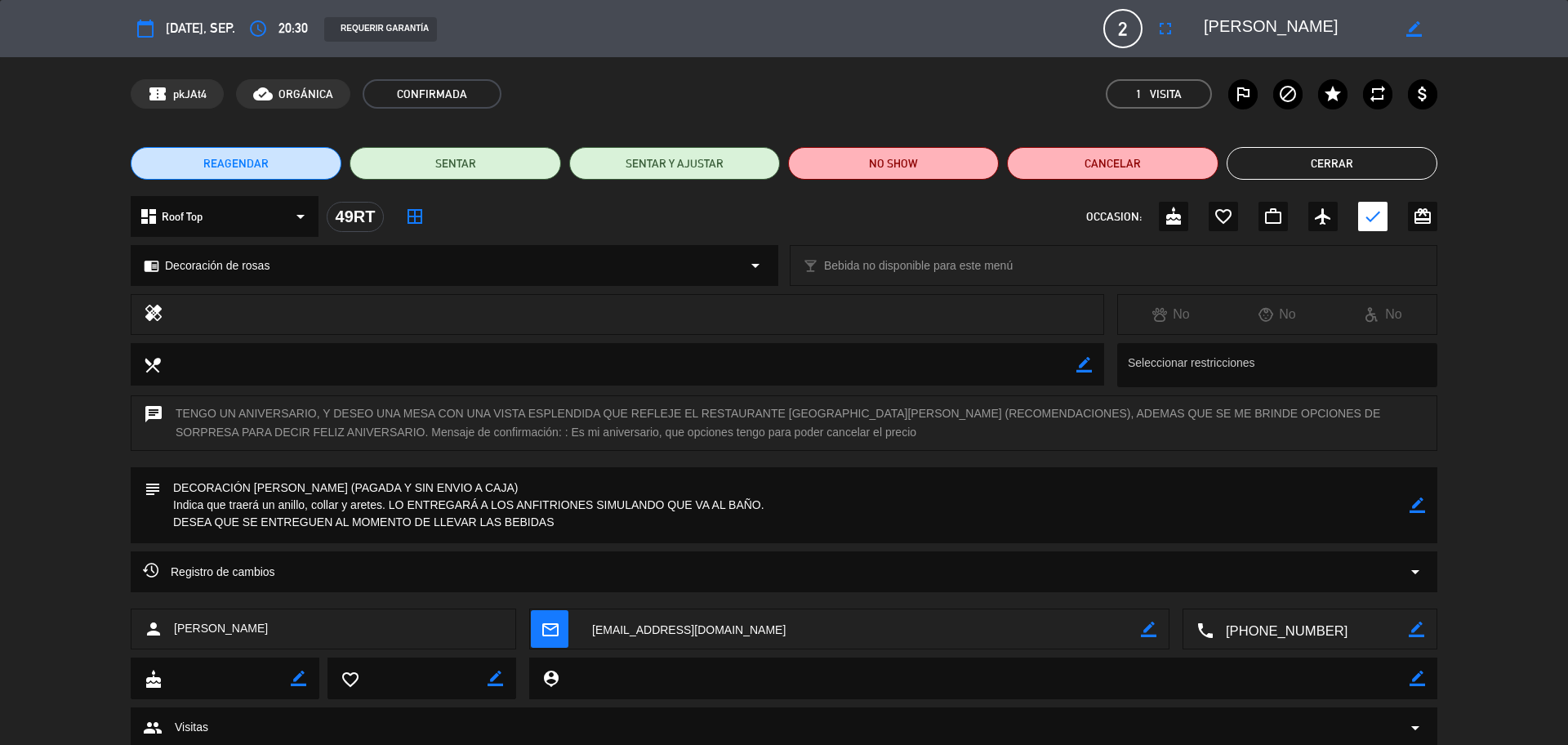
click at [1419, 501] on icon "border_color" at bounding box center [1417, 505] width 16 height 16
click at [605, 530] on textarea at bounding box center [785, 504] width 1248 height 76
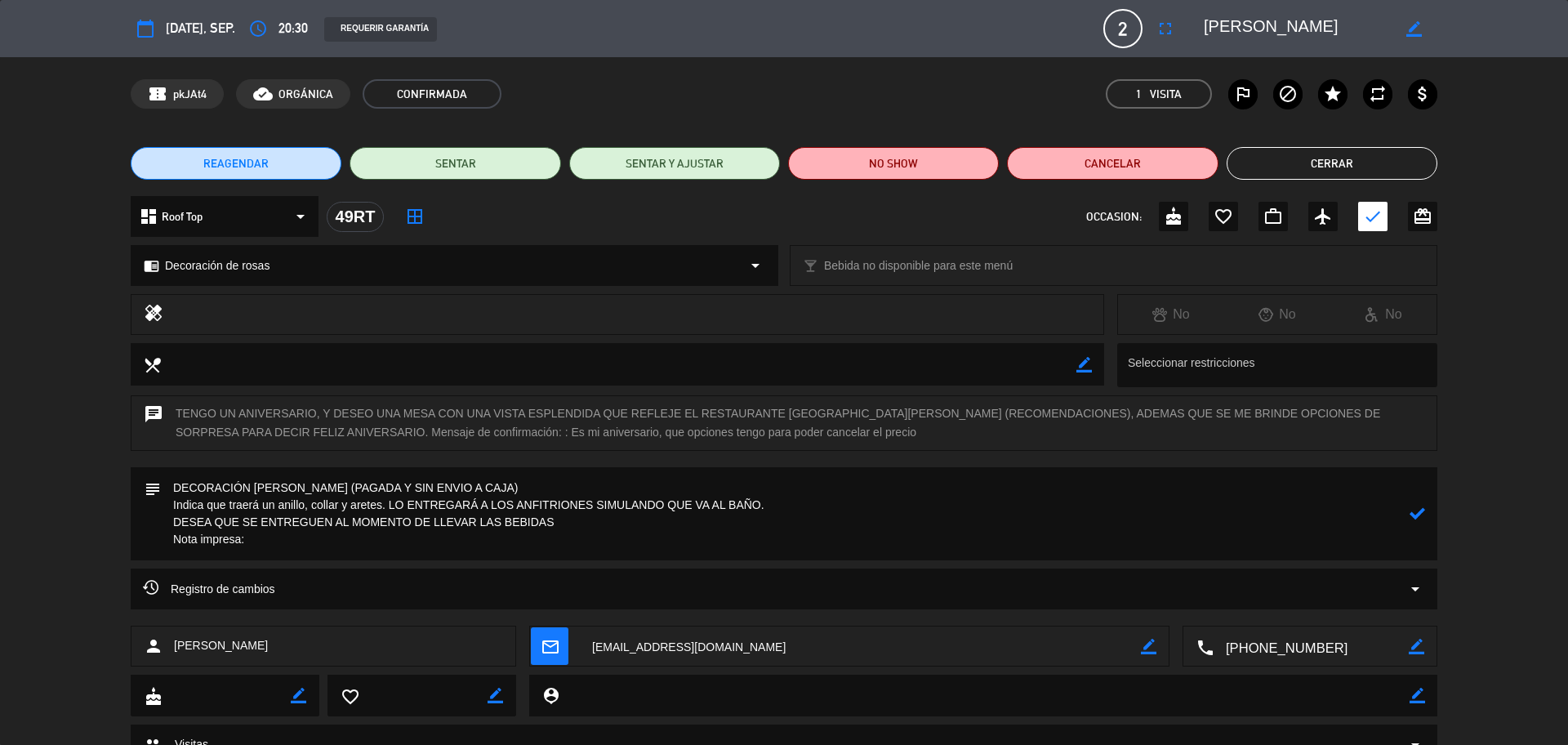
paste textarea "Feliz Aniversario, Mi Universo"
type textarea "DECORACIÓN [PERSON_NAME] (PAGADA Y SIN ENVIO A CAJA) Indica que traerá un anill…"
click at [1413, 517] on icon at bounding box center [1417, 513] width 16 height 16
click at [1272, 170] on button "Cerrar" at bounding box center [1332, 163] width 211 height 32
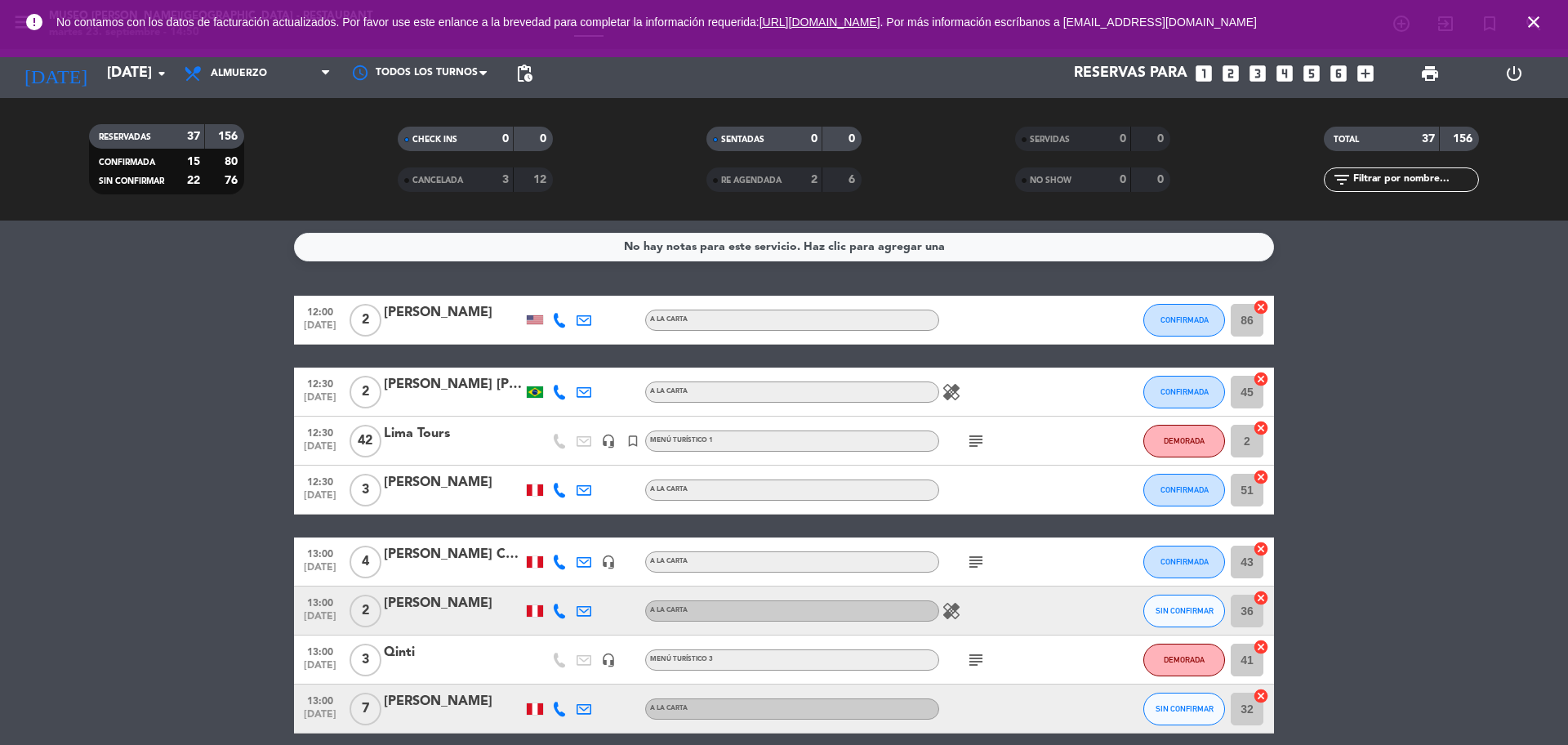
click at [1236, 71] on icon "looks_two" at bounding box center [1231, 74] width 22 height 22
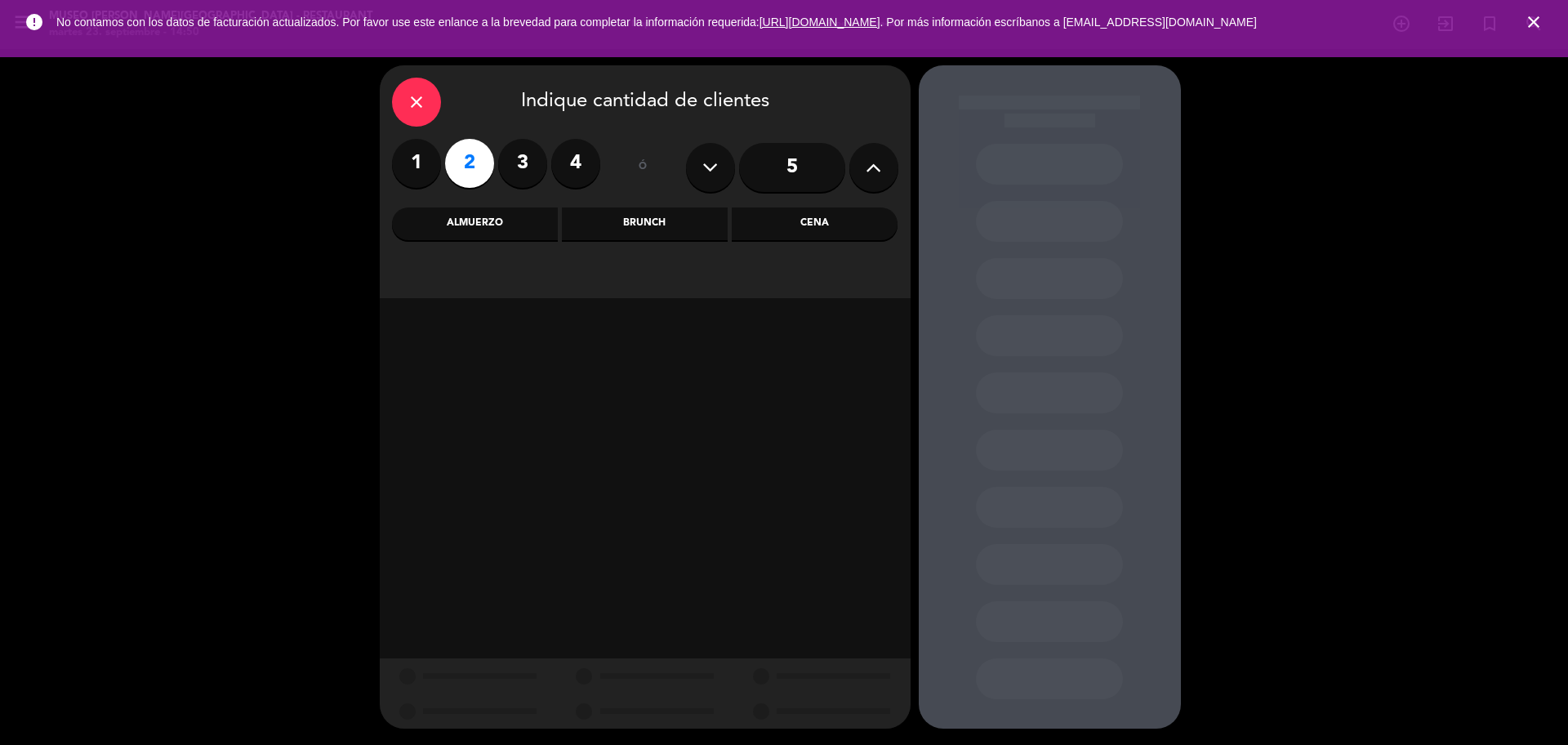
click at [813, 228] on div "Cena" at bounding box center [815, 223] width 166 height 32
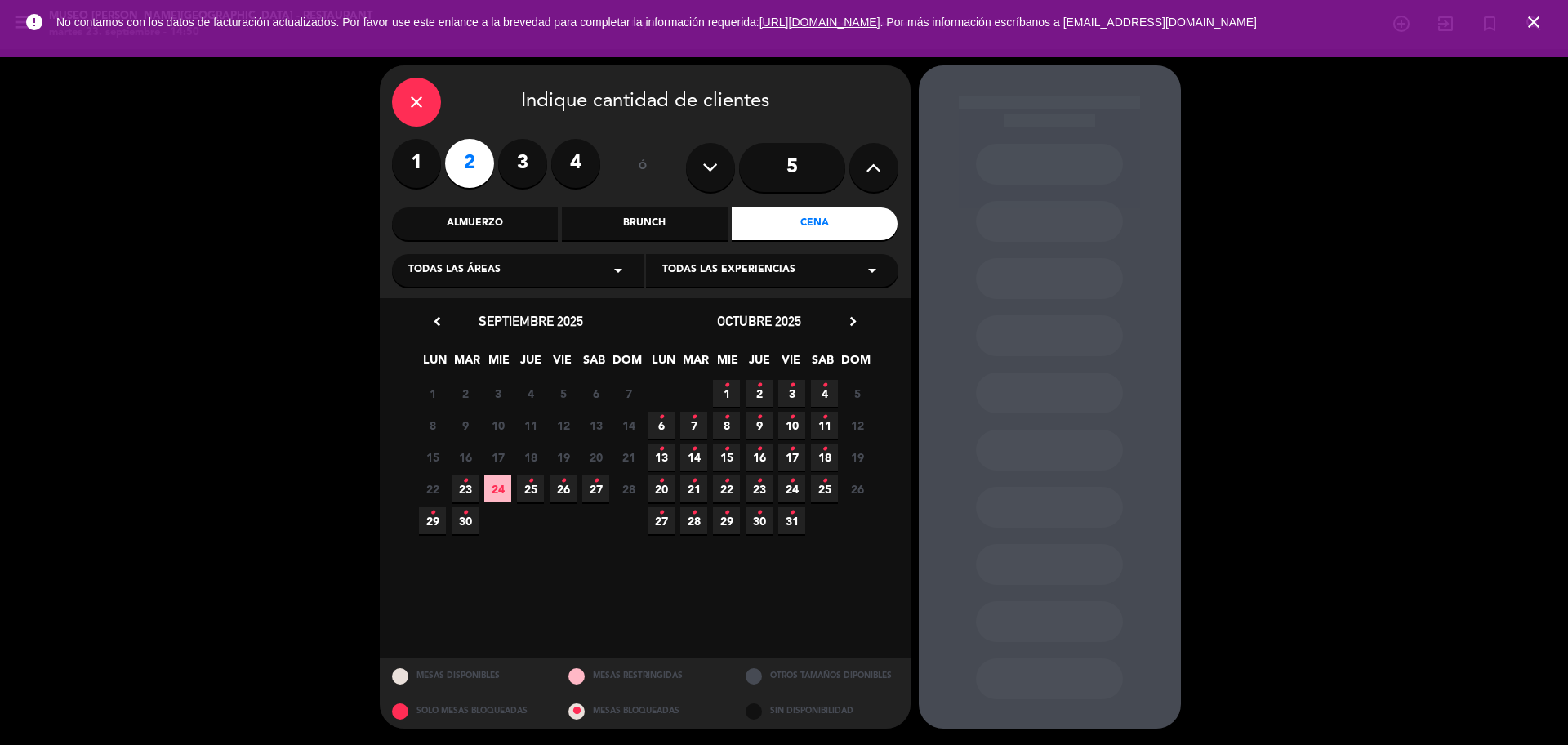
click at [471, 488] on span "23 •" at bounding box center [465, 488] width 27 height 27
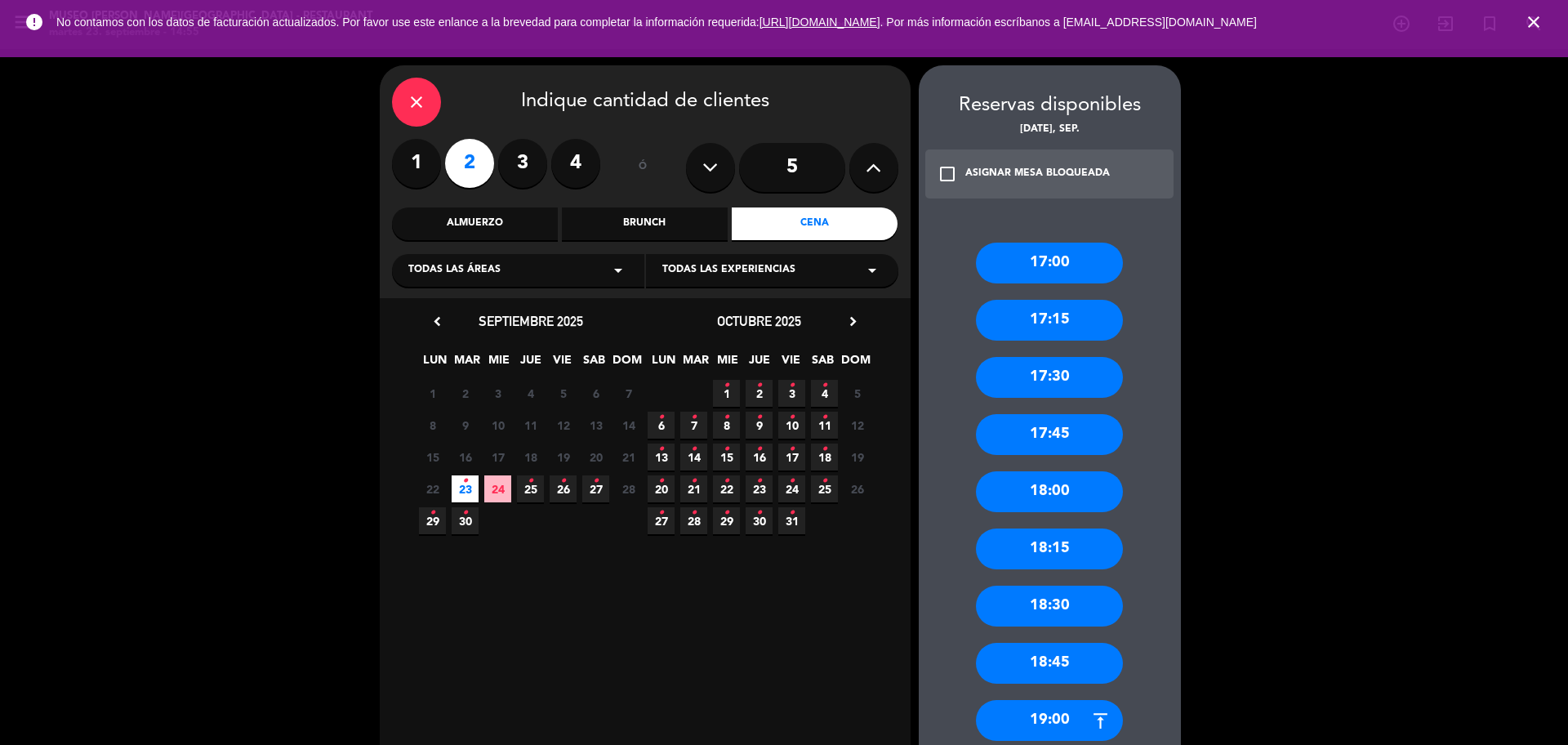
click at [429, 105] on div "close" at bounding box center [416, 101] width 49 height 49
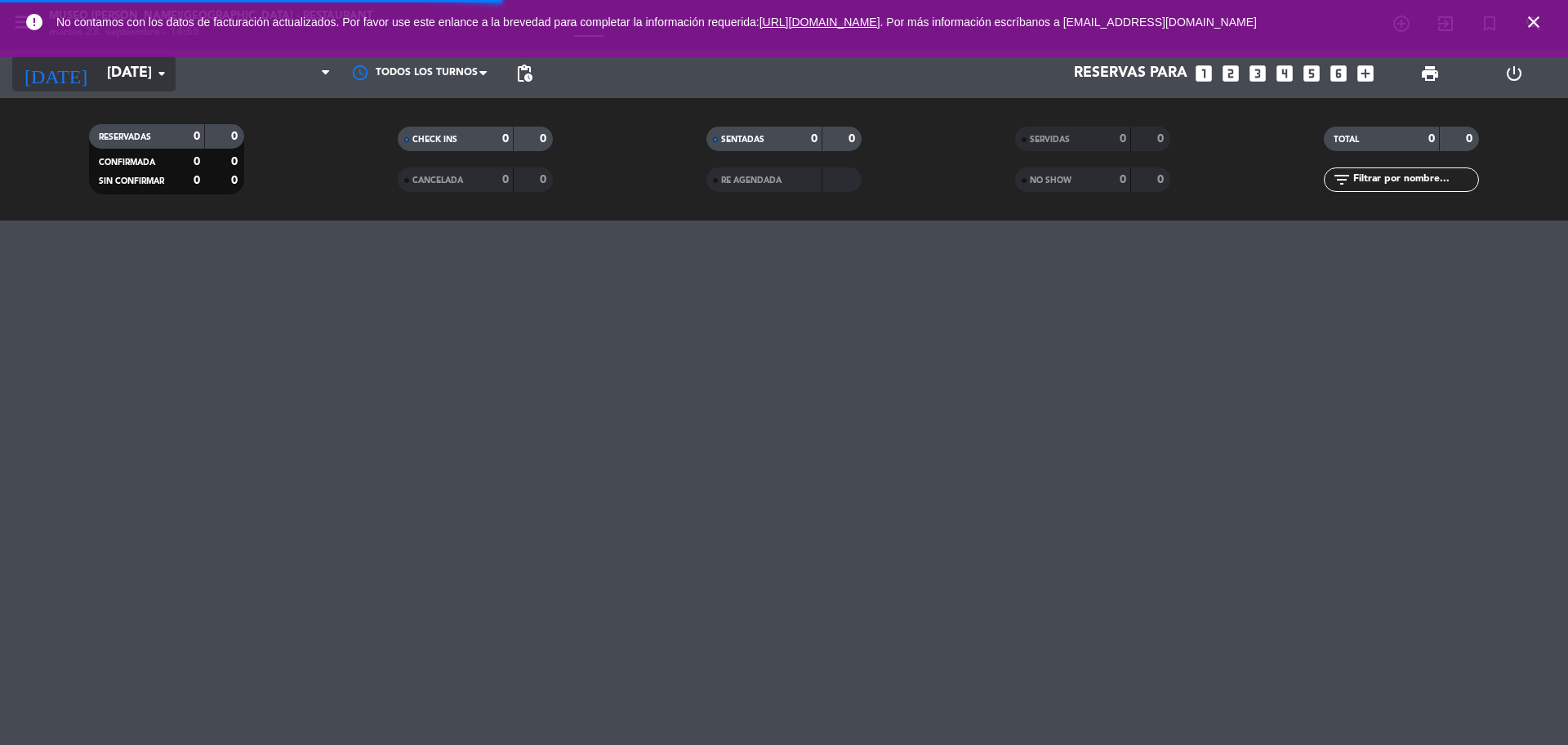
click at [135, 66] on input "[DATE]" at bounding box center [194, 73] width 189 height 32
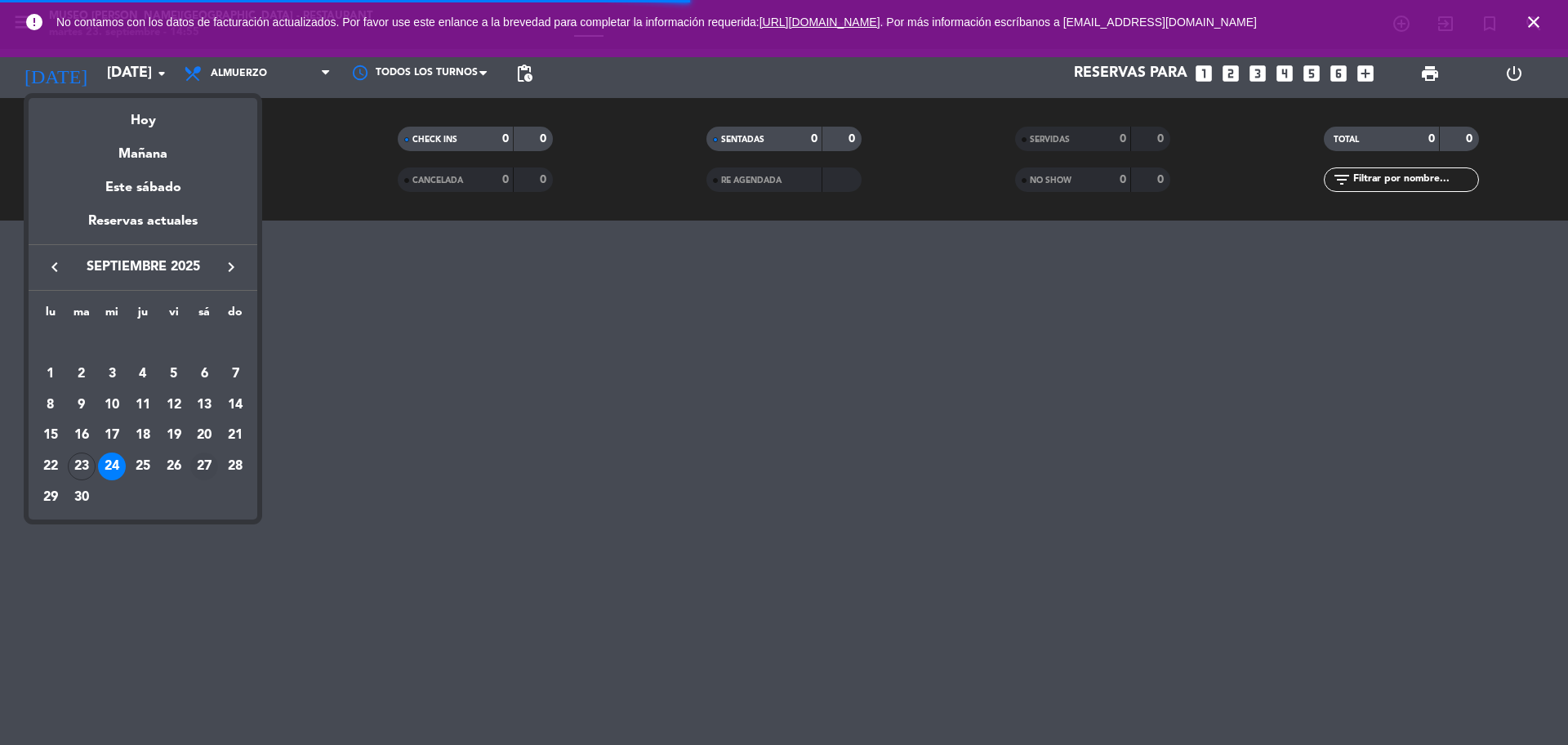
click at [195, 457] on div "27" at bounding box center [203, 466] width 27 height 27
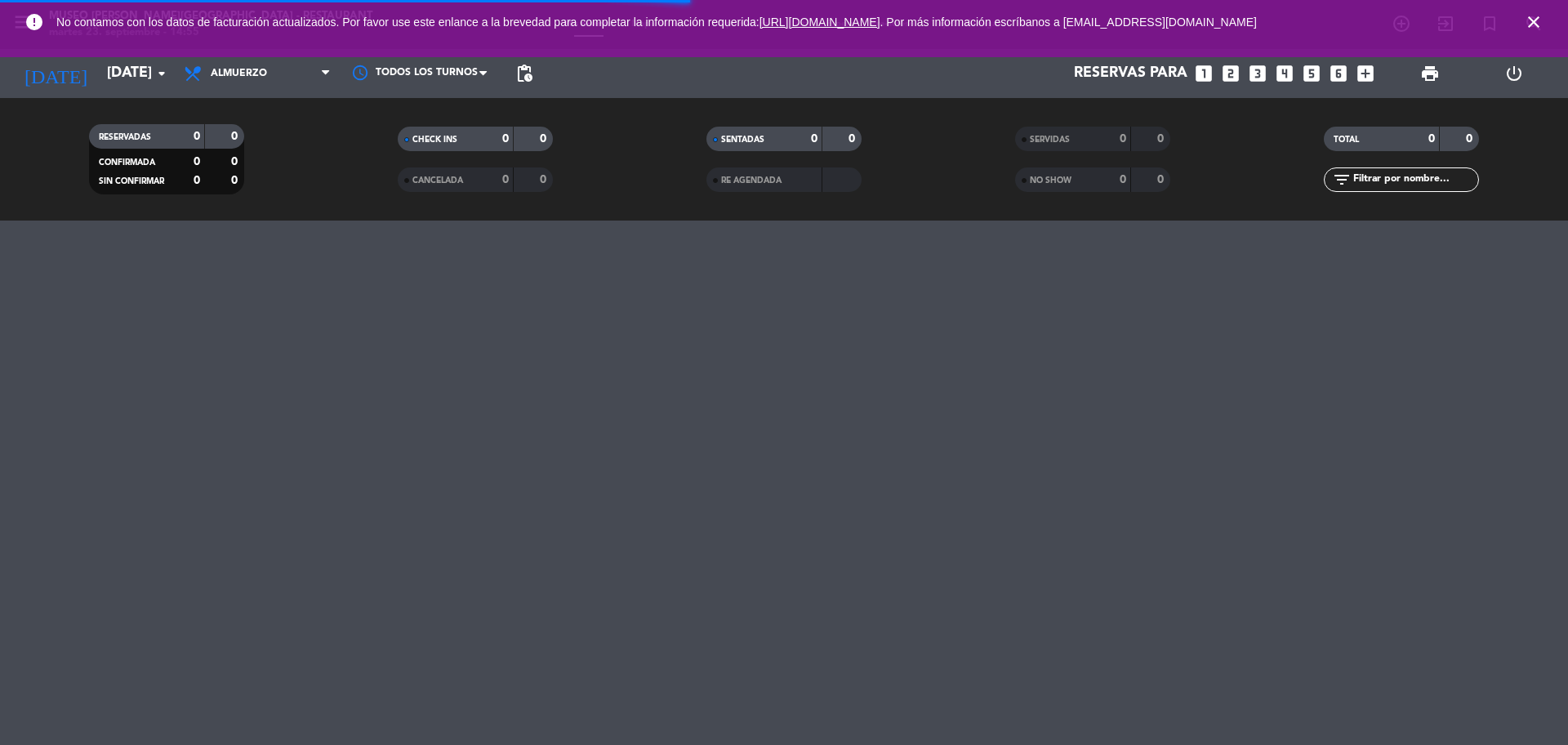
type input "[DATE]"
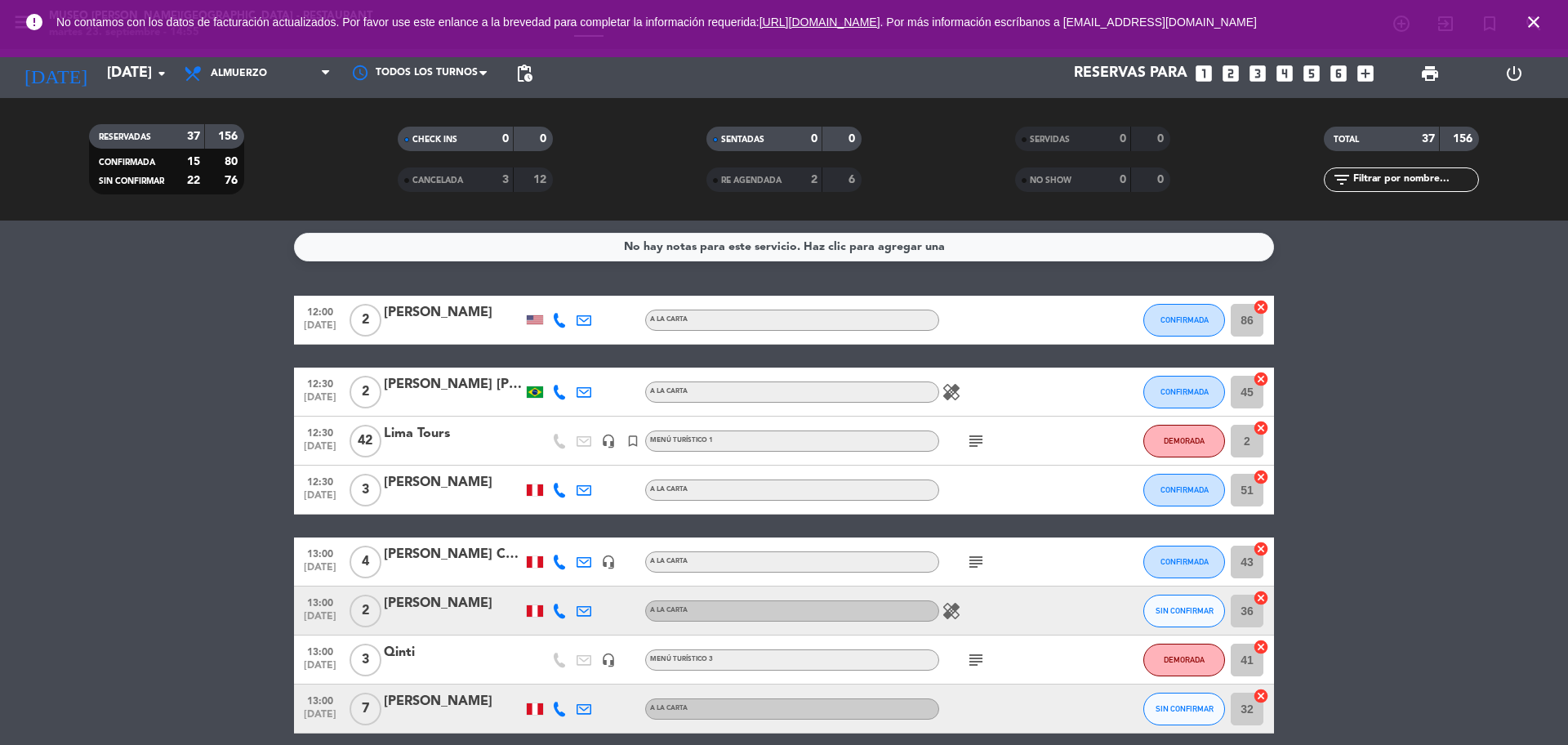
click at [267, 53] on div "error No contamos con los datos de facturación actualizados. Por favor use este…" at bounding box center [784, 28] width 1568 height 57
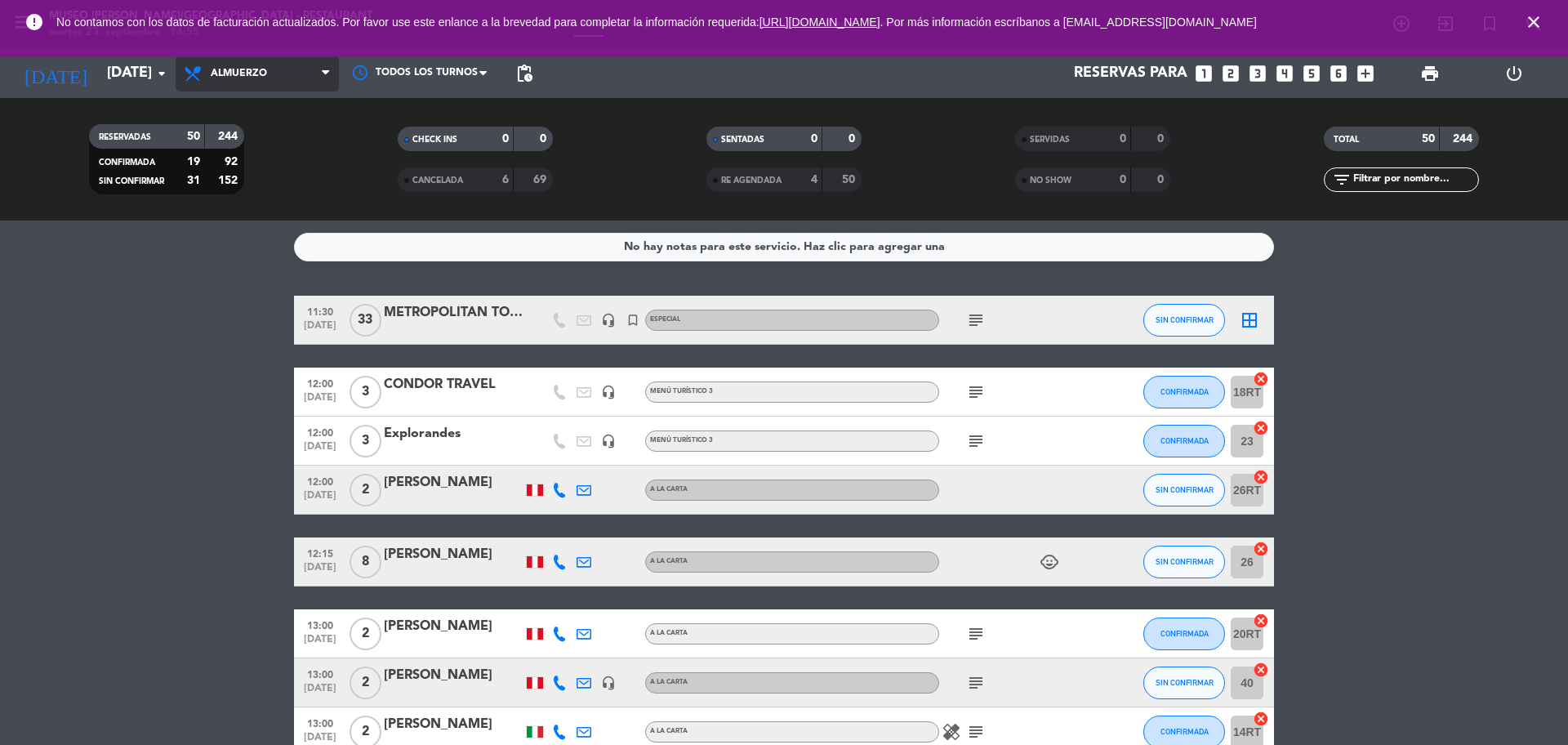
click at [271, 68] on span "Almuerzo" at bounding box center [257, 73] width 164 height 36
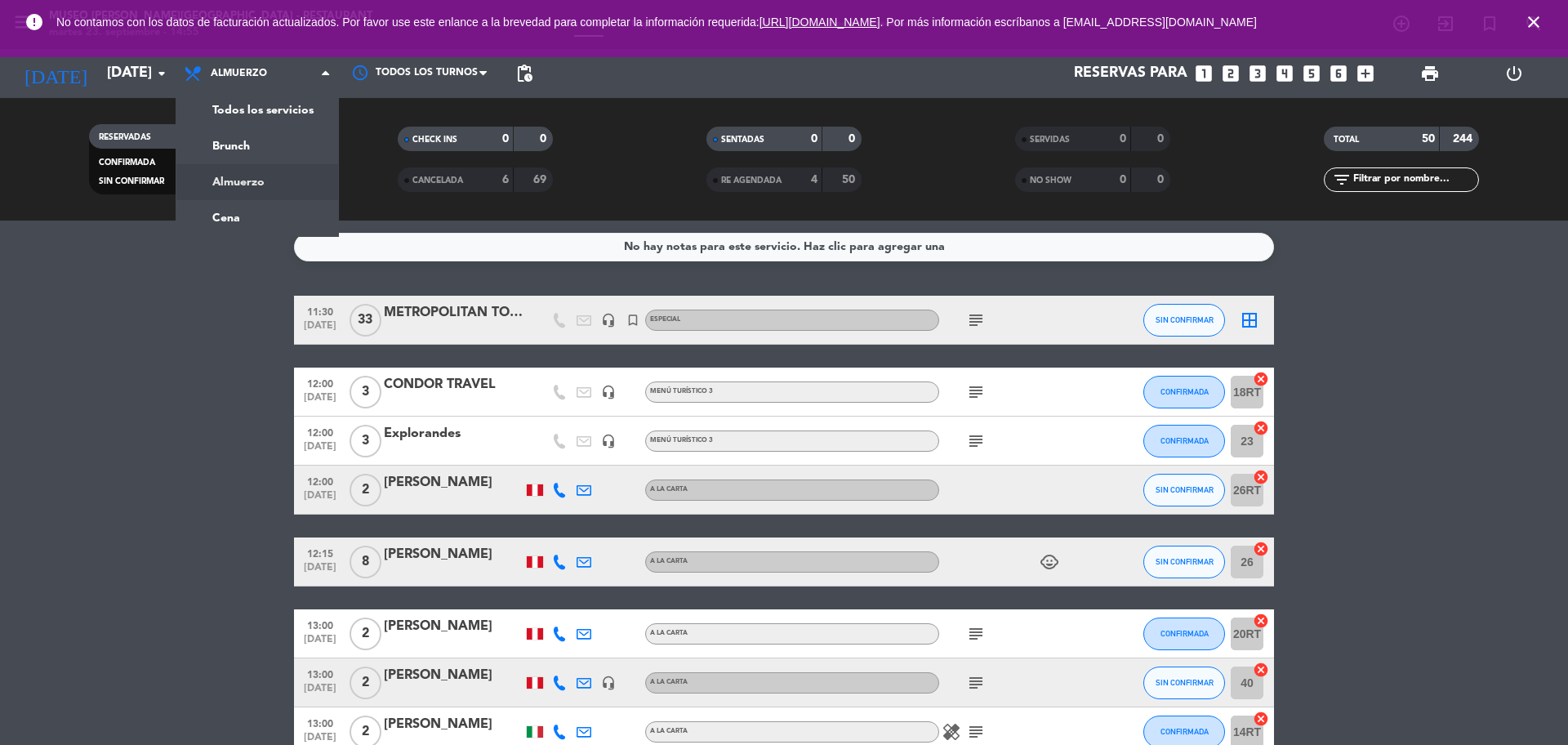
click at [283, 98] on div "menu [GEOGRAPHIC_DATA][PERSON_NAME] - Restaurant [DATE] 23. septiembre - 14:55 …" at bounding box center [784, 110] width 1568 height 220
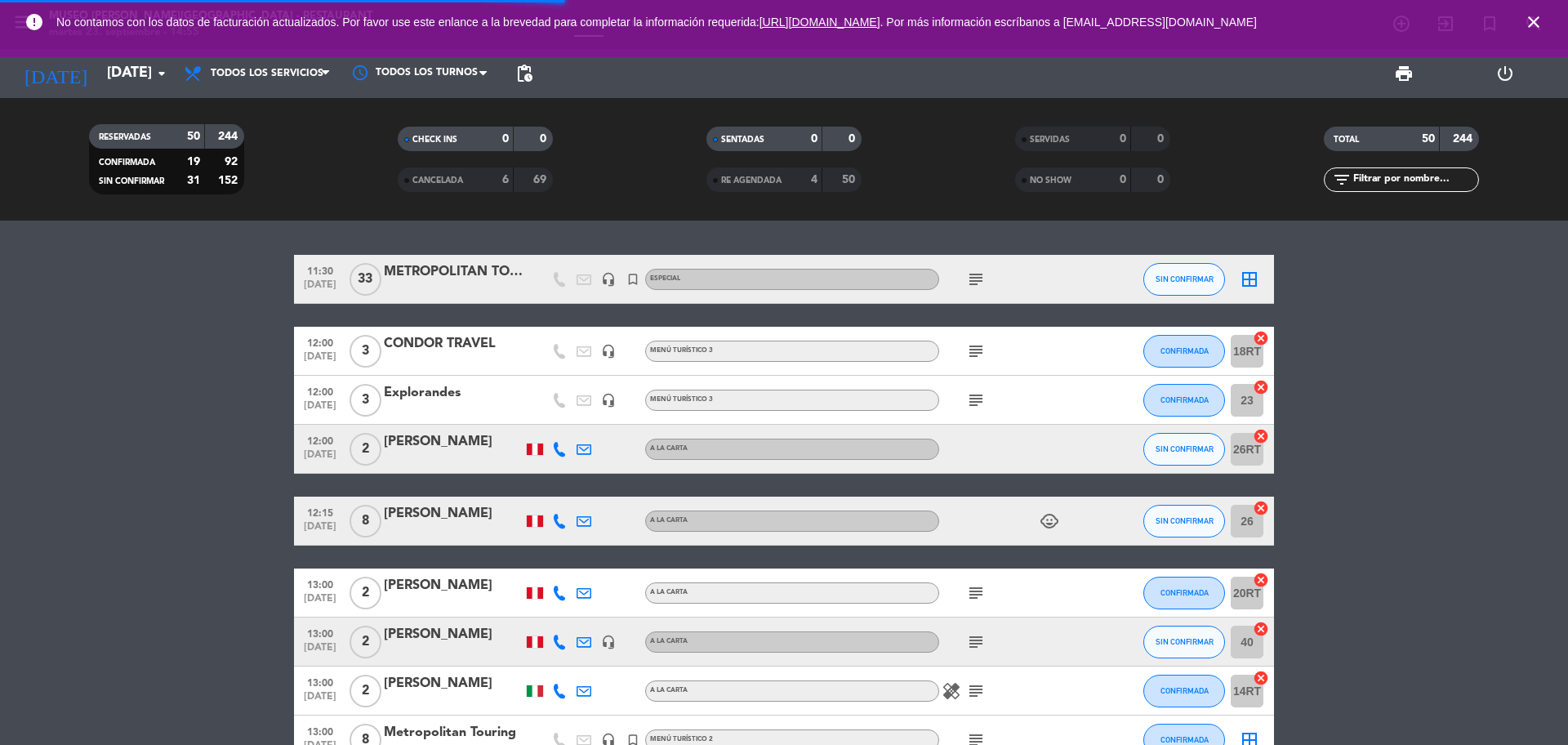
click at [1409, 171] on input "text" at bounding box center [1414, 179] width 126 height 18
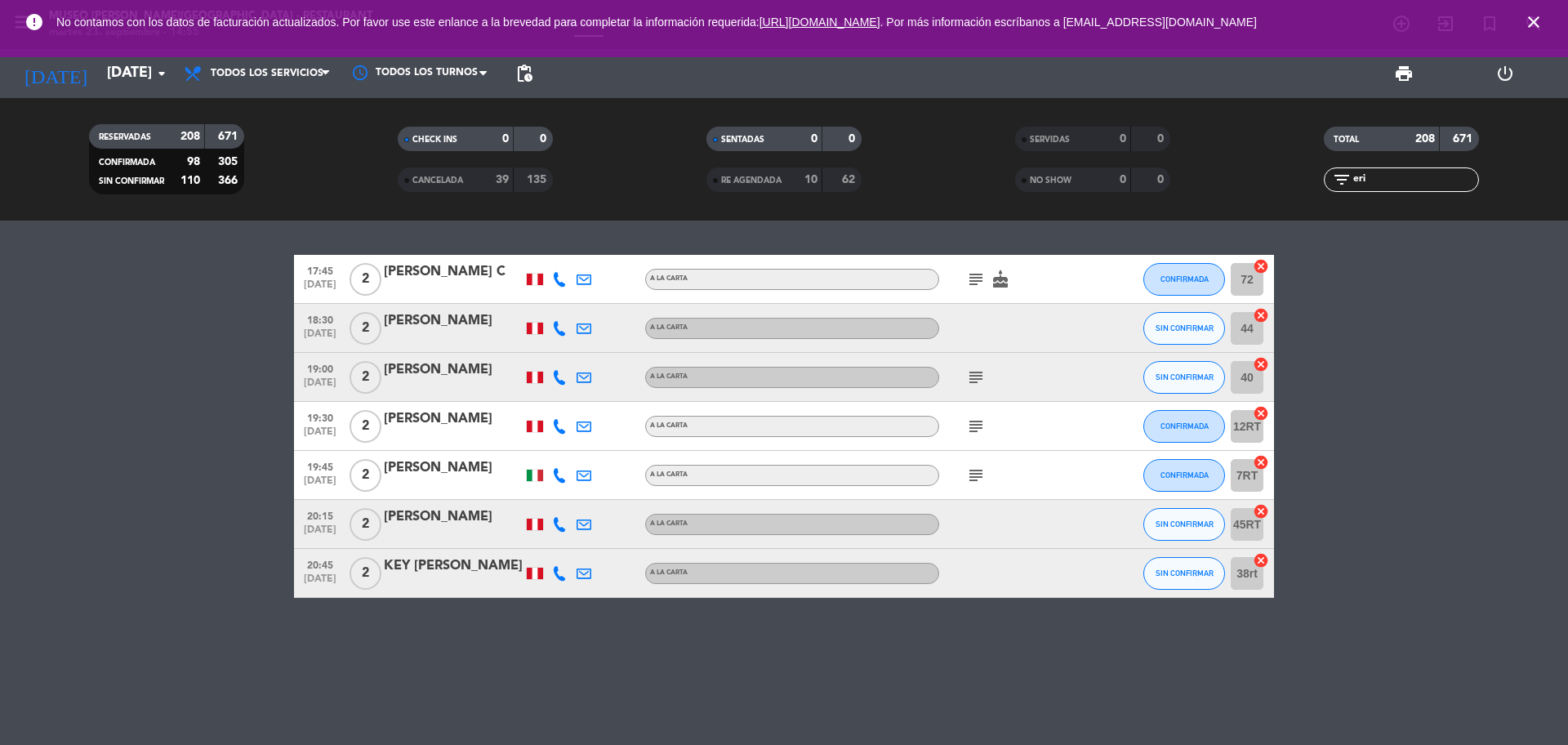
type input "eri"
click at [446, 577] on div at bounding box center [453, 584] width 139 height 13
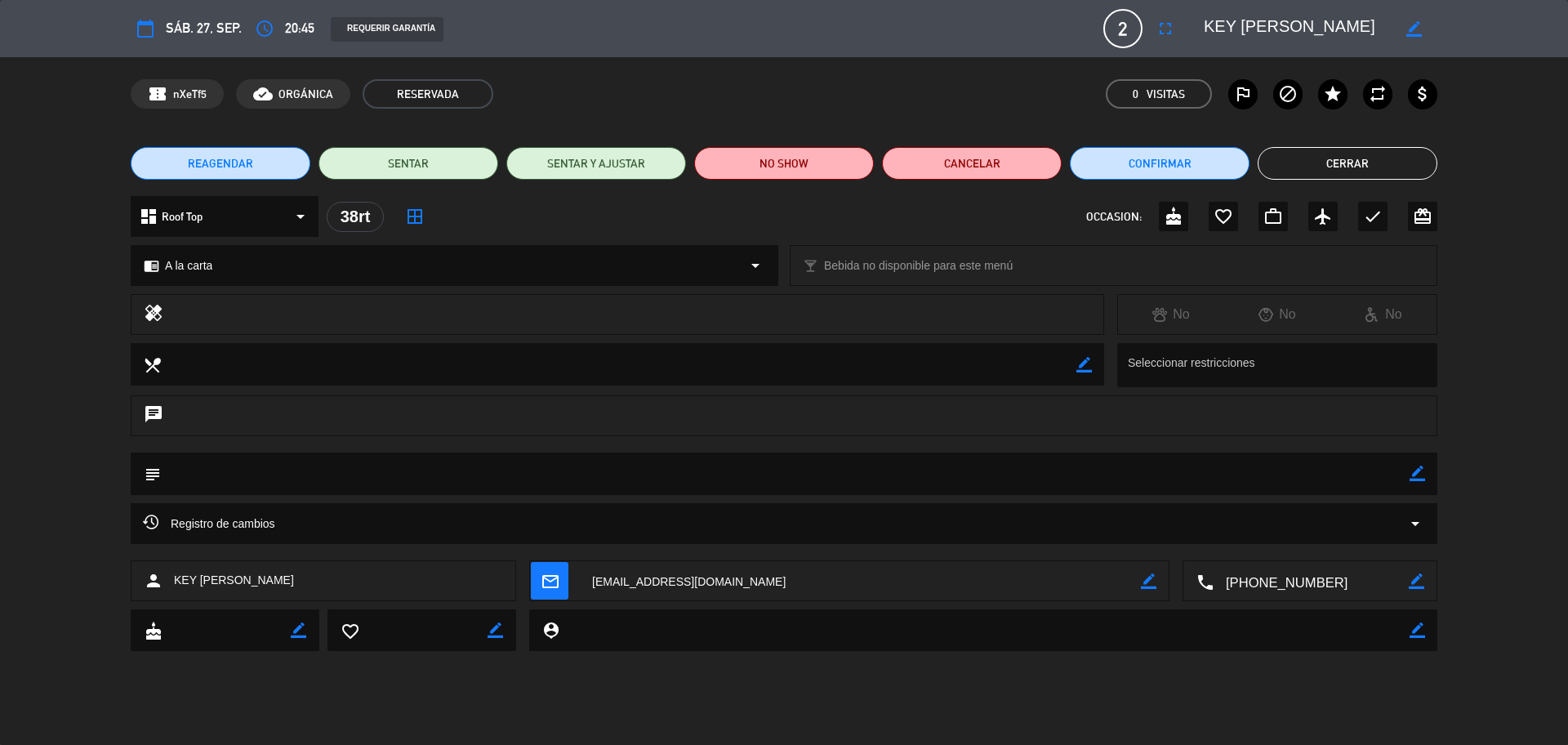
click at [1418, 468] on icon "border_color" at bounding box center [1417, 473] width 16 height 16
click at [1335, 486] on textarea at bounding box center [785, 473] width 1248 height 42
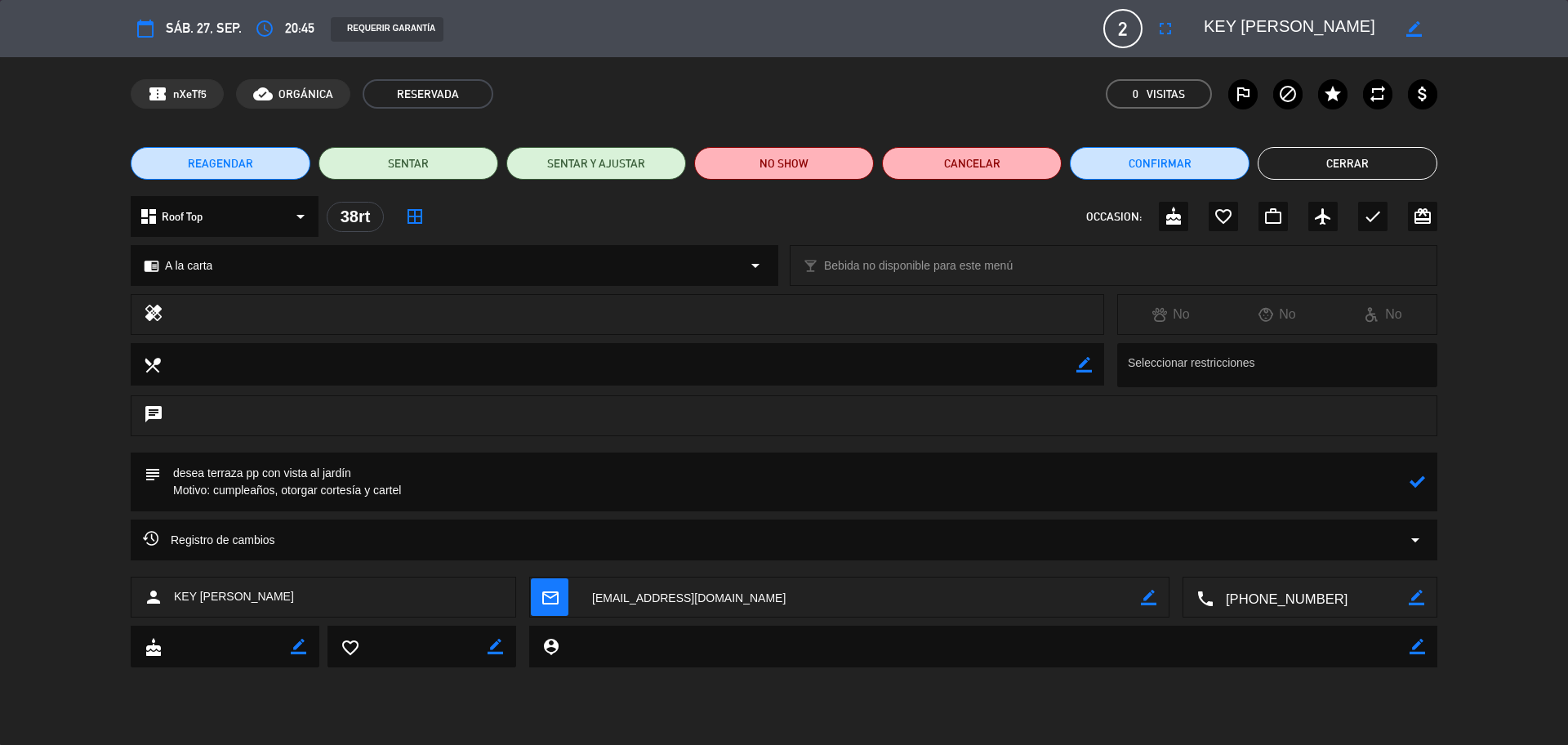
click at [1414, 478] on icon at bounding box center [1417, 481] width 16 height 16
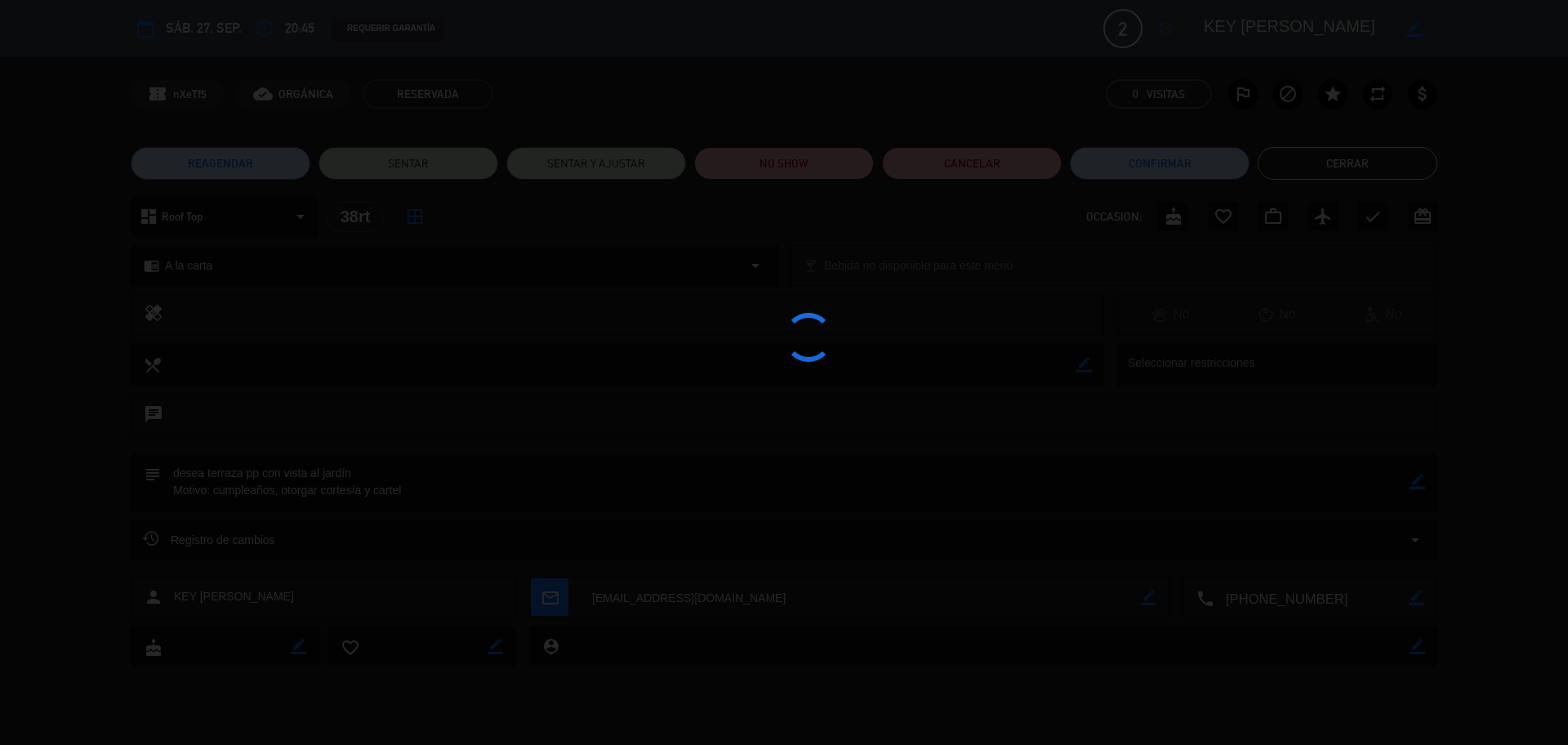
type textarea "desea terraza pp con vista al jardín Motivo: cumpleaños, otorgar cortesía y car…"
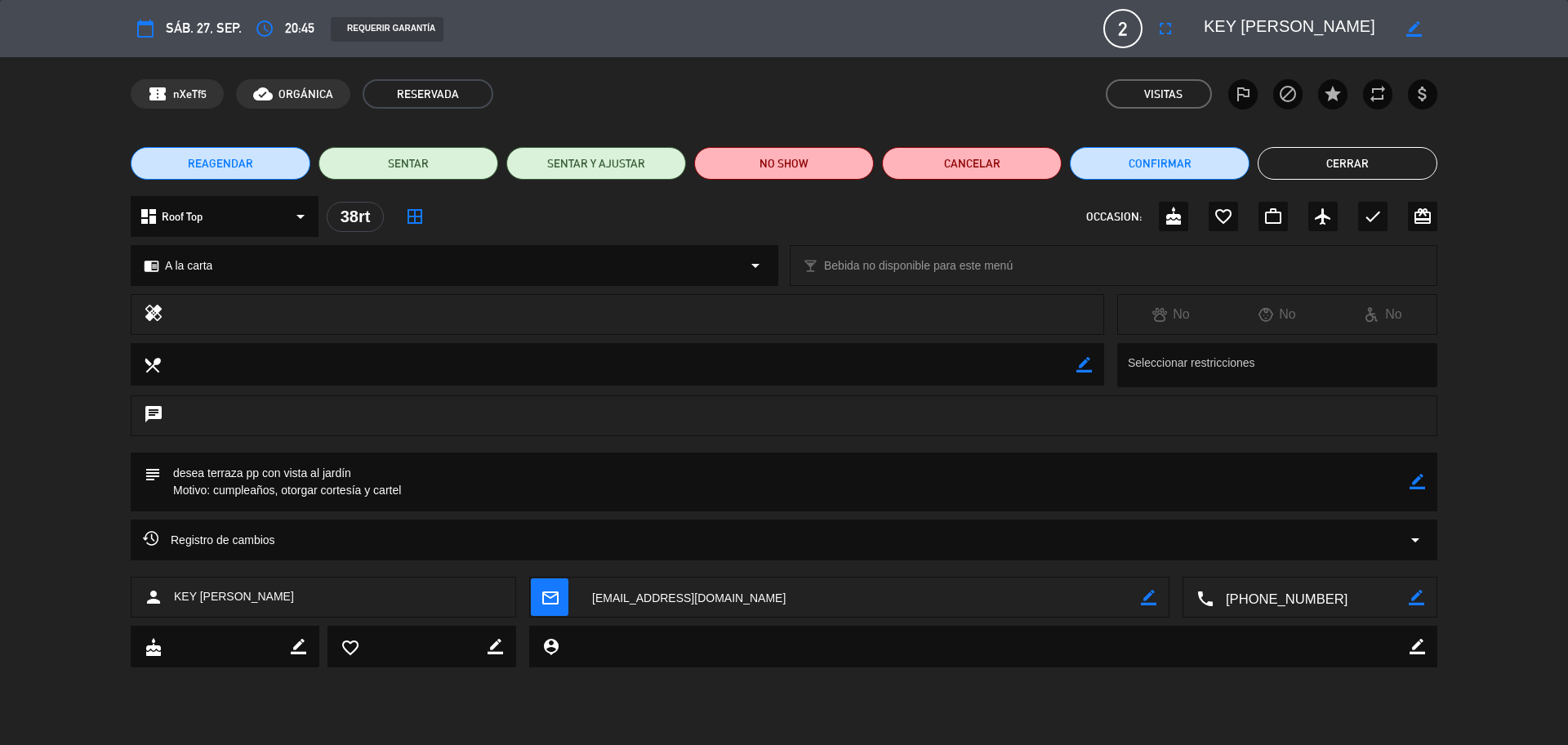
click at [1420, 478] on icon "border_color" at bounding box center [1417, 481] width 16 height 16
click at [1419, 478] on icon at bounding box center [1417, 481] width 16 height 16
click at [1374, 213] on icon "check" at bounding box center [1373, 217] width 20 height 20
click at [1333, 167] on button "Cerrar" at bounding box center [1347, 163] width 179 height 32
